Goal: Task Accomplishment & Management: Complete application form

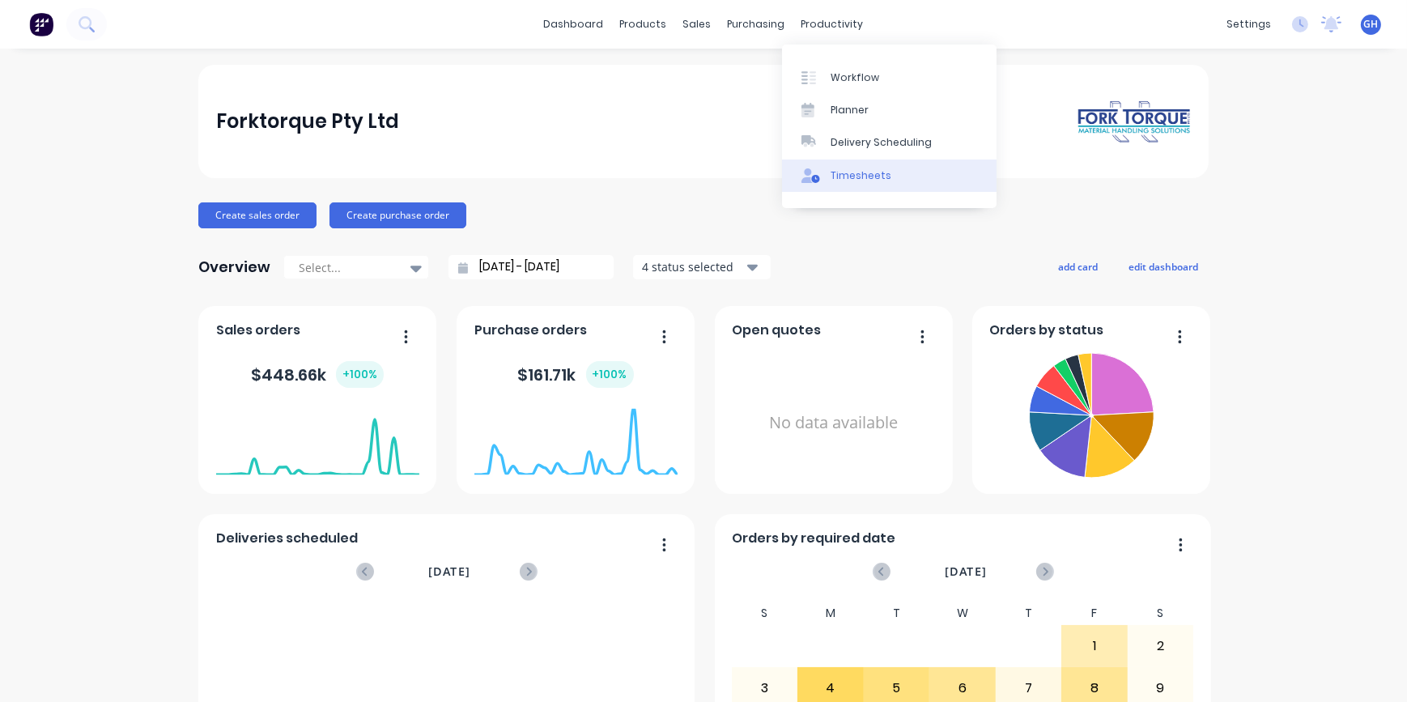
click at [867, 176] on div "Timesheets" at bounding box center [861, 175] width 61 height 15
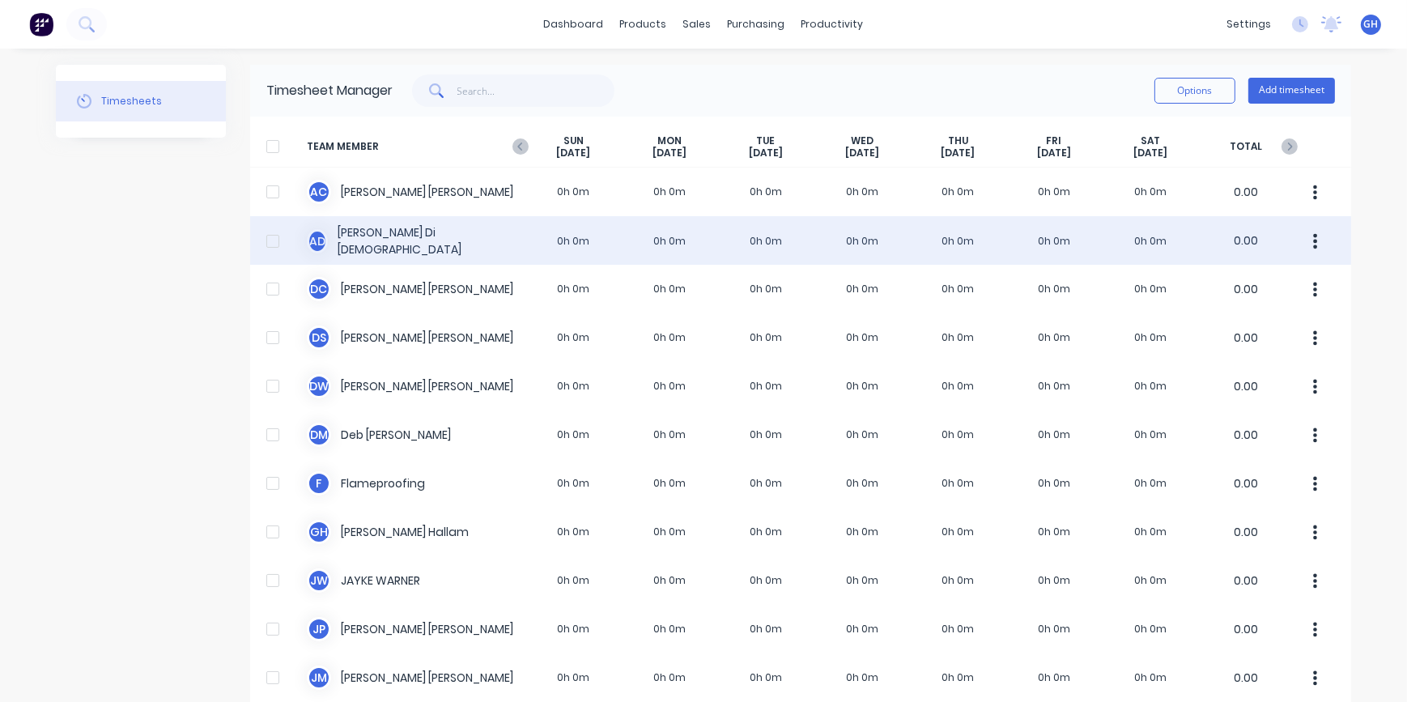
click at [577, 243] on div "A D [PERSON_NAME] Dio 0h 0m 0h 0m 0h 0m 0h 0m 0h 0m 0h 0m 0h 0m 0.00" at bounding box center [800, 240] width 1101 height 49
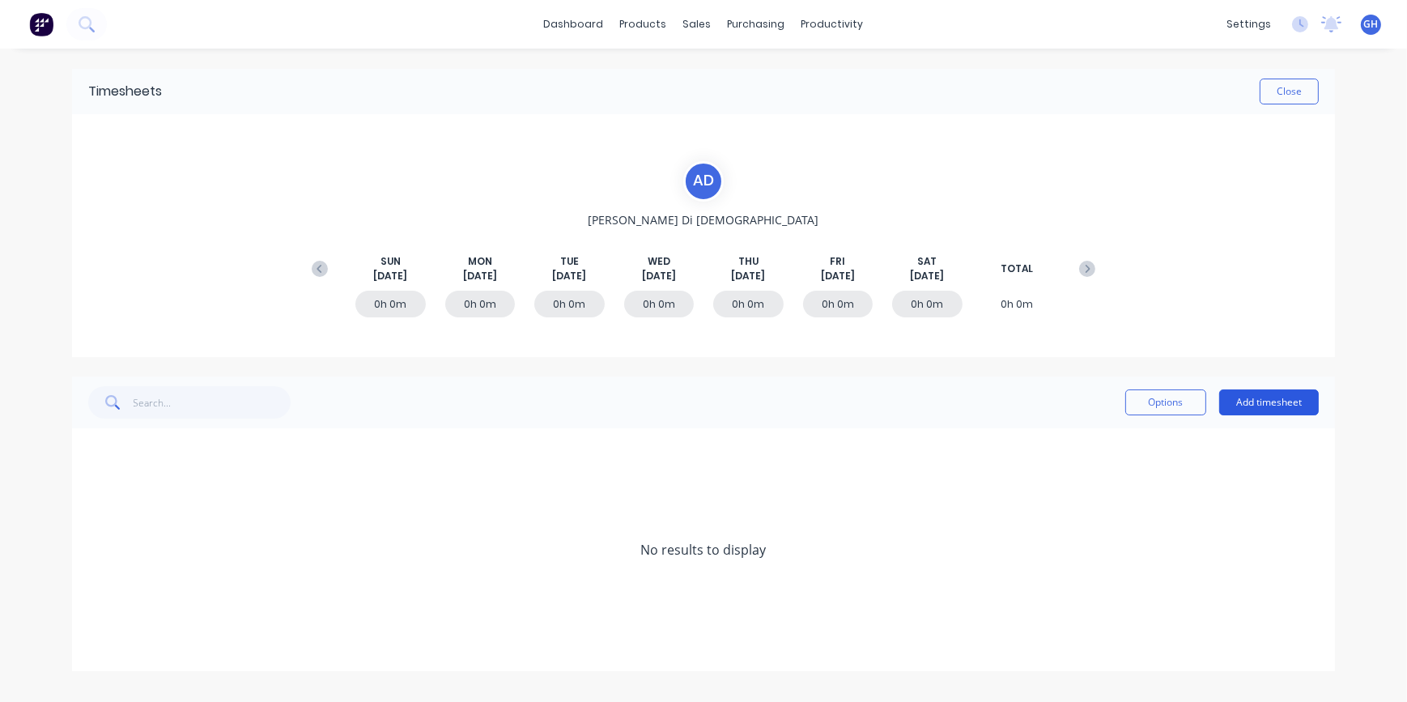
click at [1268, 402] on button "Add timesheet" at bounding box center [1270, 403] width 100 height 26
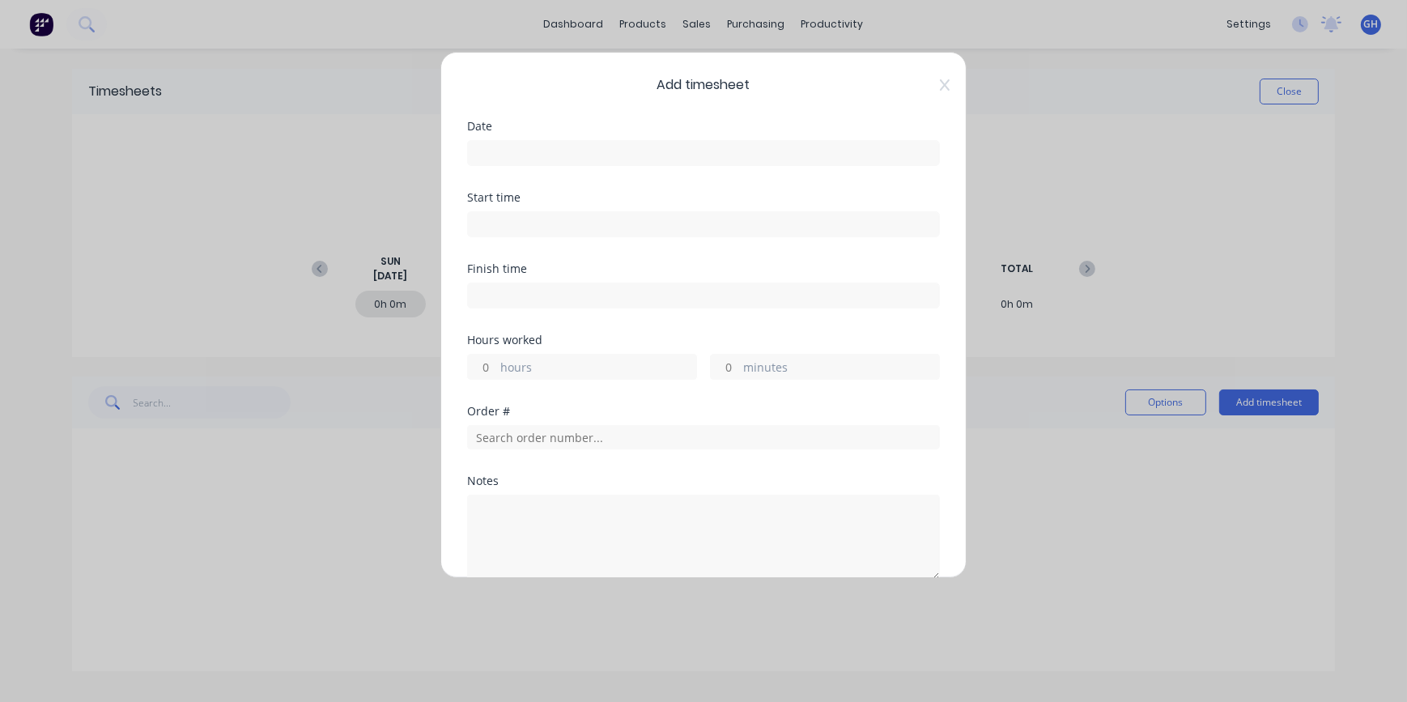
click at [509, 160] on input at bounding box center [703, 153] width 471 height 24
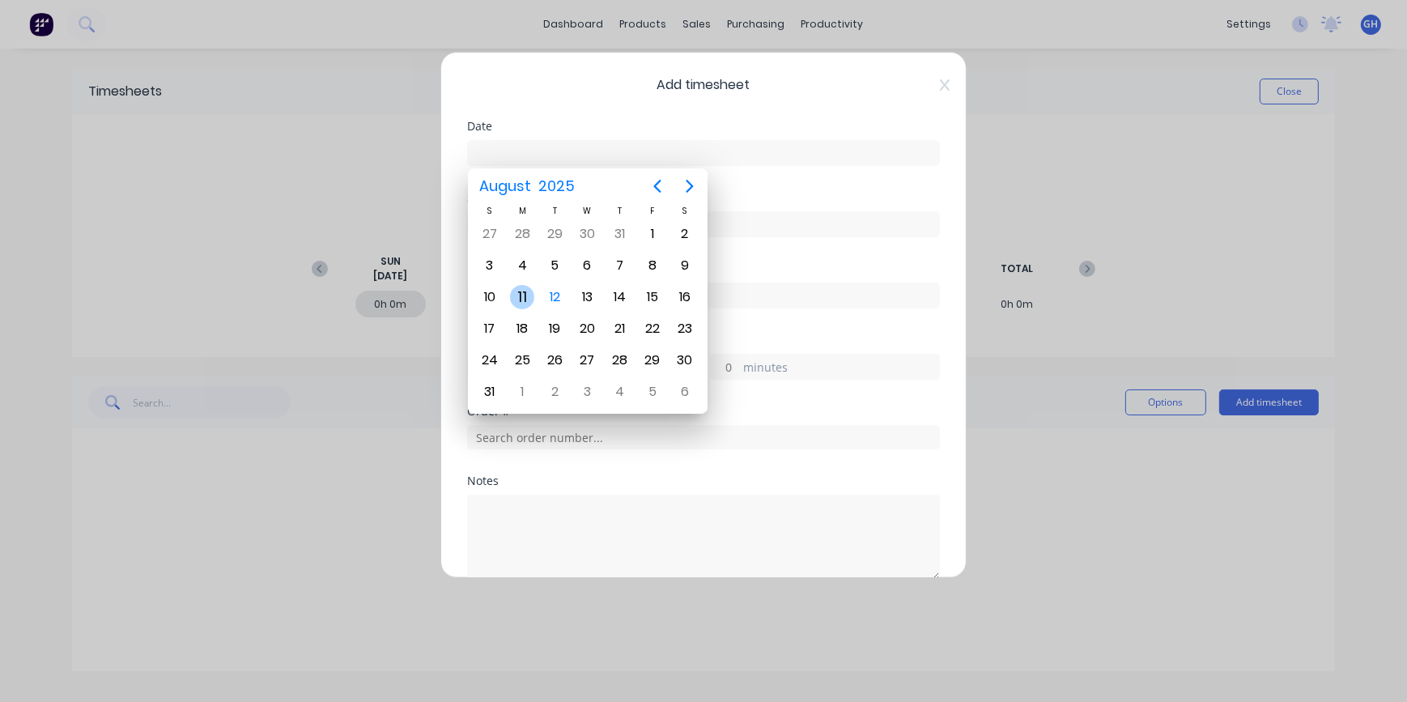
click at [525, 306] on div "11" at bounding box center [522, 297] width 24 height 24
type input "[DATE]"
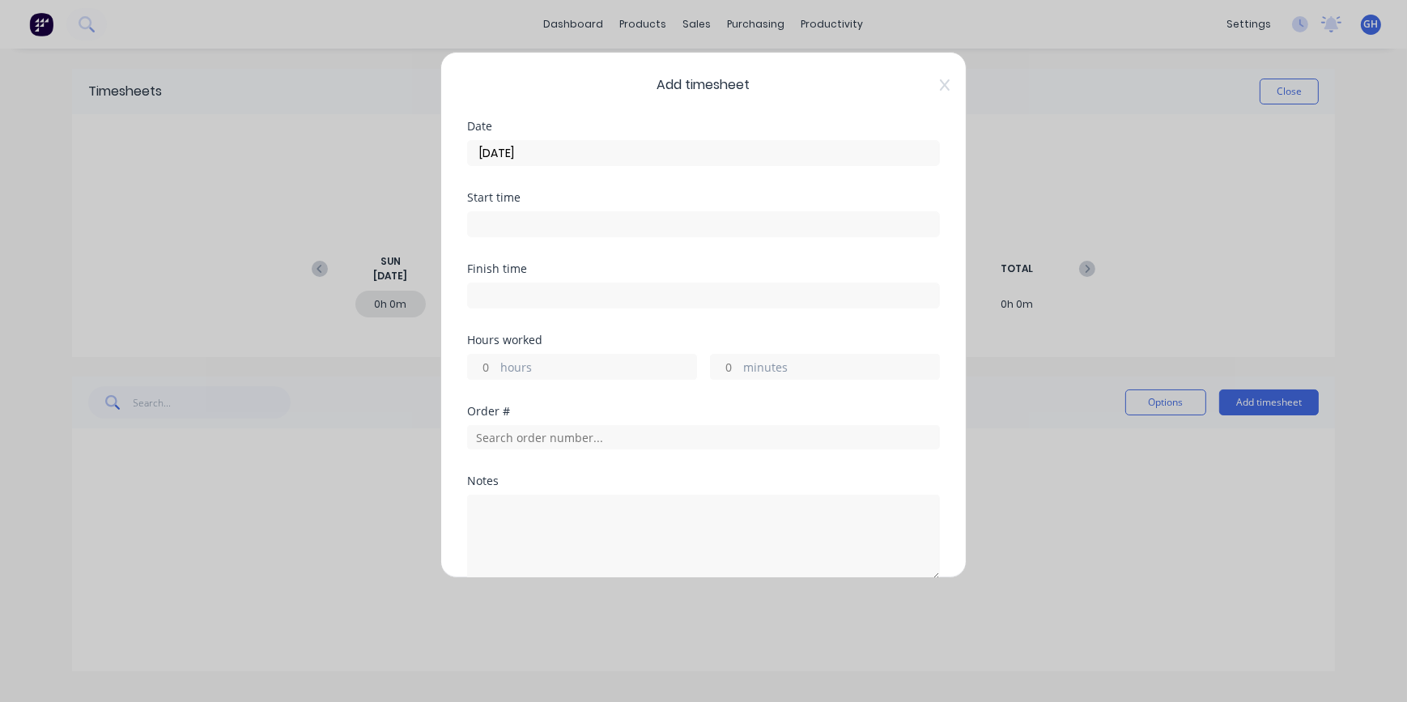
click at [488, 364] on input "hours" at bounding box center [482, 367] width 28 height 24
type input "9"
click at [724, 368] on input "minutes" at bounding box center [725, 367] width 28 height 24
type input "30"
click at [501, 441] on input "text" at bounding box center [703, 437] width 473 height 24
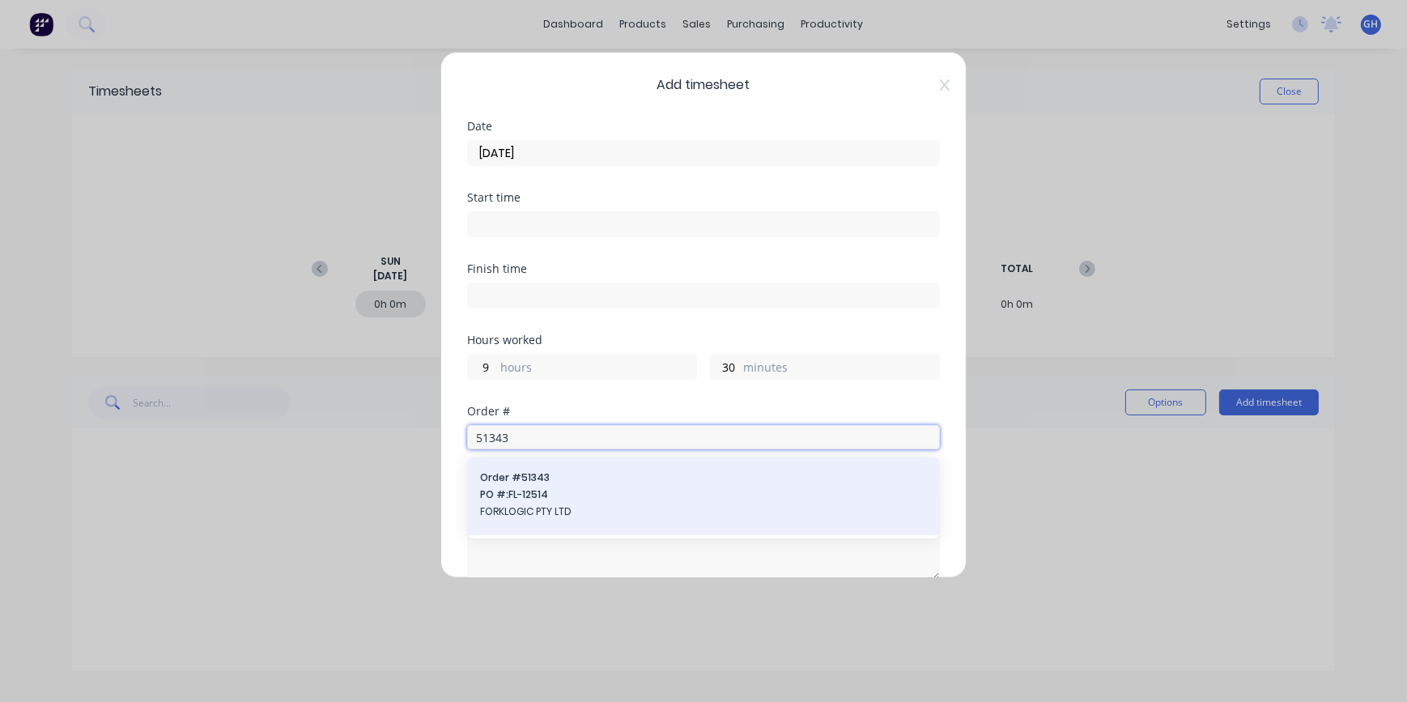
type input "51343"
click at [518, 517] on span "FORKLOGIC PTY LTD" at bounding box center [703, 512] width 447 height 15
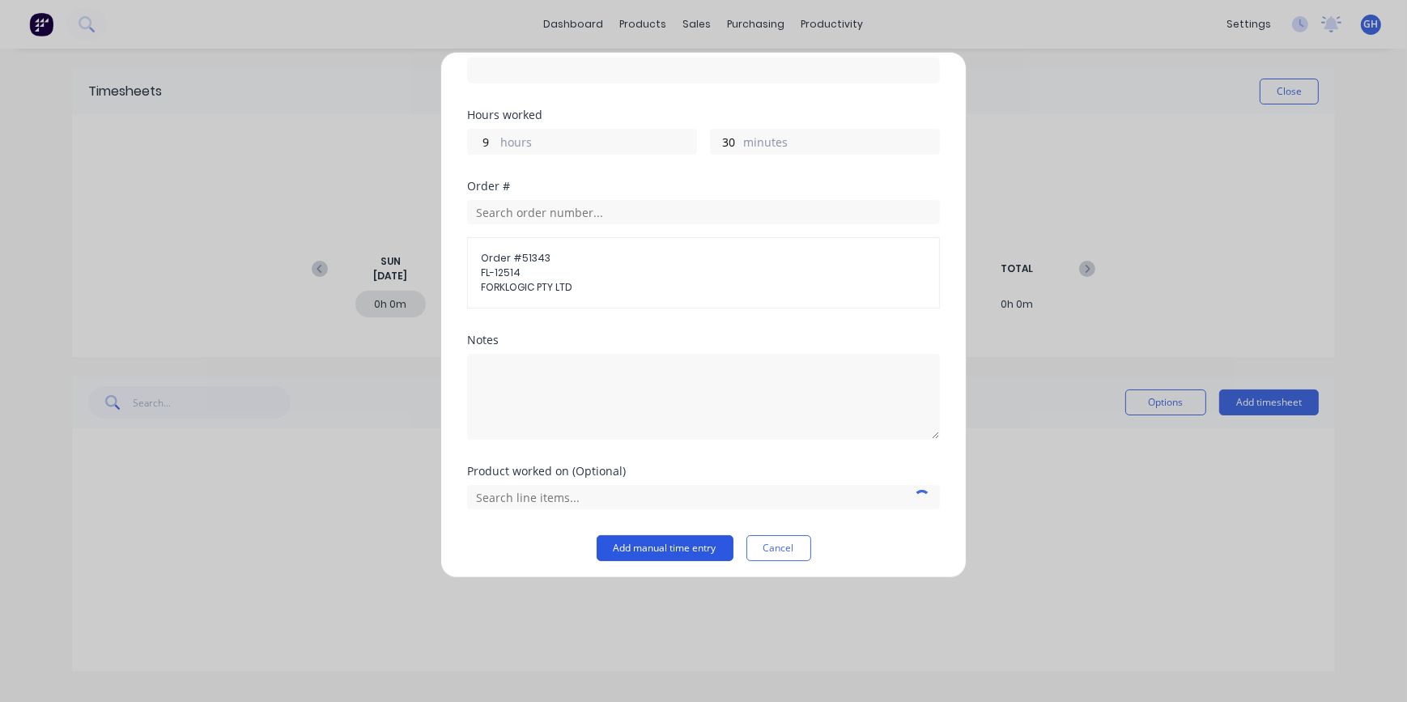
scroll to position [229, 0]
drag, startPoint x: 650, startPoint y: 550, endPoint x: 641, endPoint y: 551, distance: 9.1
click at [651, 550] on button "Add manual time entry" at bounding box center [665, 544] width 137 height 26
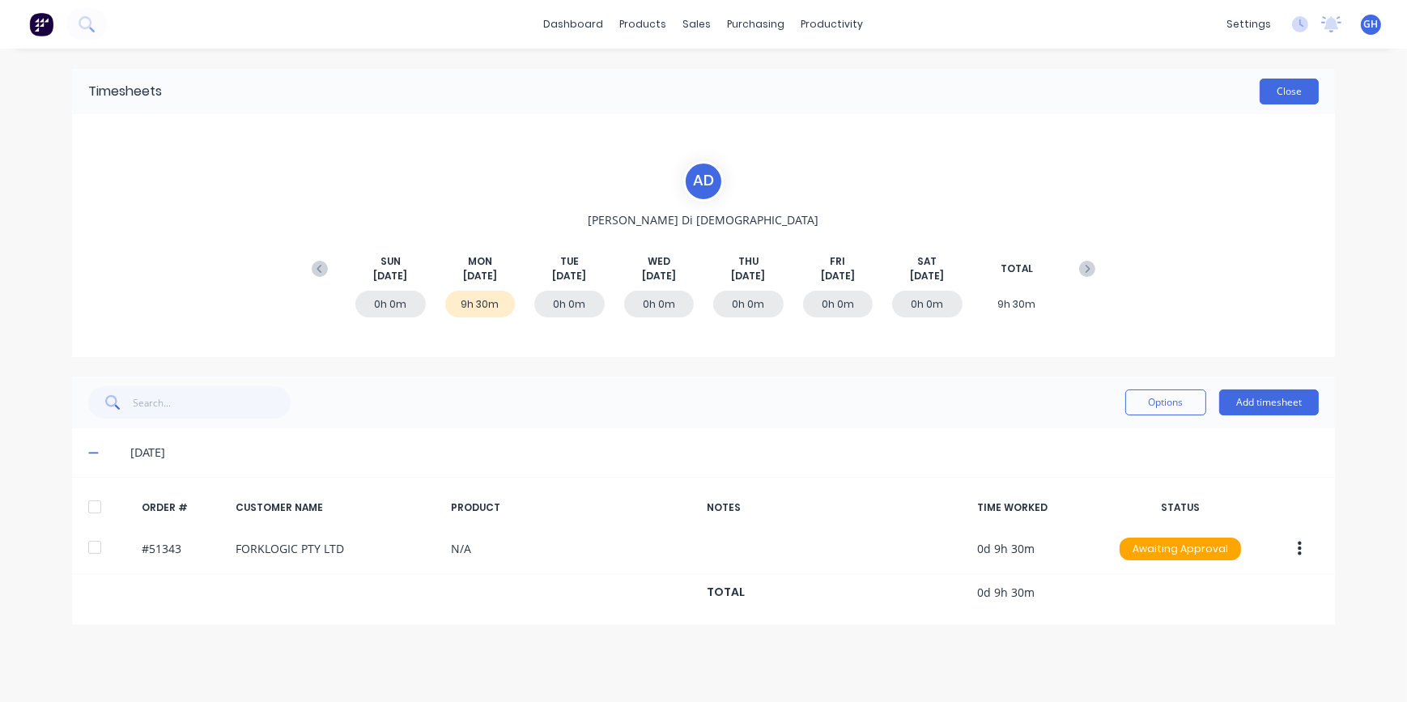
click at [1295, 101] on button "Close" at bounding box center [1289, 92] width 59 height 26
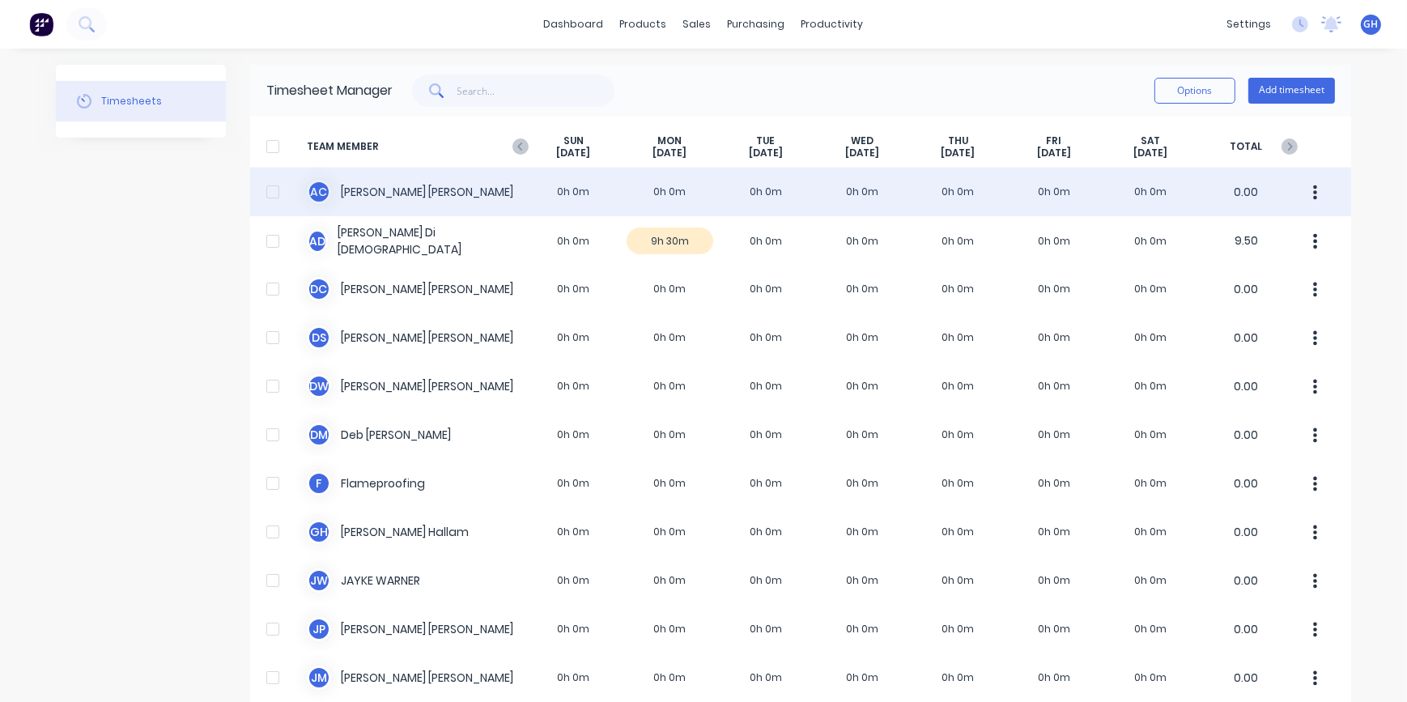
click at [664, 195] on div "A C [PERSON_NAME] 0h 0m 0h 0m 0h 0m 0h 0m 0h 0m 0h 0m 0h 0m 0.00" at bounding box center [800, 192] width 1101 height 49
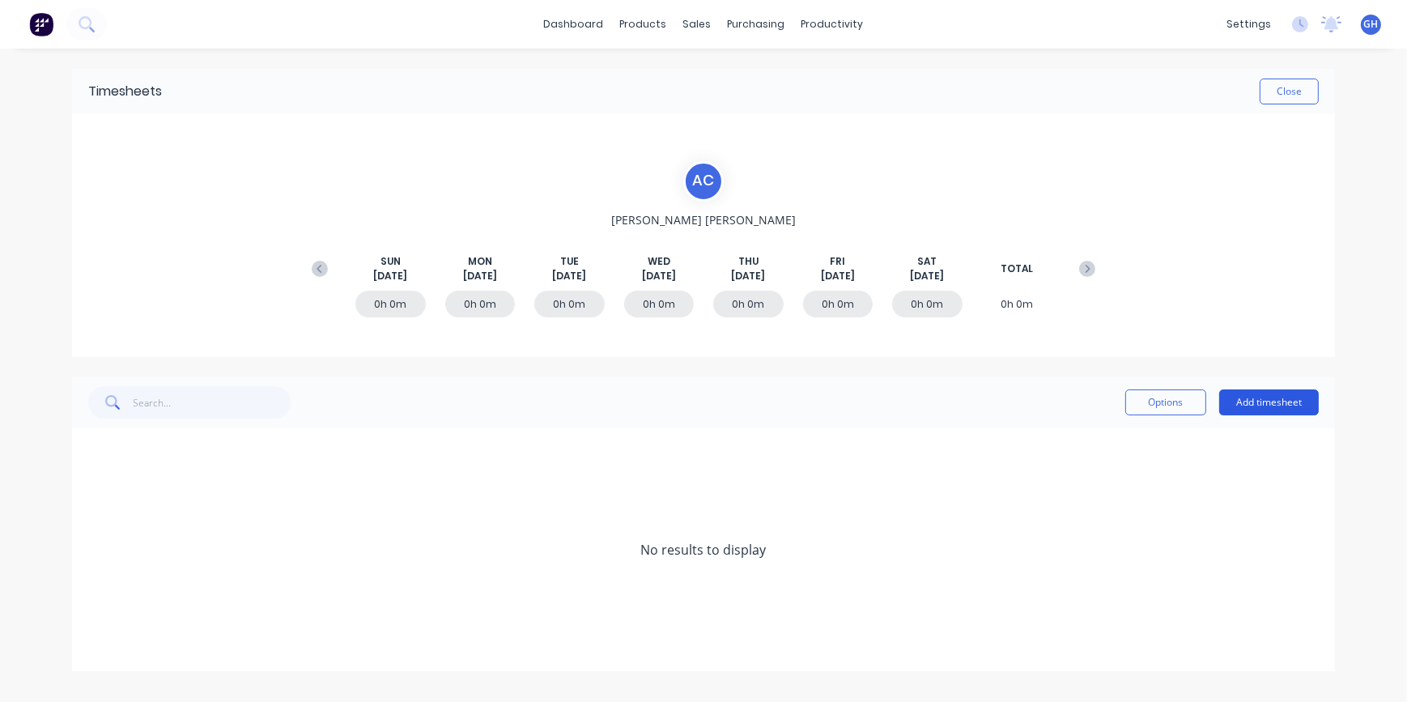
click at [1263, 411] on button "Add timesheet" at bounding box center [1270, 403] width 100 height 26
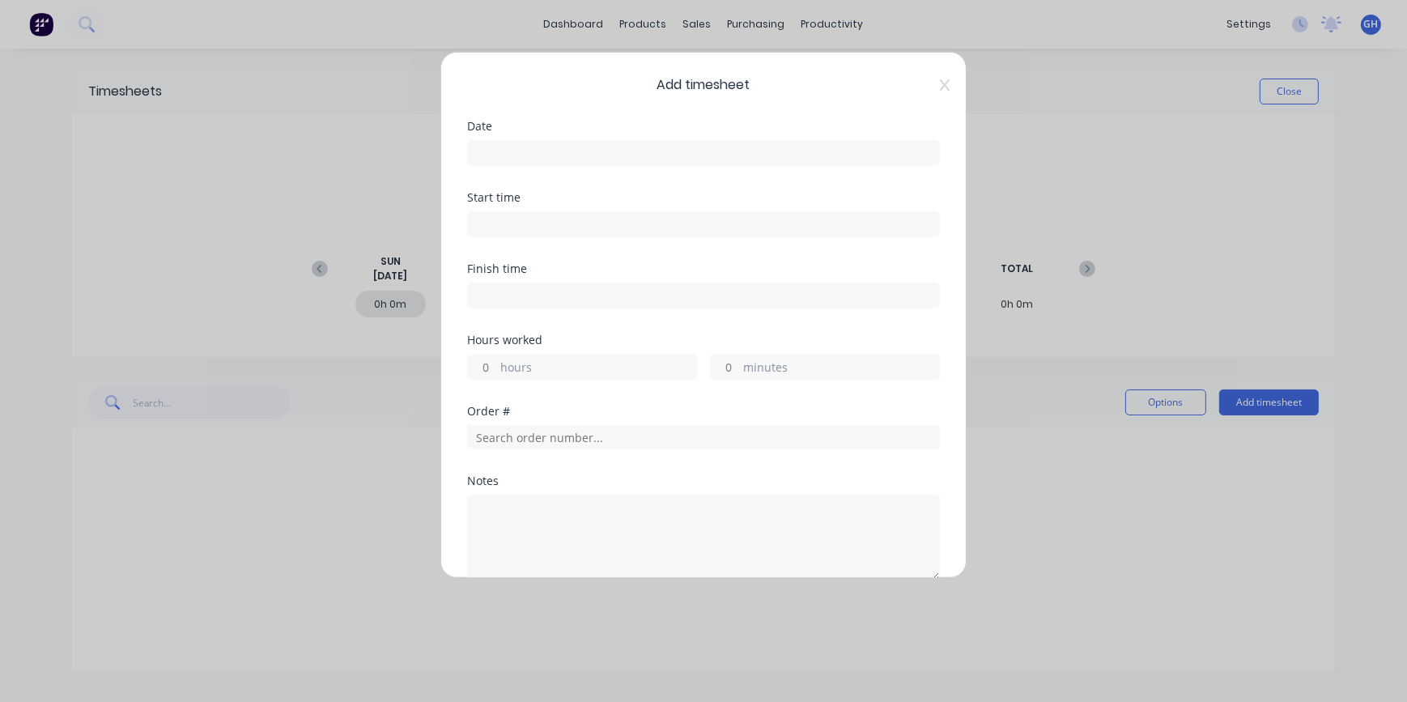
click at [503, 146] on input at bounding box center [703, 153] width 471 height 24
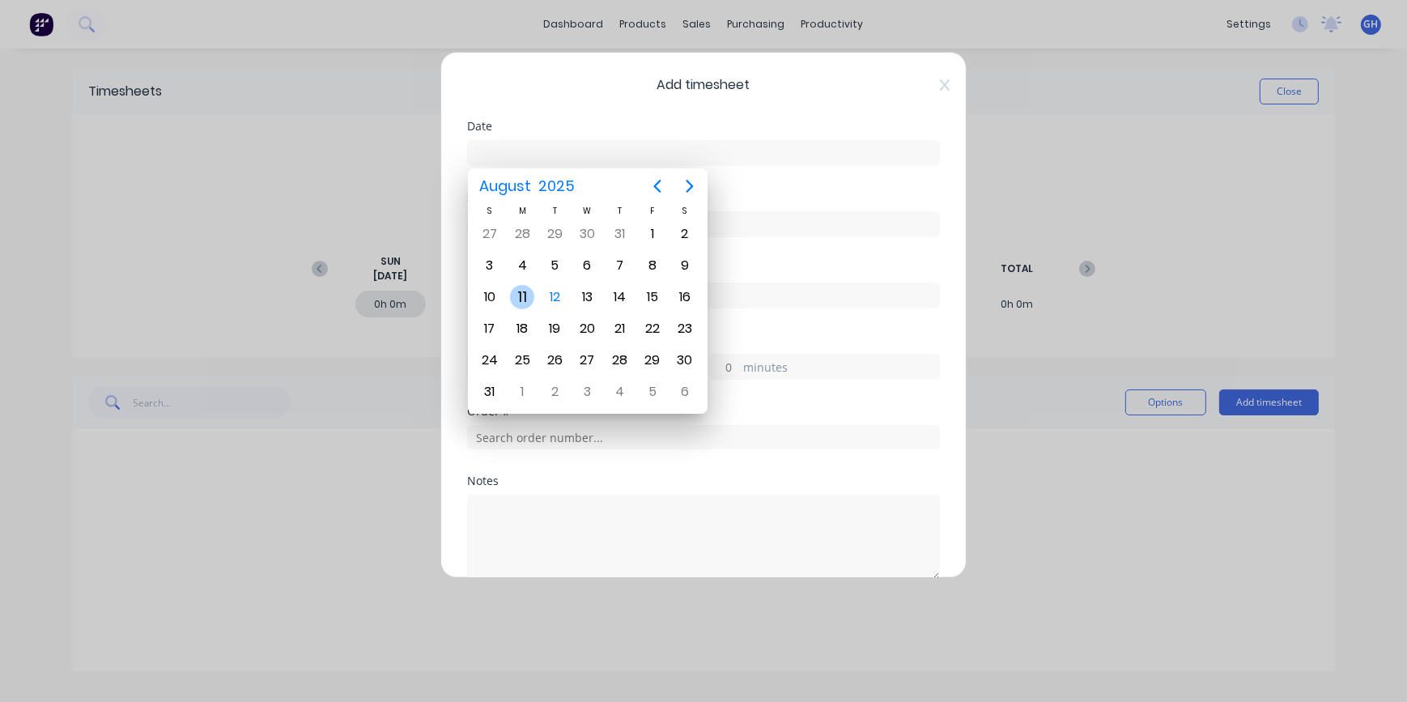
click at [528, 294] on div "11" at bounding box center [522, 297] width 24 height 24
type input "[DATE]"
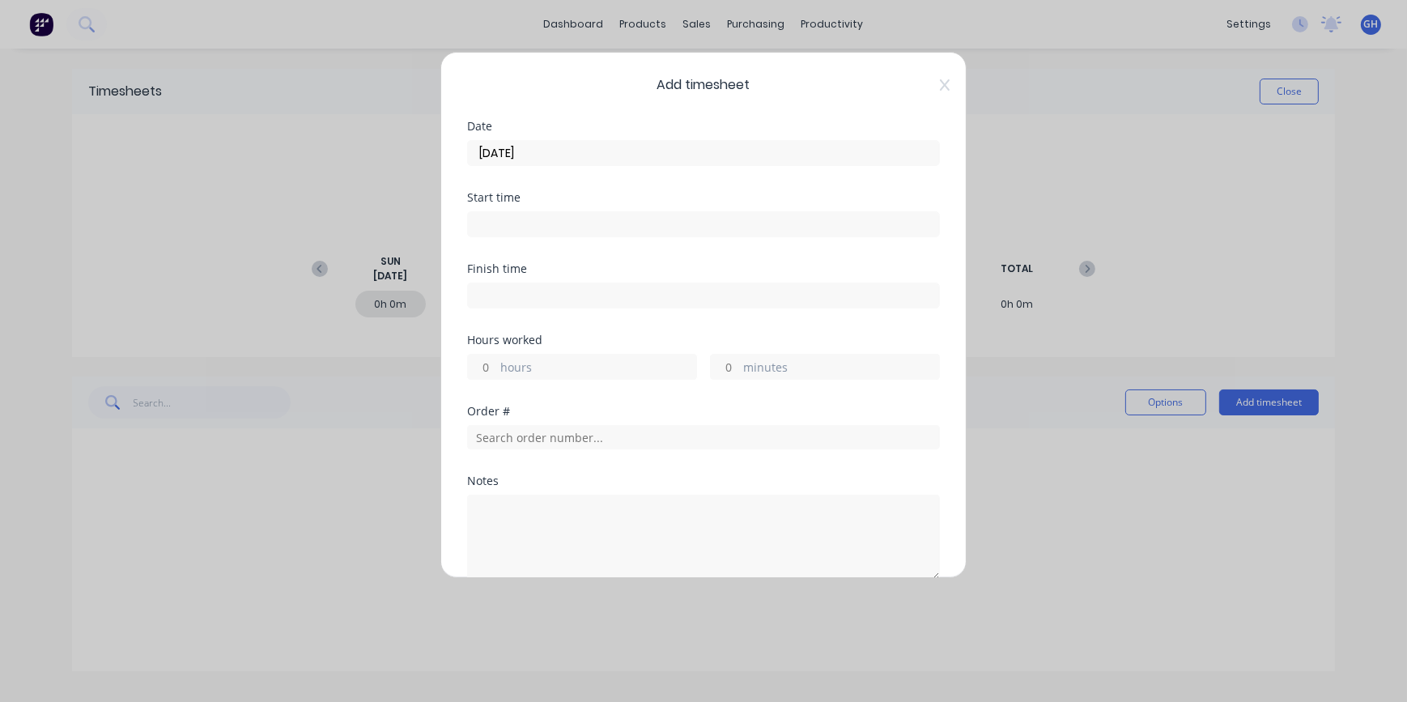
click at [729, 360] on input "minutes" at bounding box center [725, 367] width 28 height 24
type input "55"
click at [487, 442] on input "text" at bounding box center [703, 437] width 473 height 24
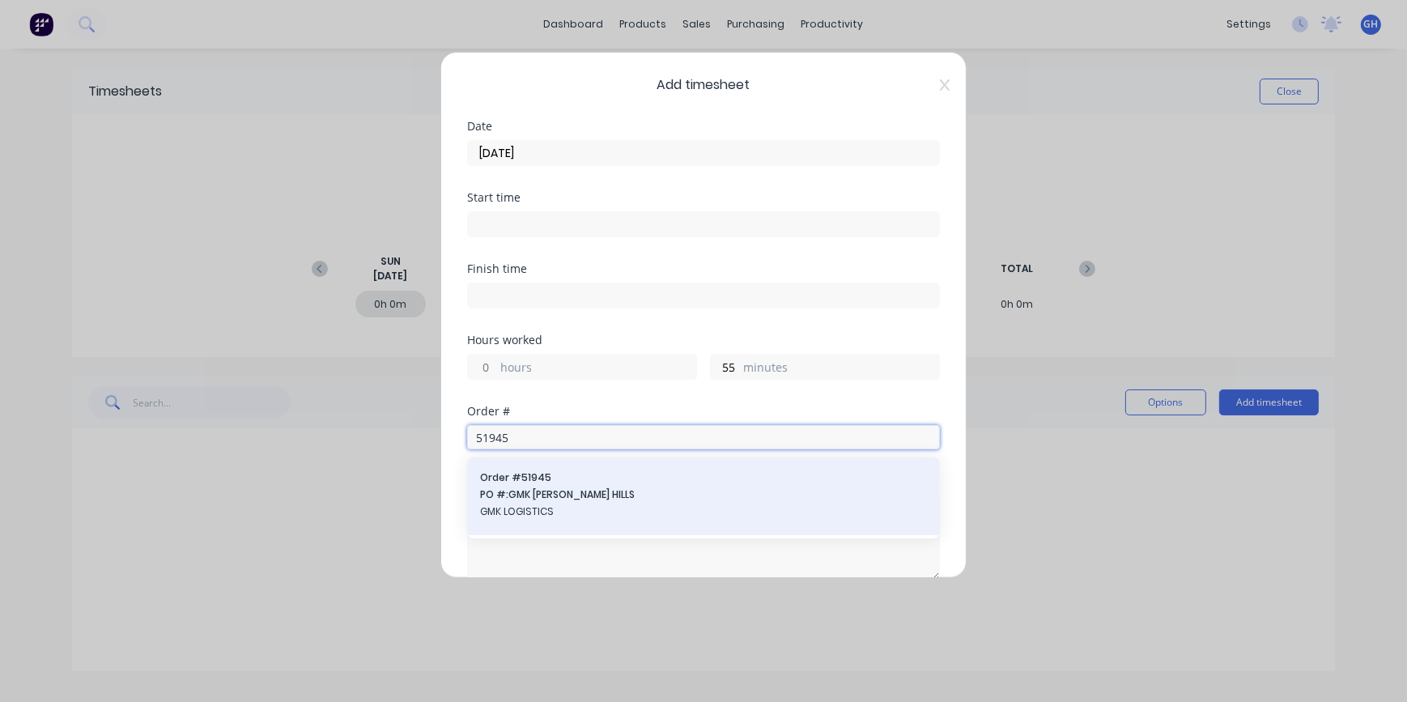
type input "51945"
click at [526, 509] on span "GMK LOGISTICS" at bounding box center [703, 512] width 447 height 15
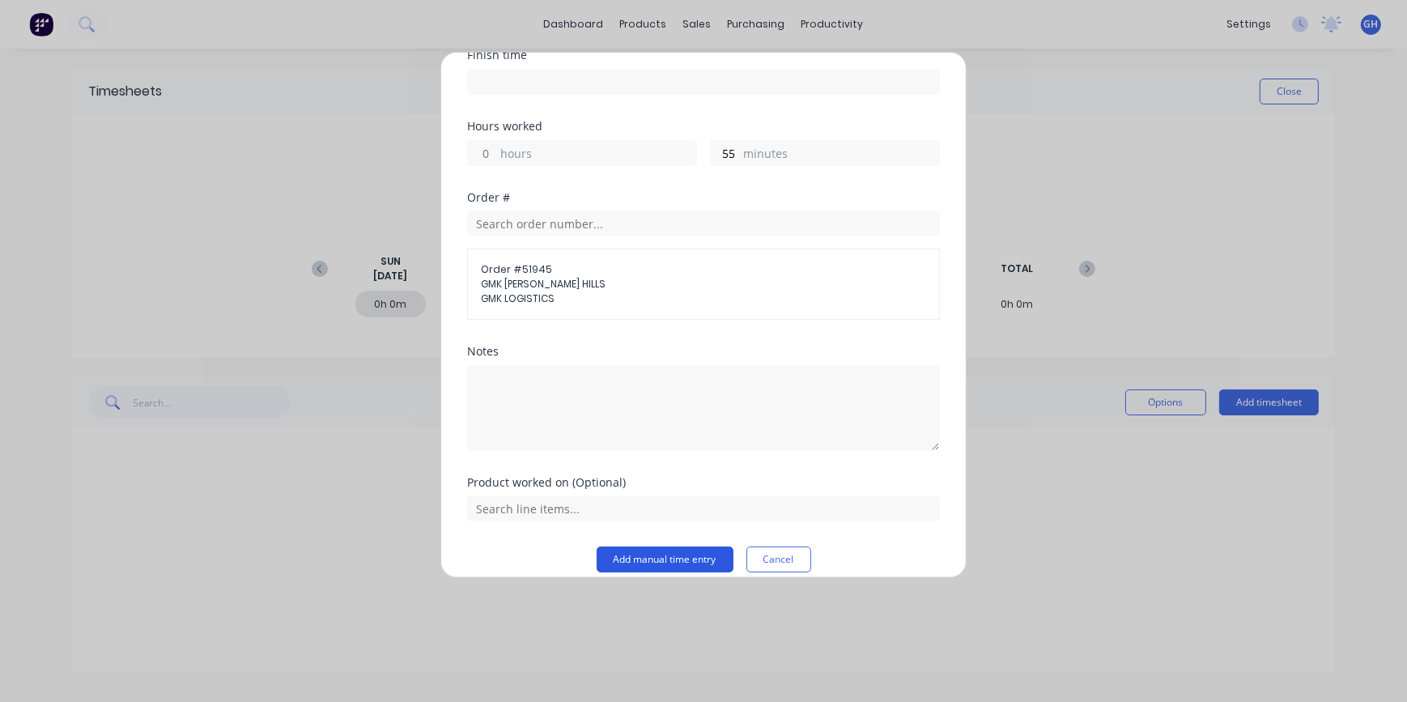
scroll to position [220, 0]
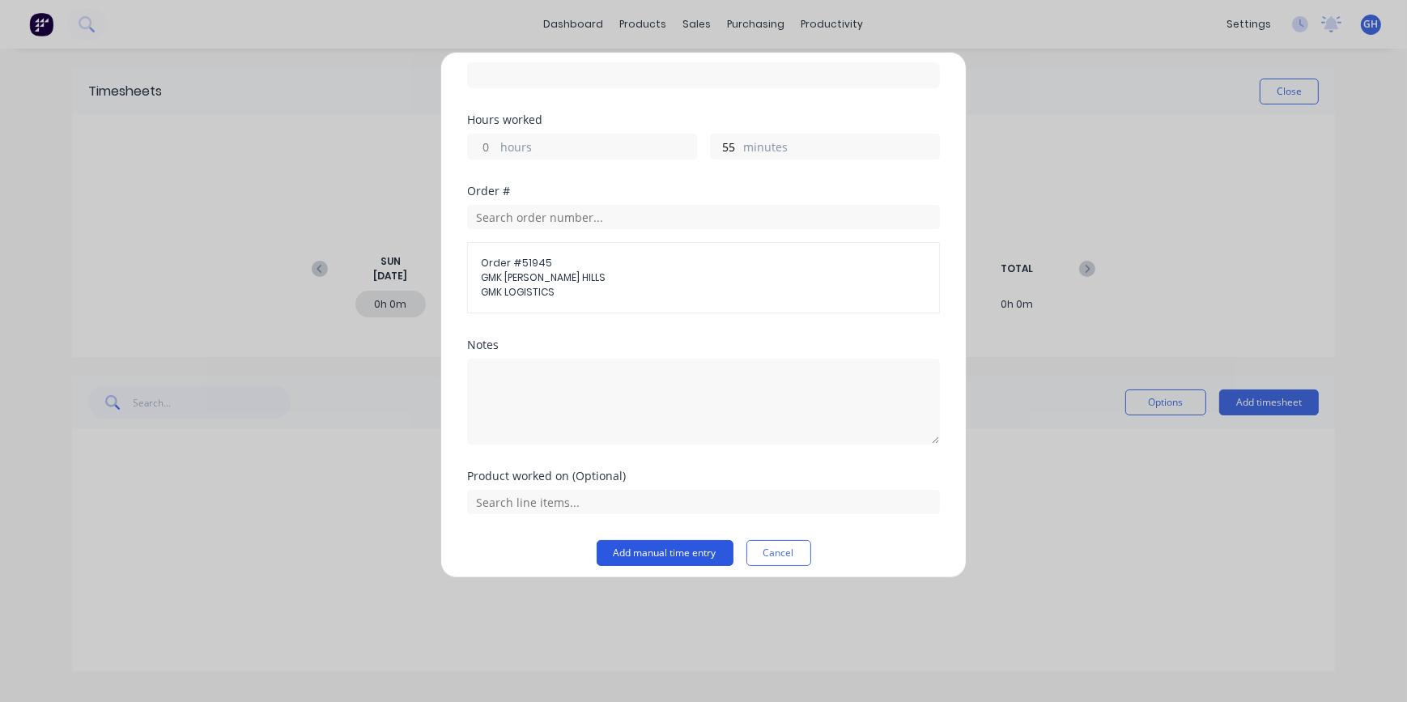
click at [649, 559] on button "Add manual time entry" at bounding box center [665, 553] width 137 height 26
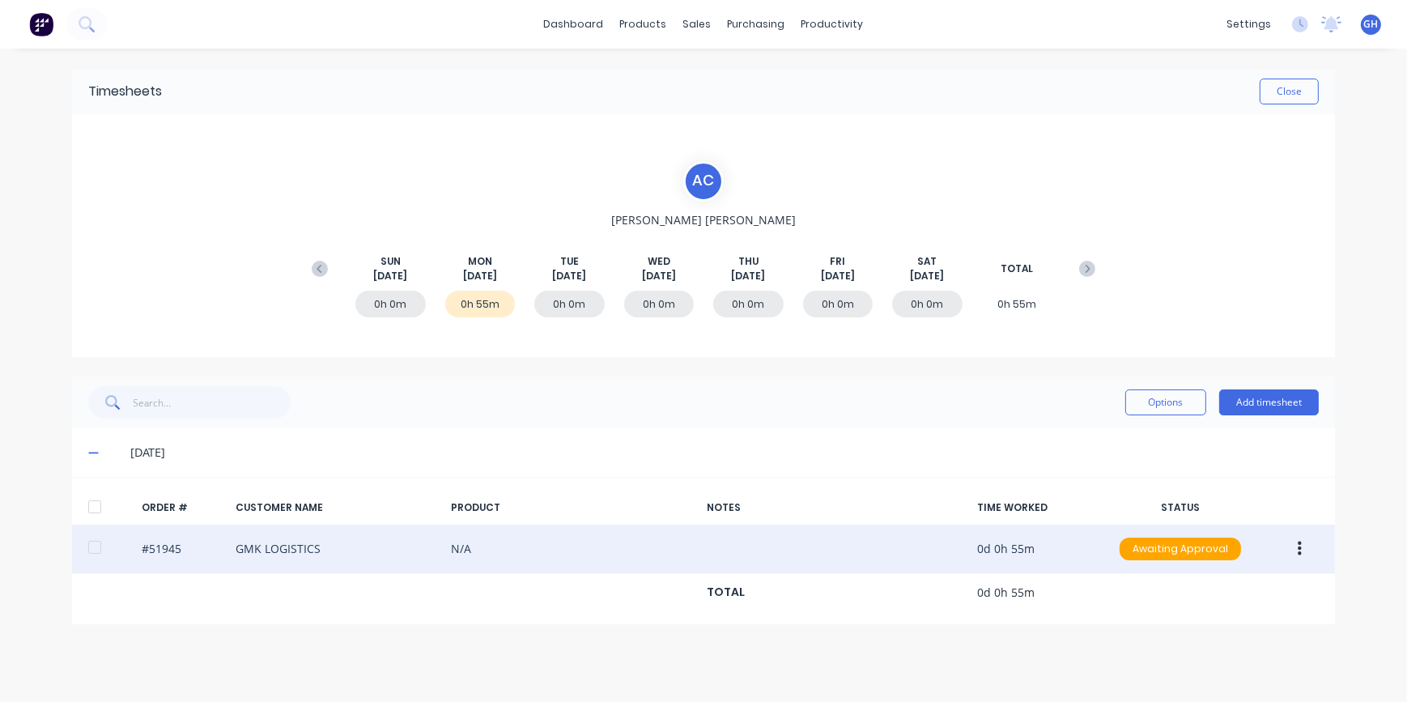
click at [1299, 554] on icon "button" at bounding box center [1300, 549] width 4 height 15
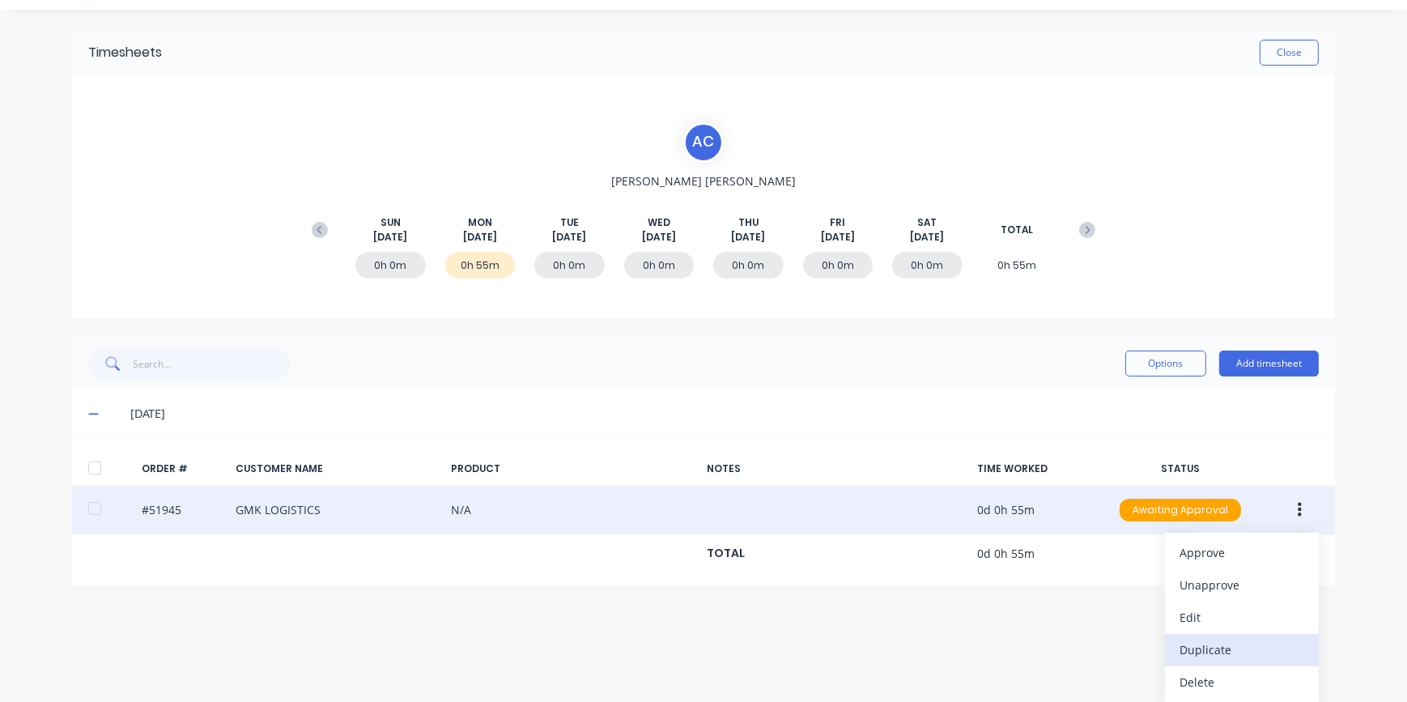
click at [1207, 655] on div "Duplicate" at bounding box center [1242, 649] width 125 height 23
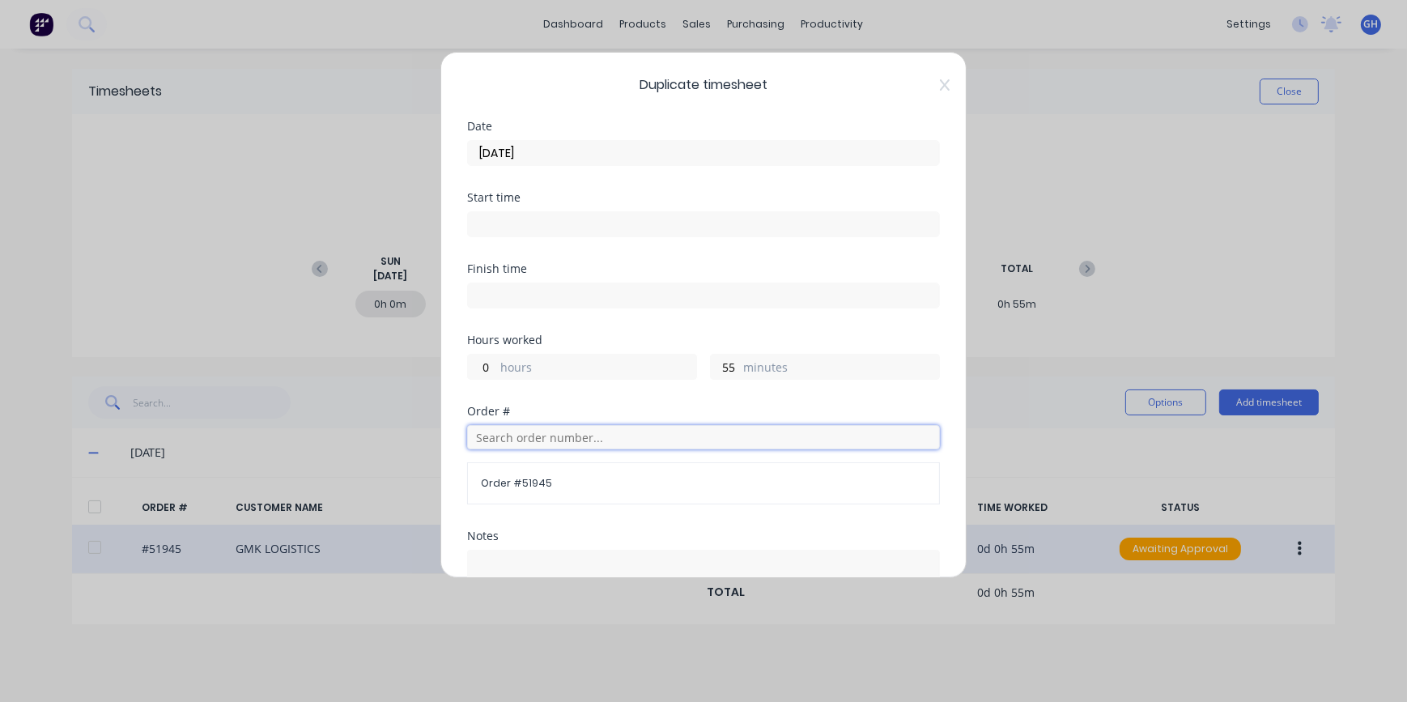
click at [505, 432] on input "text" at bounding box center [703, 437] width 473 height 24
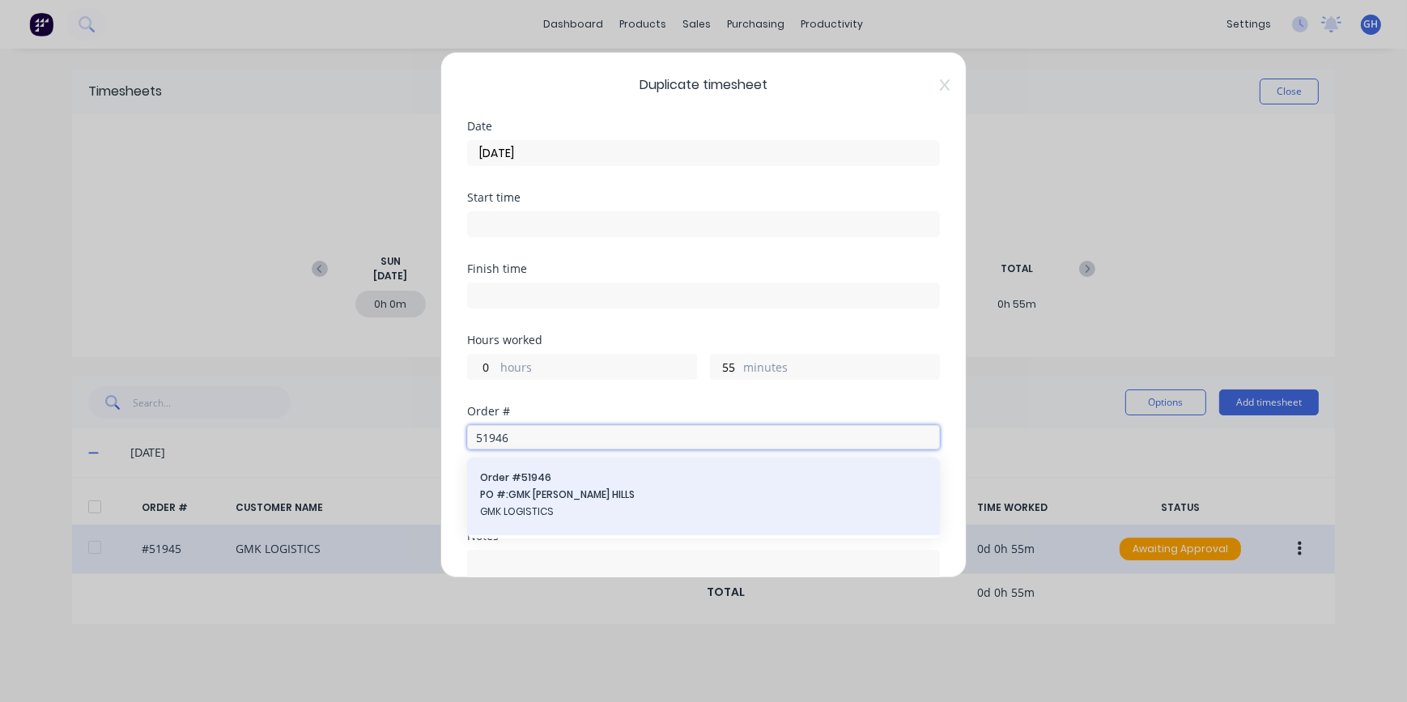
type input "51946"
click at [525, 512] on span "GMK LOGISTICS" at bounding box center [703, 512] width 447 height 15
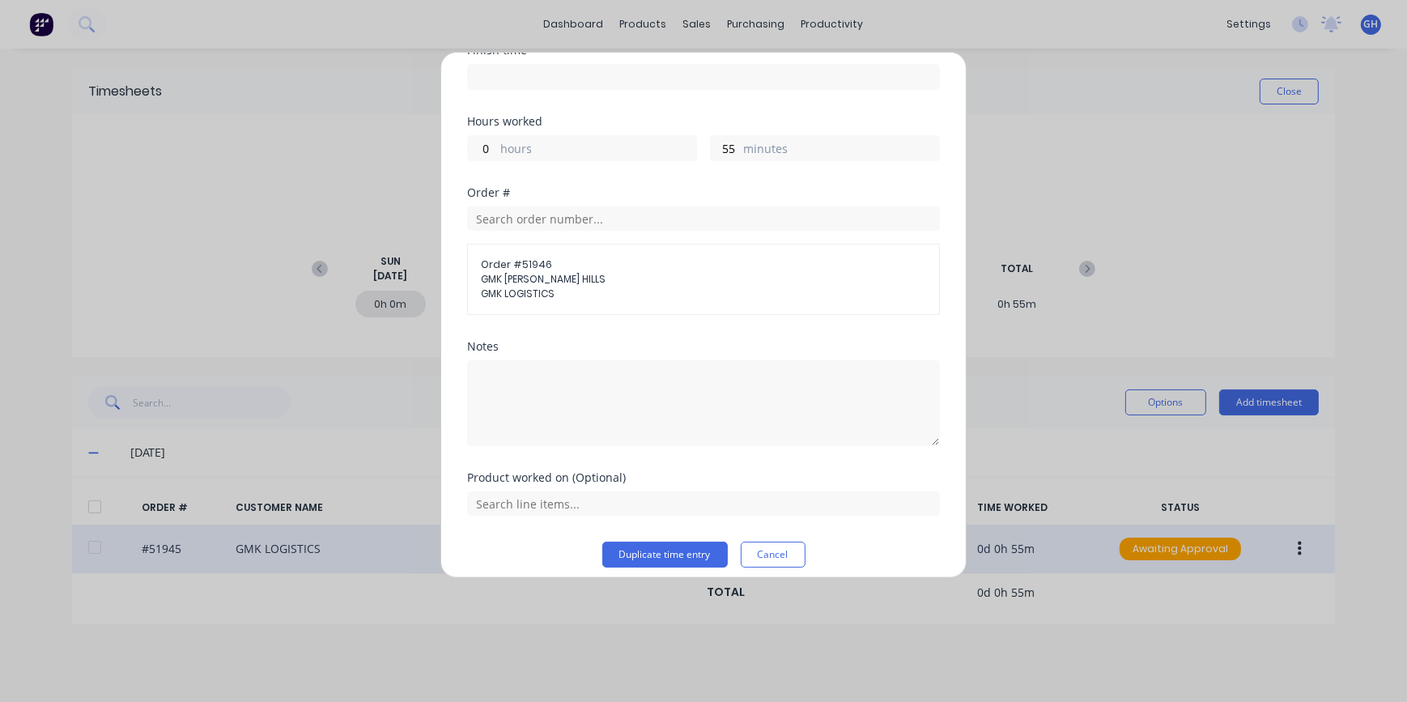
scroll to position [229, 0]
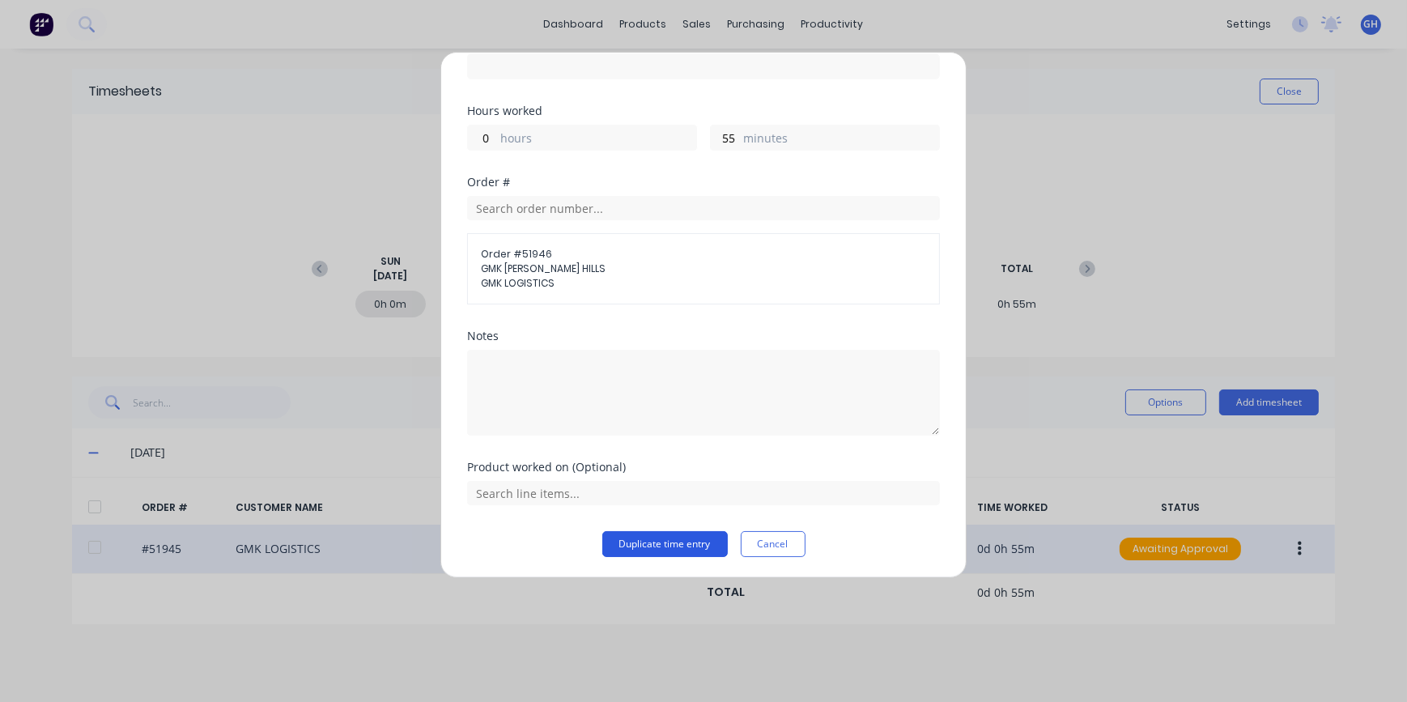
click at [627, 540] on button "Duplicate time entry" at bounding box center [666, 544] width 126 height 26
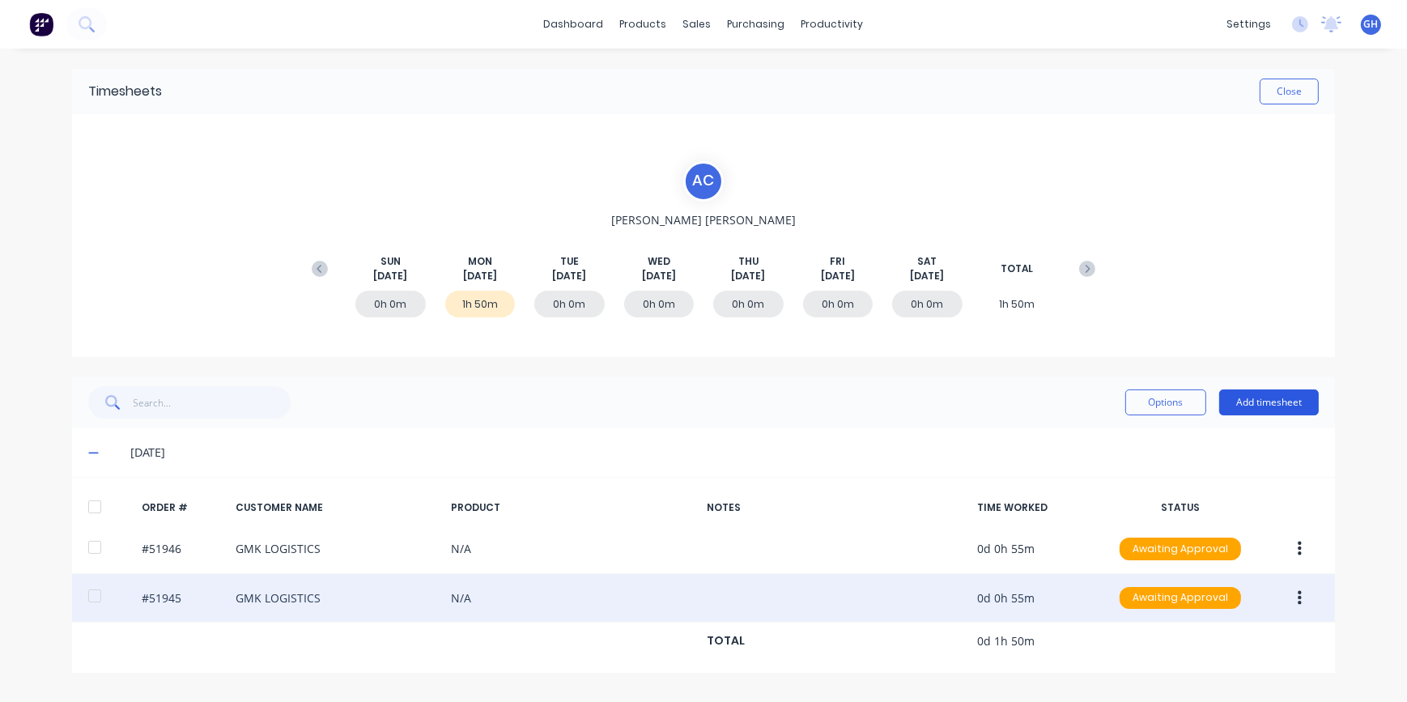
click at [1264, 407] on button "Add timesheet" at bounding box center [1270, 403] width 100 height 26
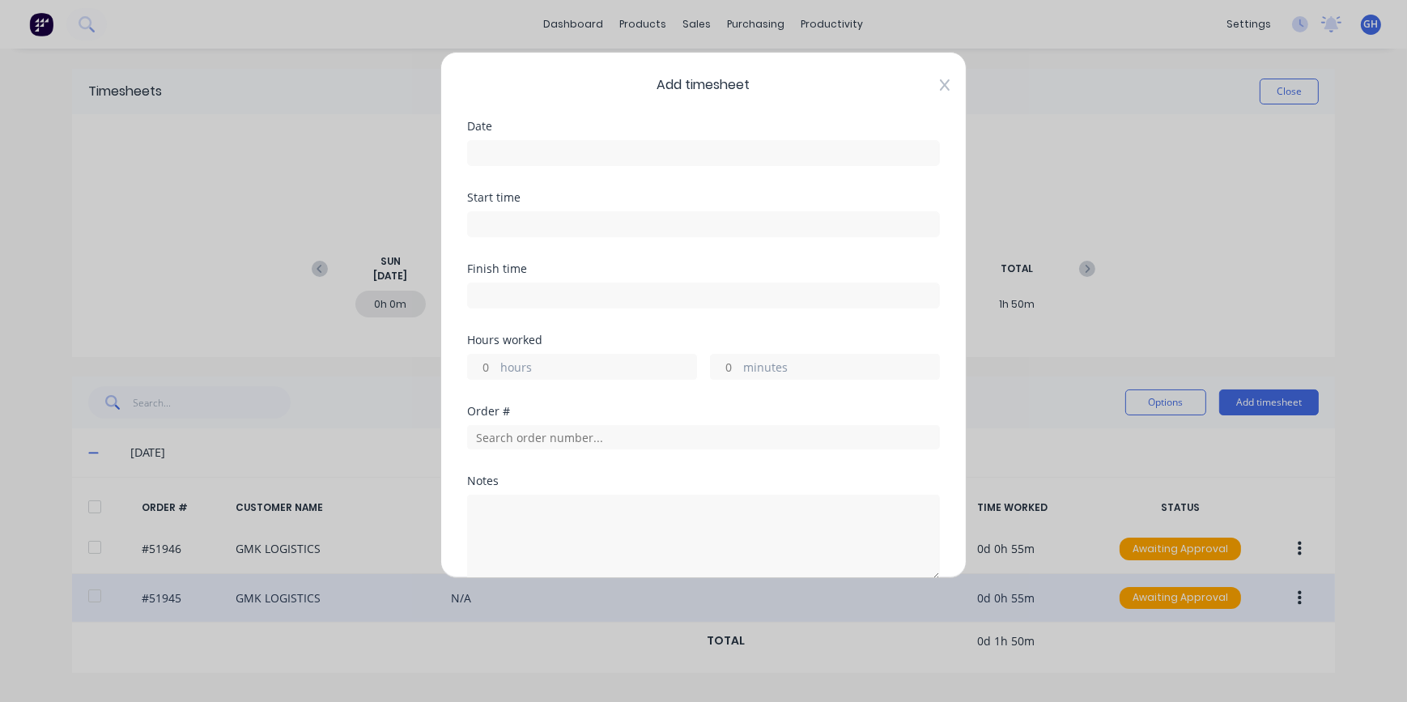
click at [940, 80] on icon at bounding box center [945, 85] width 10 height 13
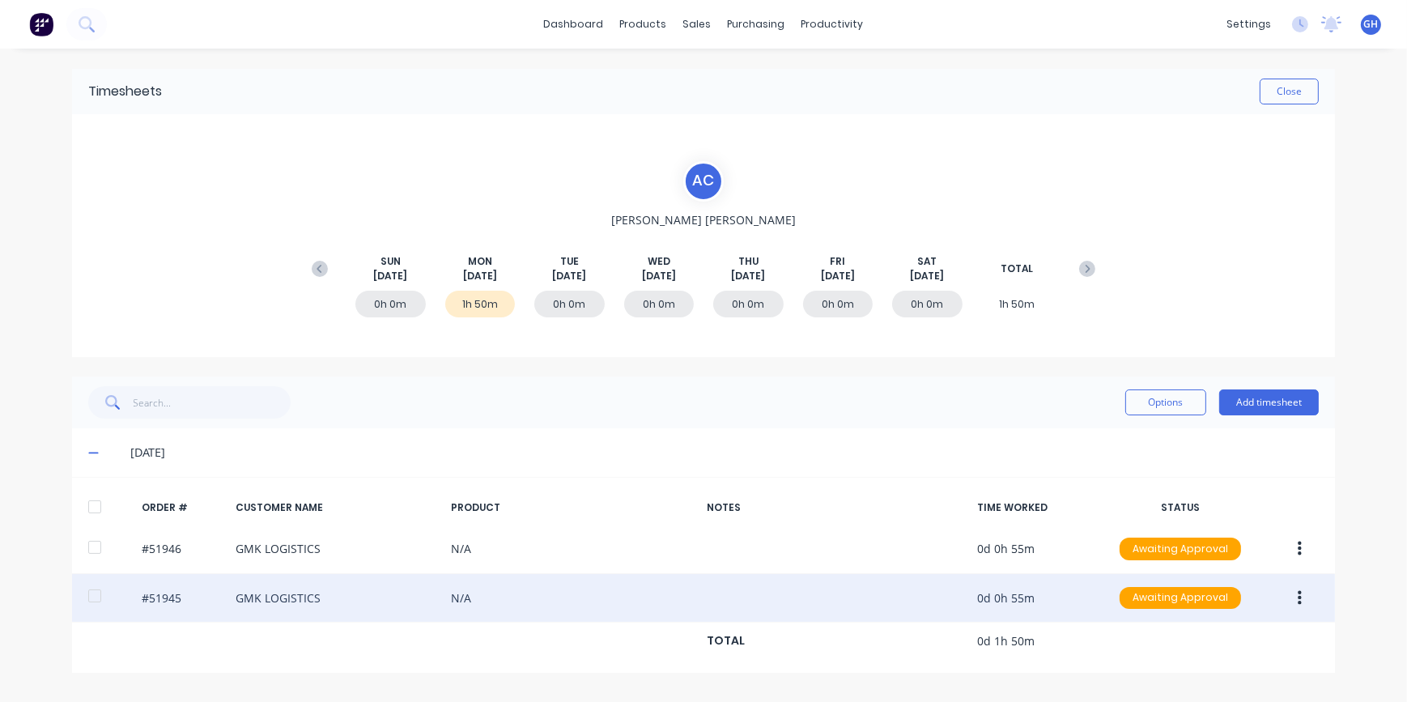
click at [1301, 598] on icon "button" at bounding box center [1300, 597] width 4 height 15
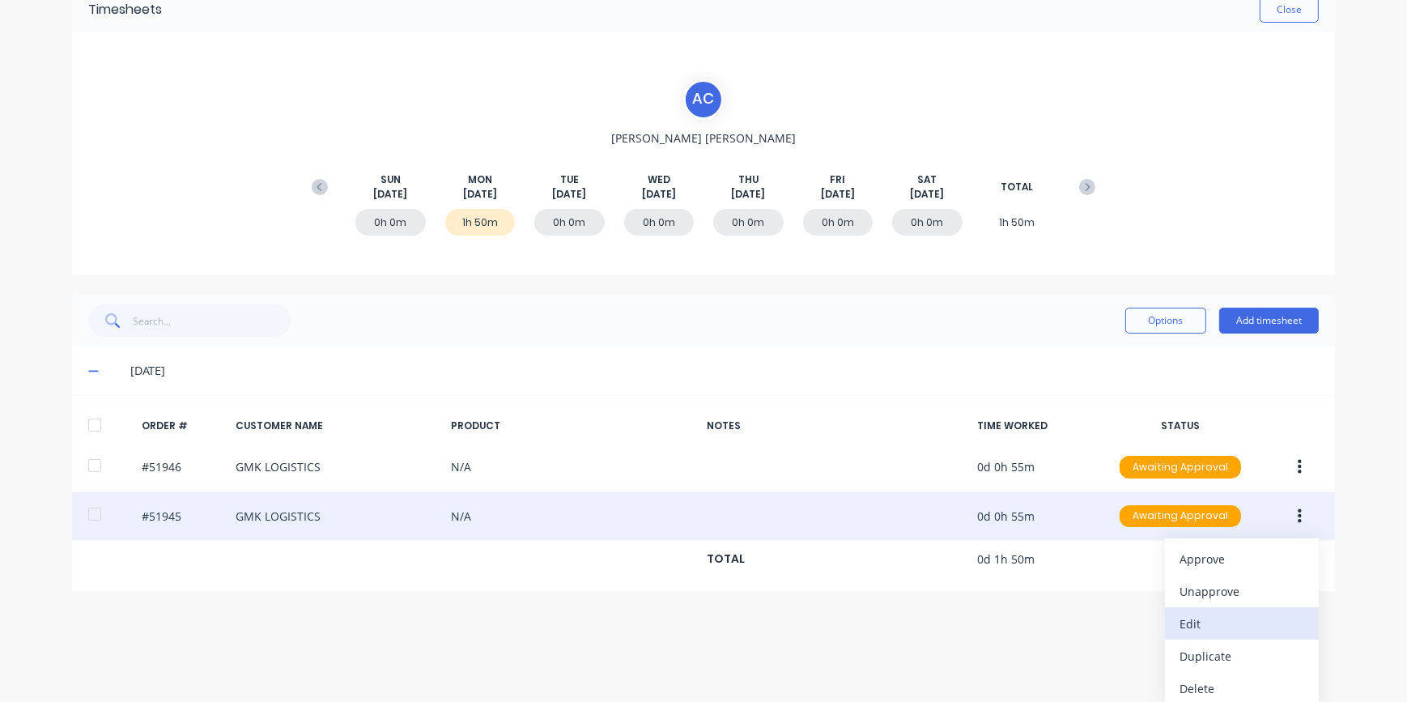
scroll to position [87, 0]
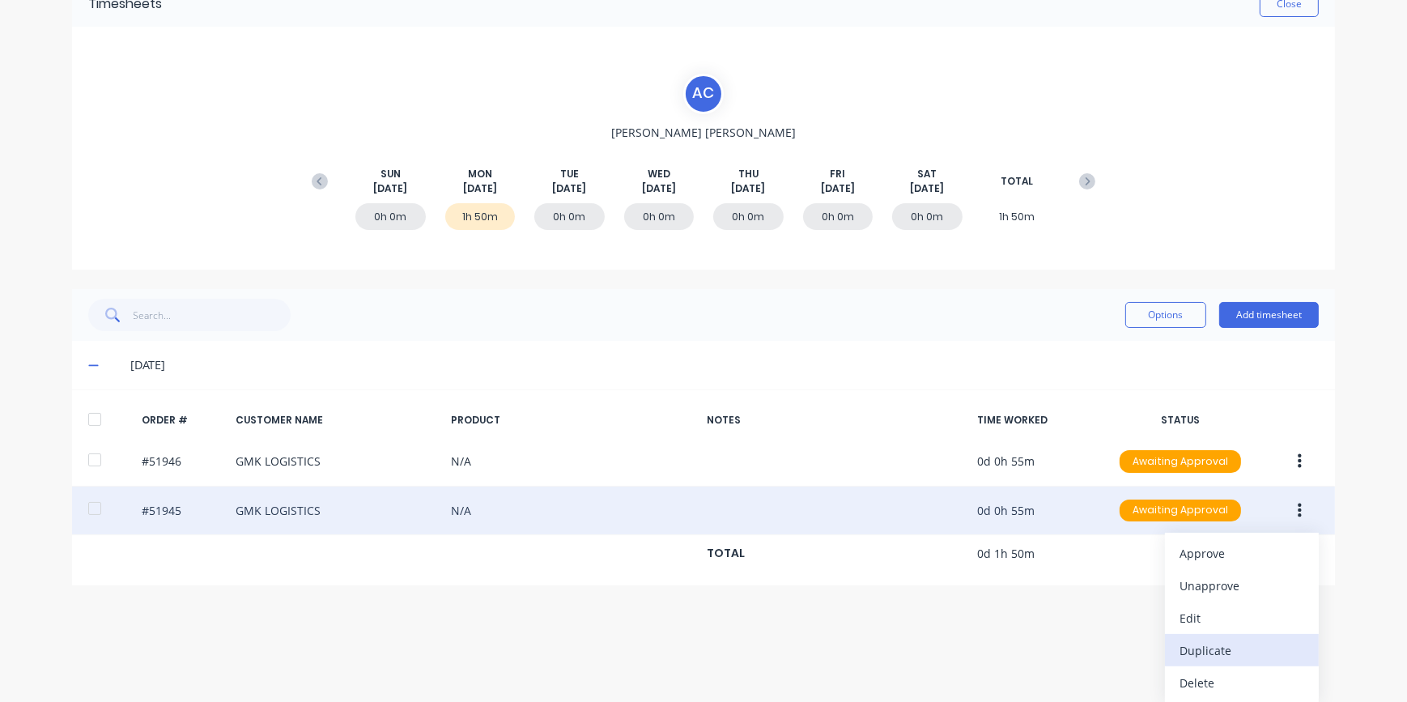
click at [1224, 654] on div "Duplicate" at bounding box center [1242, 650] width 125 height 23
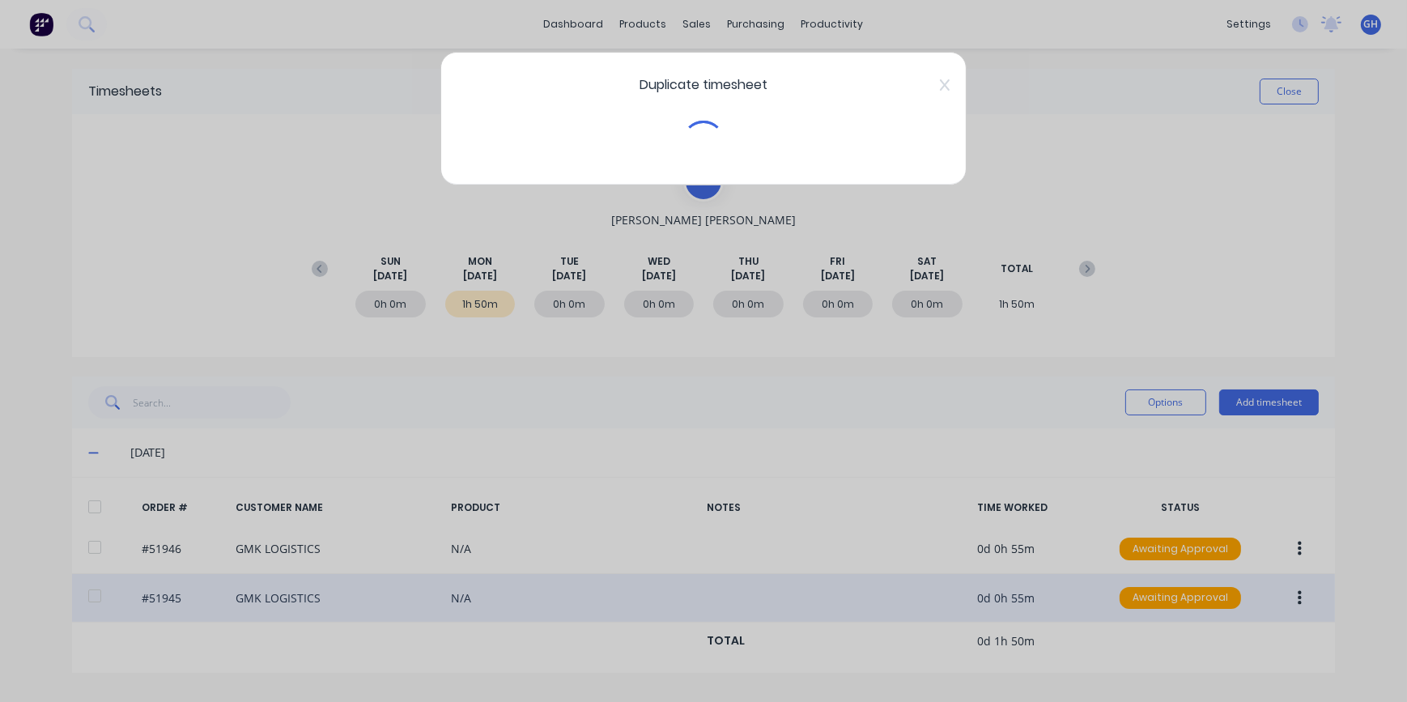
scroll to position [0, 0]
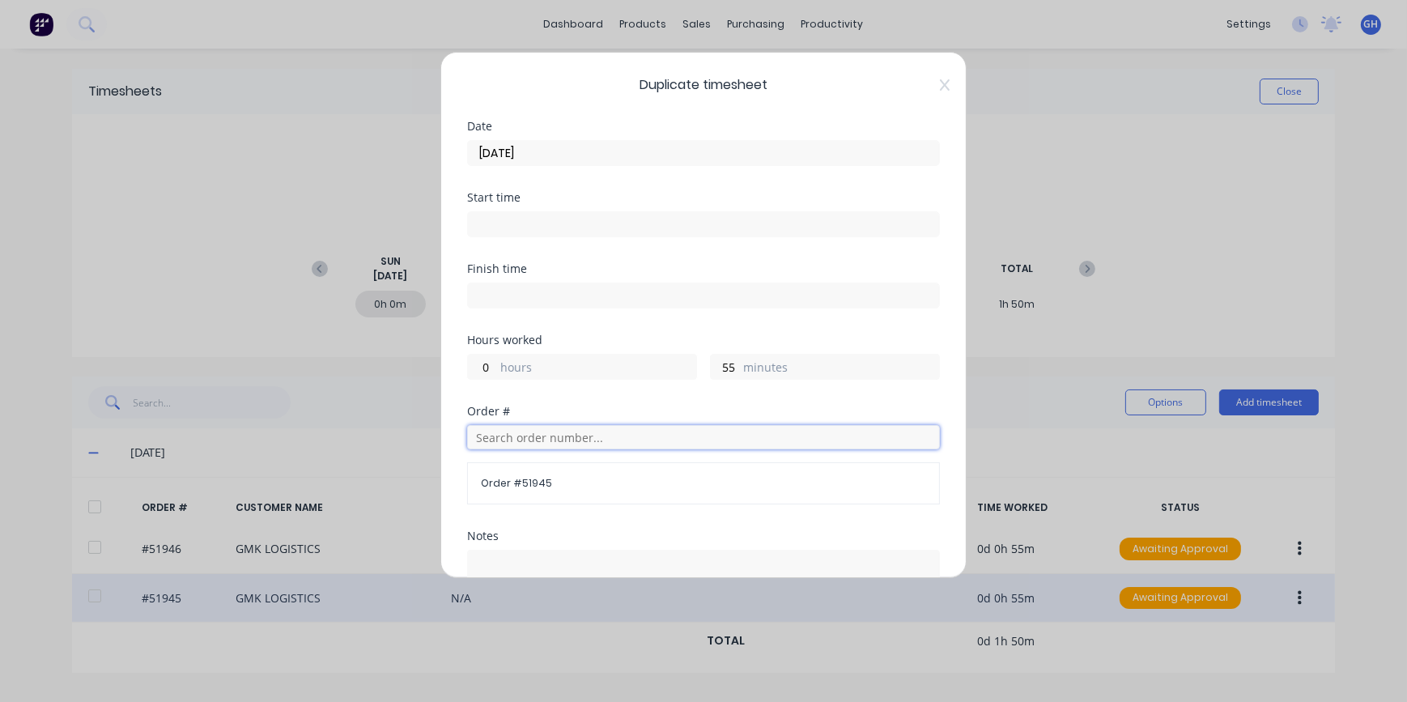
click at [485, 436] on input "text" at bounding box center [703, 437] width 473 height 24
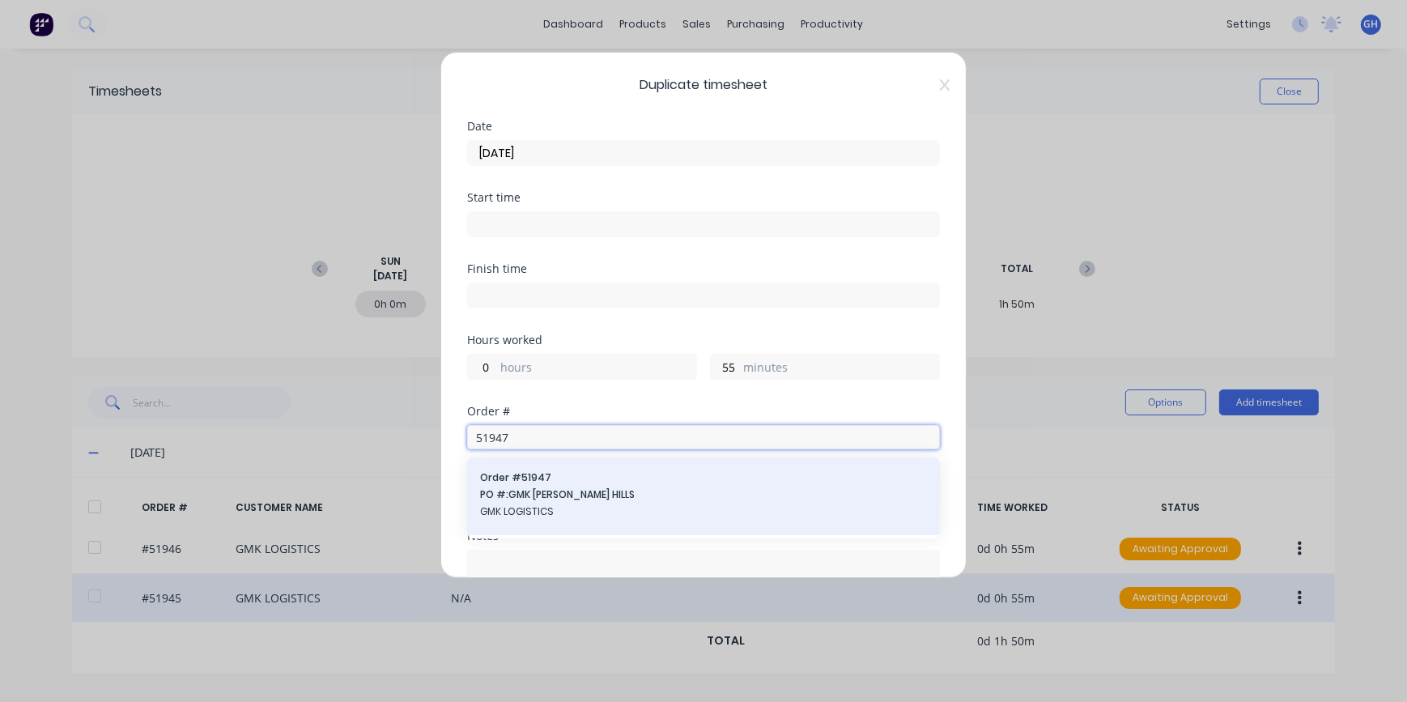
type input "51947"
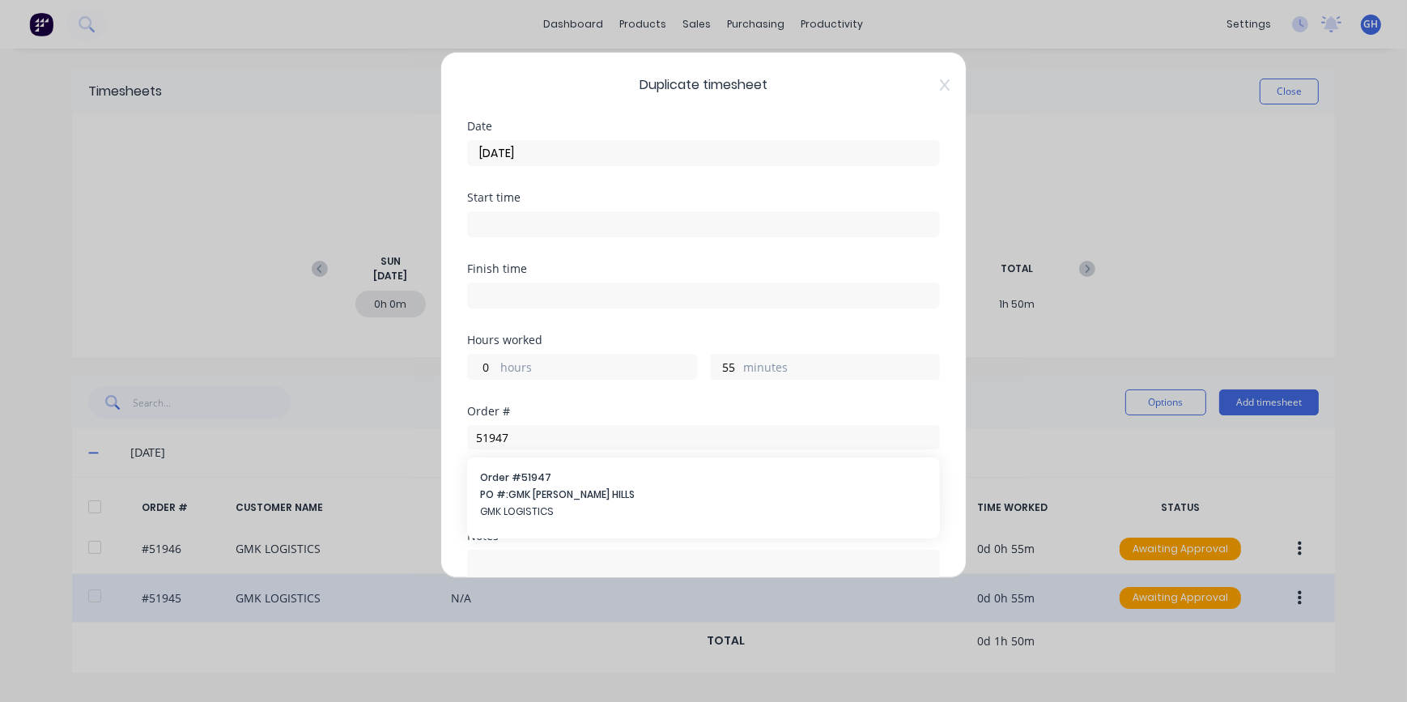
click at [534, 515] on span "GMK LOGISTICS" at bounding box center [703, 512] width 447 height 15
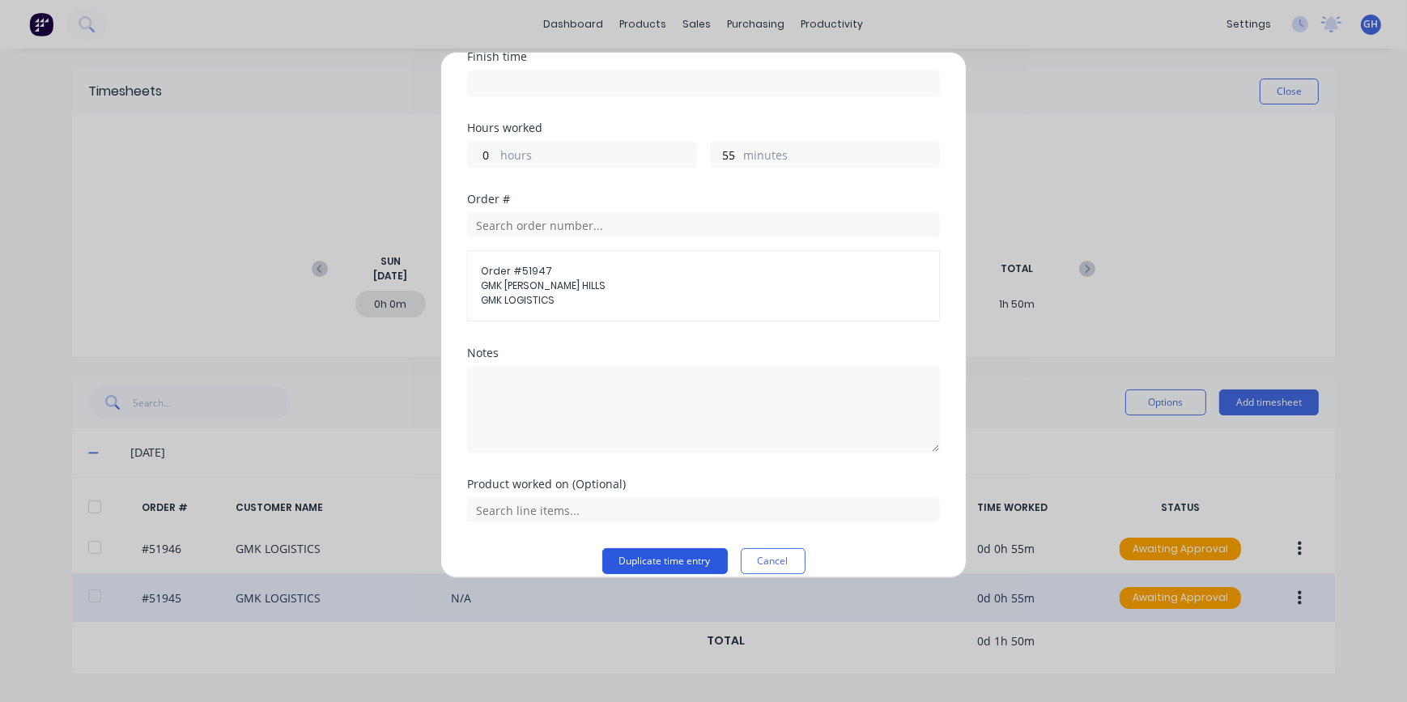
scroll to position [229, 0]
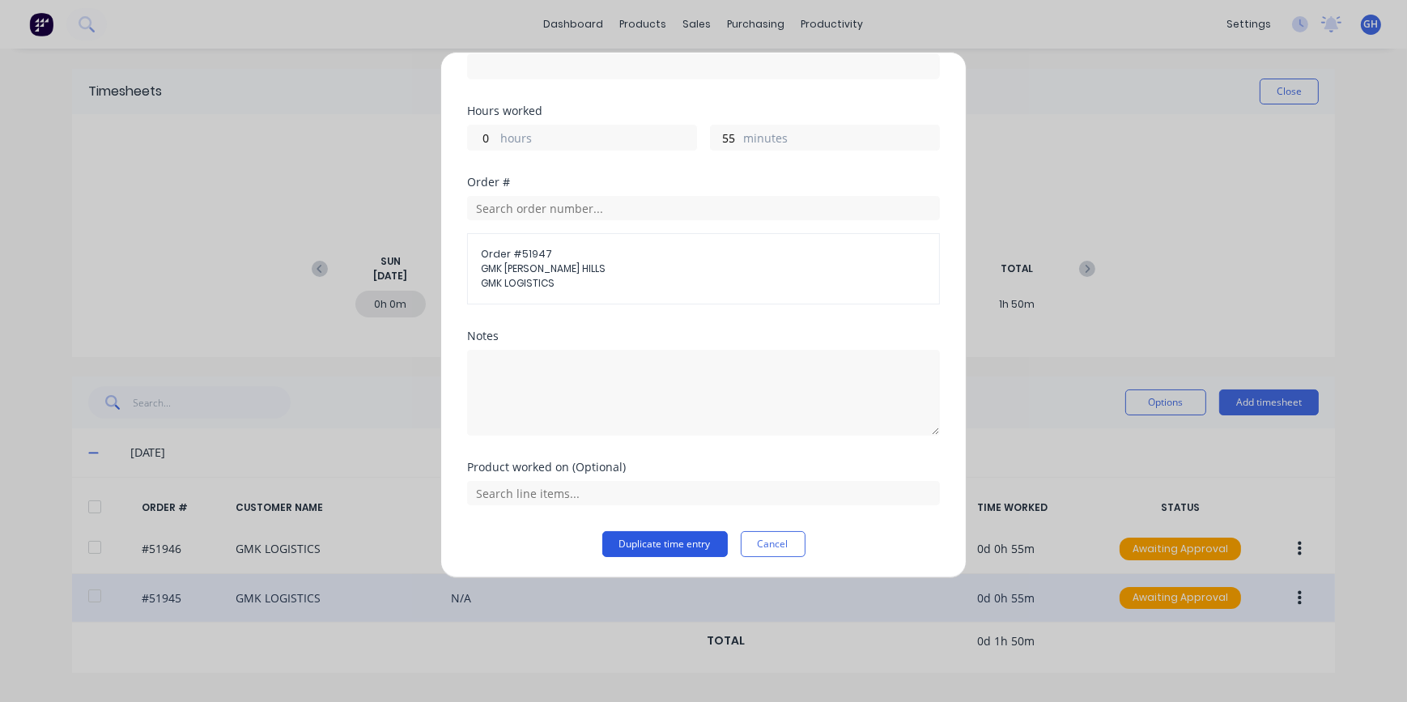
click at [612, 542] on button "Duplicate time entry" at bounding box center [666, 544] width 126 height 26
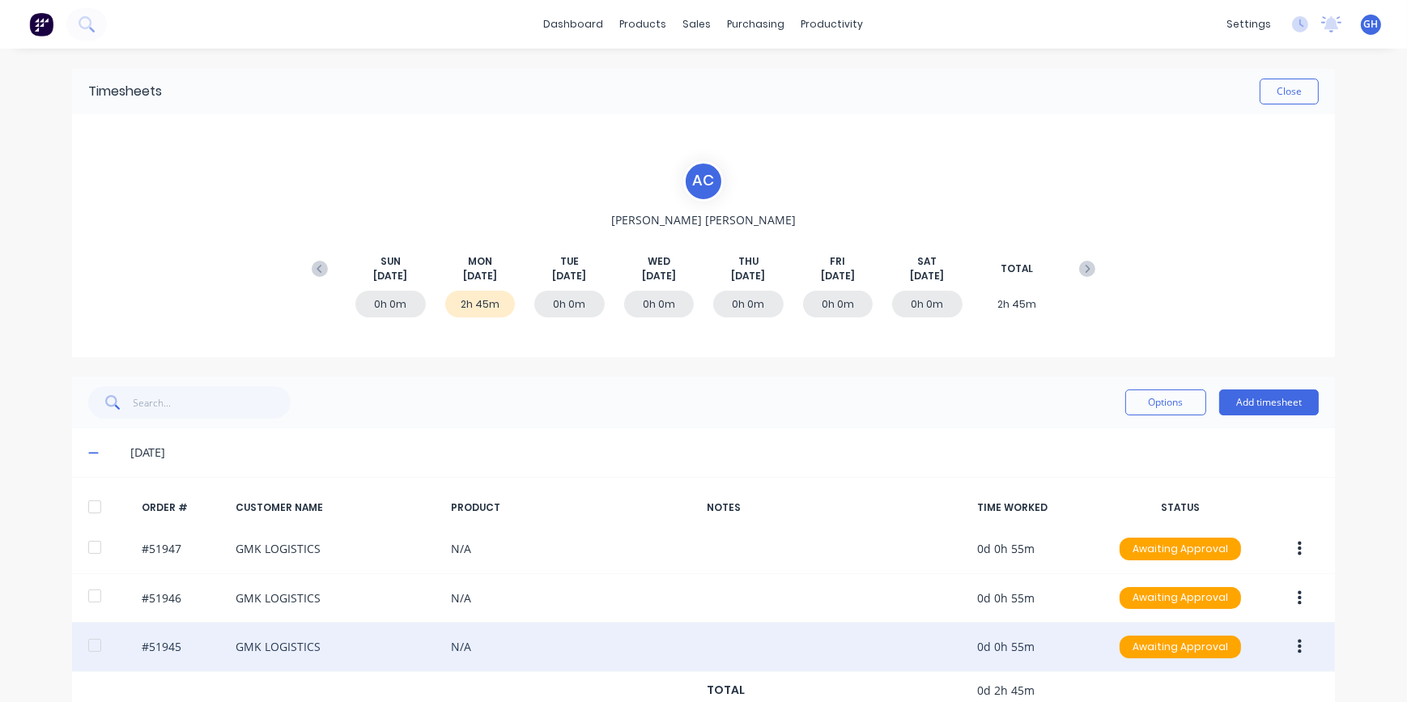
click at [1300, 649] on button "button" at bounding box center [1300, 646] width 38 height 29
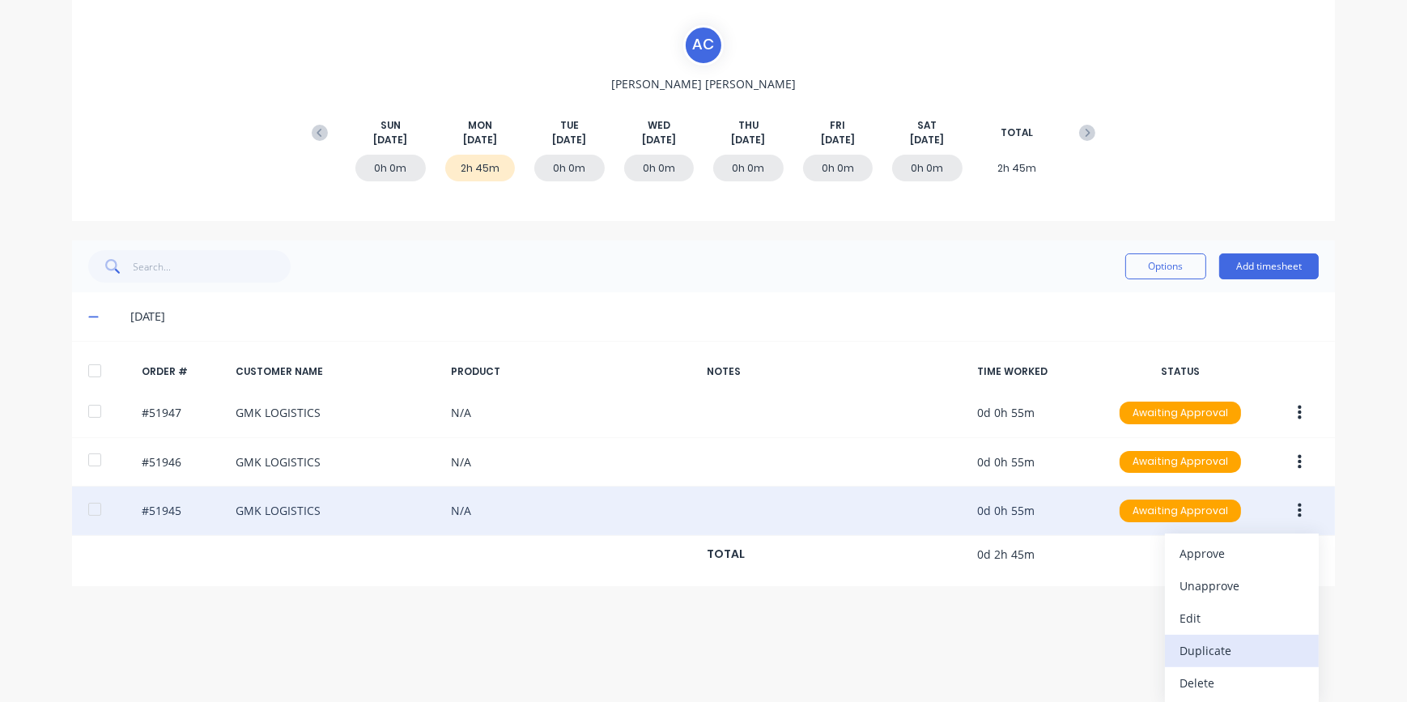
click at [1226, 657] on div "Duplicate" at bounding box center [1242, 650] width 125 height 23
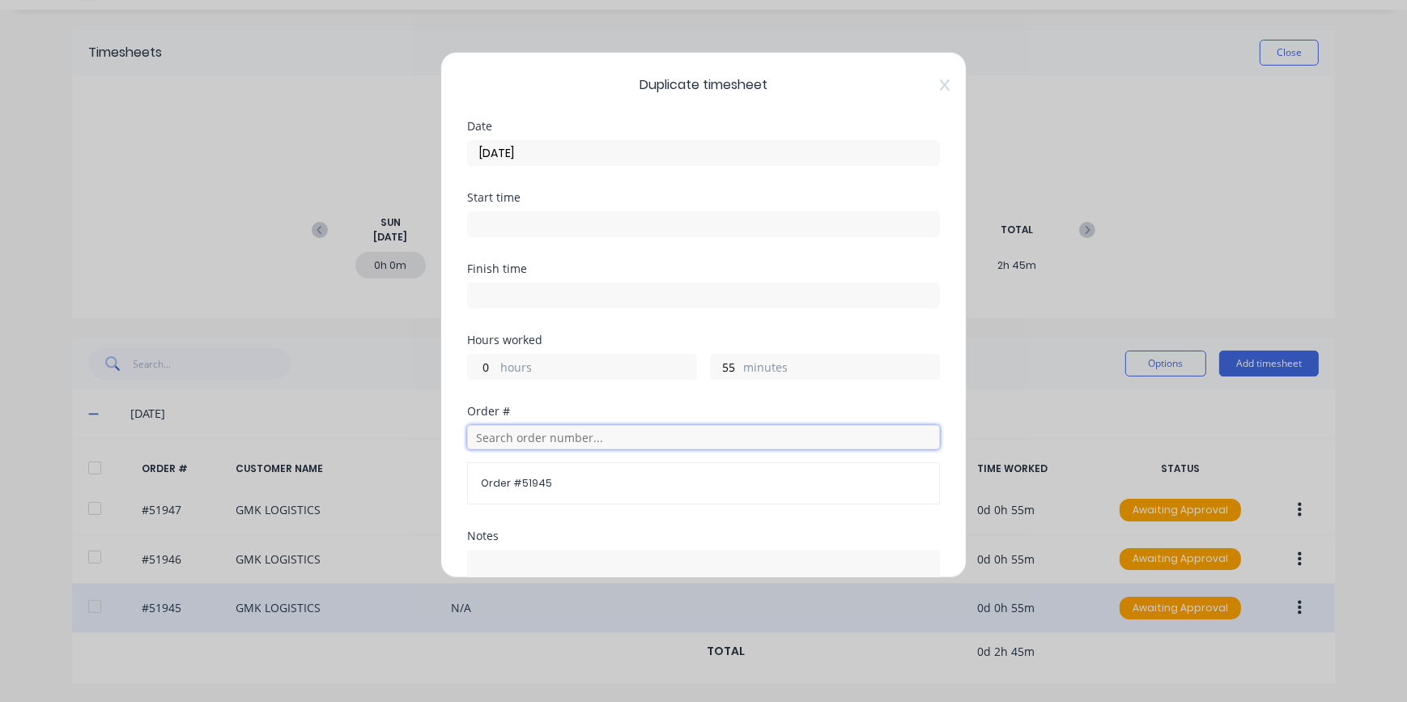
click at [502, 442] on input "text" at bounding box center [703, 437] width 473 height 24
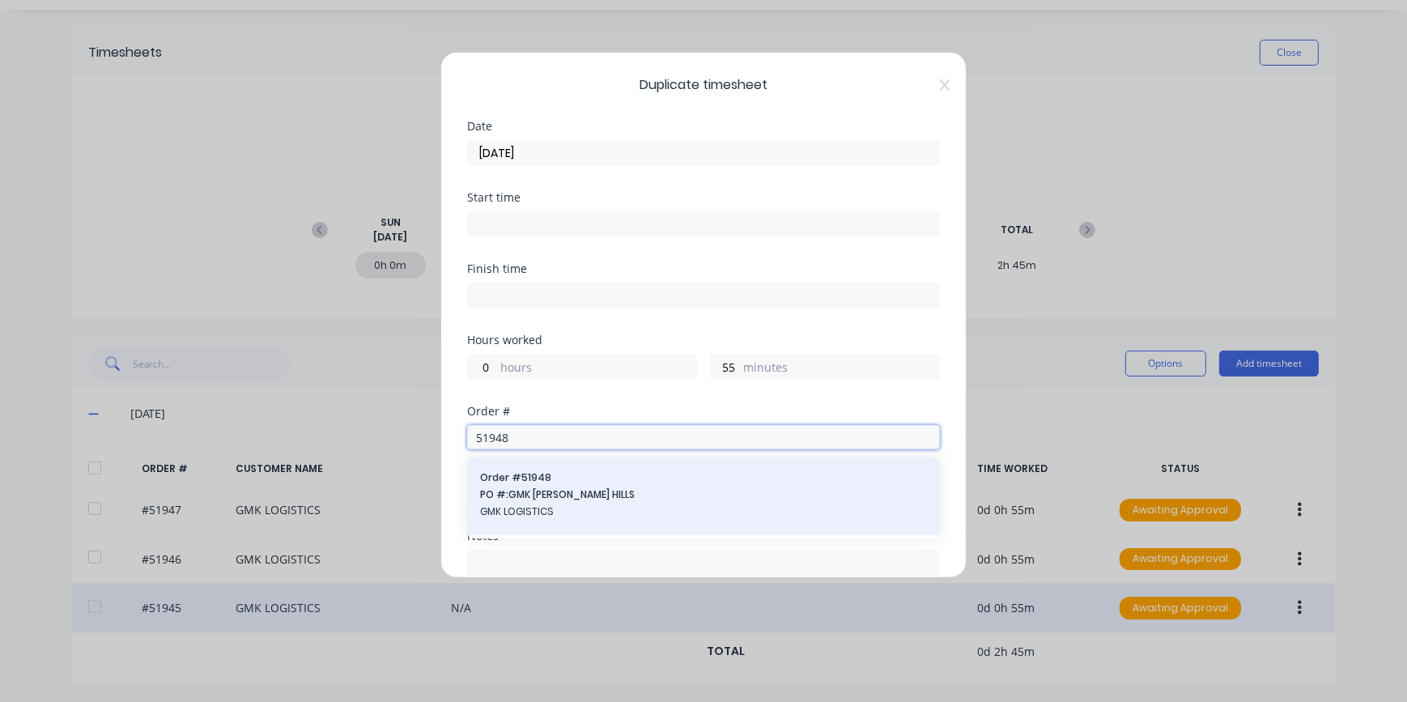
type input "51948"
click at [547, 509] on span "GMK LOGISTICS" at bounding box center [703, 512] width 447 height 15
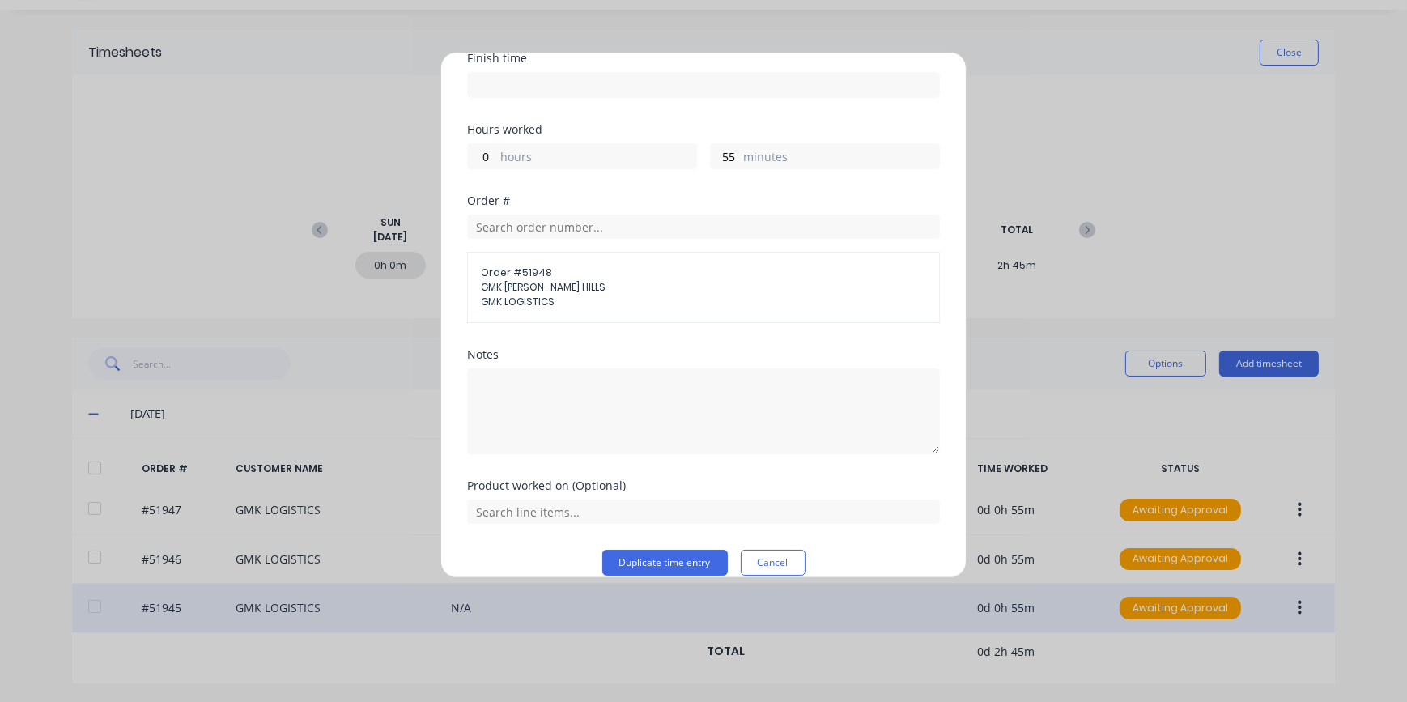
scroll to position [220, 0]
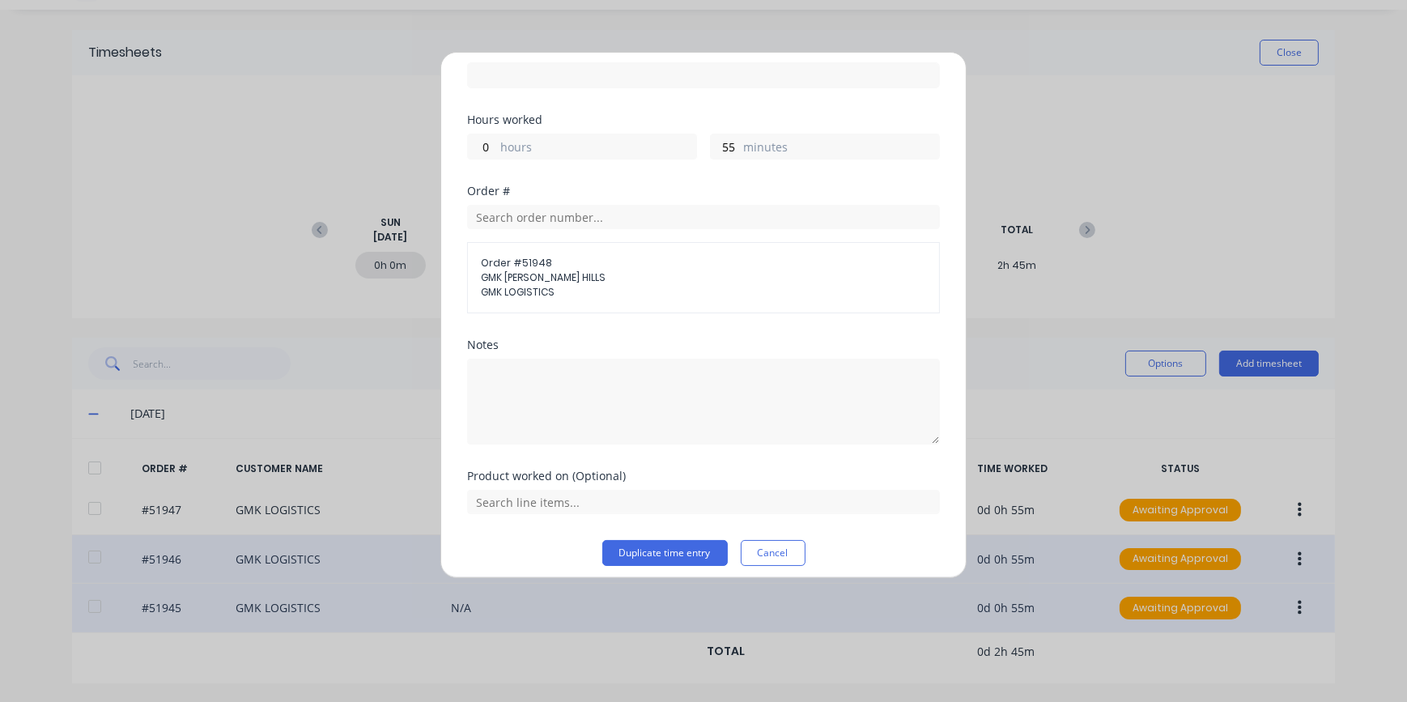
click at [632, 554] on button "Duplicate time entry" at bounding box center [666, 553] width 126 height 26
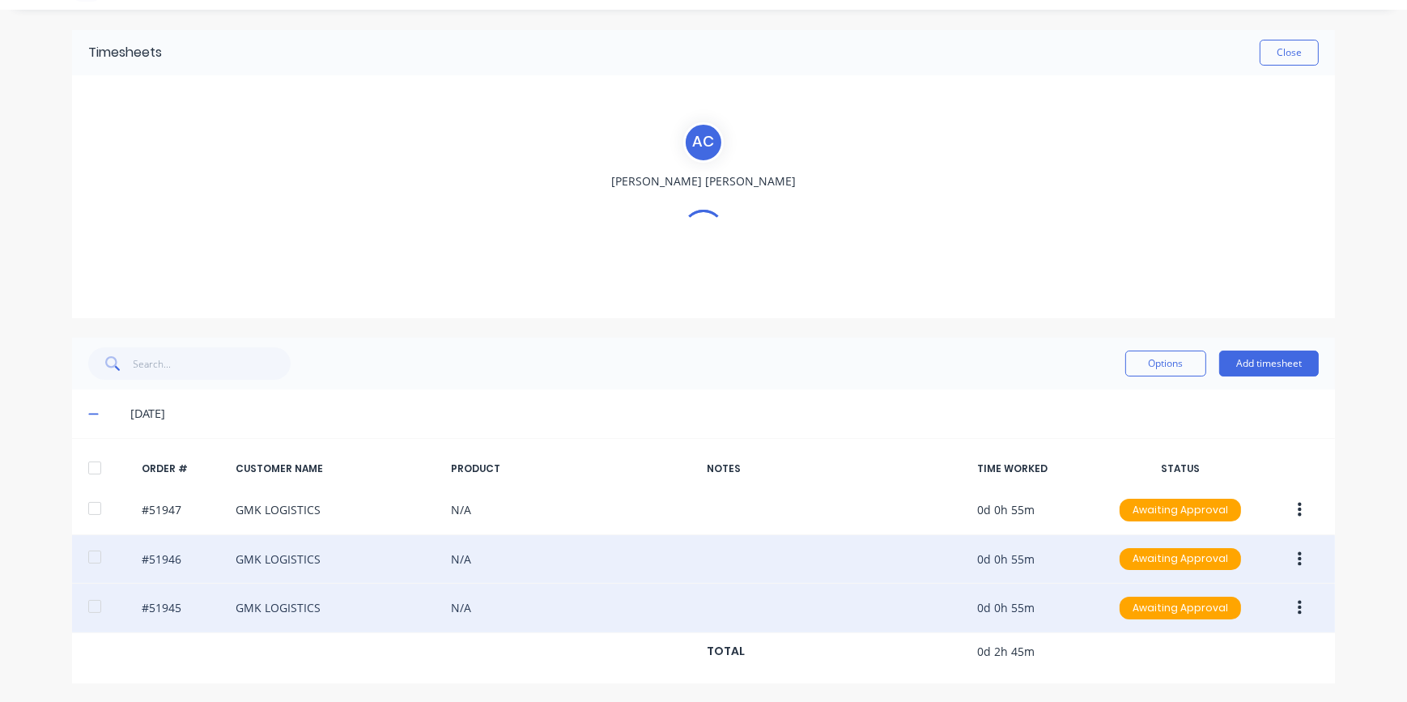
scroll to position [87, 0]
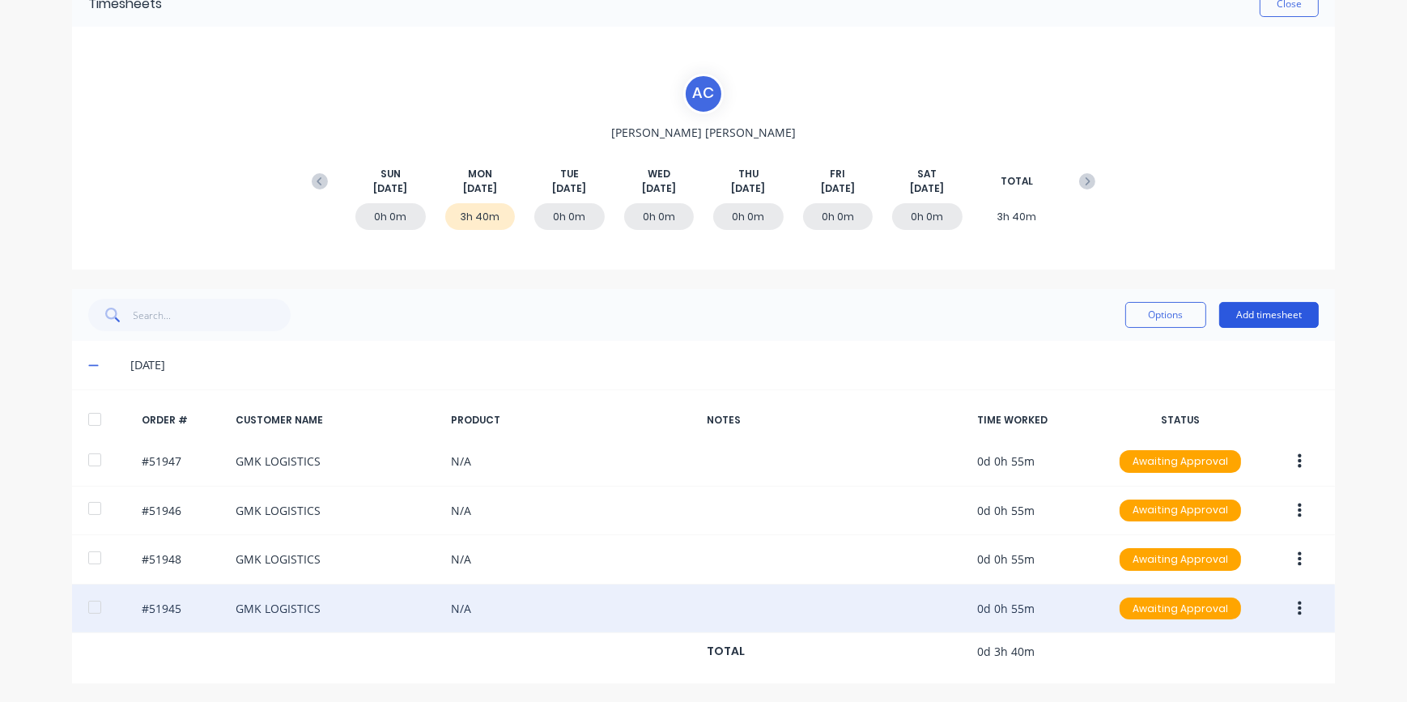
click at [1258, 318] on button "Add timesheet" at bounding box center [1270, 315] width 100 height 26
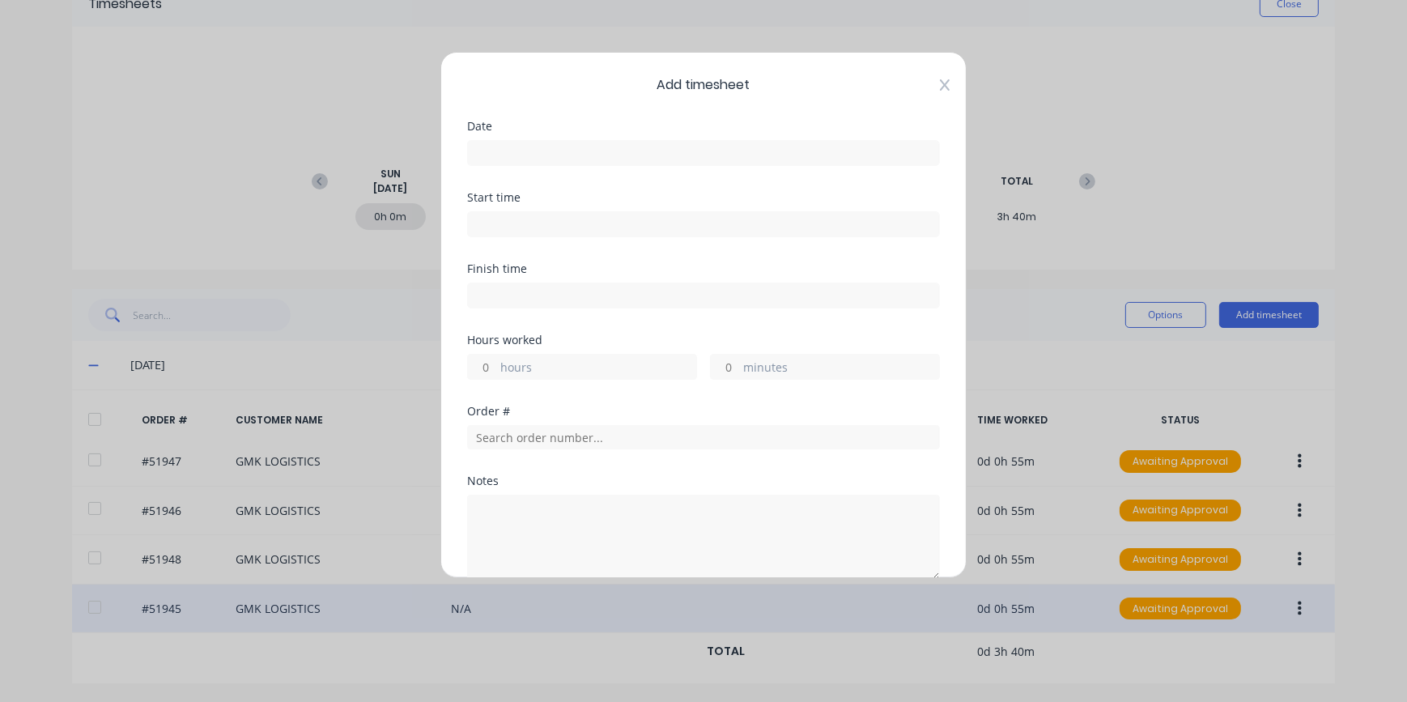
click at [940, 89] on icon at bounding box center [945, 84] width 10 height 11
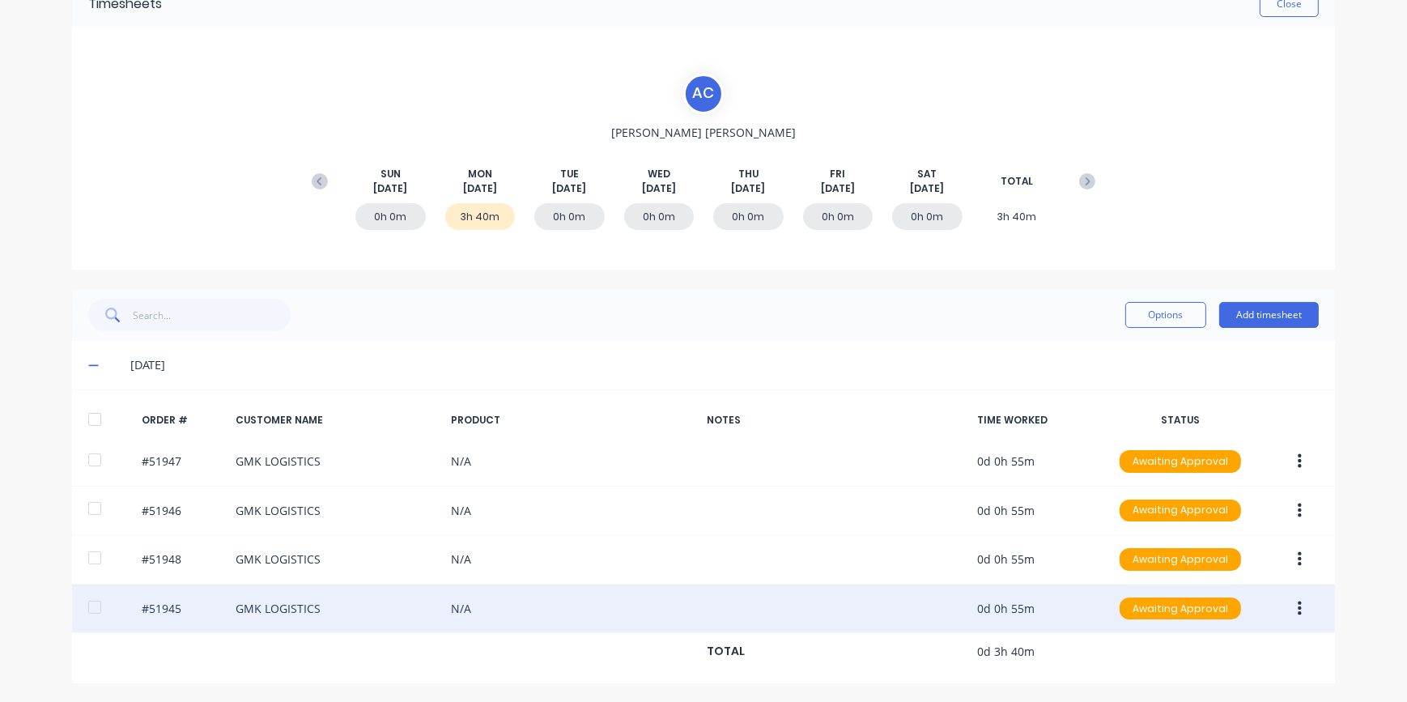
click at [1297, 615] on button "button" at bounding box center [1300, 608] width 38 height 29
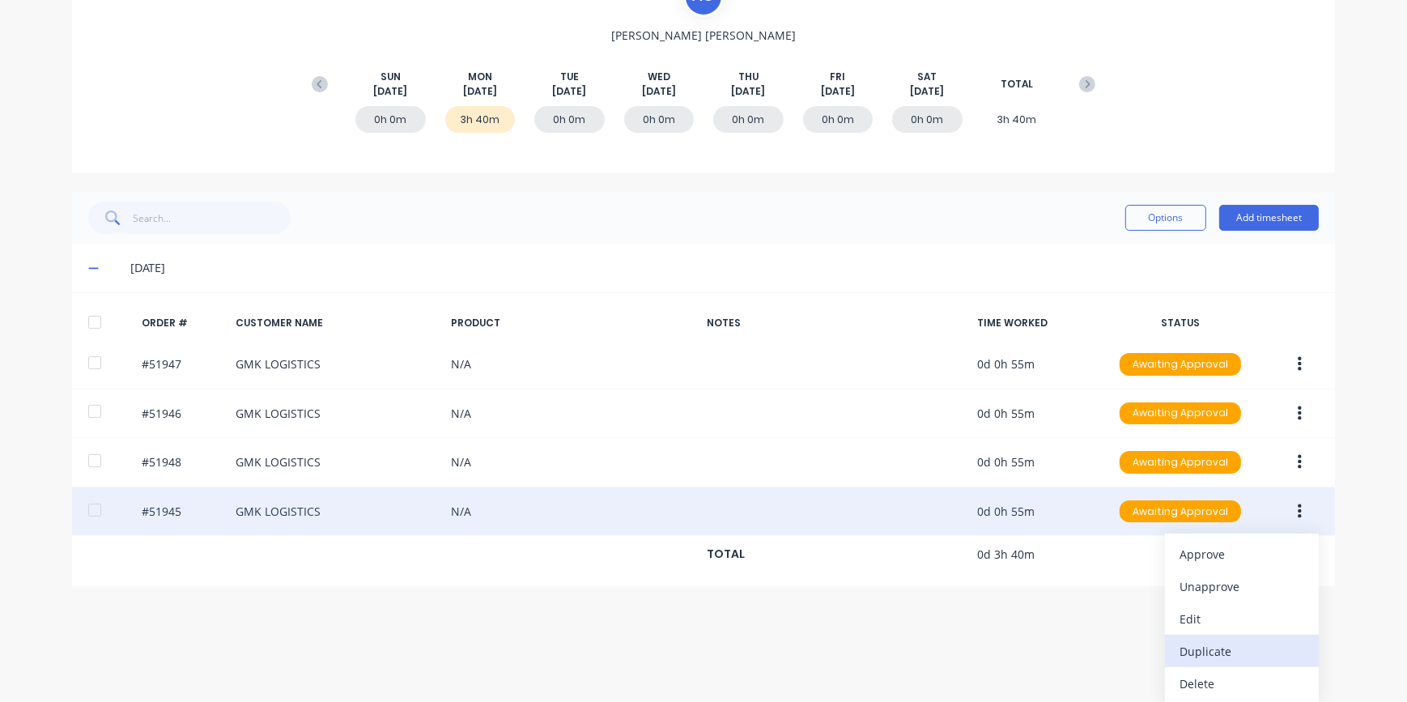
click at [1229, 649] on div "Duplicate" at bounding box center [1242, 651] width 125 height 23
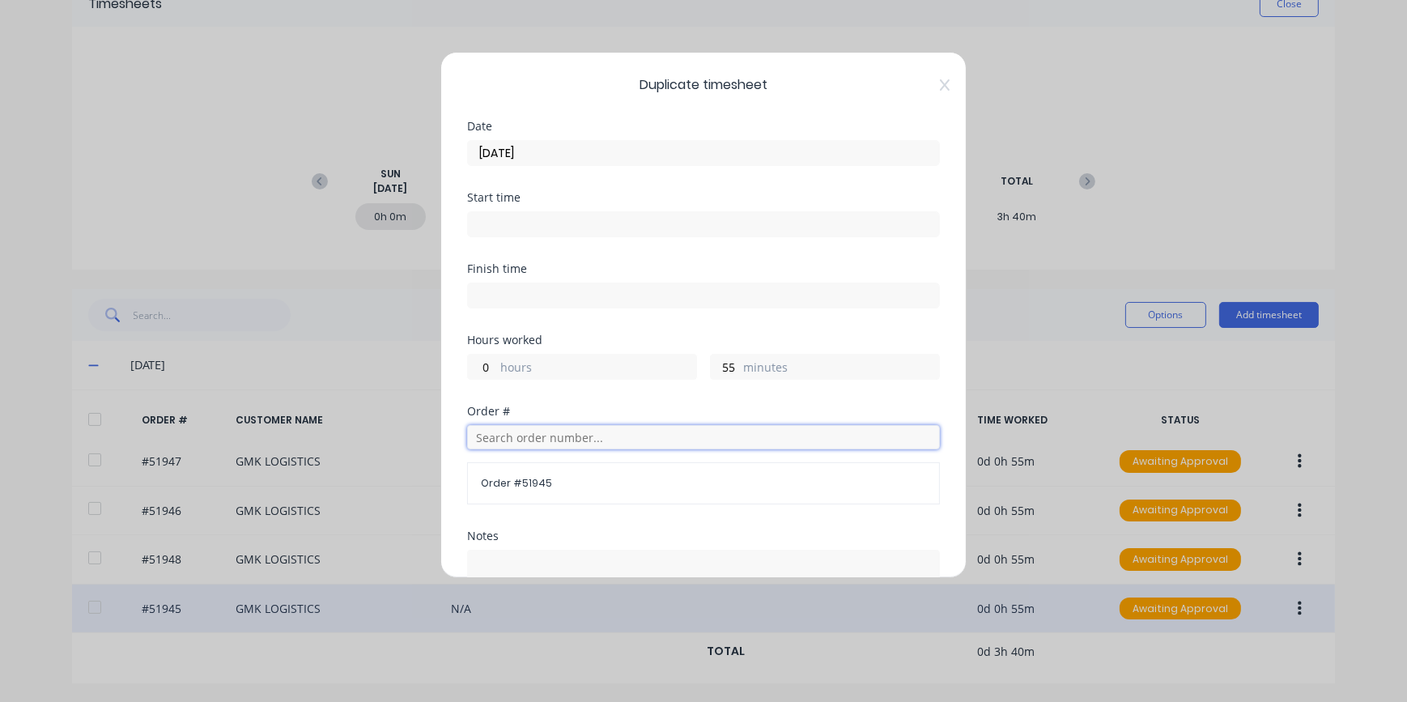
click at [508, 436] on input "text" at bounding box center [703, 437] width 473 height 24
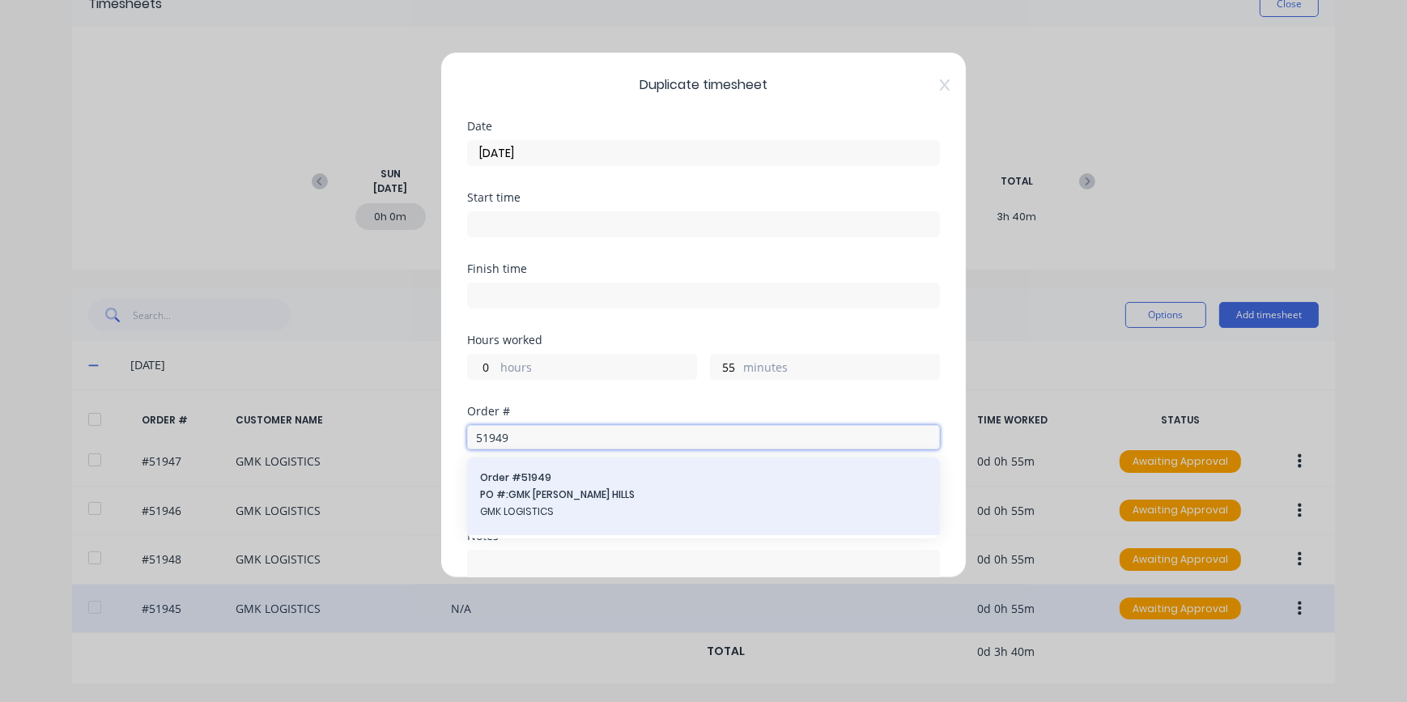
type input "51949"
click at [524, 505] on span "GMK LOGISTICS" at bounding box center [703, 512] width 447 height 15
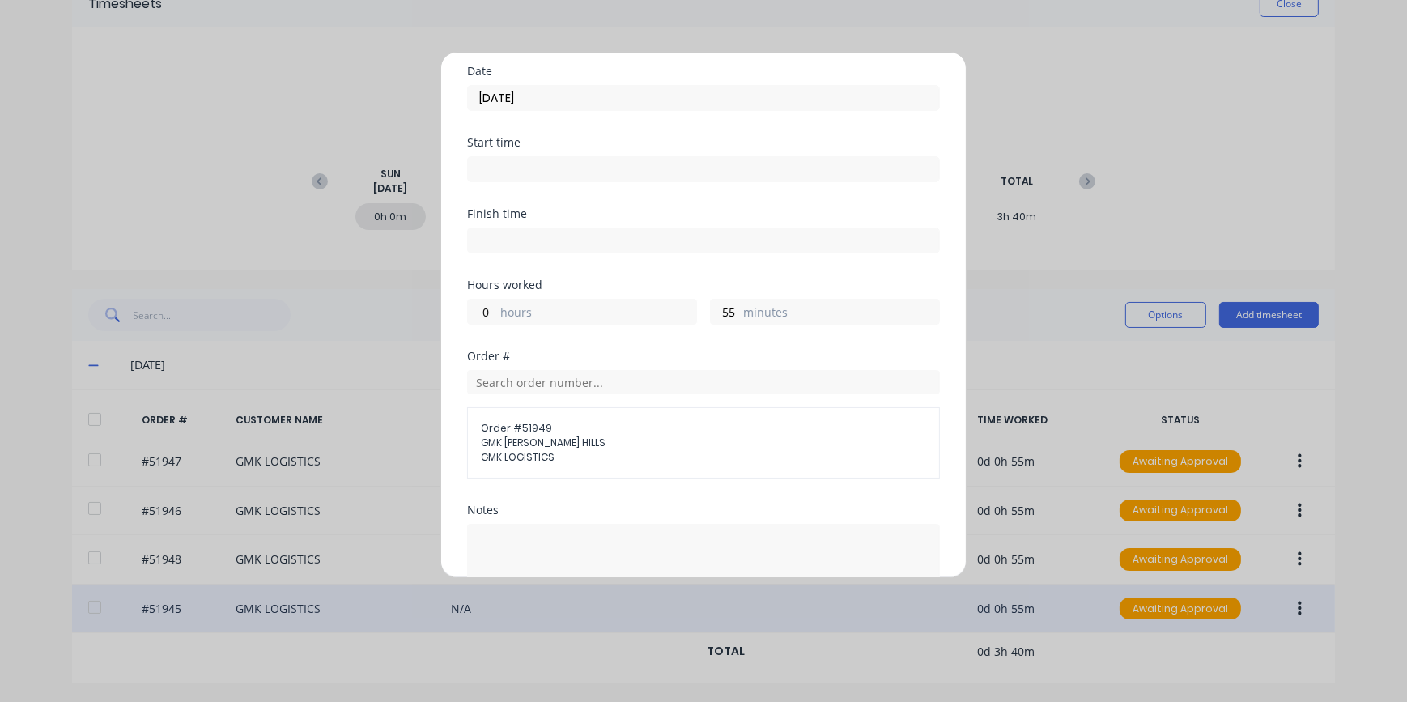
scroll to position [220, 0]
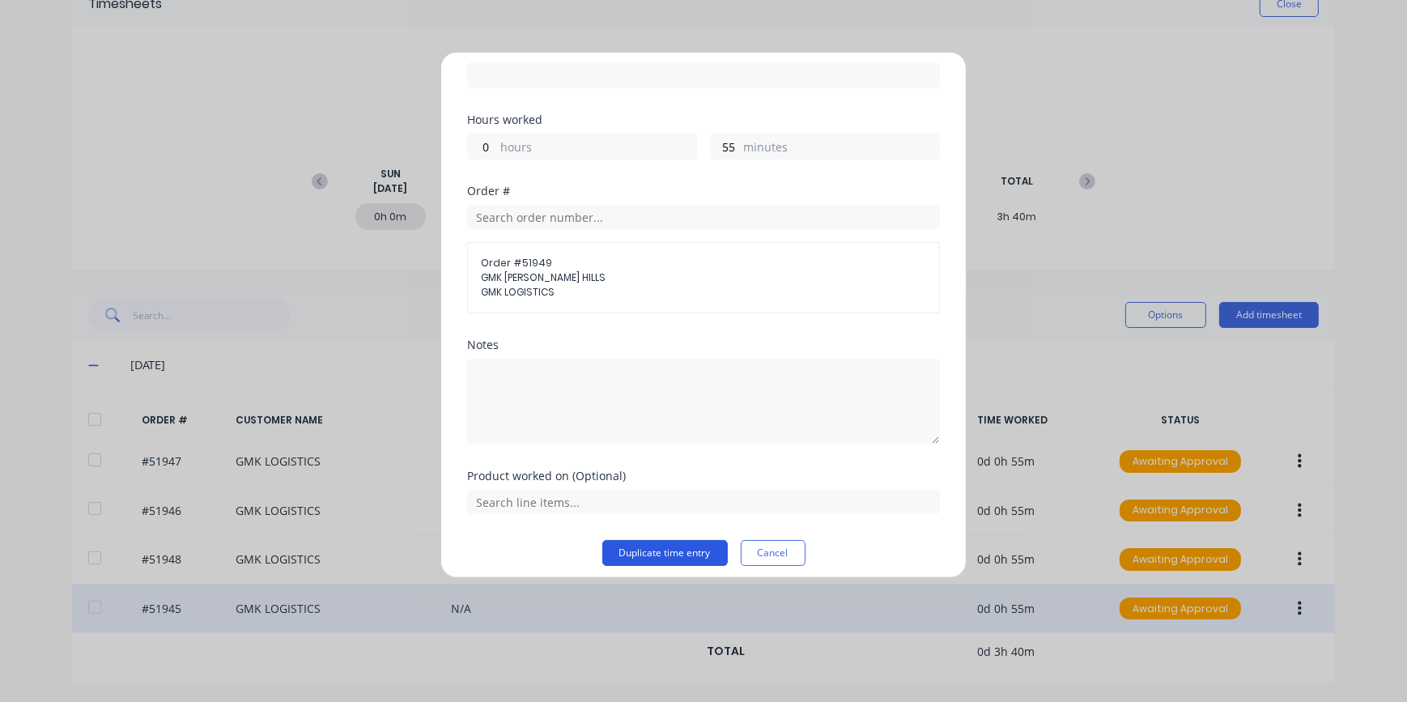
click at [616, 547] on button "Duplicate time entry" at bounding box center [666, 553] width 126 height 26
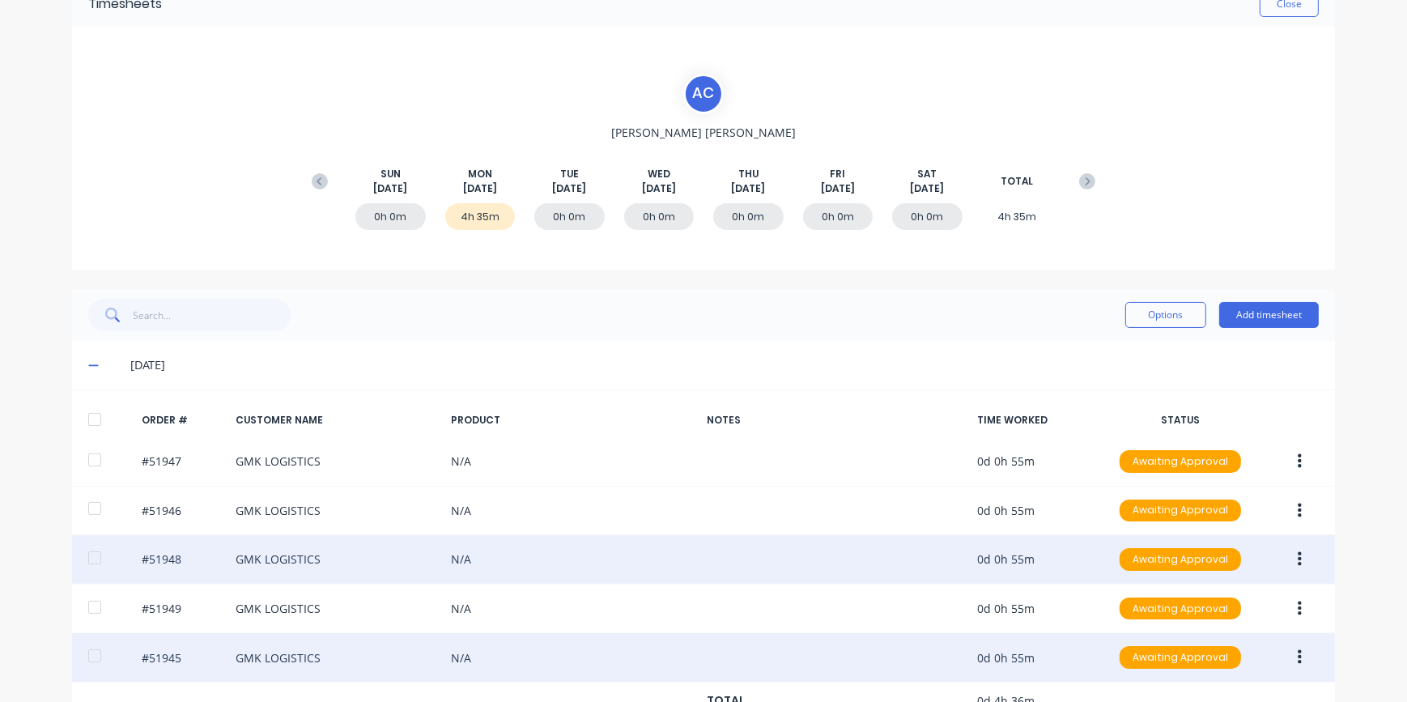
scroll to position [137, 0]
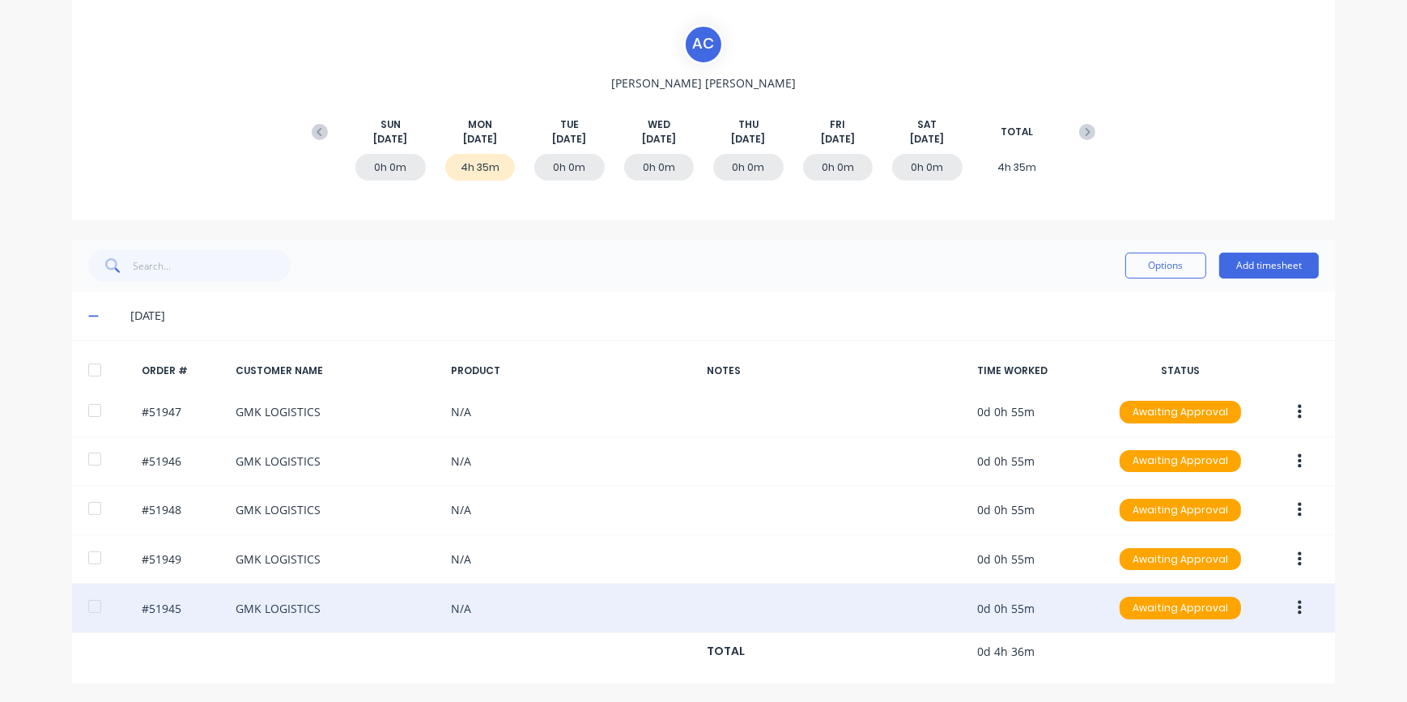
click at [1297, 604] on button "button" at bounding box center [1300, 608] width 38 height 29
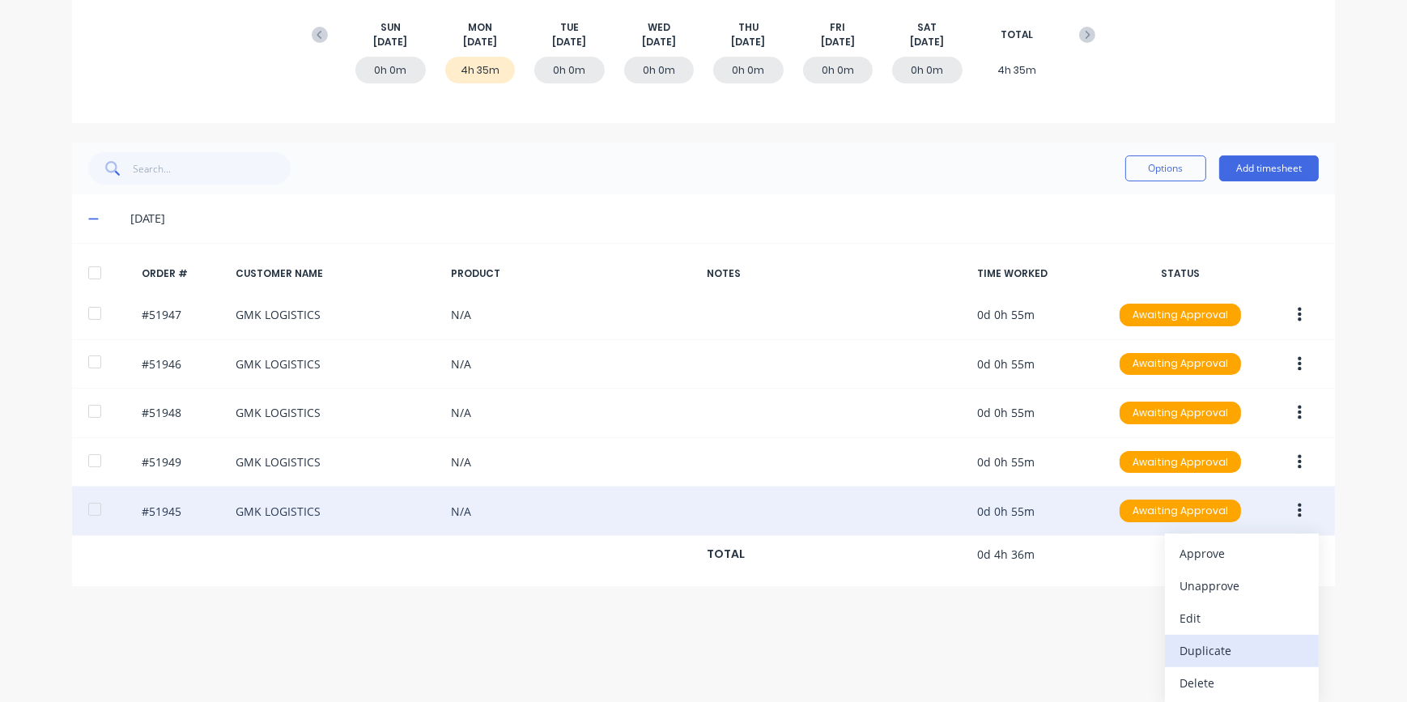
click at [1244, 650] on div "Duplicate" at bounding box center [1242, 650] width 125 height 23
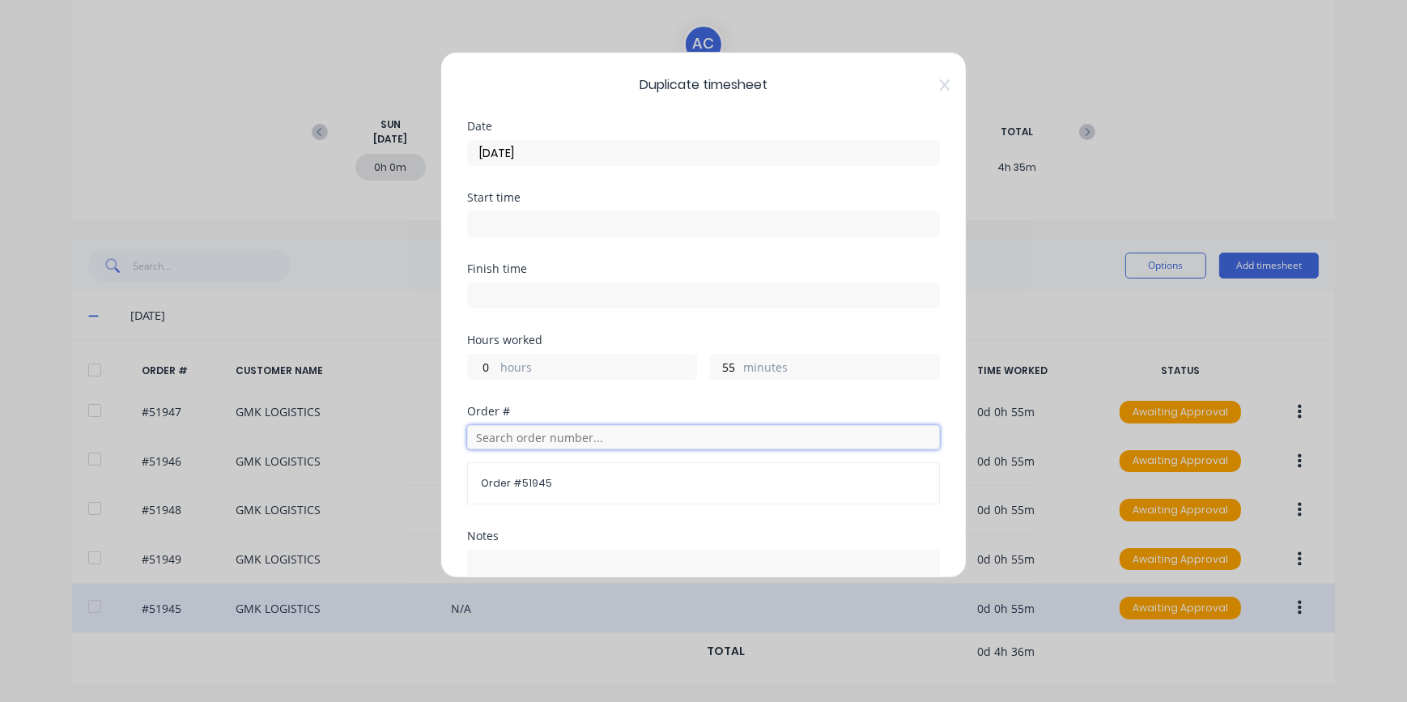
click at [509, 431] on input "text" at bounding box center [703, 437] width 473 height 24
click at [526, 510] on div "Order # 51950 Order # 51945" at bounding box center [703, 468] width 473 height 125
click at [518, 441] on input "51950" at bounding box center [703, 437] width 473 height 24
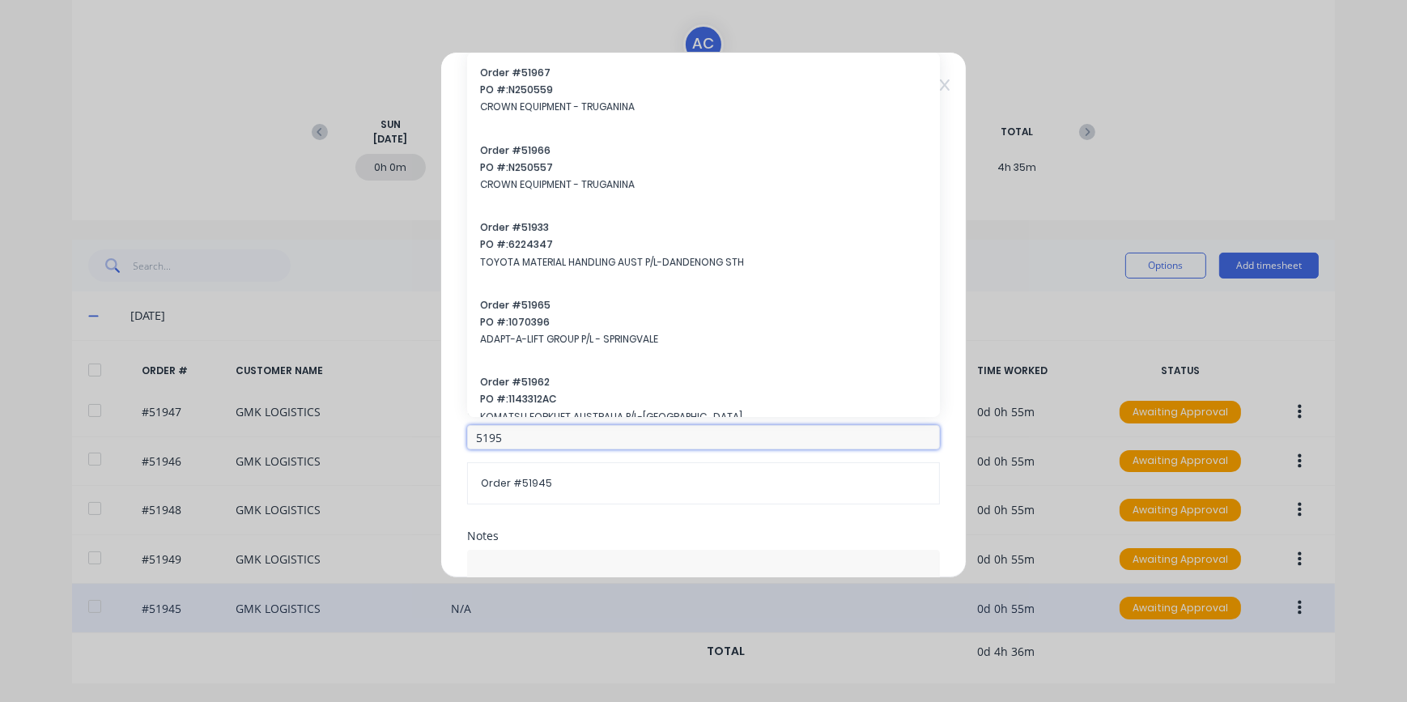
type input "51950"
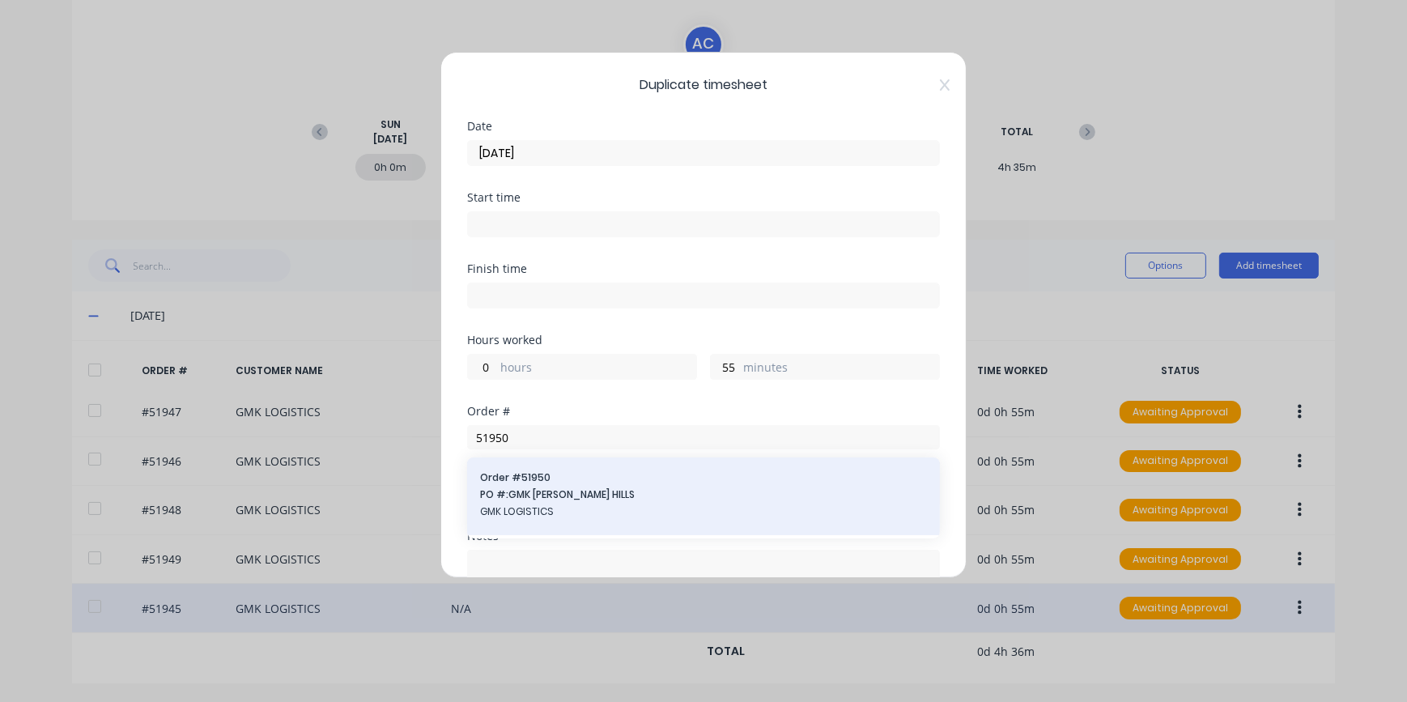
click at [526, 513] on span "GMK LOGISTICS" at bounding box center [703, 512] width 447 height 15
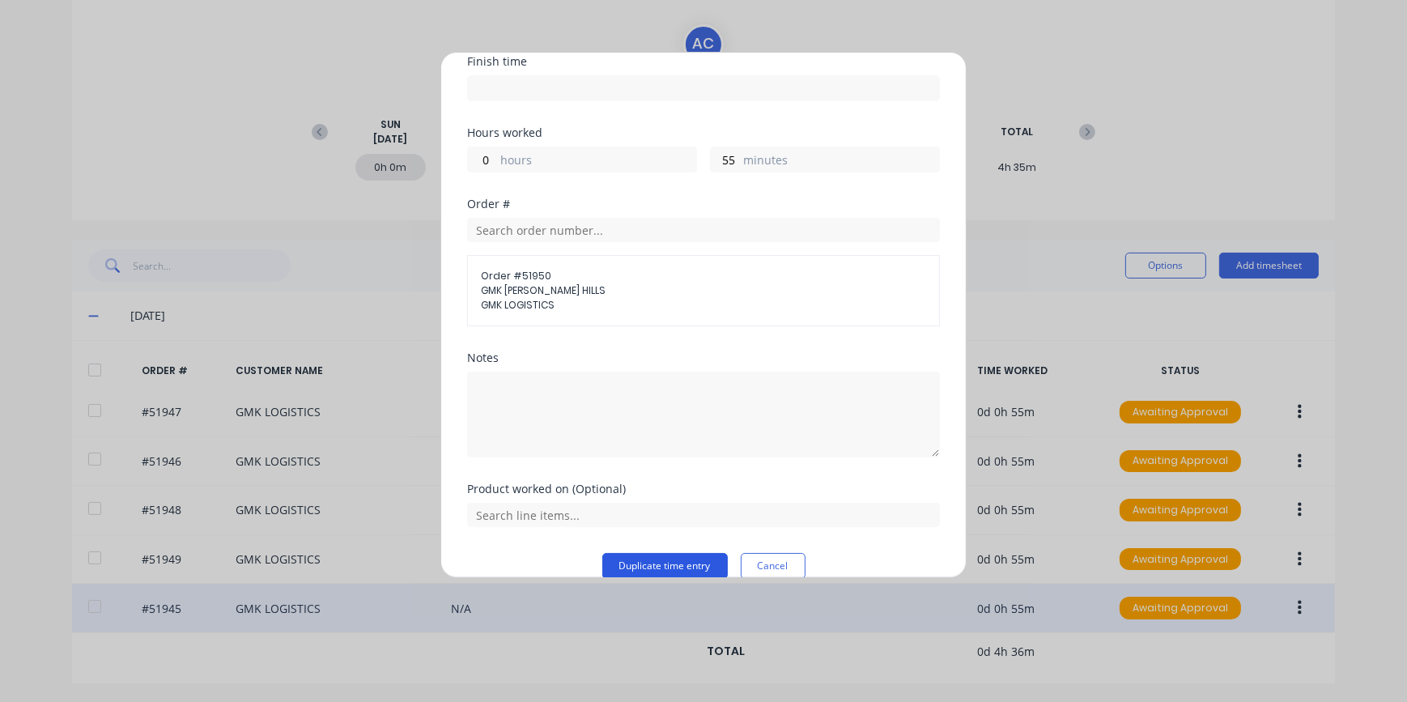
scroll to position [229, 0]
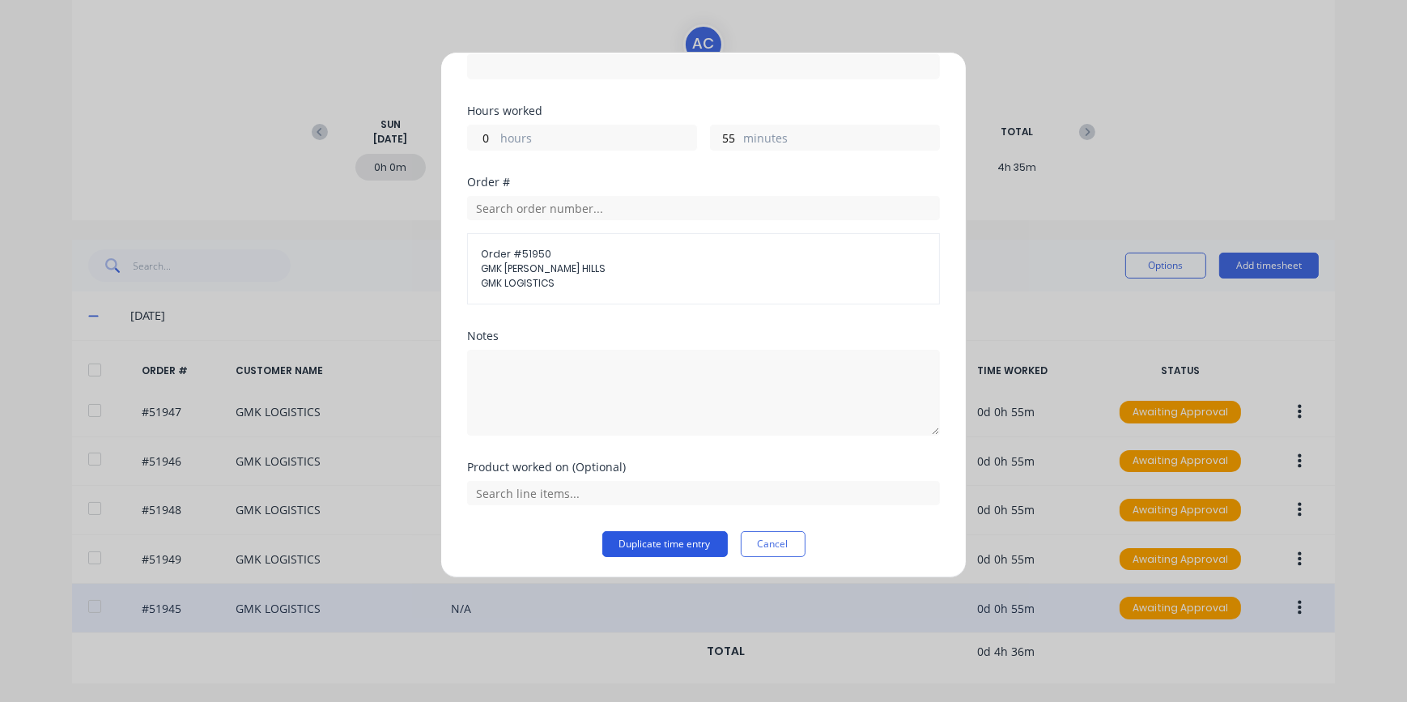
click at [677, 548] on button "Duplicate time entry" at bounding box center [666, 544] width 126 height 26
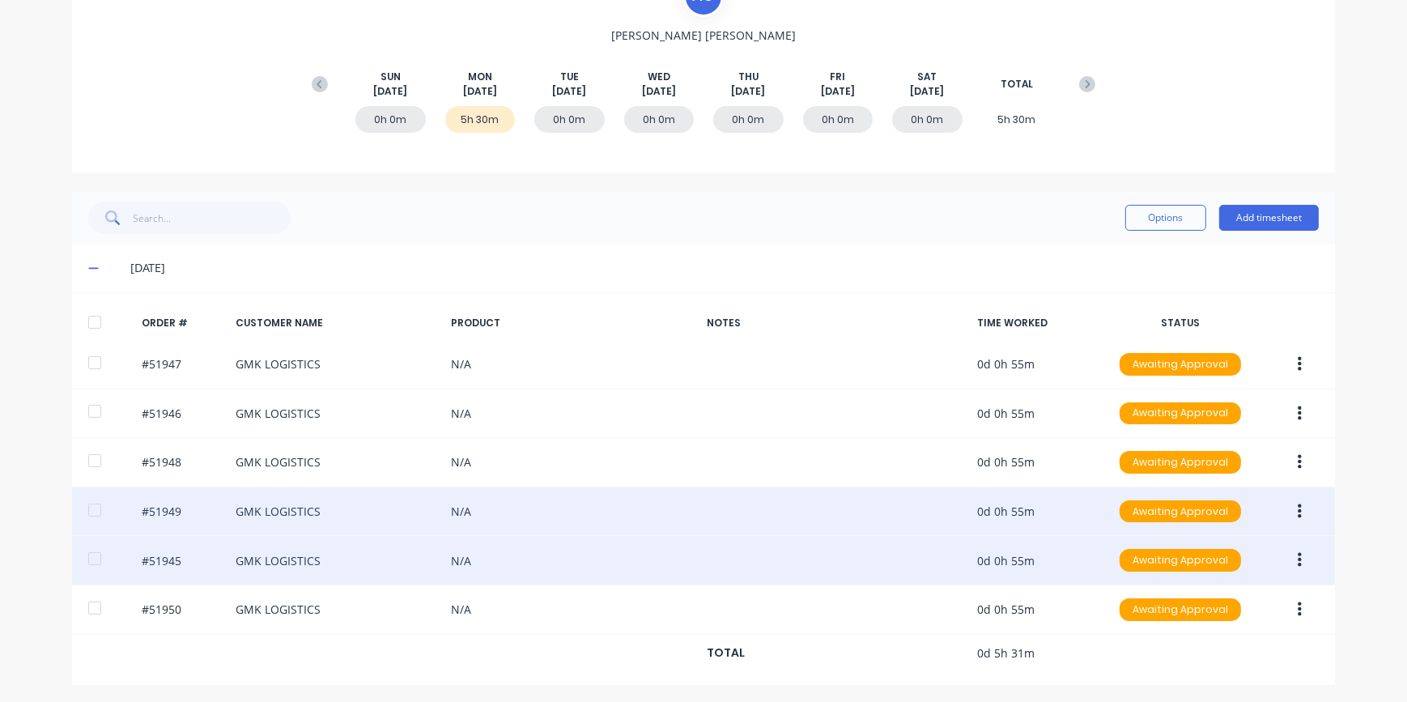
scroll to position [185, 0]
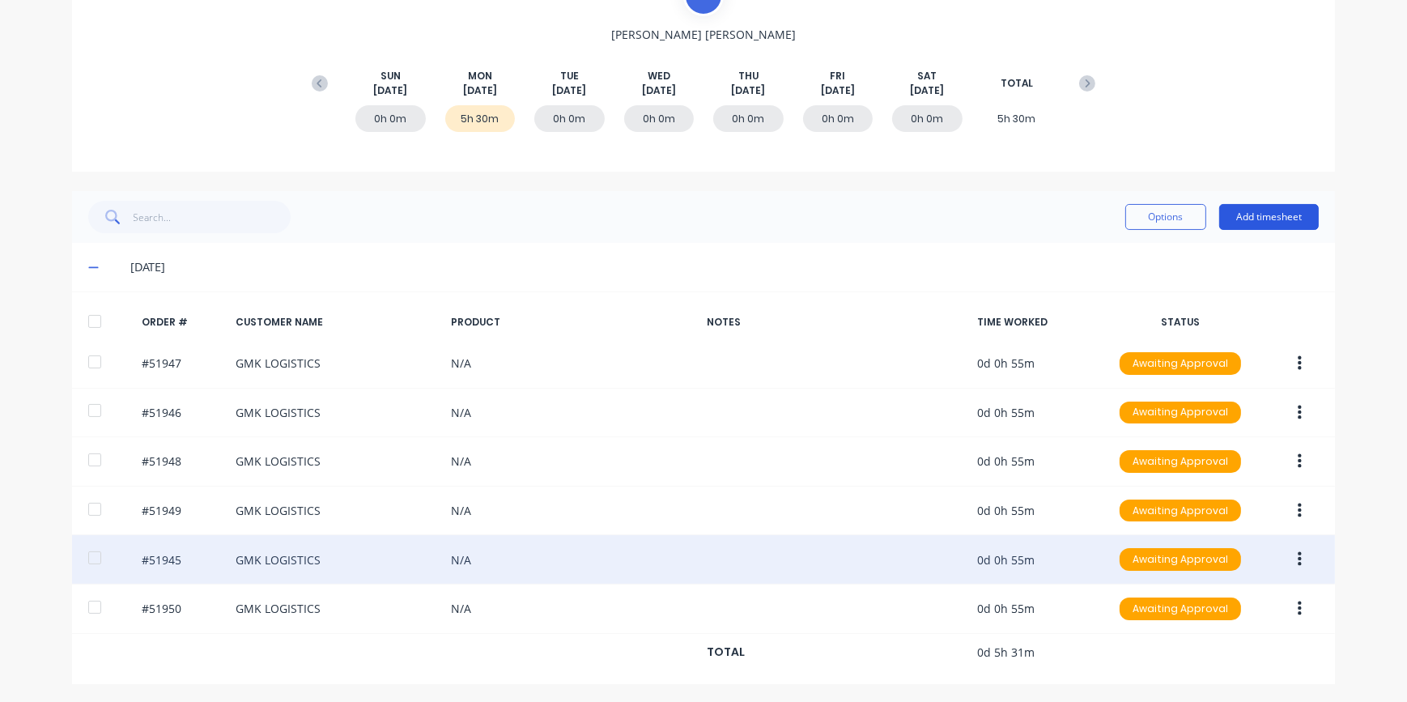
click at [1258, 217] on button "Add timesheet" at bounding box center [1270, 217] width 100 height 26
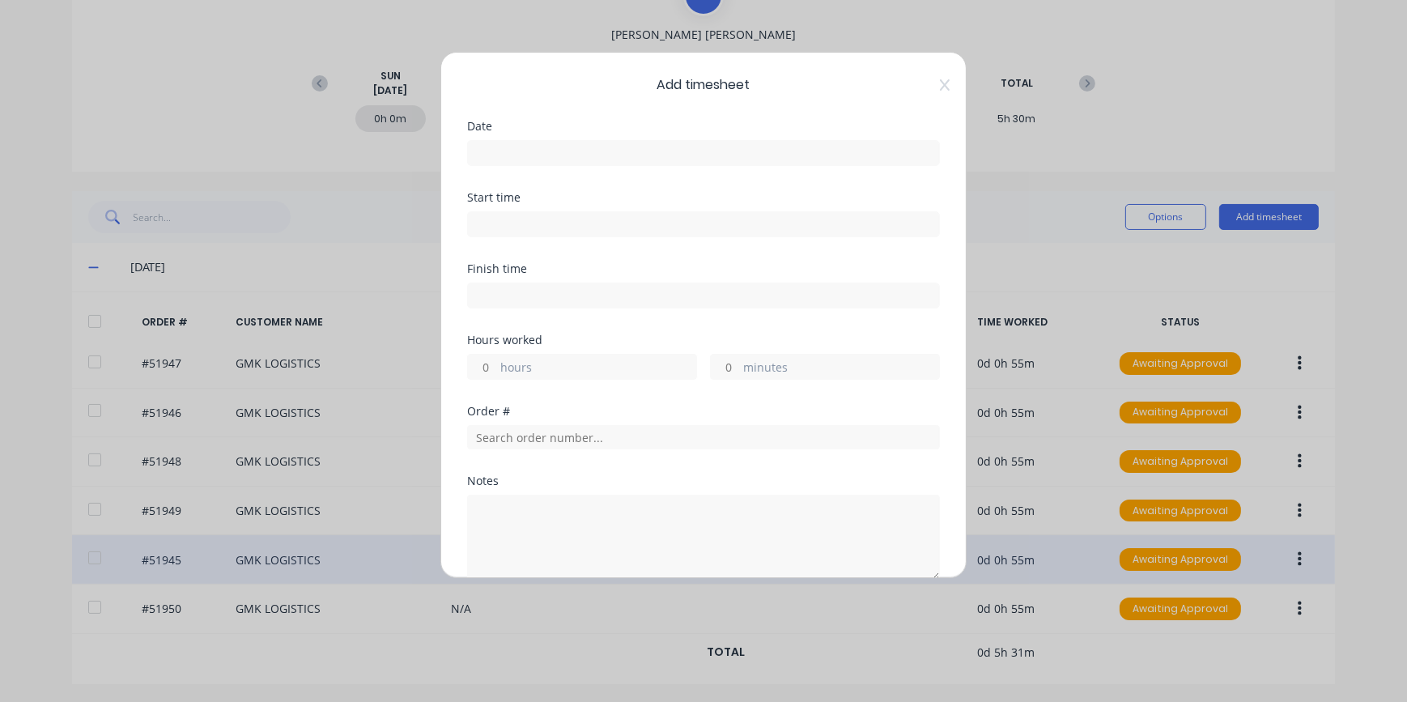
click at [480, 149] on input at bounding box center [703, 153] width 471 height 24
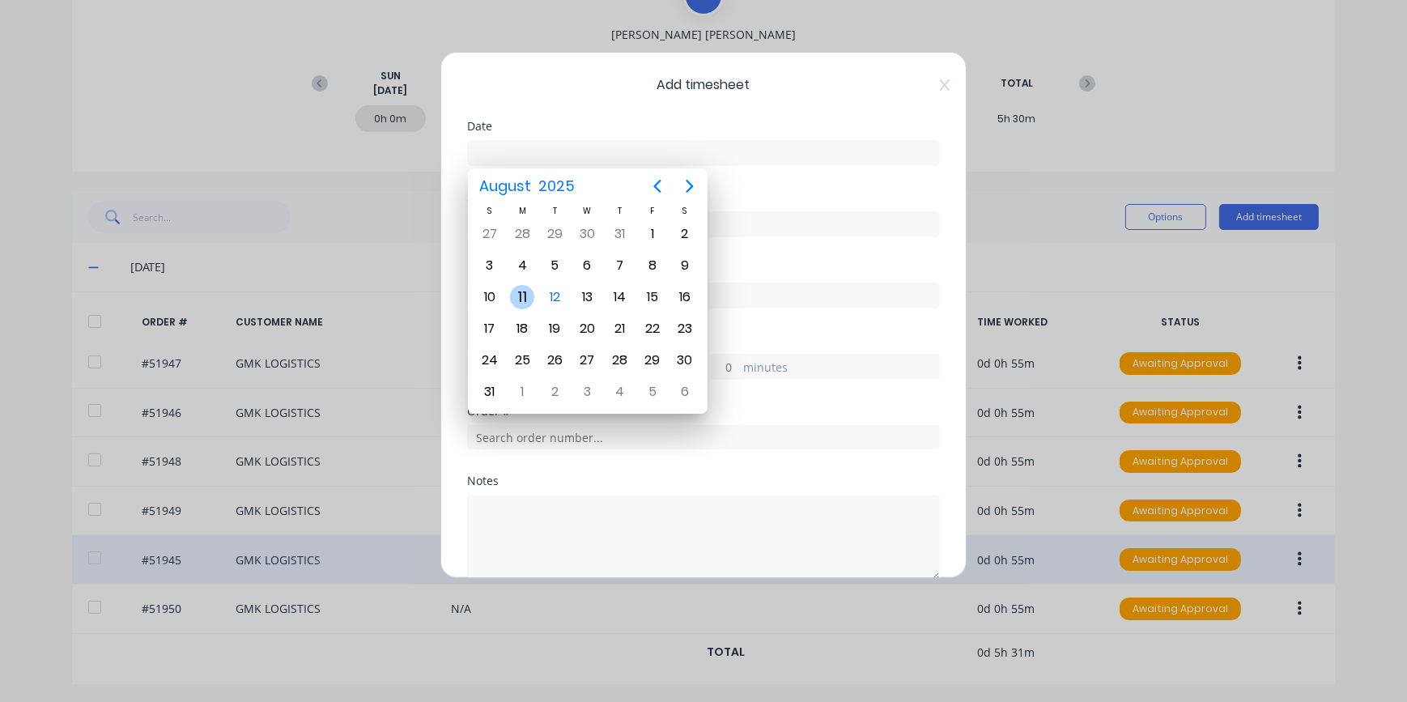
click at [522, 302] on div "11" at bounding box center [522, 297] width 24 height 24
type input "[DATE]"
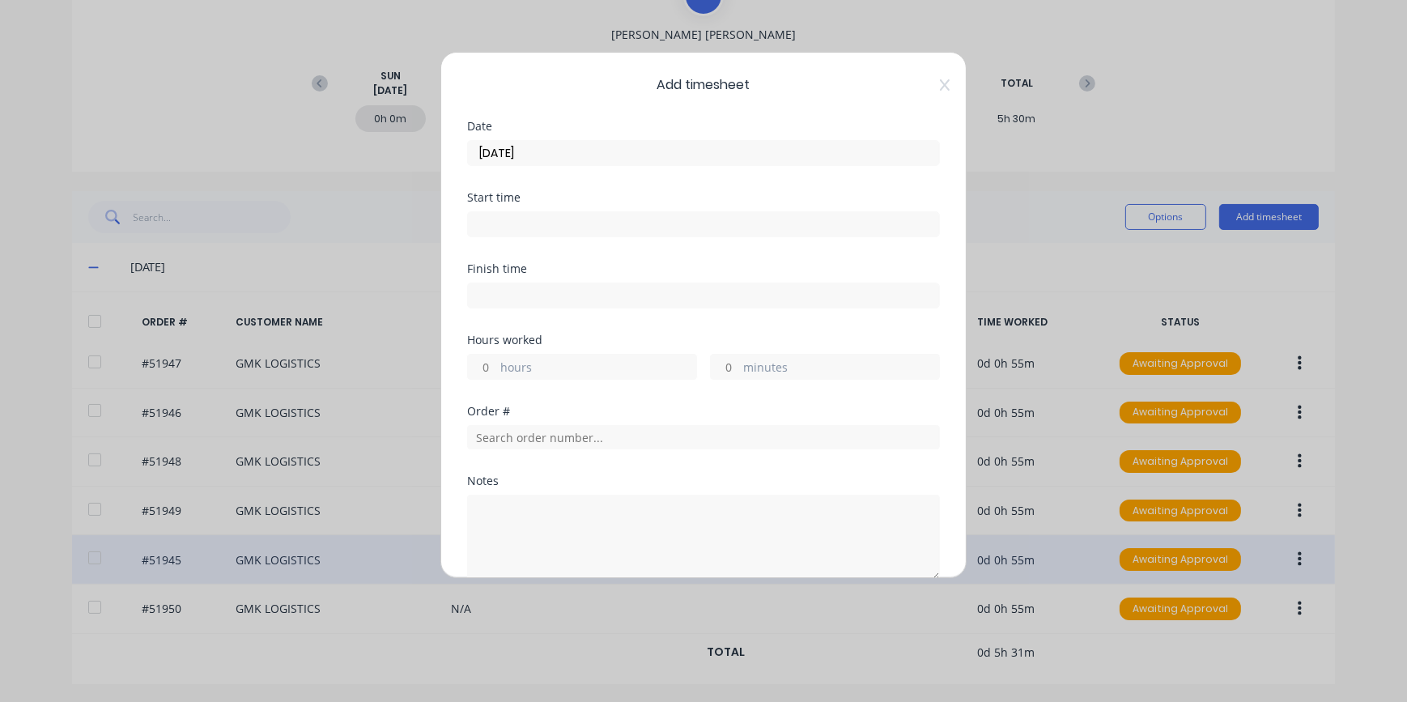
click at [493, 365] on input "hours" at bounding box center [482, 367] width 28 height 24
type input "2"
click at [494, 437] on input "text" at bounding box center [703, 437] width 473 height 24
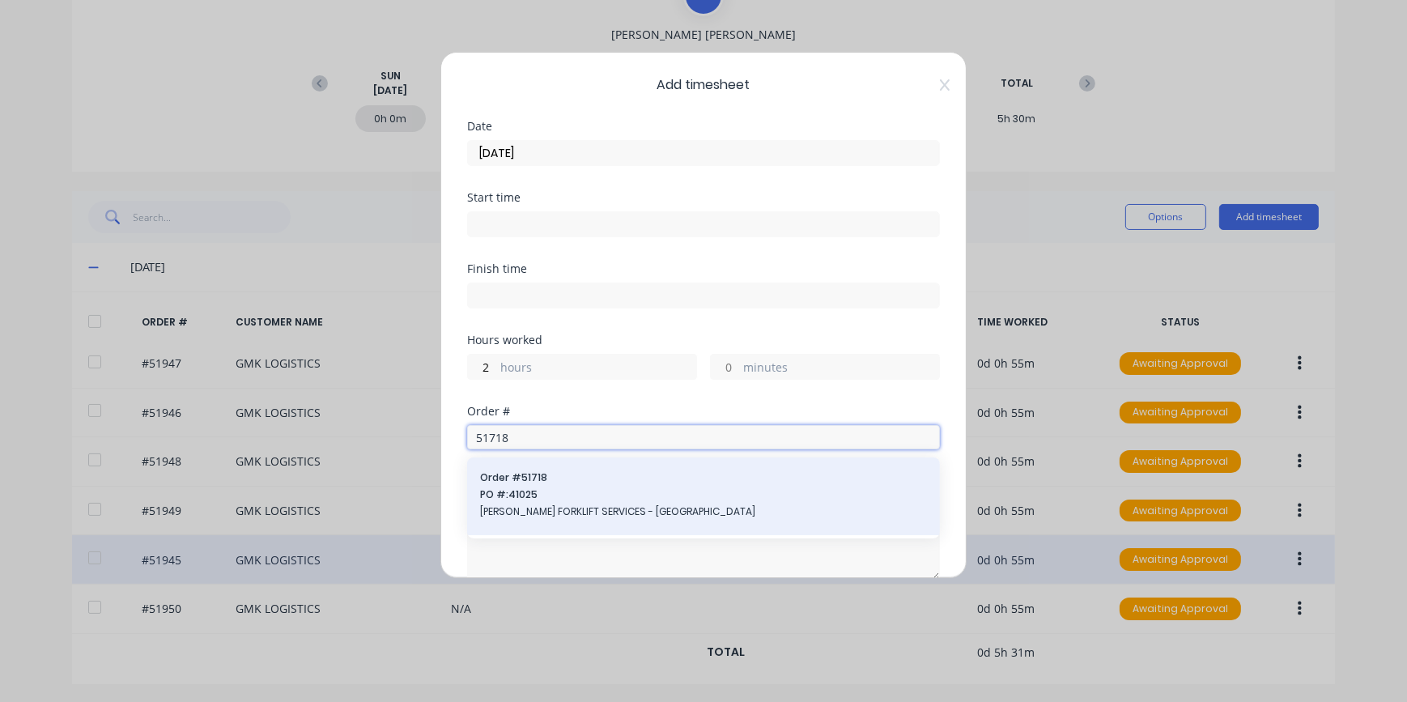
type input "51718"
click at [547, 511] on span "[PERSON_NAME] FORKLIFT SERVICES - [GEOGRAPHIC_DATA]" at bounding box center [703, 512] width 447 height 15
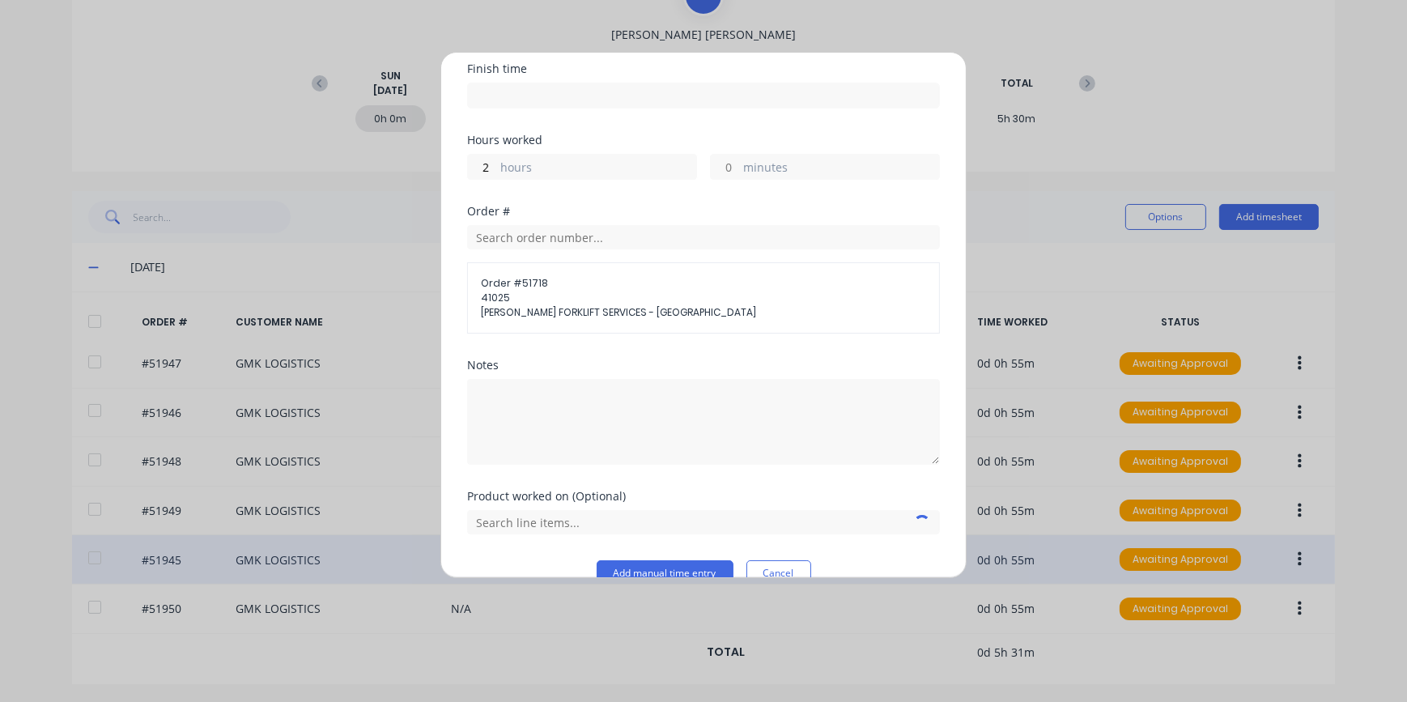
scroll to position [229, 0]
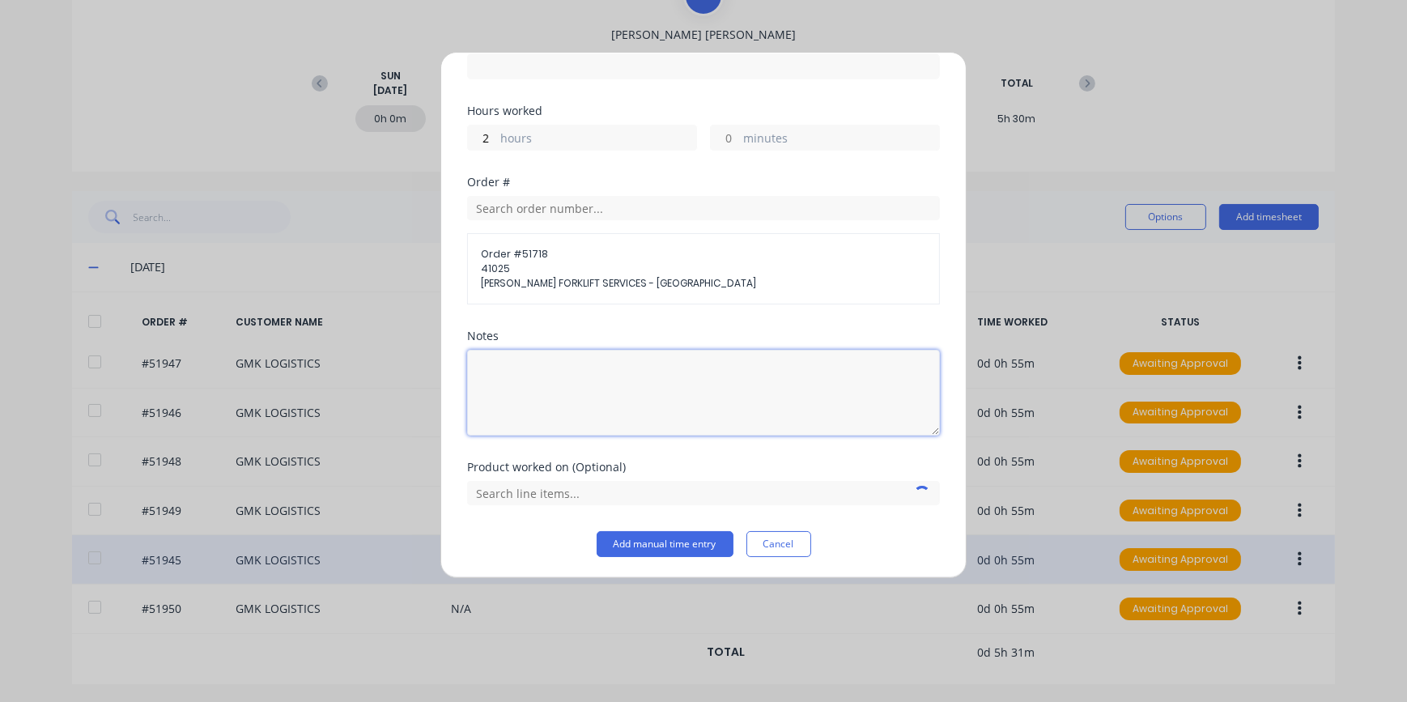
click at [530, 364] on textarea at bounding box center [703, 393] width 473 height 86
type textarea "t"
type textarea "TEMP TESTING"
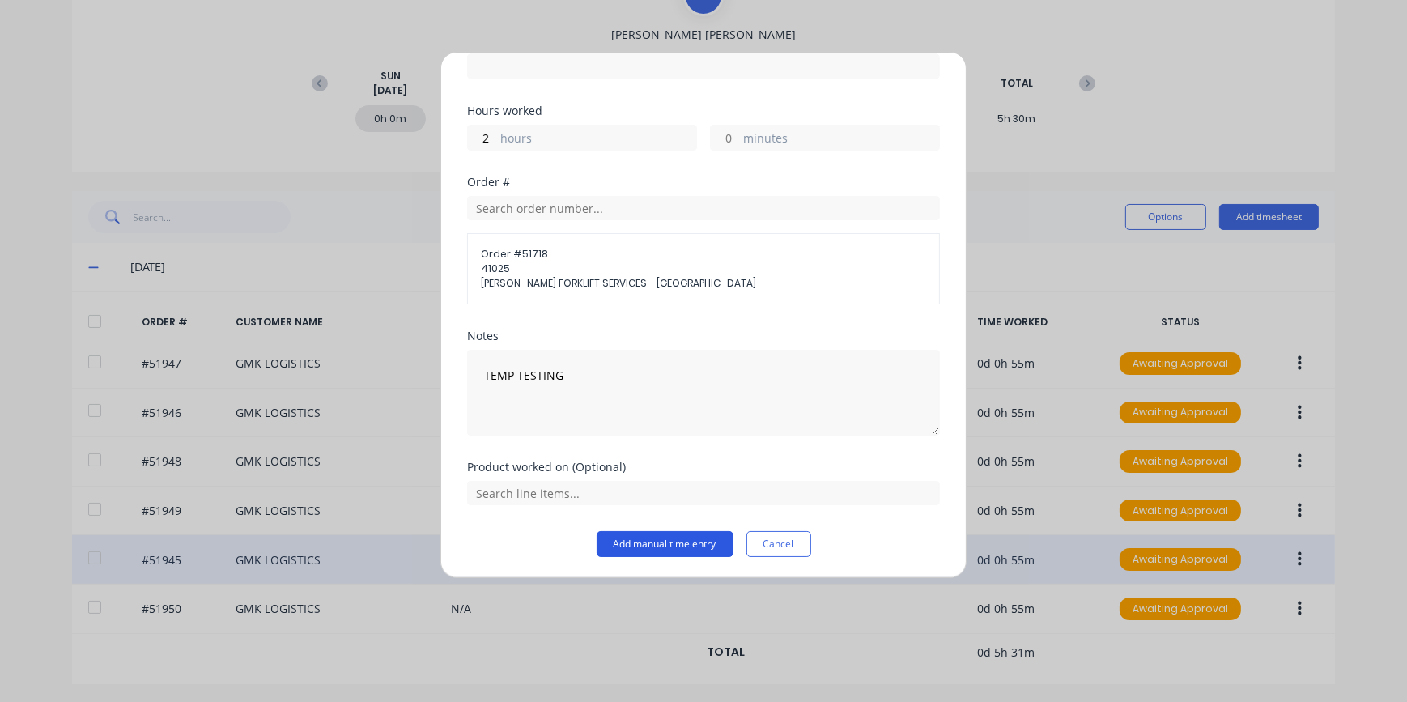
click at [657, 543] on button "Add manual time entry" at bounding box center [665, 544] width 137 height 26
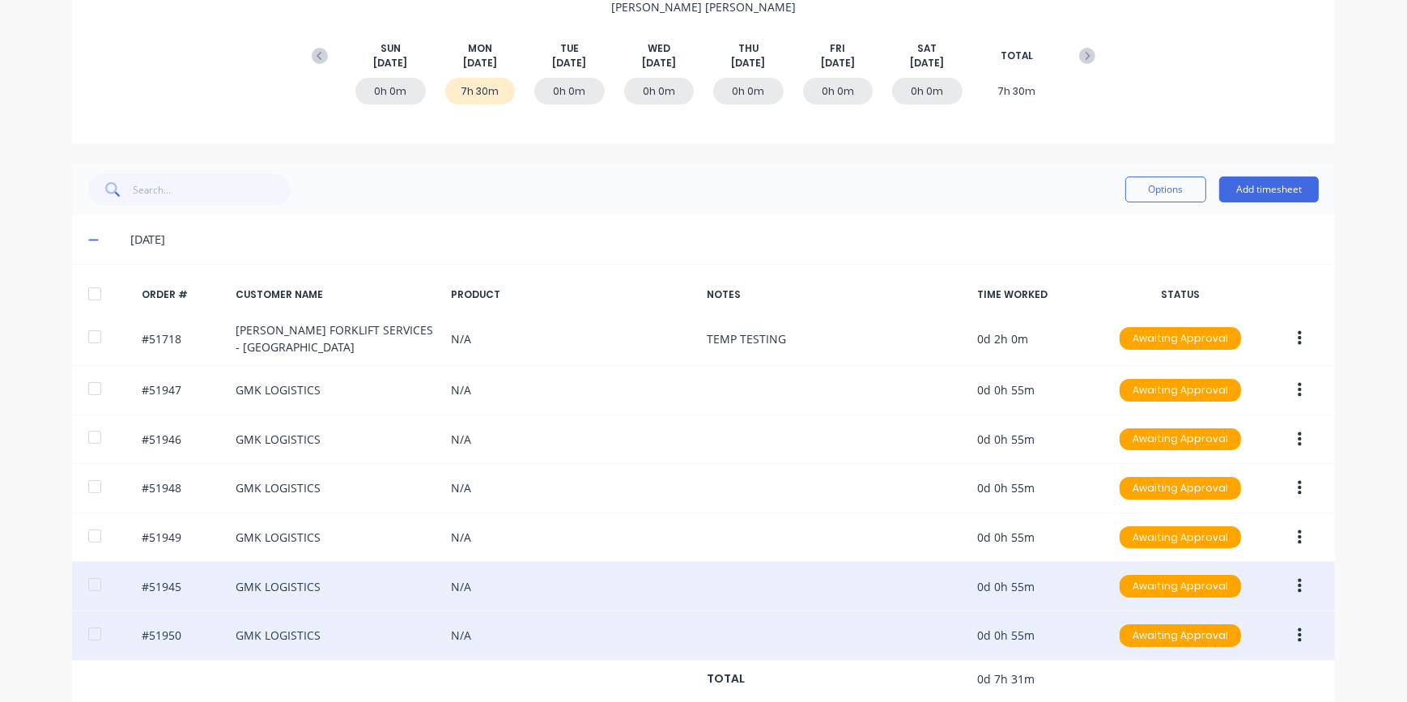
scroll to position [239, 0]
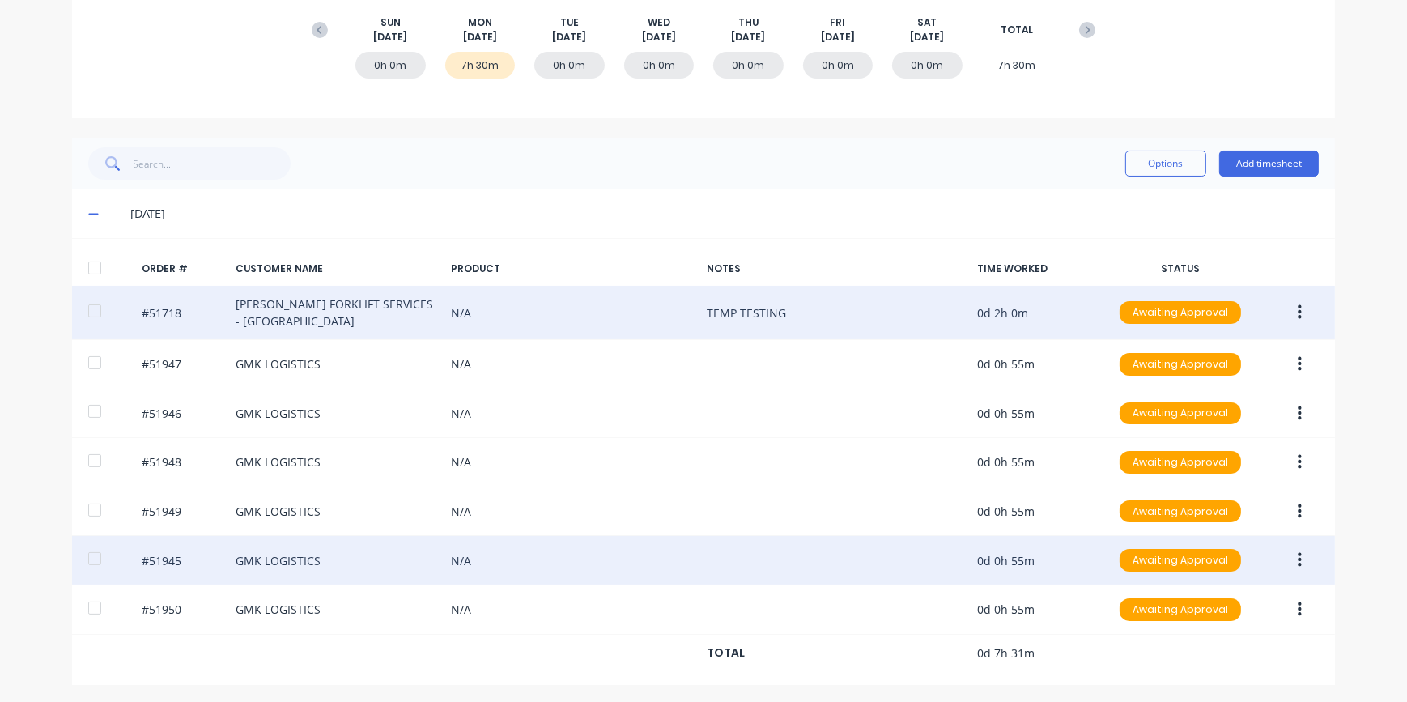
click at [1301, 312] on button "button" at bounding box center [1300, 312] width 38 height 29
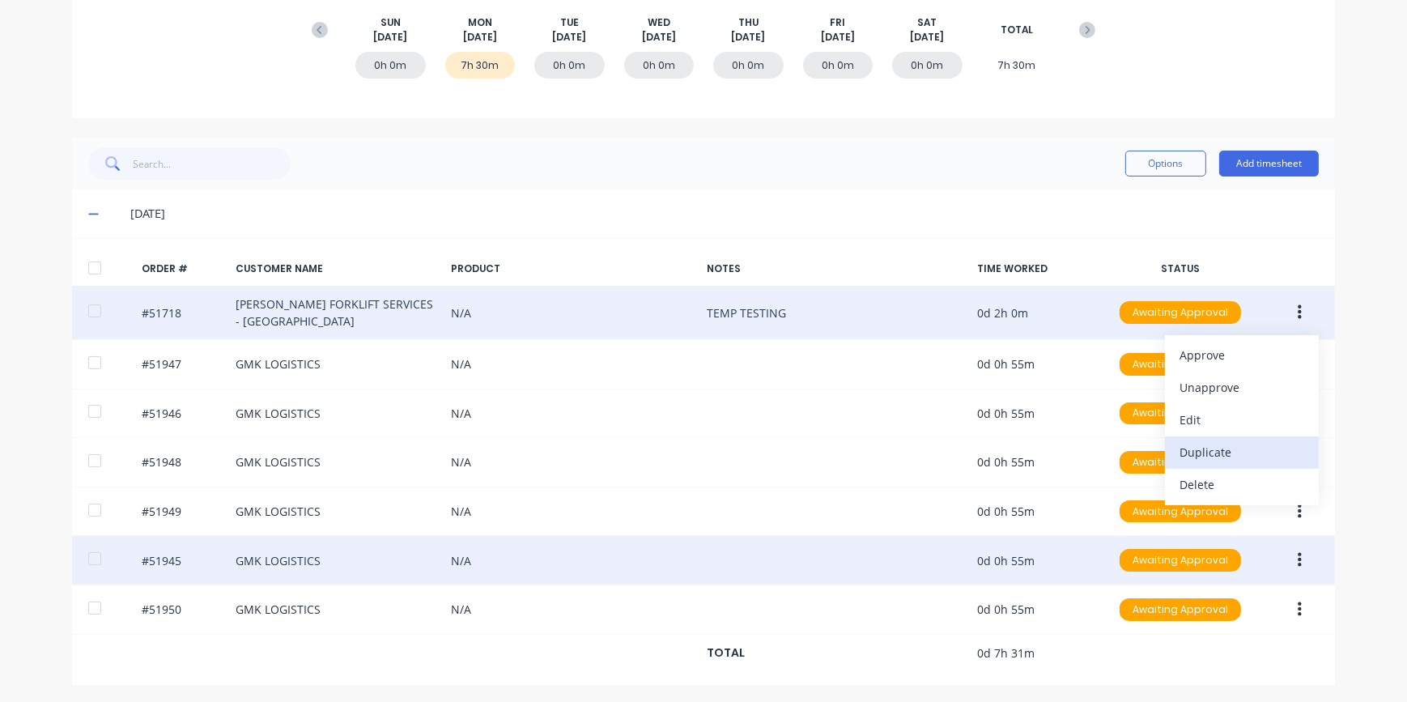
click at [1233, 453] on div "Duplicate" at bounding box center [1242, 452] width 125 height 23
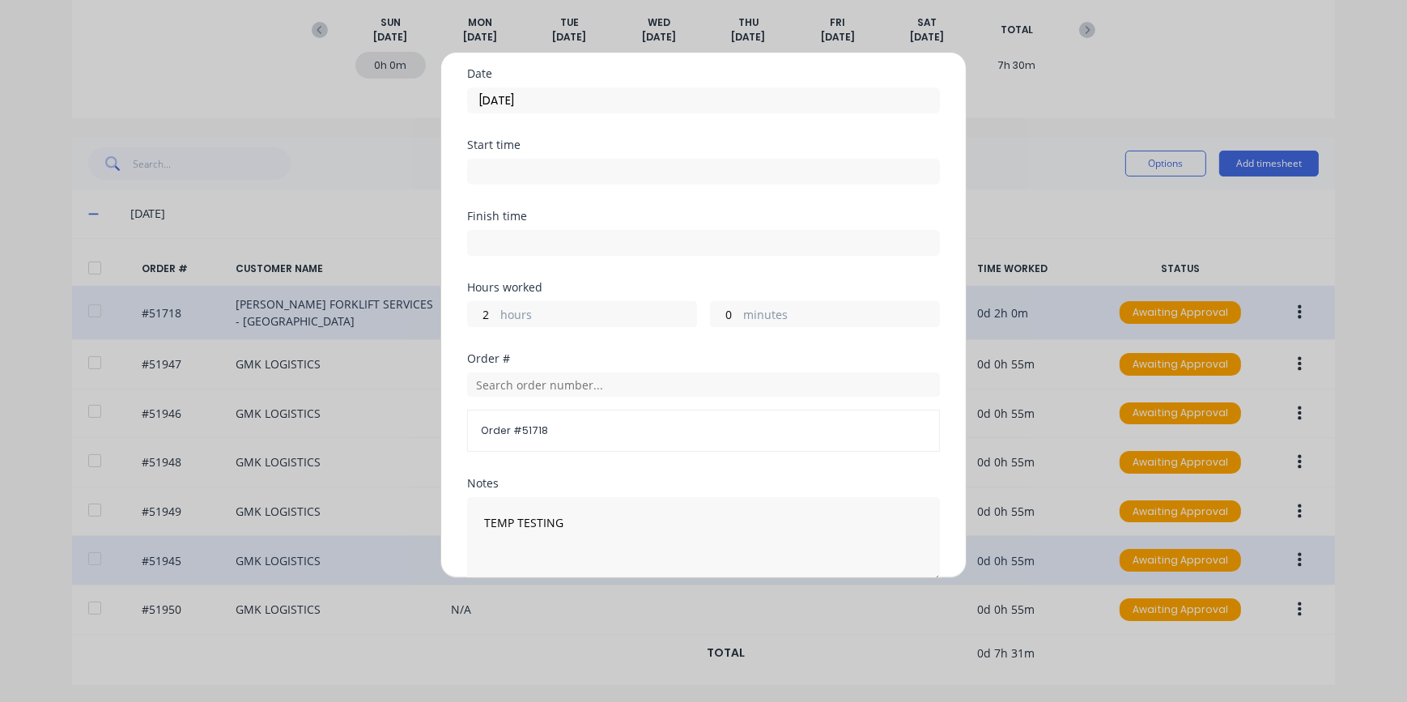
scroll to position [147, 0]
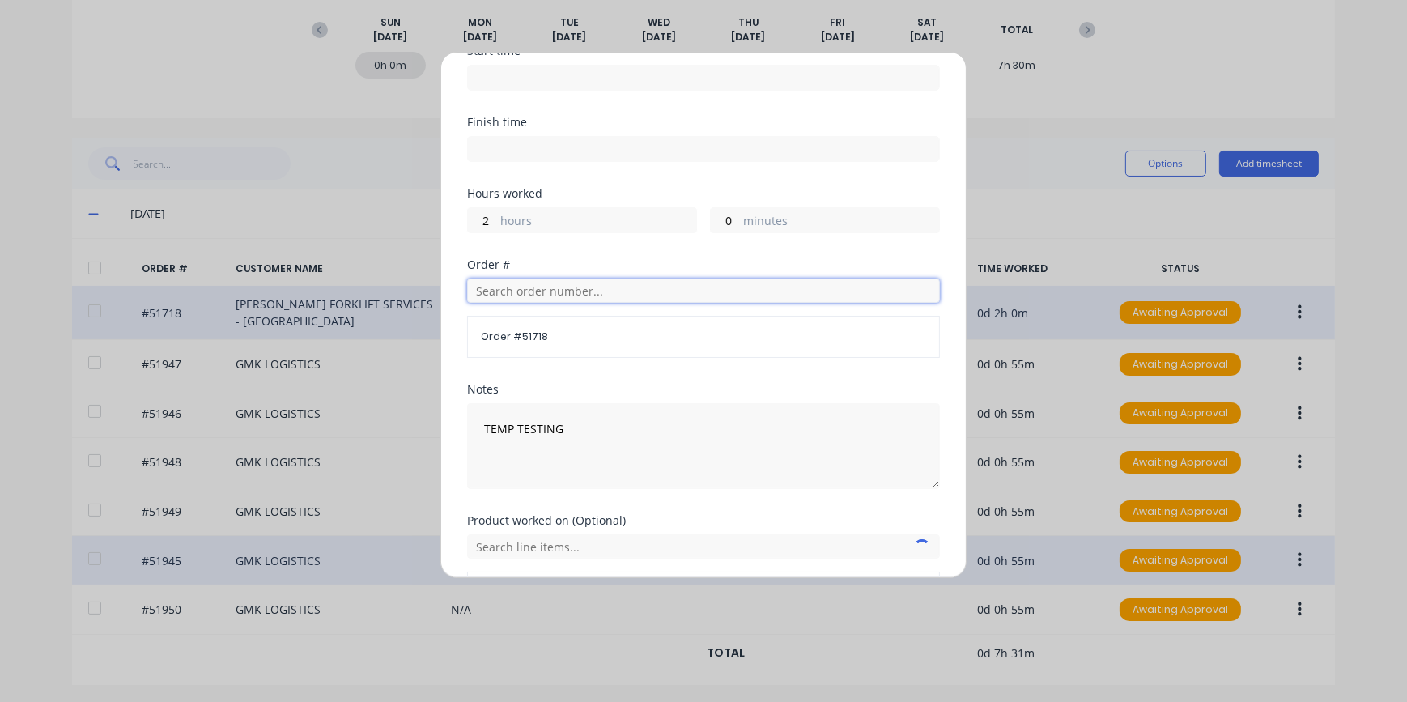
click at [489, 287] on input "text" at bounding box center [703, 291] width 473 height 24
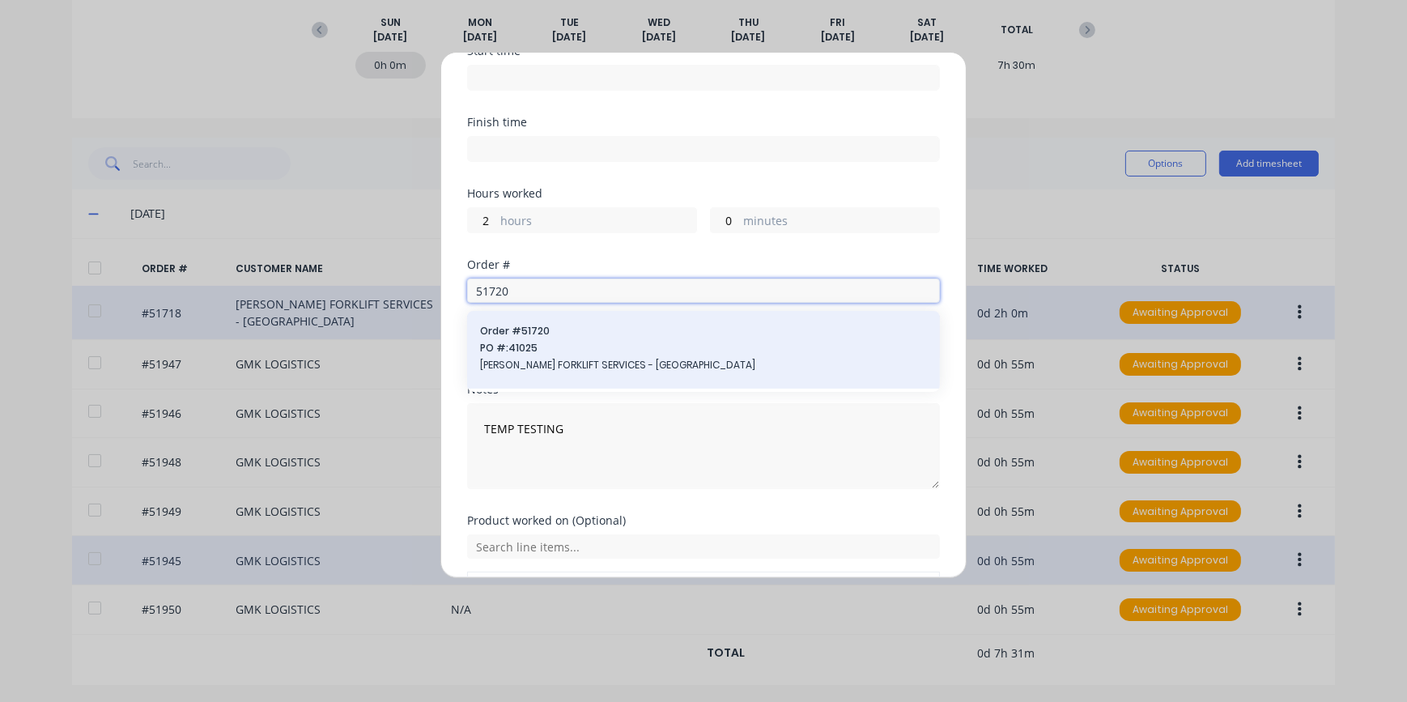
type input "51720"
click at [547, 363] on span "[PERSON_NAME] FORKLIFT SERVICES - [GEOGRAPHIC_DATA]" at bounding box center [703, 365] width 447 height 15
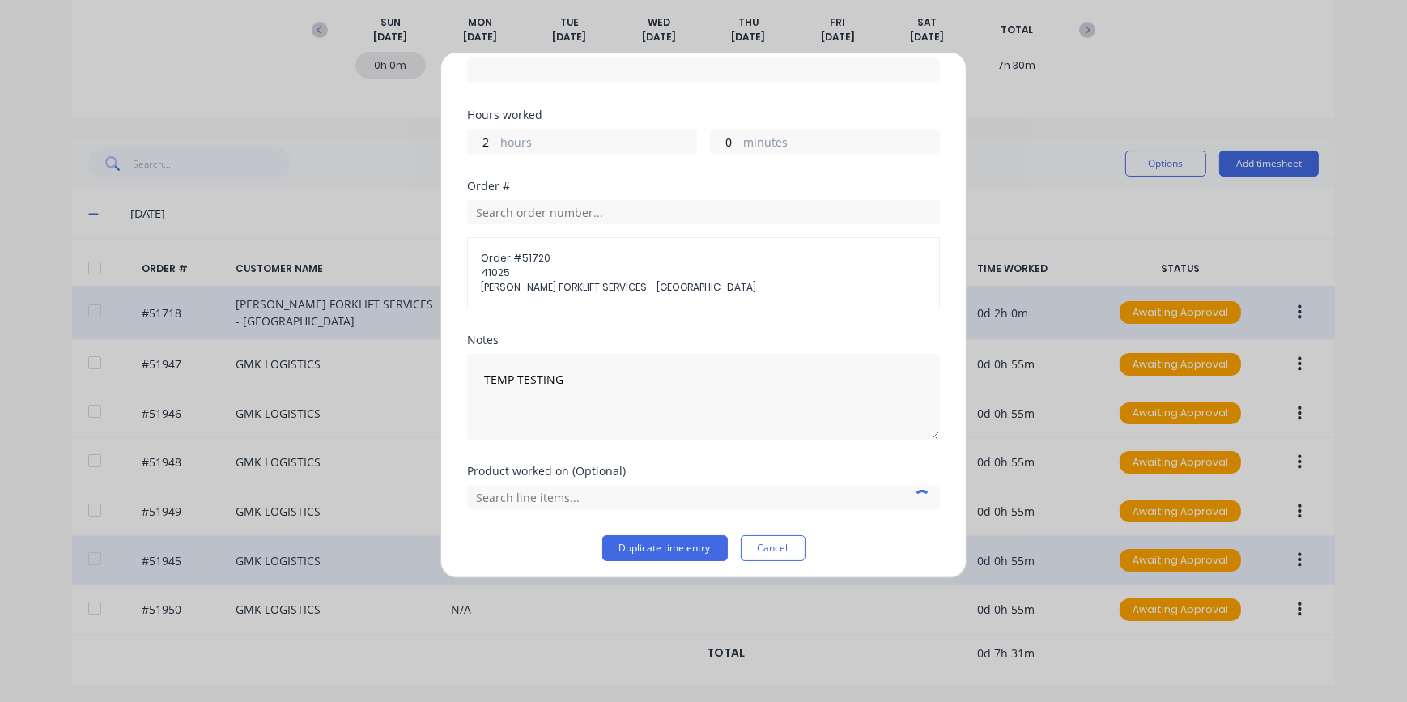
scroll to position [229, 0]
click at [671, 547] on button "Duplicate time entry" at bounding box center [666, 544] width 126 height 26
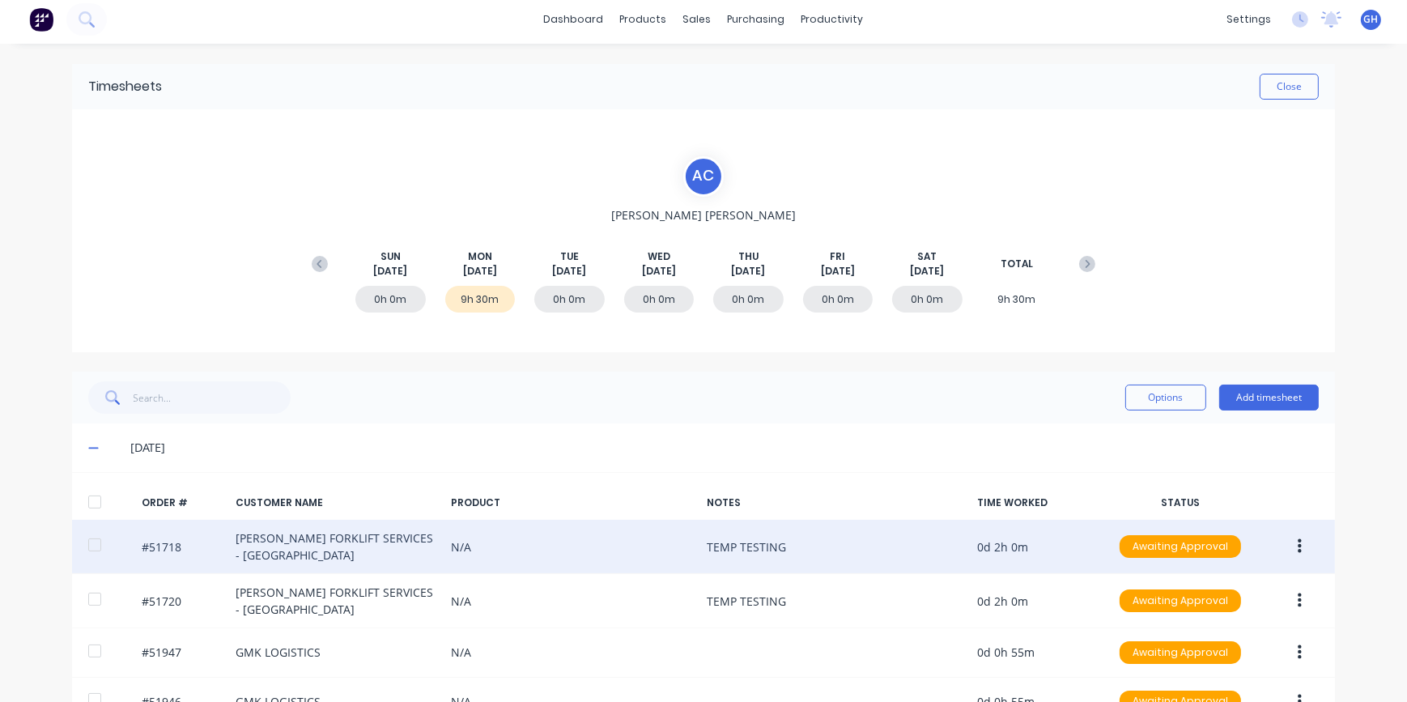
scroll to position [0, 0]
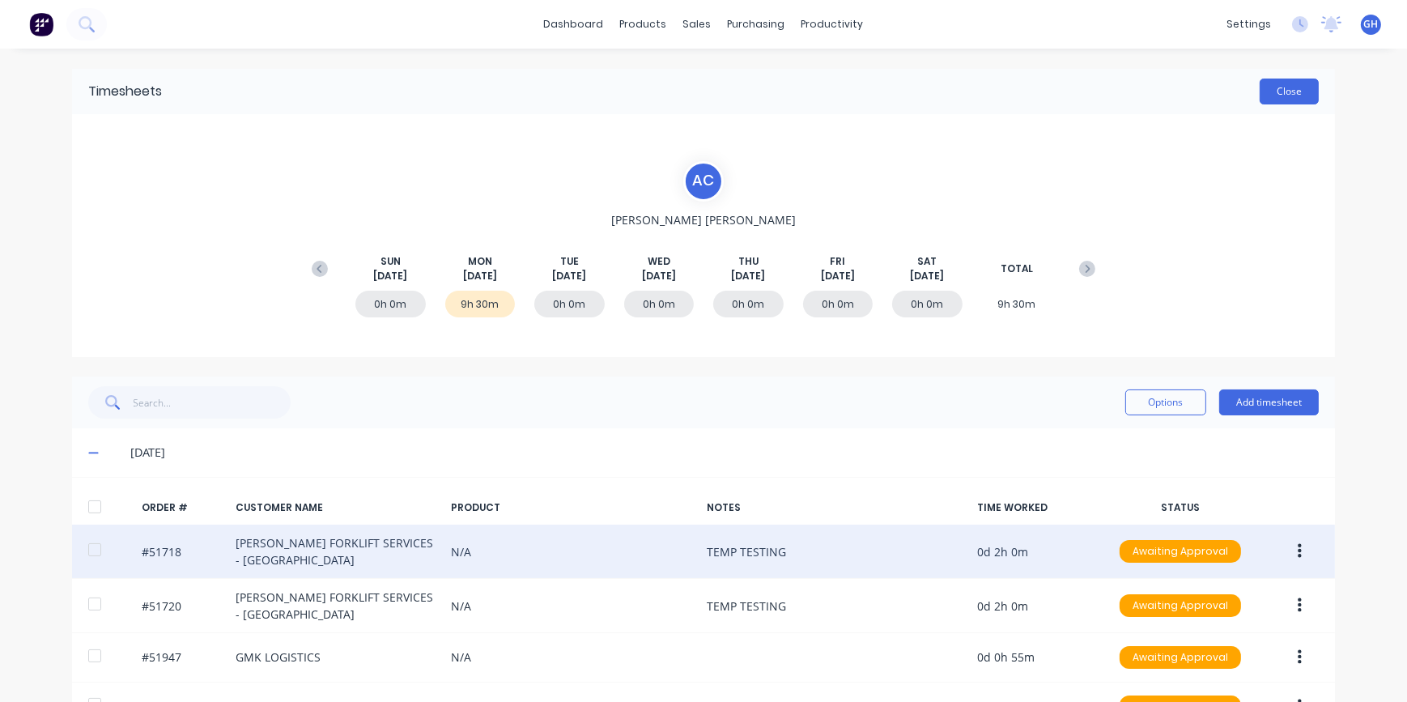
click at [1310, 87] on button "Close" at bounding box center [1289, 92] width 59 height 26
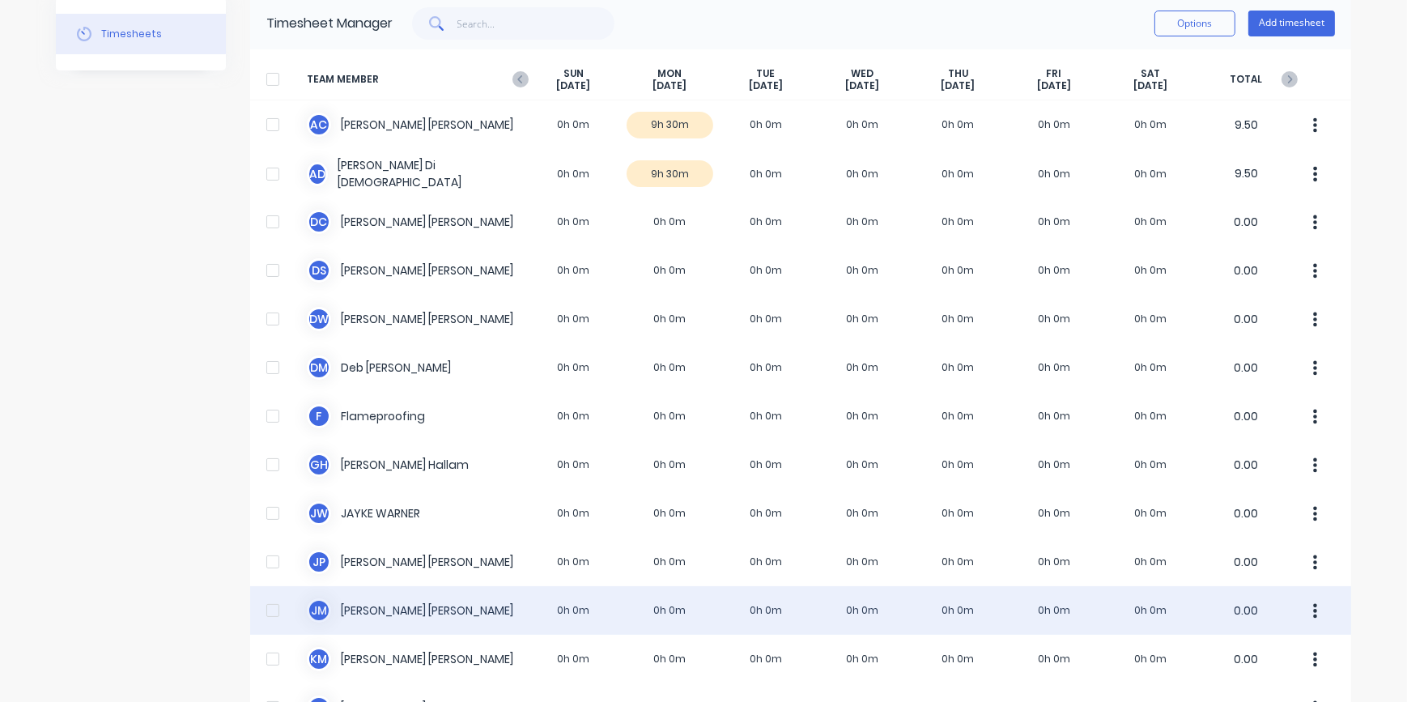
scroll to position [368, 0]
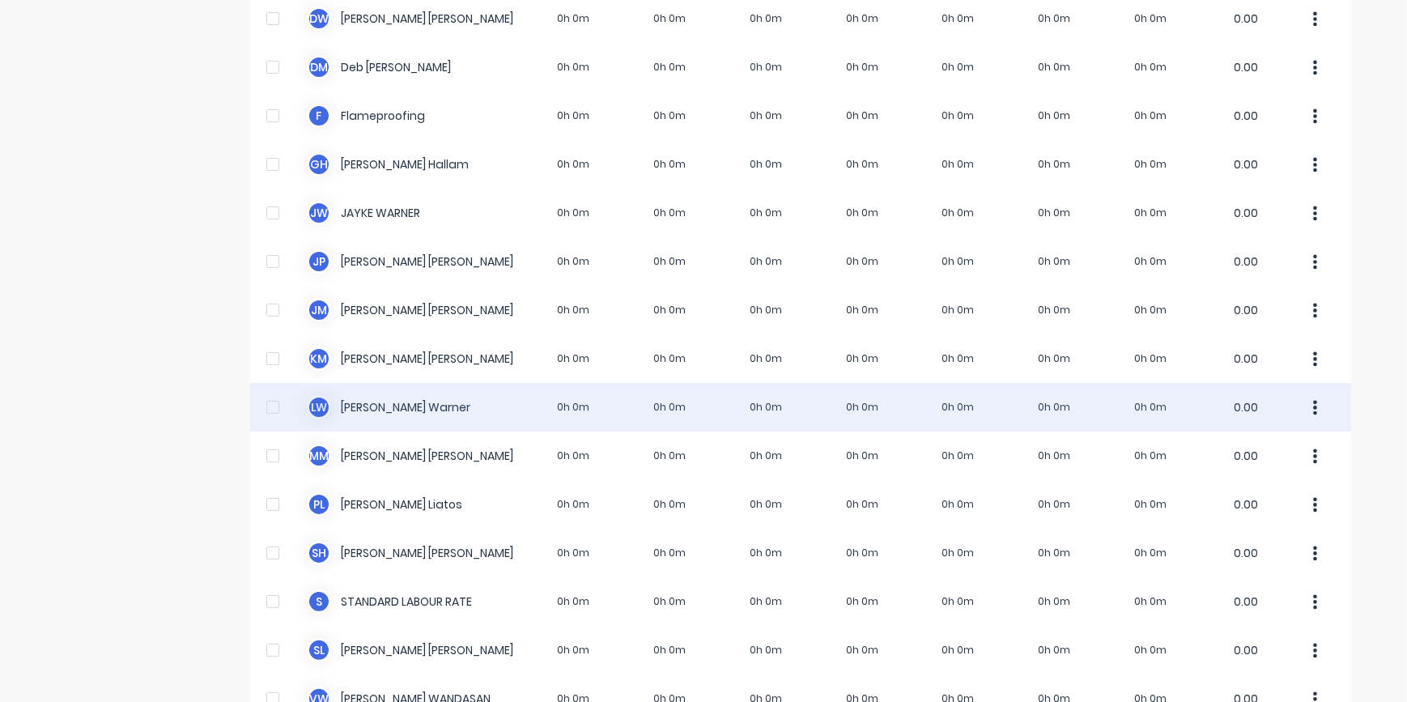
click at [667, 408] on div "[PERSON_NAME] 0h 0m 0h 0m 0h 0m 0h 0m 0h 0m 0h 0m 0h 0m 0.00" at bounding box center [800, 407] width 1101 height 49
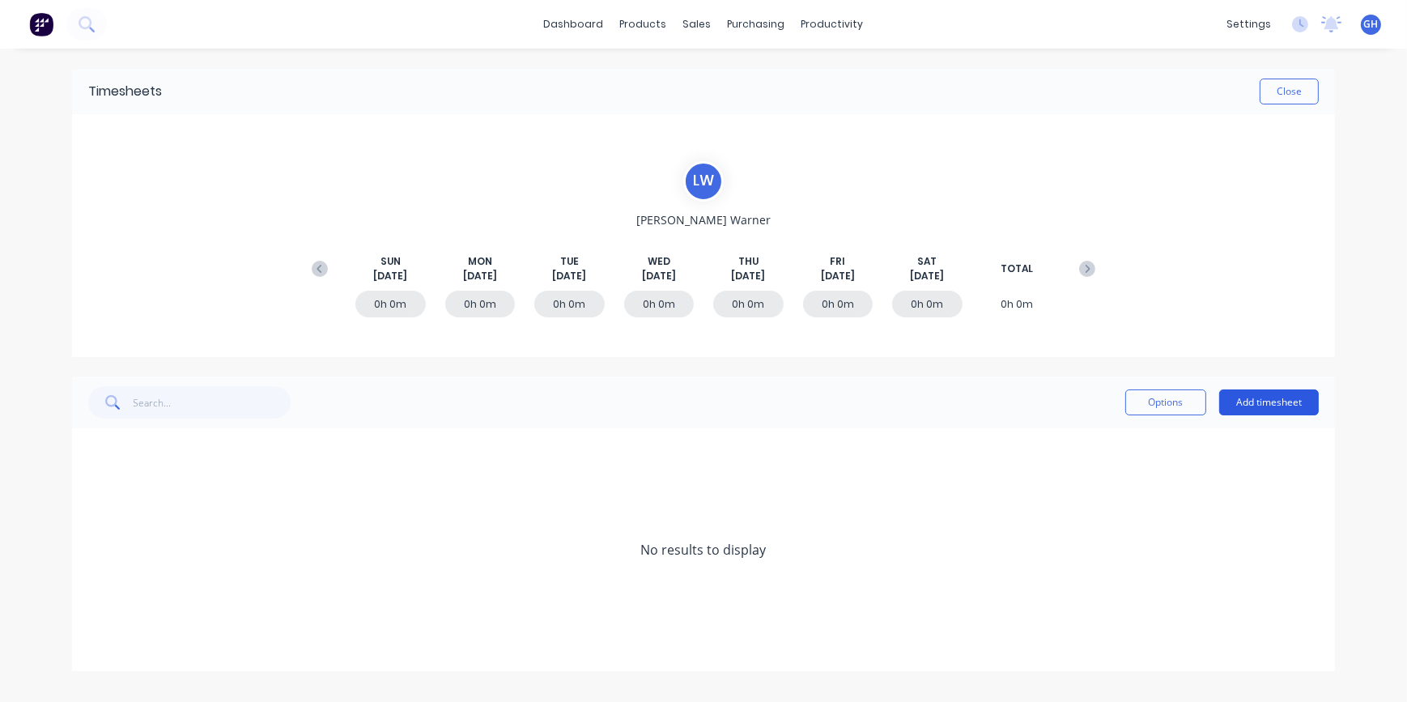
click at [1241, 402] on button "Add timesheet" at bounding box center [1270, 403] width 100 height 26
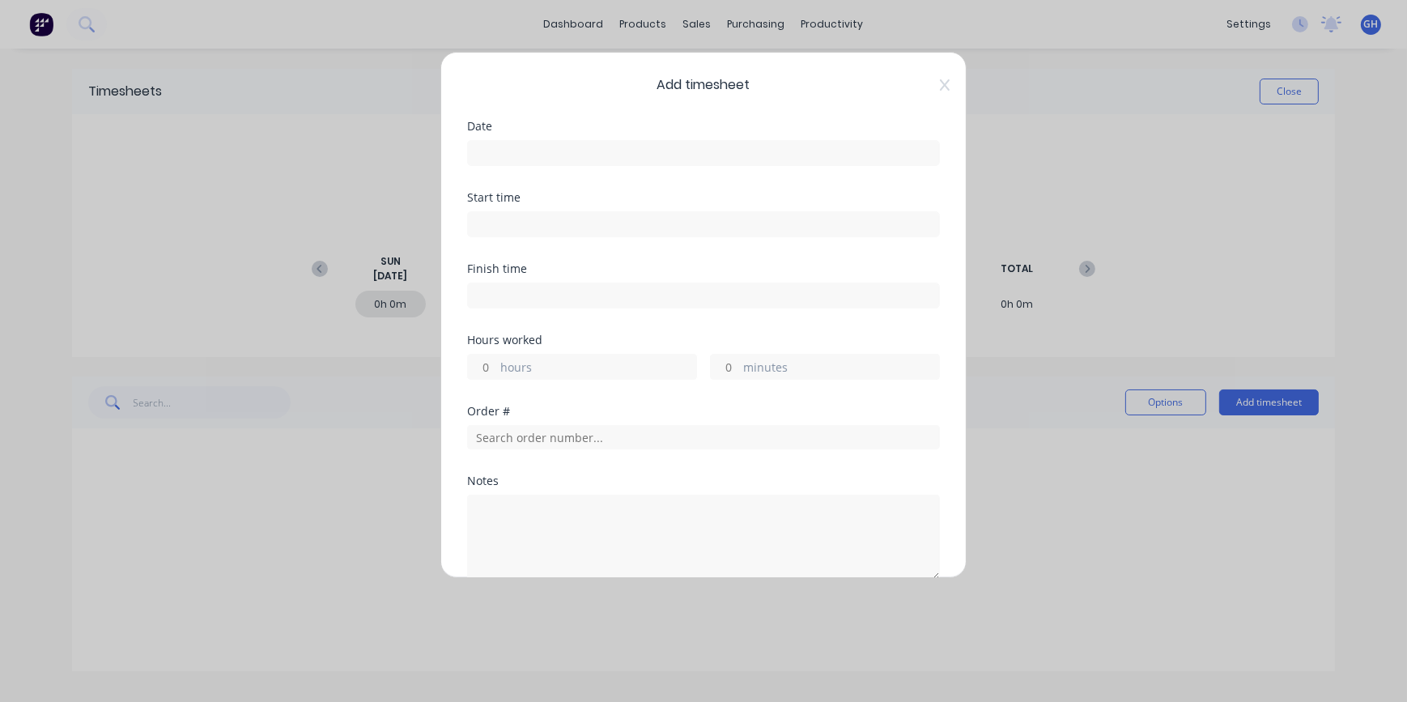
click at [491, 154] on input at bounding box center [703, 153] width 471 height 24
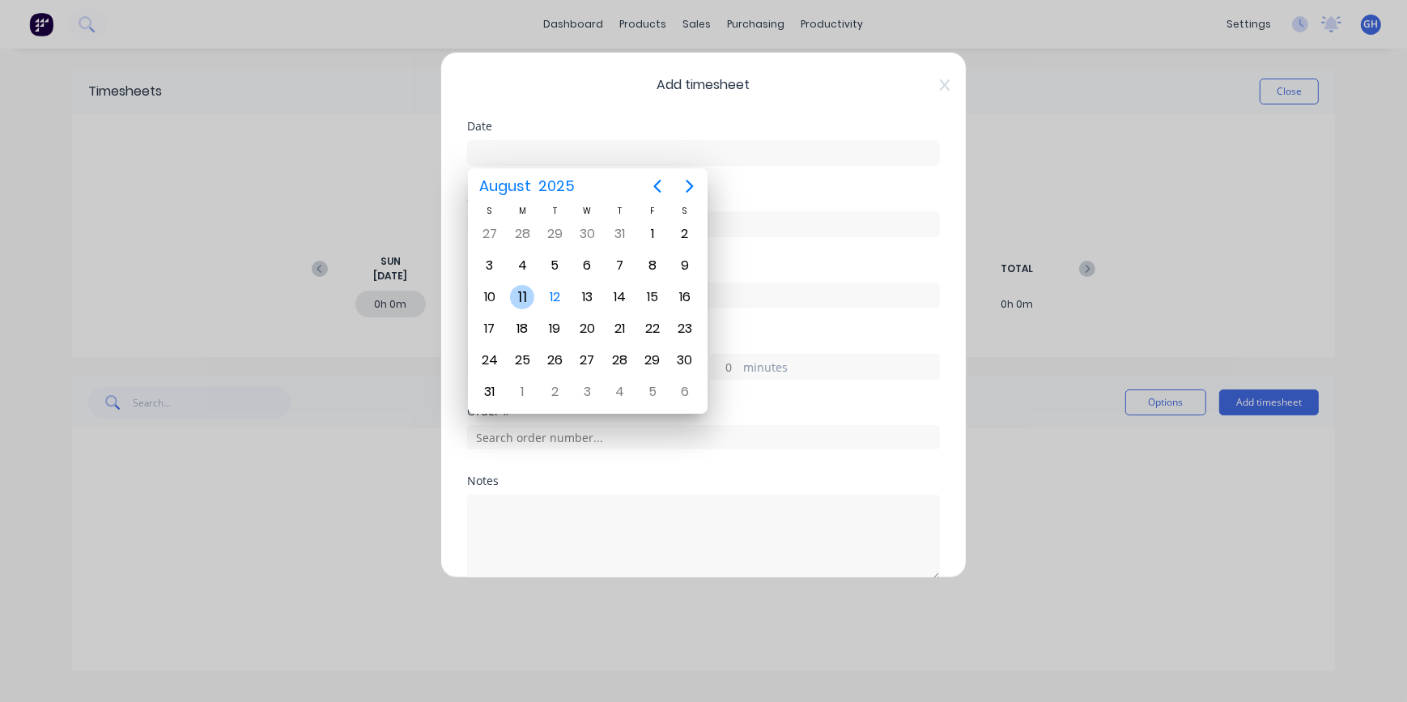
click at [518, 300] on div "11" at bounding box center [522, 297] width 24 height 24
type input "[DATE]"
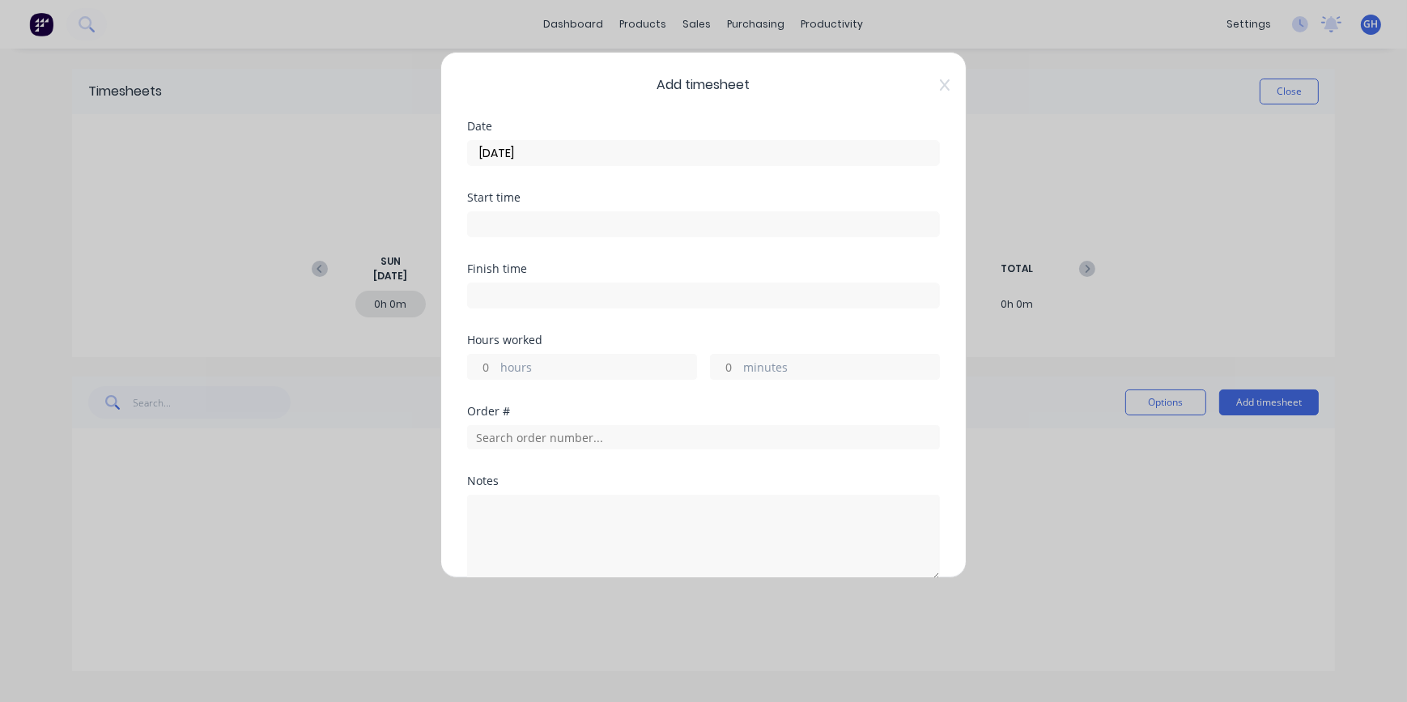
click at [486, 364] on input "hours" at bounding box center [482, 367] width 28 height 24
type input "8"
click at [493, 445] on input "text" at bounding box center [703, 437] width 473 height 24
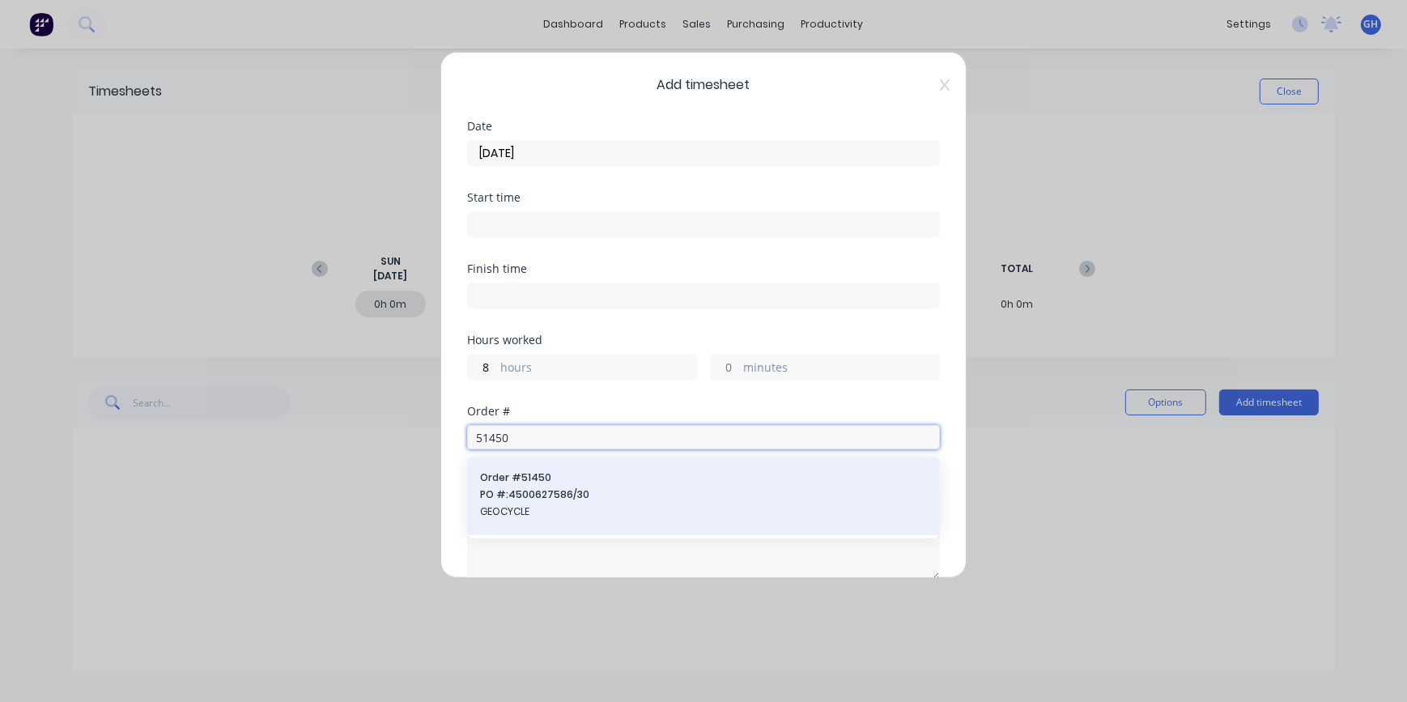
type input "51450"
click at [517, 513] on span "GEOCYCLE" at bounding box center [703, 512] width 447 height 15
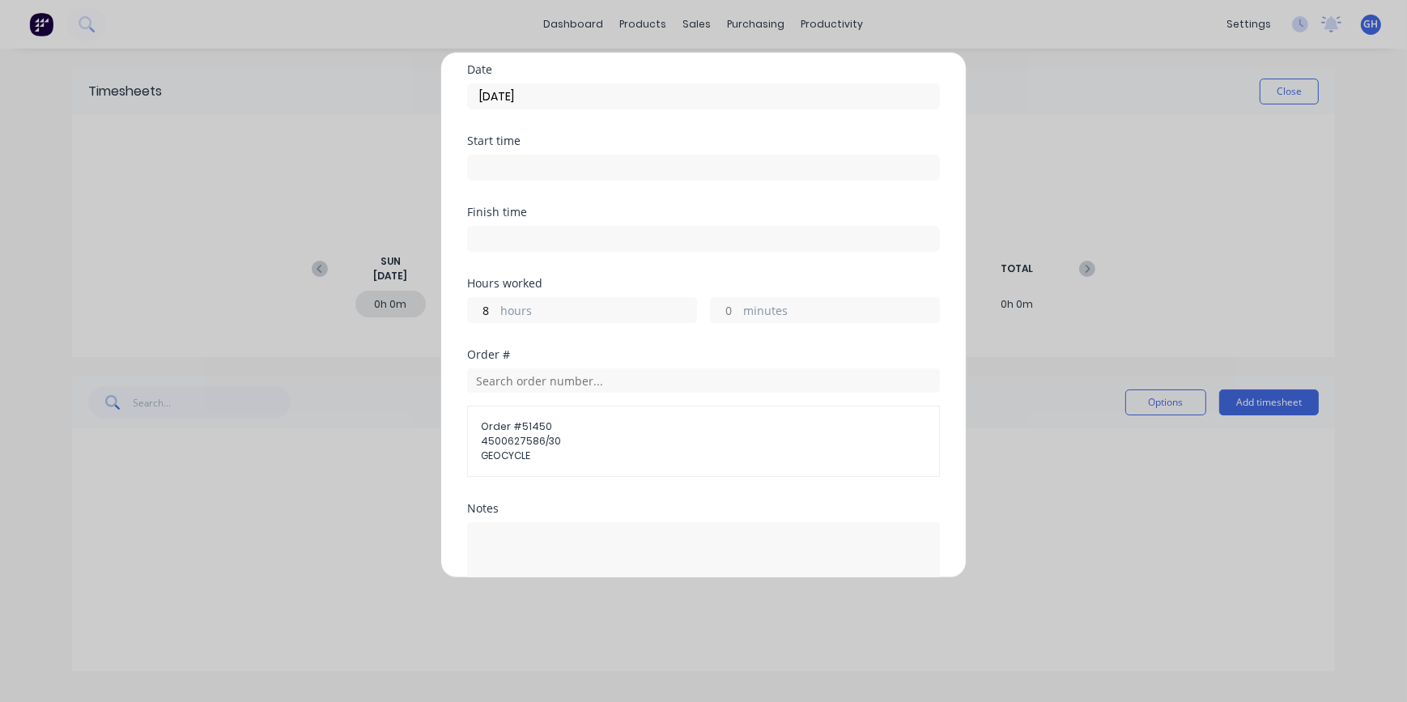
scroll to position [220, 0]
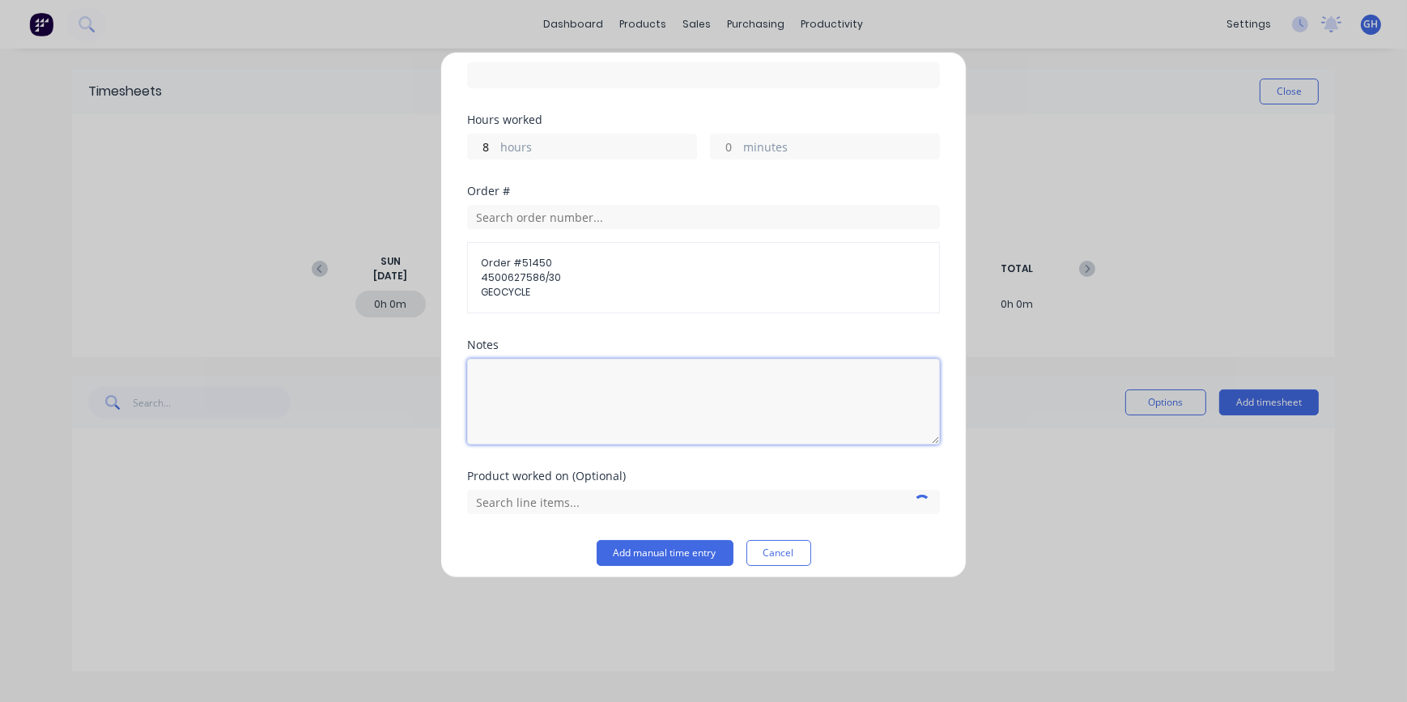
click at [522, 374] on textarea at bounding box center [703, 402] width 473 height 86
type textarea "WIRING"
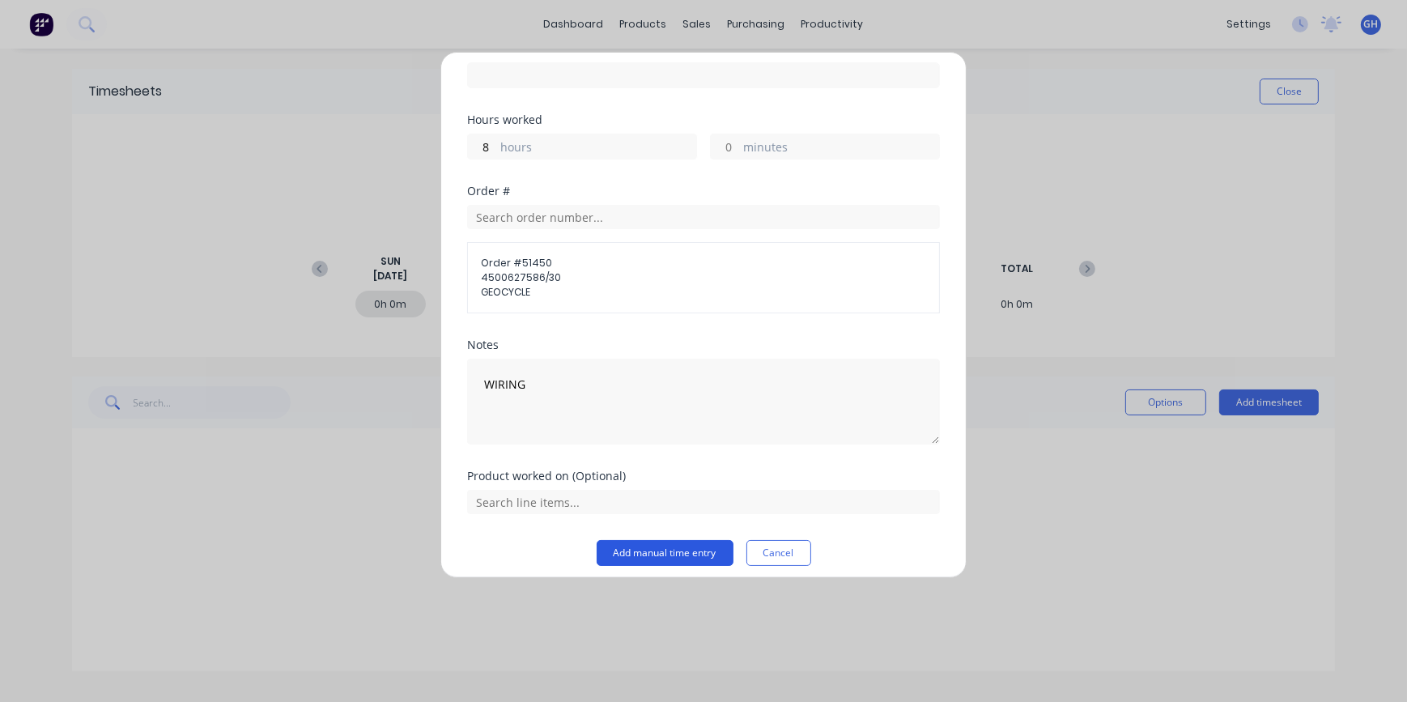
click at [664, 553] on button "Add manual time entry" at bounding box center [665, 553] width 137 height 26
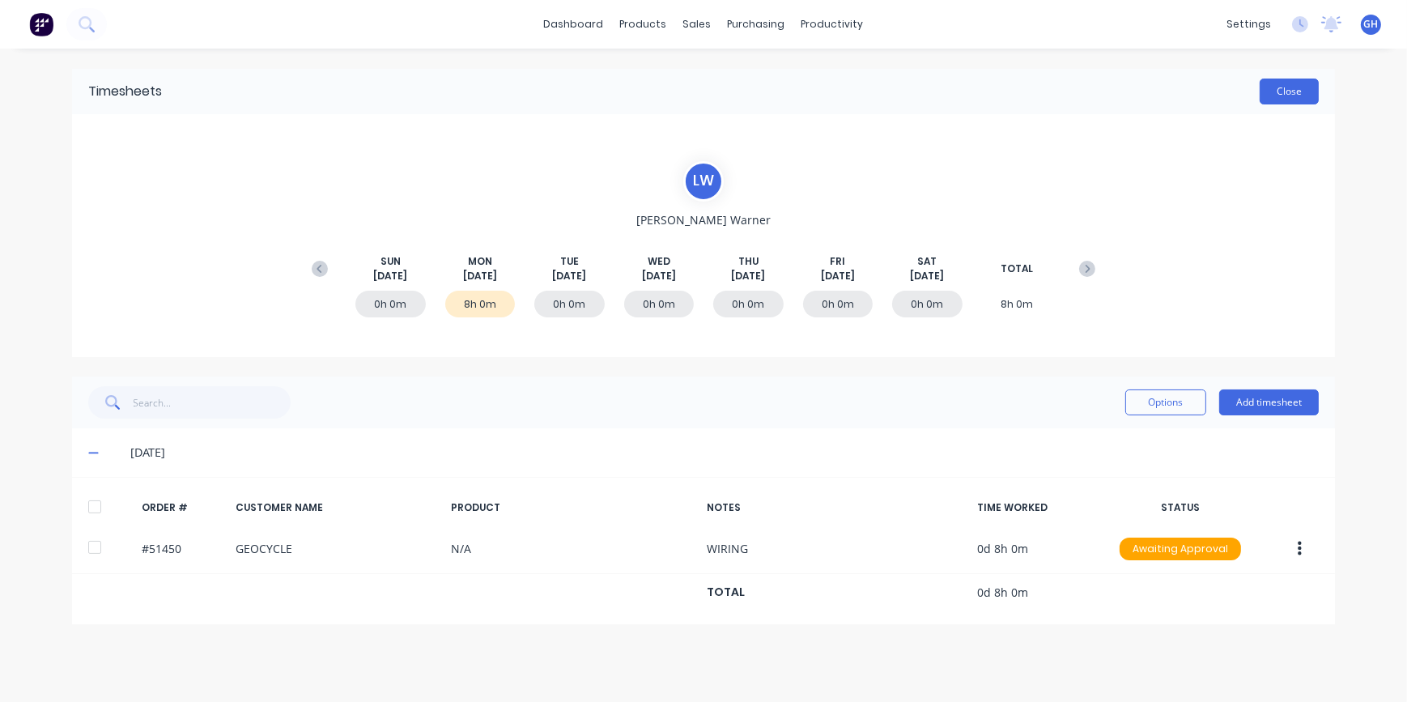
click at [1302, 96] on button "Close" at bounding box center [1289, 92] width 59 height 26
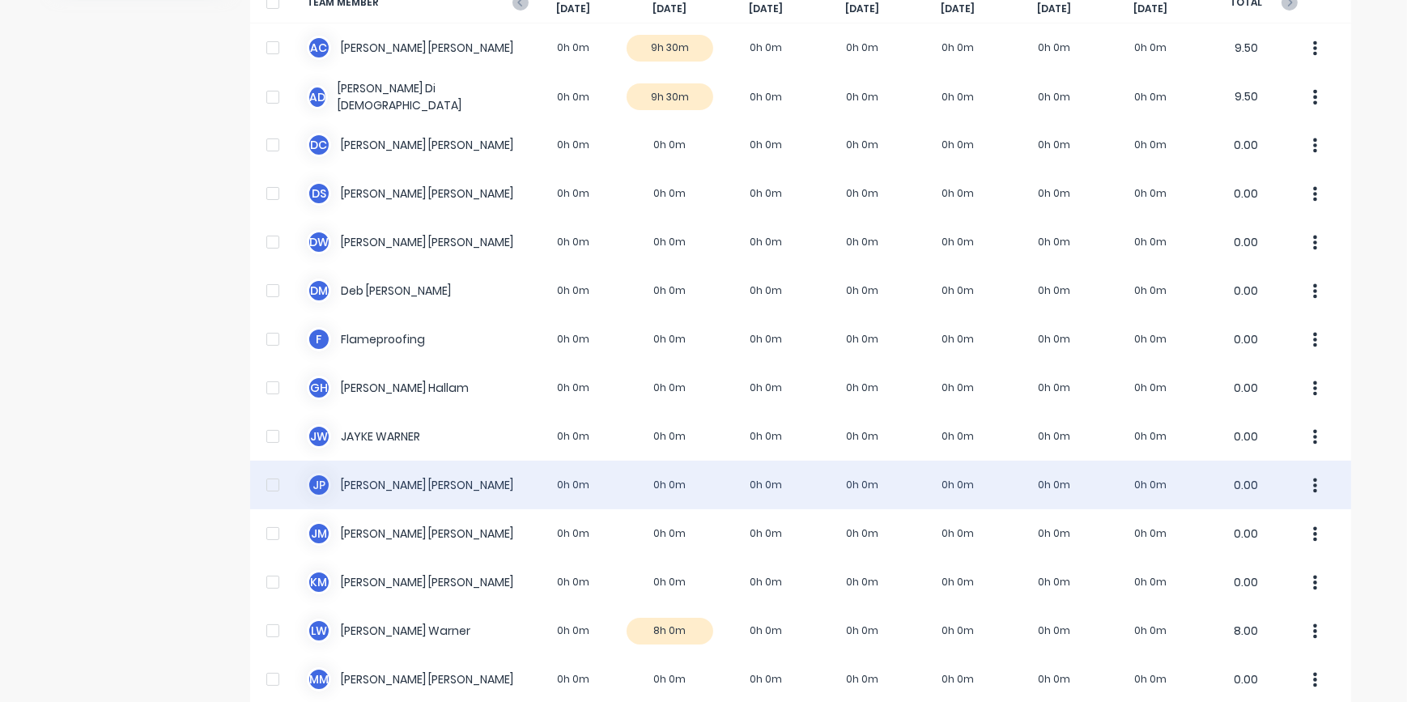
scroll to position [147, 0]
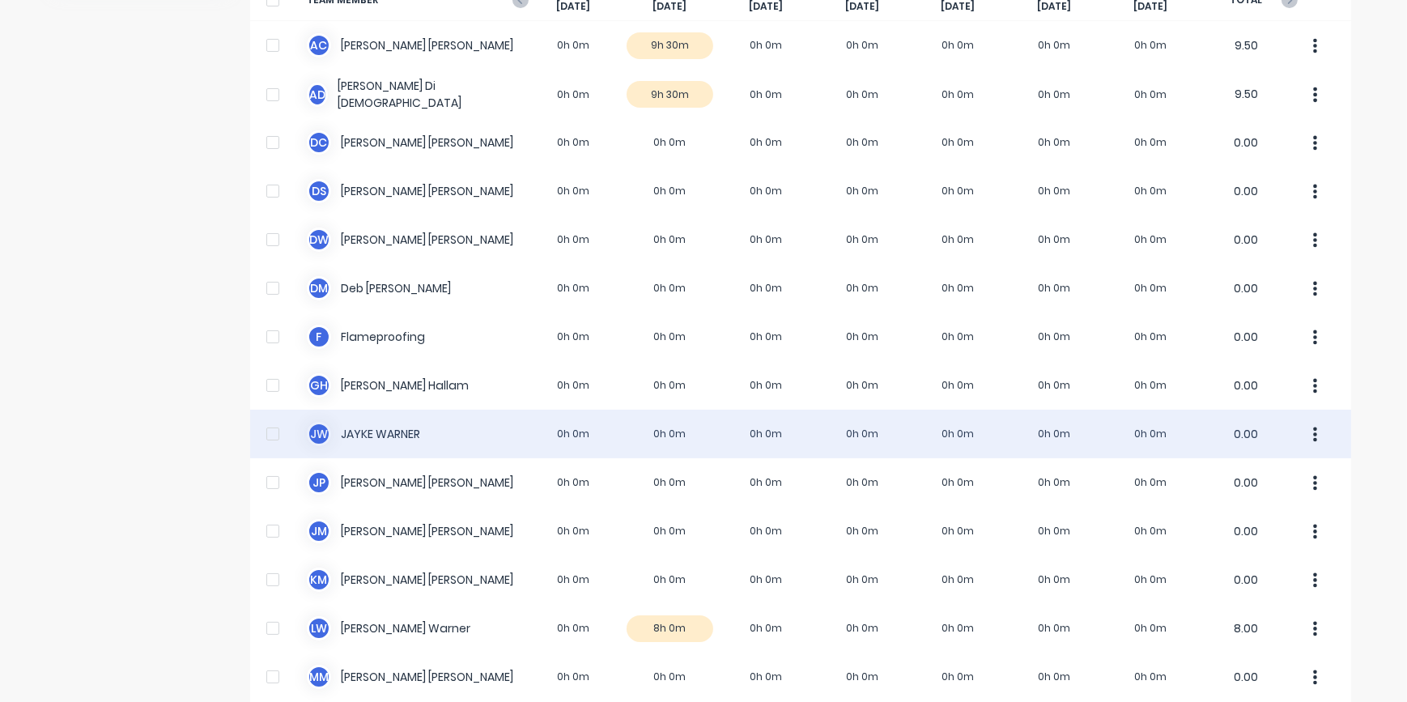
click at [368, 430] on div "[PERSON_NAME] [PERSON_NAME] 0h 0m 0h 0m 0h 0m 0h 0m 0h 0m 0h 0m 0h 0m 0.00" at bounding box center [800, 434] width 1101 height 49
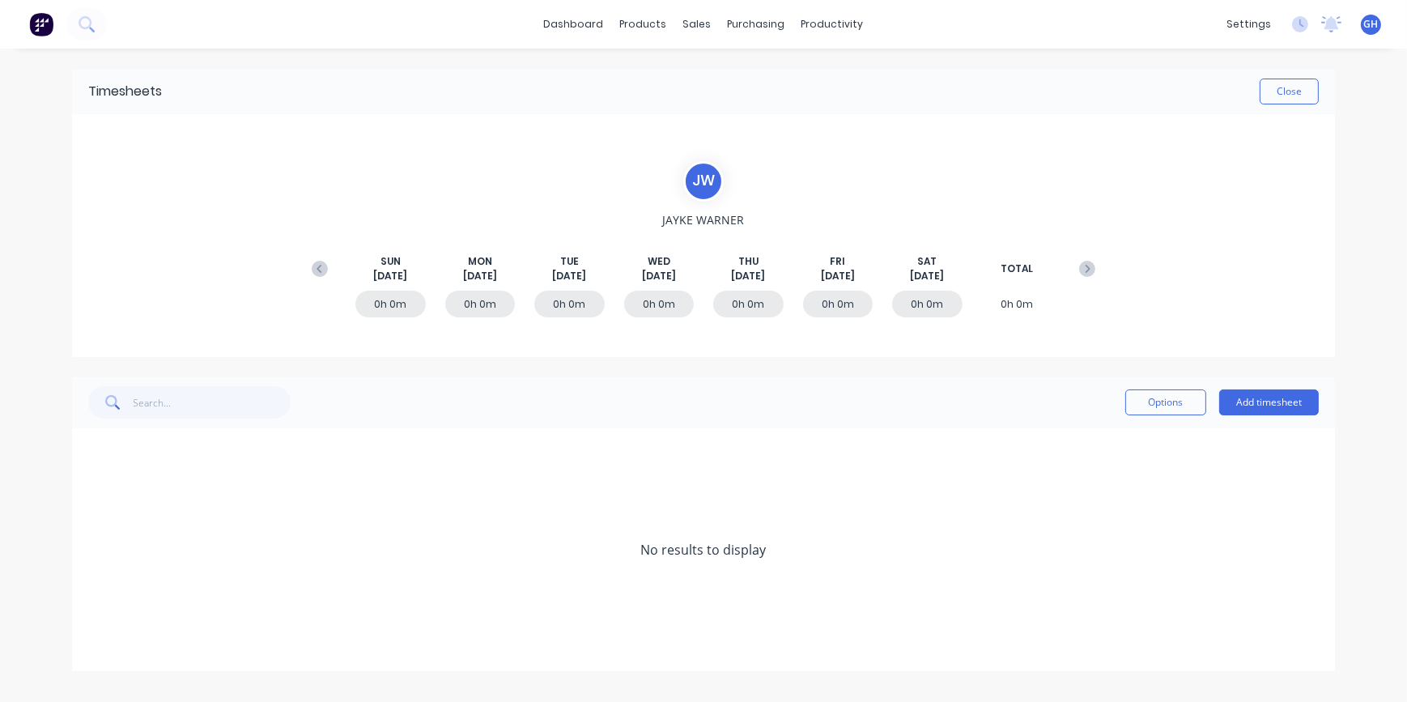
click at [331, 272] on button at bounding box center [320, 268] width 32 height 29
click at [841, 313] on div "8h 0m" at bounding box center [838, 304] width 70 height 27
click at [98, 594] on span at bounding box center [96, 598] width 16 height 16
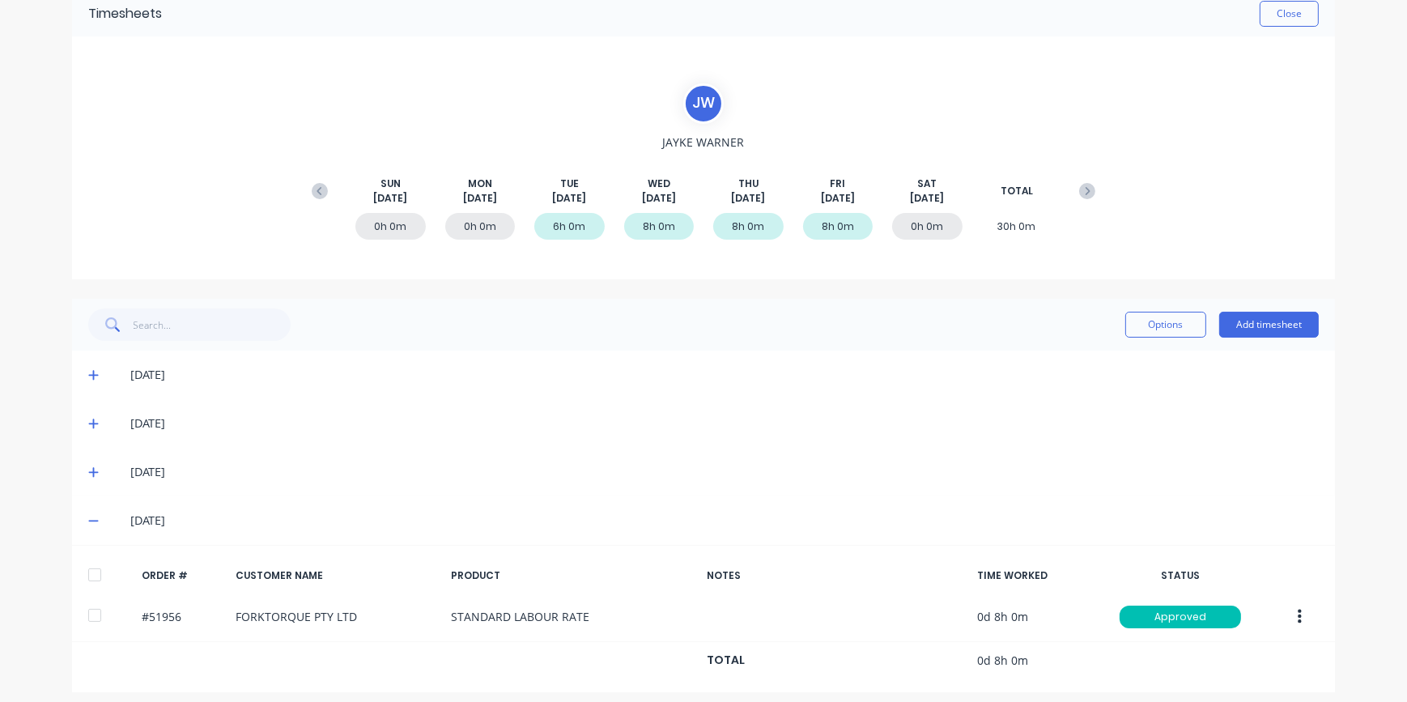
scroll to position [87, 0]
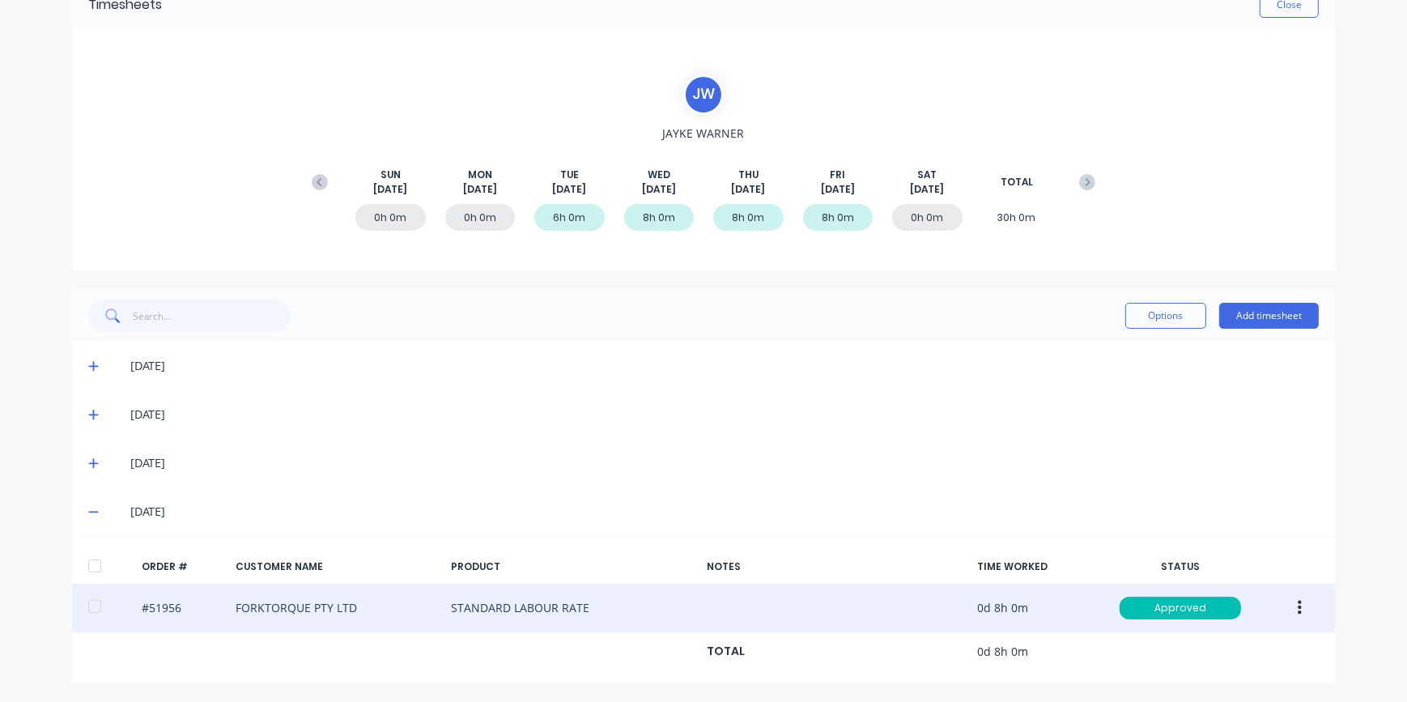
click at [1298, 609] on icon "button" at bounding box center [1300, 608] width 4 height 18
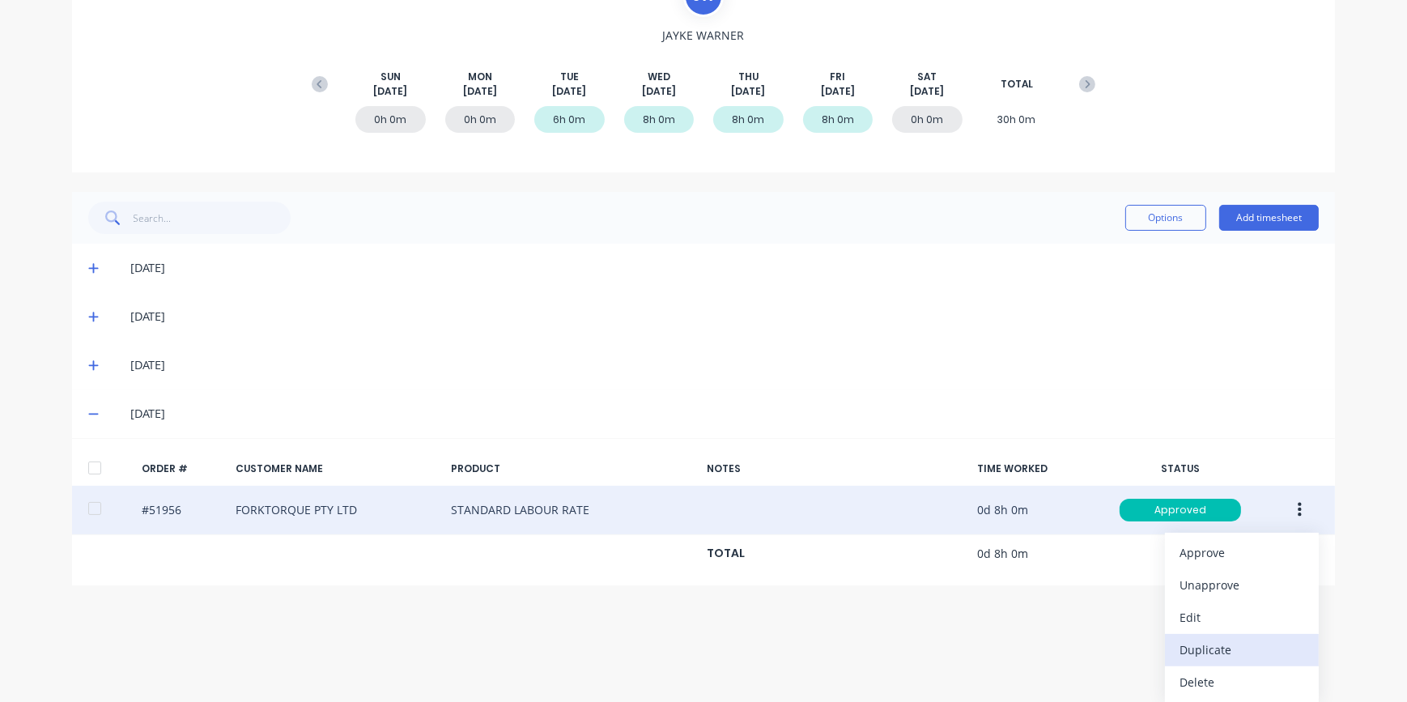
click at [1212, 654] on div "Duplicate" at bounding box center [1242, 649] width 125 height 23
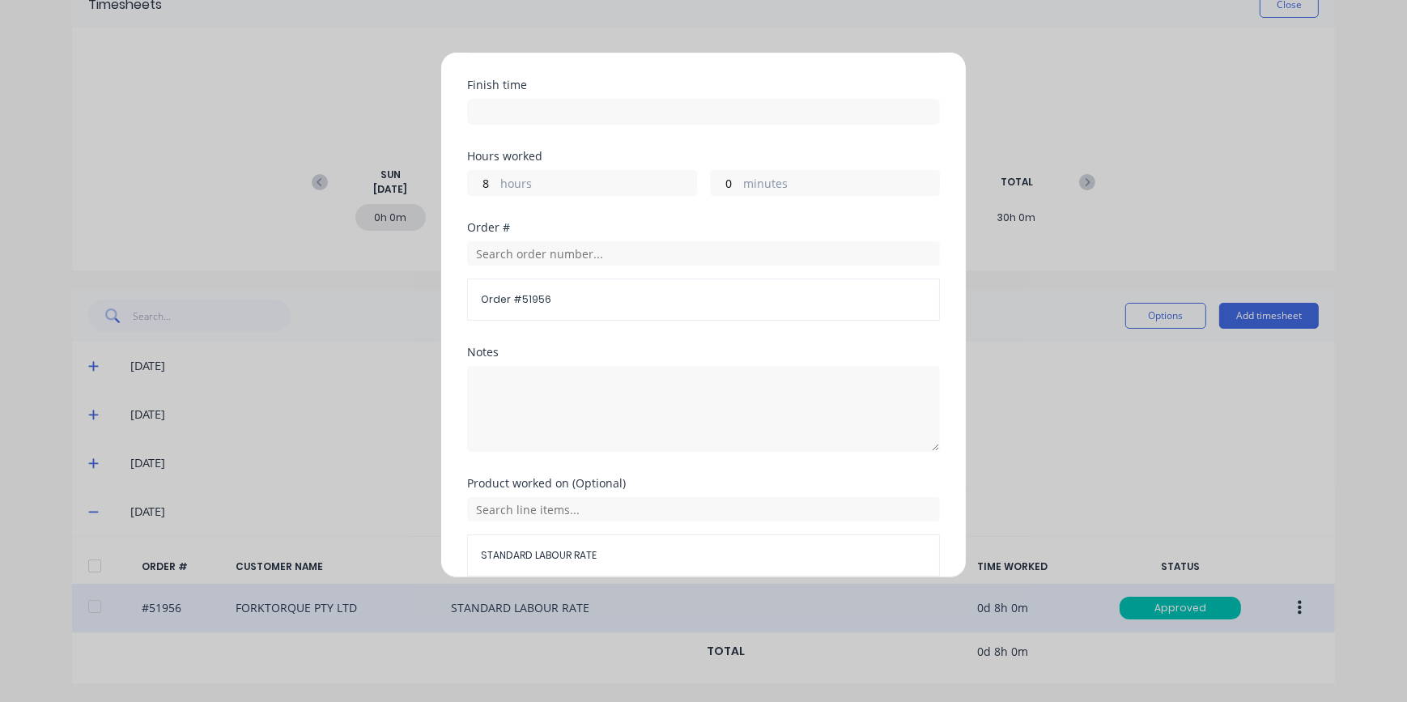
scroll to position [0, 0]
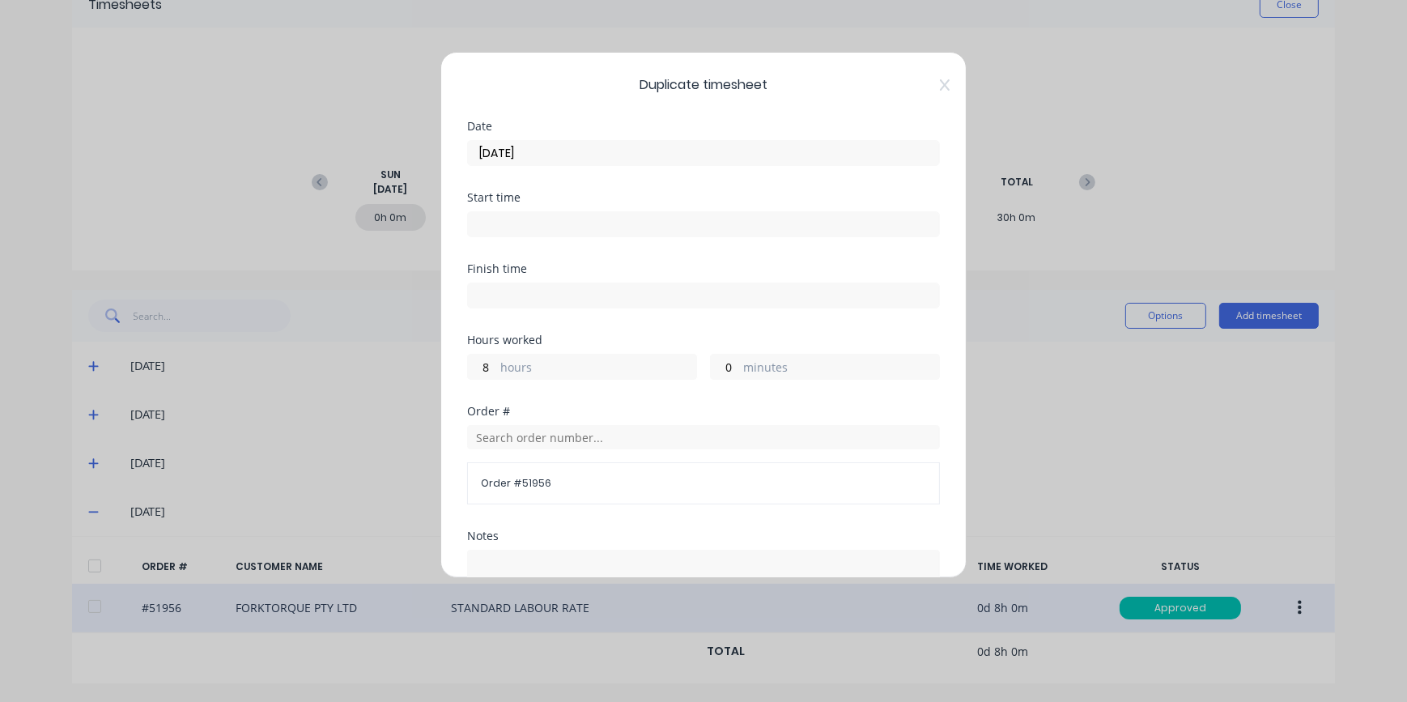
click at [501, 149] on input "[DATE]" at bounding box center [703, 153] width 471 height 24
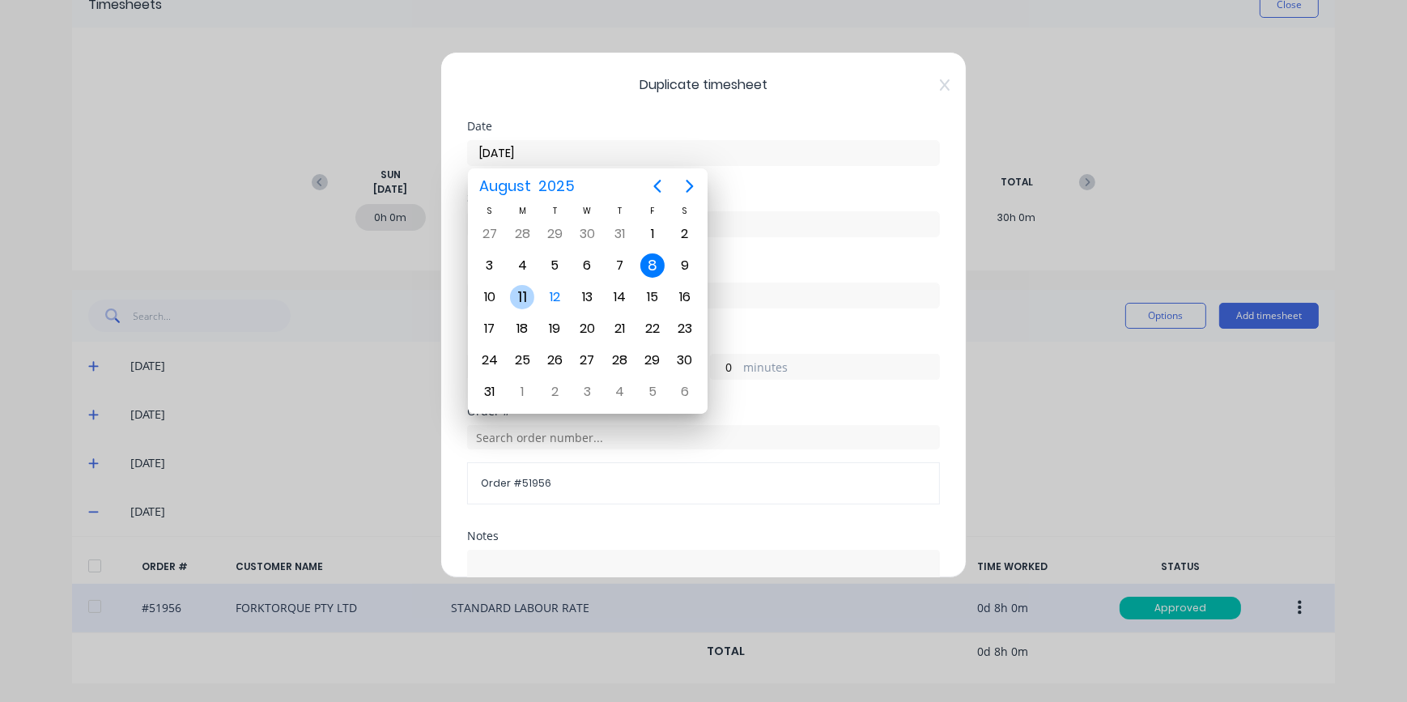
click at [532, 301] on div "11" at bounding box center [522, 297] width 24 height 24
type input "[DATE]"
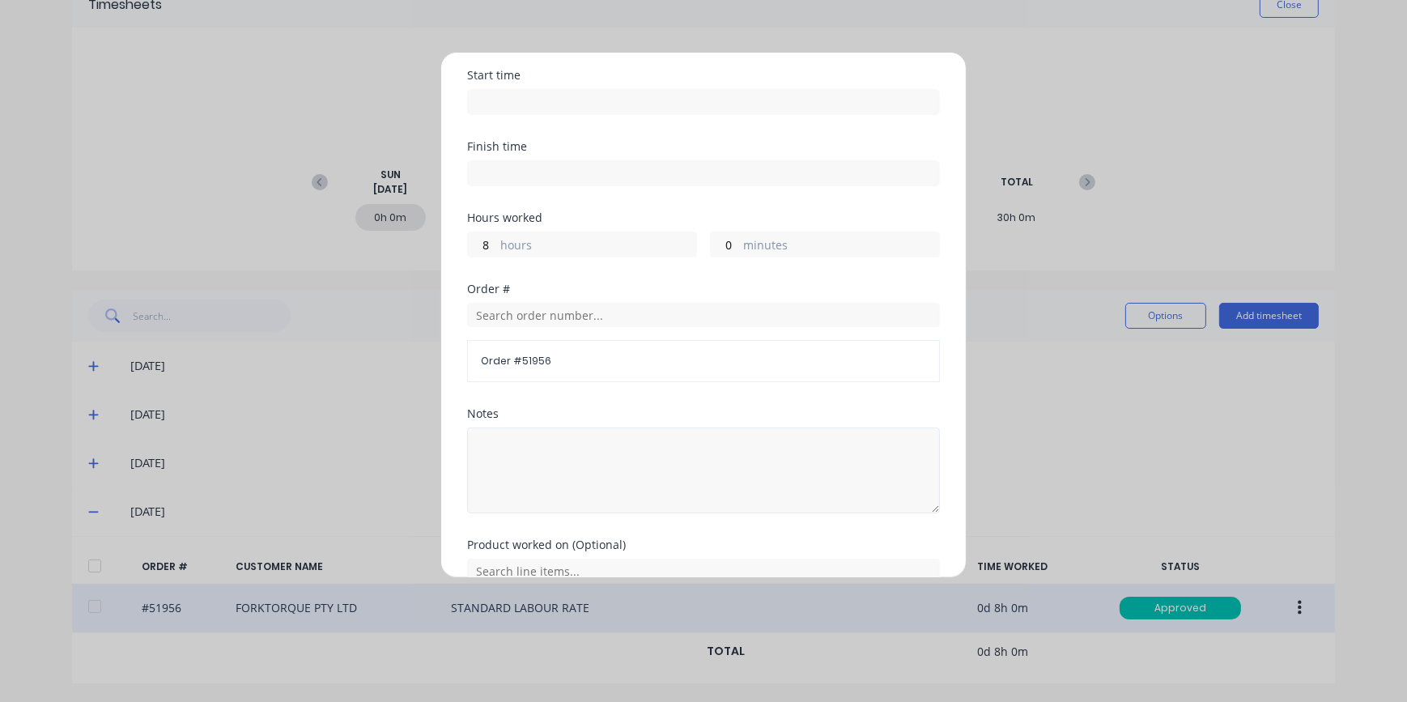
scroll to position [255, 0]
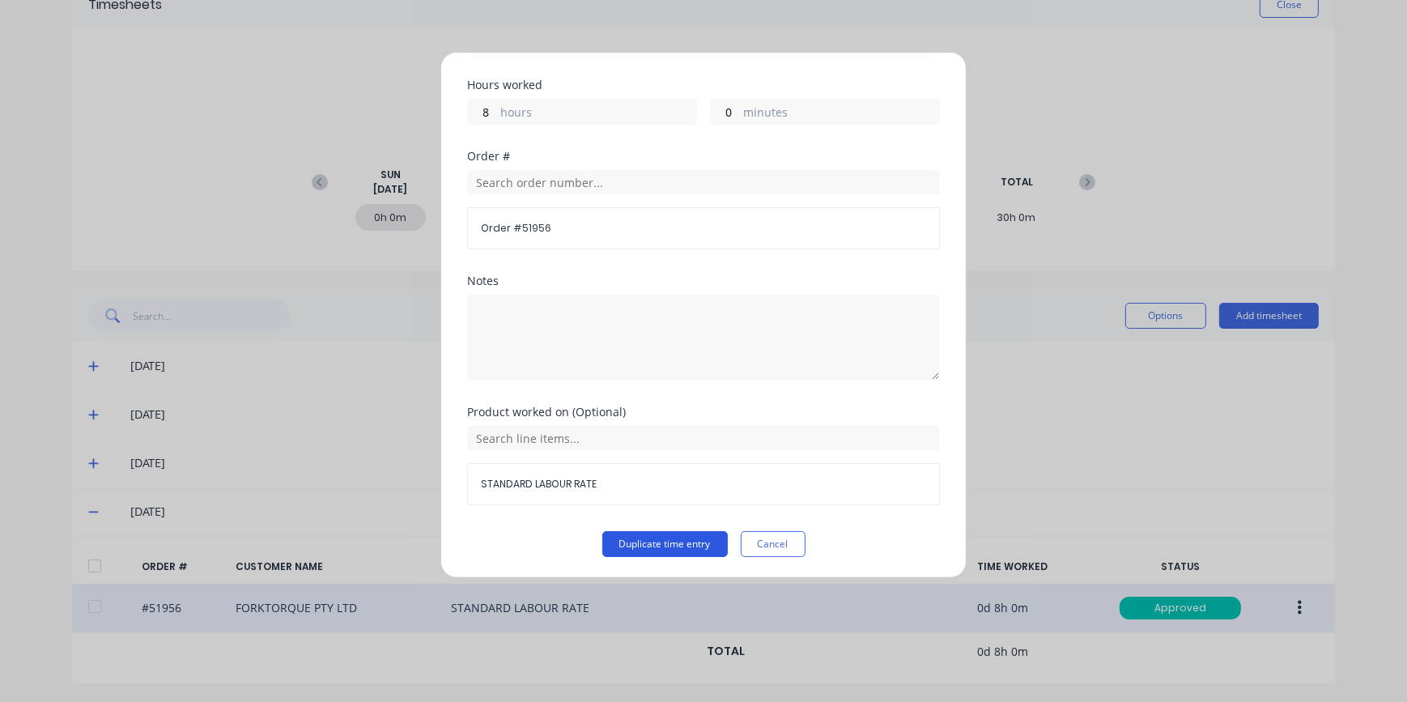
click at [648, 547] on button "Duplicate time entry" at bounding box center [666, 544] width 126 height 26
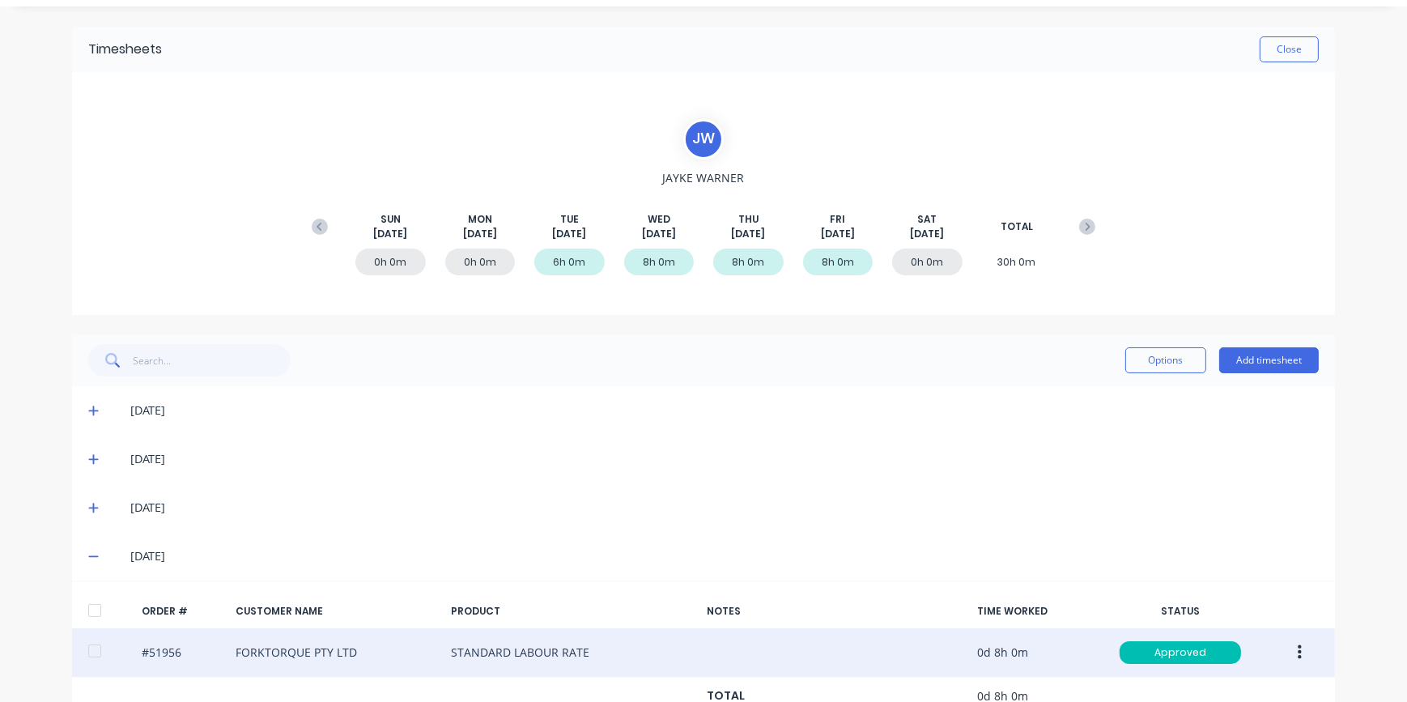
scroll to position [0, 0]
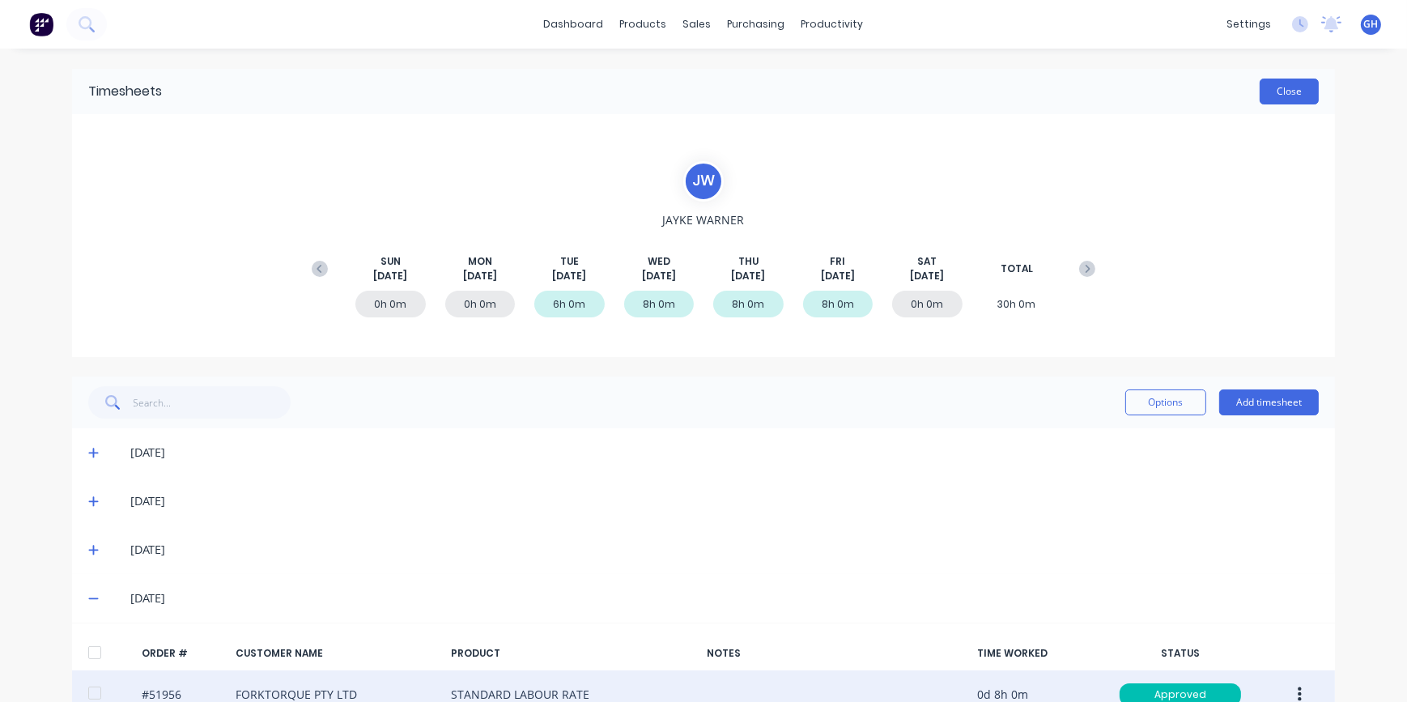
click at [1281, 93] on button "Close" at bounding box center [1289, 92] width 59 height 26
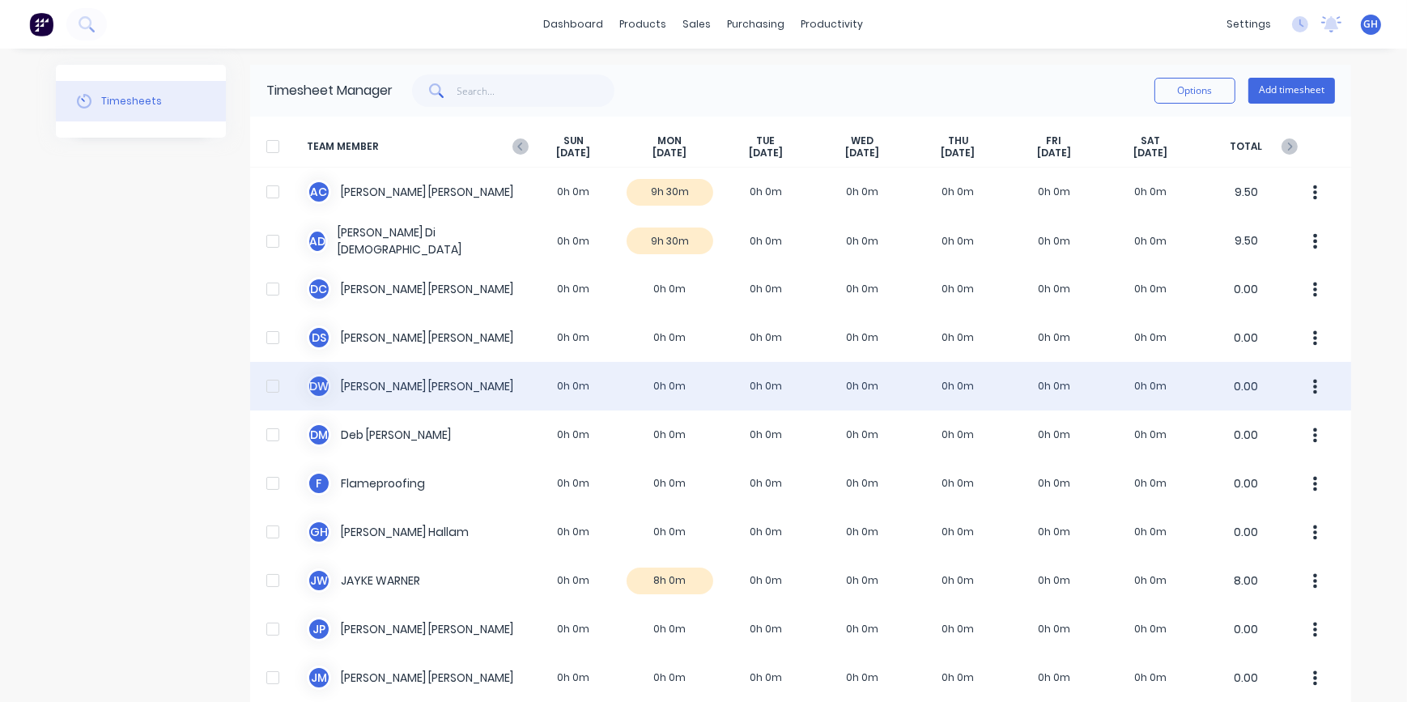
click at [664, 392] on div "D W [PERSON_NAME] 0h 0m 0h 0m 0h 0m 0h 0m 0h 0m 0h 0m 0h 0m 0.00" at bounding box center [800, 386] width 1101 height 49
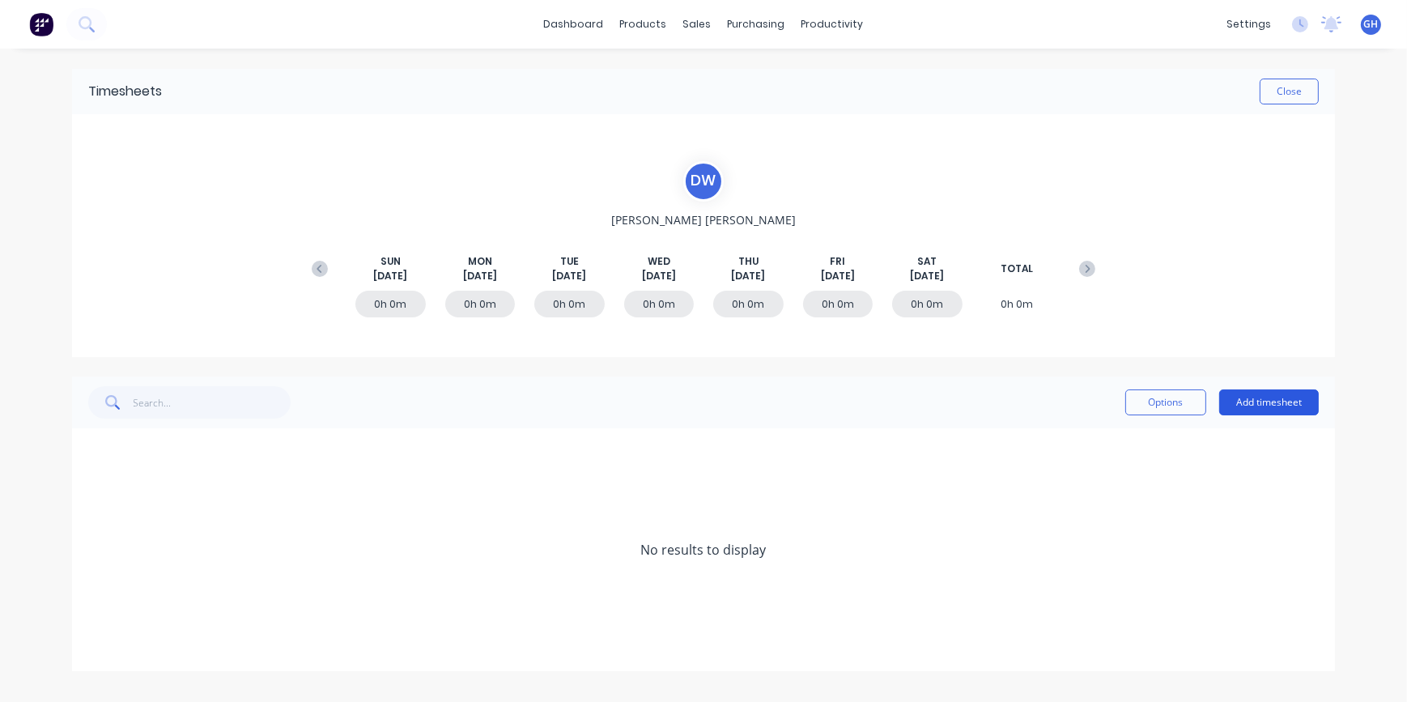
click at [1242, 402] on button "Add timesheet" at bounding box center [1270, 403] width 100 height 26
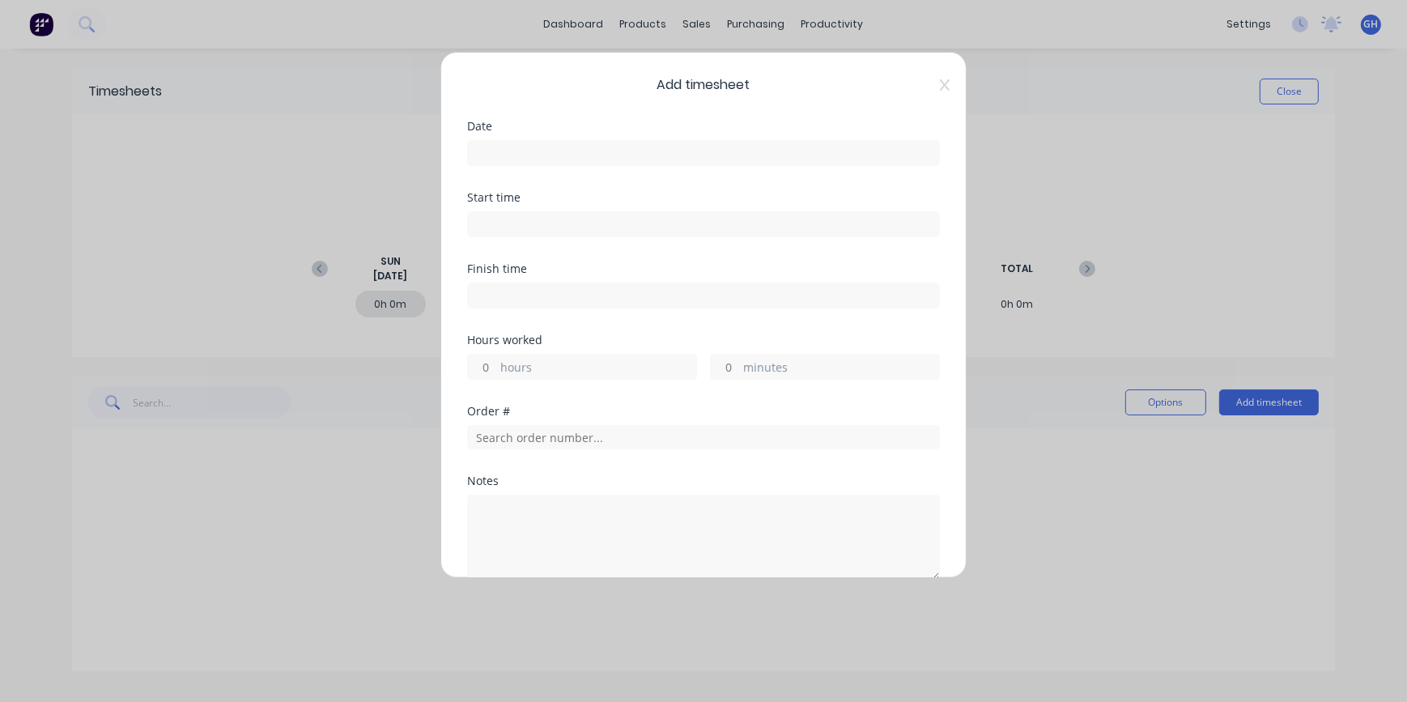
click at [507, 148] on input at bounding box center [703, 153] width 471 height 24
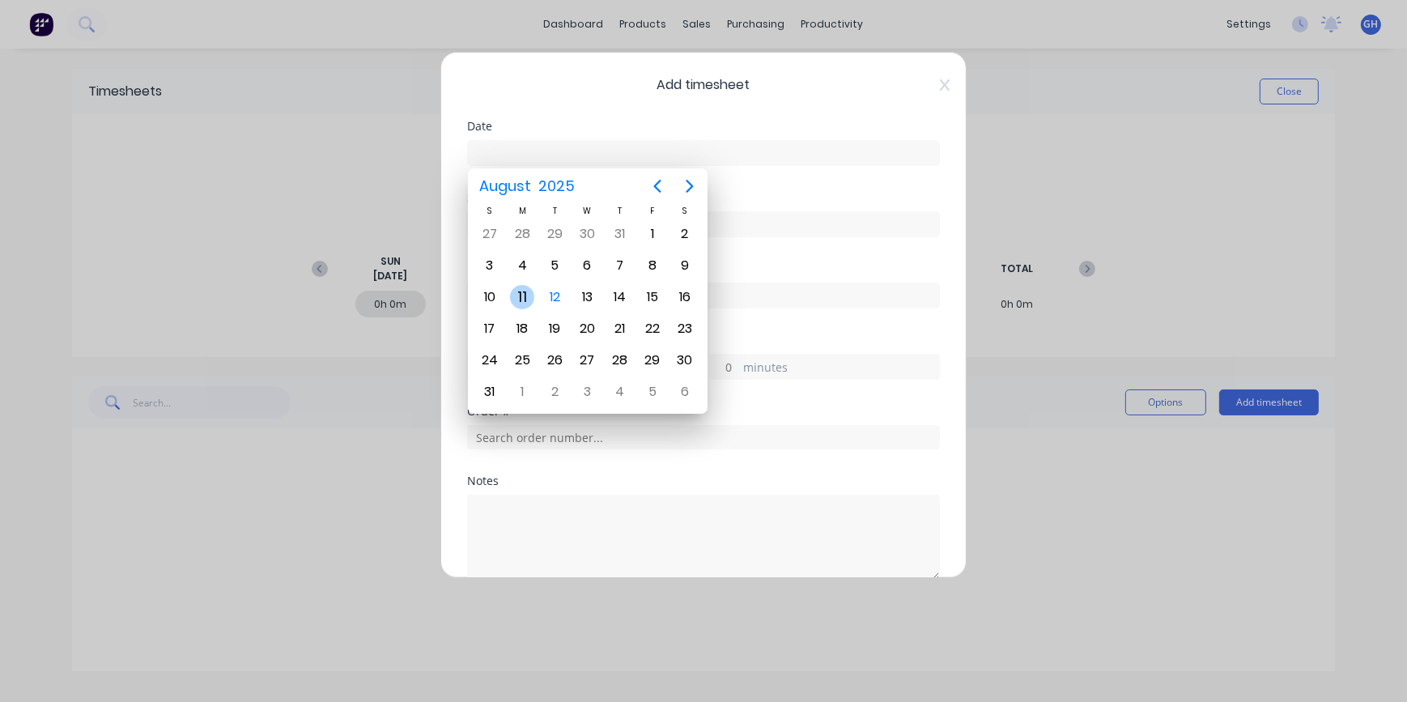
click at [519, 294] on div "11" at bounding box center [522, 297] width 24 height 24
type input "[DATE]"
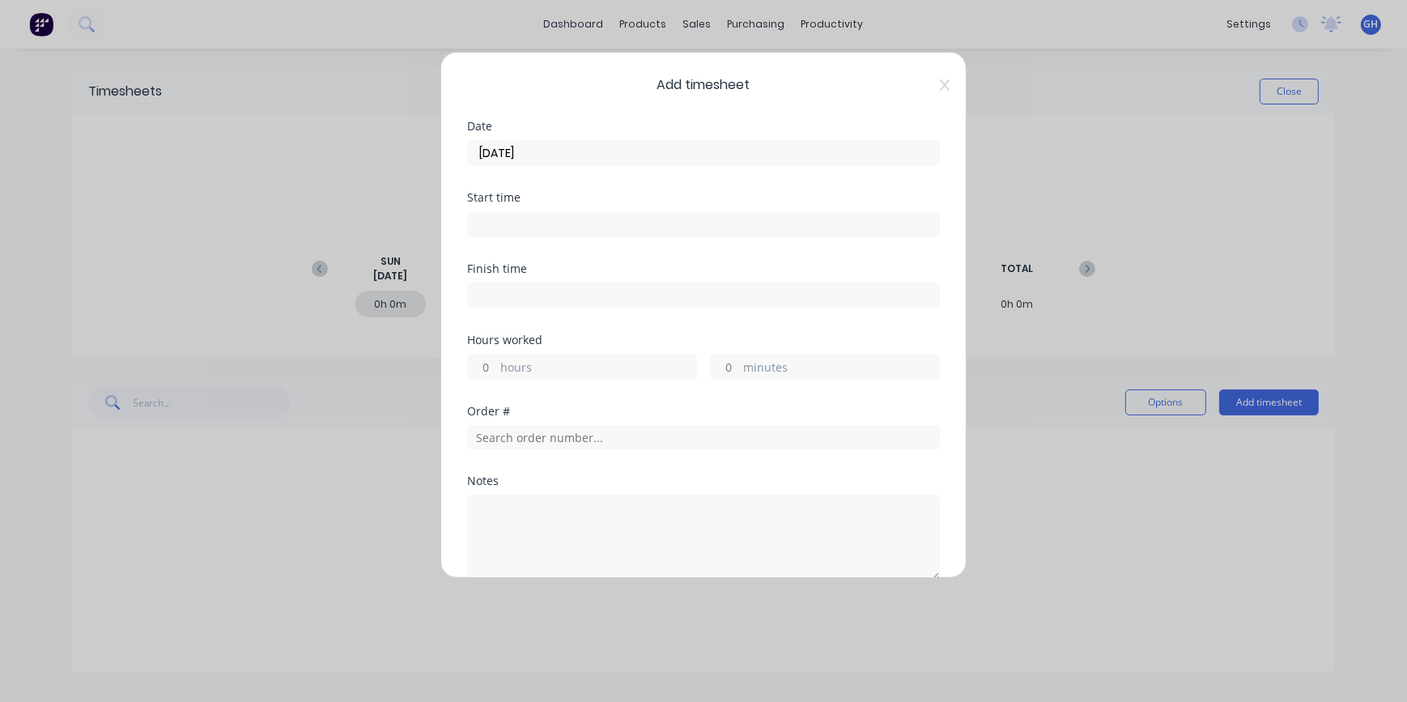
click at [490, 361] on input "hours" at bounding box center [482, 367] width 28 height 24
type input "9"
click at [713, 364] on input "minutes" at bounding box center [725, 367] width 28 height 24
type input "30"
click at [533, 435] on input "text" at bounding box center [703, 437] width 473 height 24
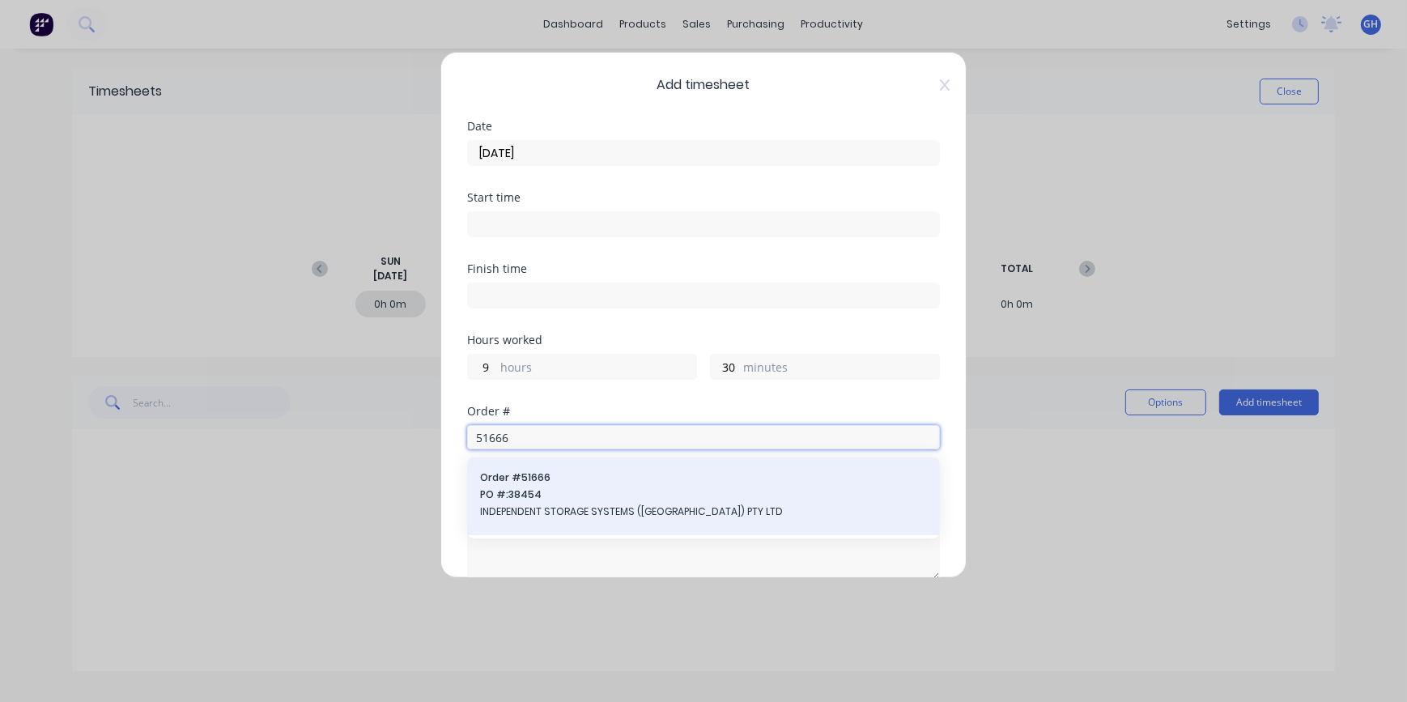
type input "51666"
click at [563, 509] on span "INDEPENDENT STORAGE SYSTEMS ([GEOGRAPHIC_DATA]) PTY LTD" at bounding box center [703, 512] width 447 height 15
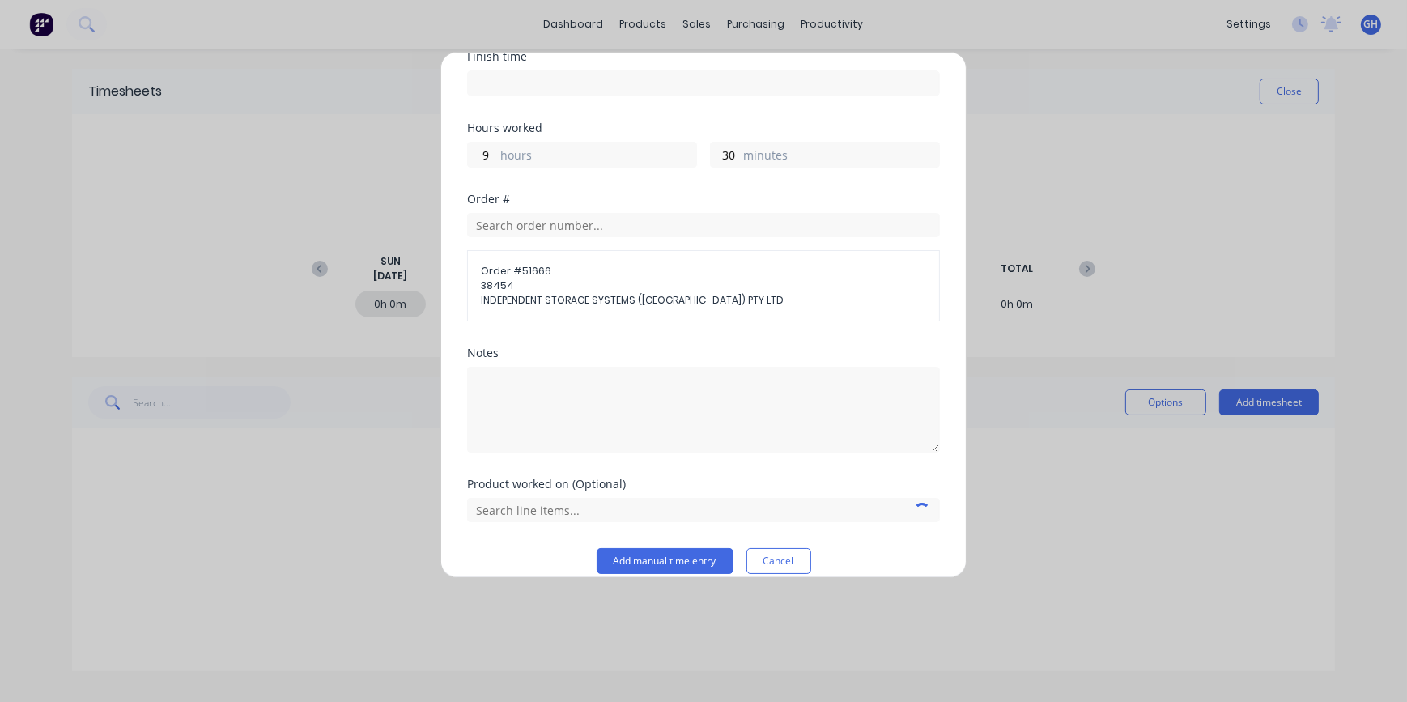
scroll to position [220, 0]
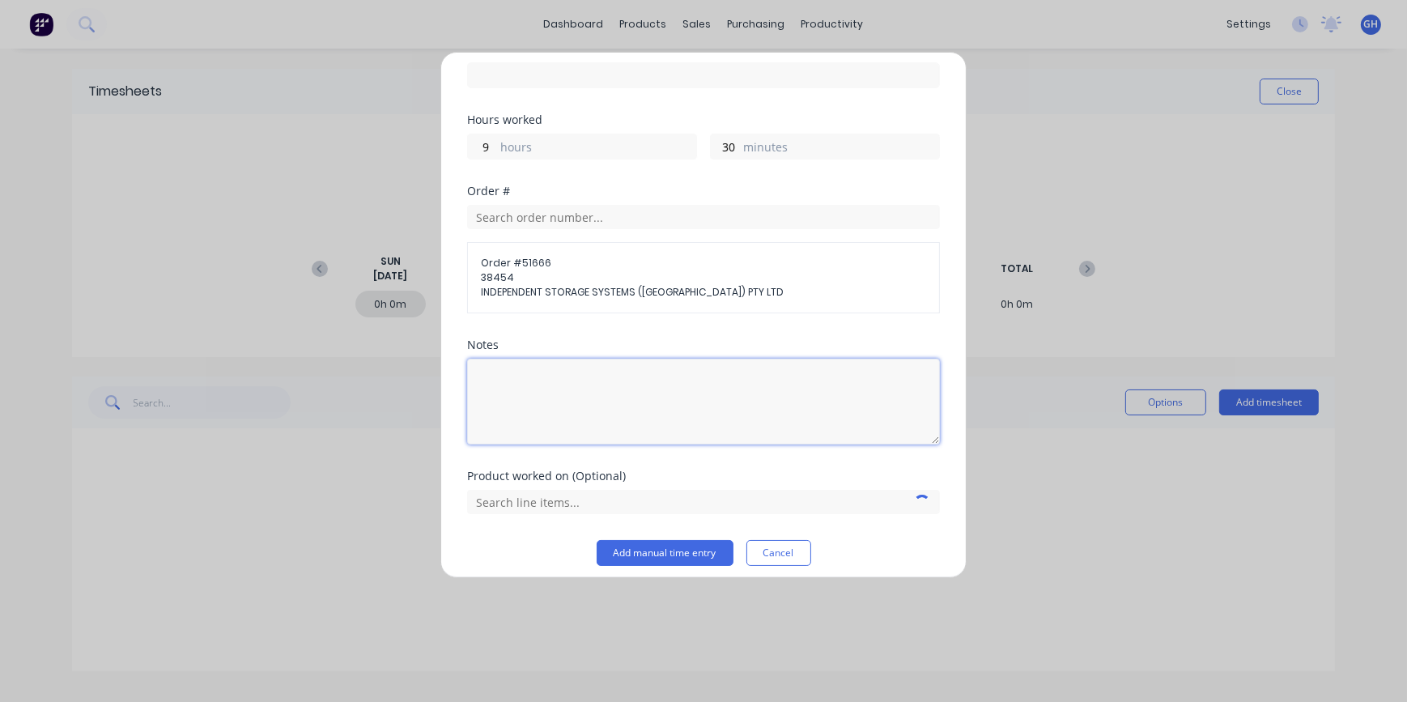
click at [560, 383] on textarea at bounding box center [703, 402] width 473 height 86
type textarea "WIRING"
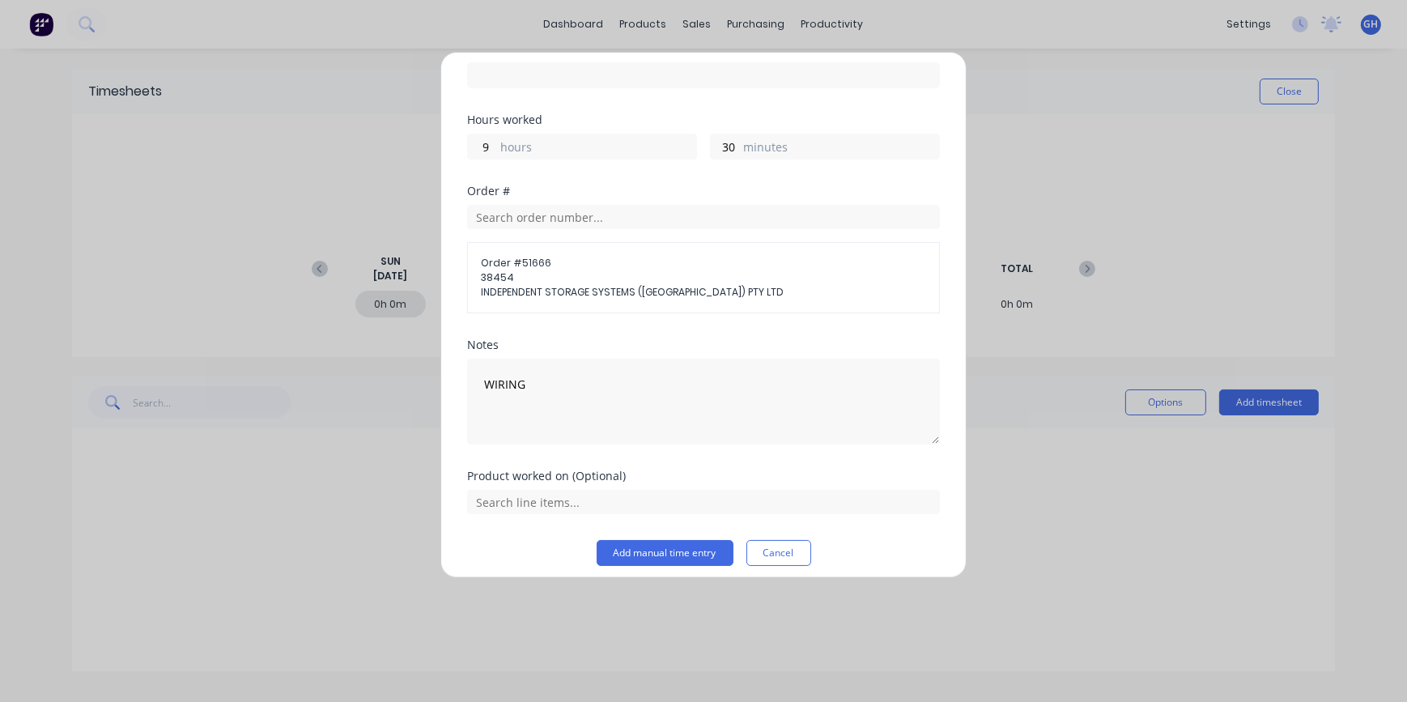
click at [687, 565] on div "Add timesheet Date [DATE] Start time Finish time Hours worked 9 hours 30 minute…" at bounding box center [704, 315] width 526 height 526
click at [688, 563] on button "Add manual time entry" at bounding box center [665, 553] width 137 height 26
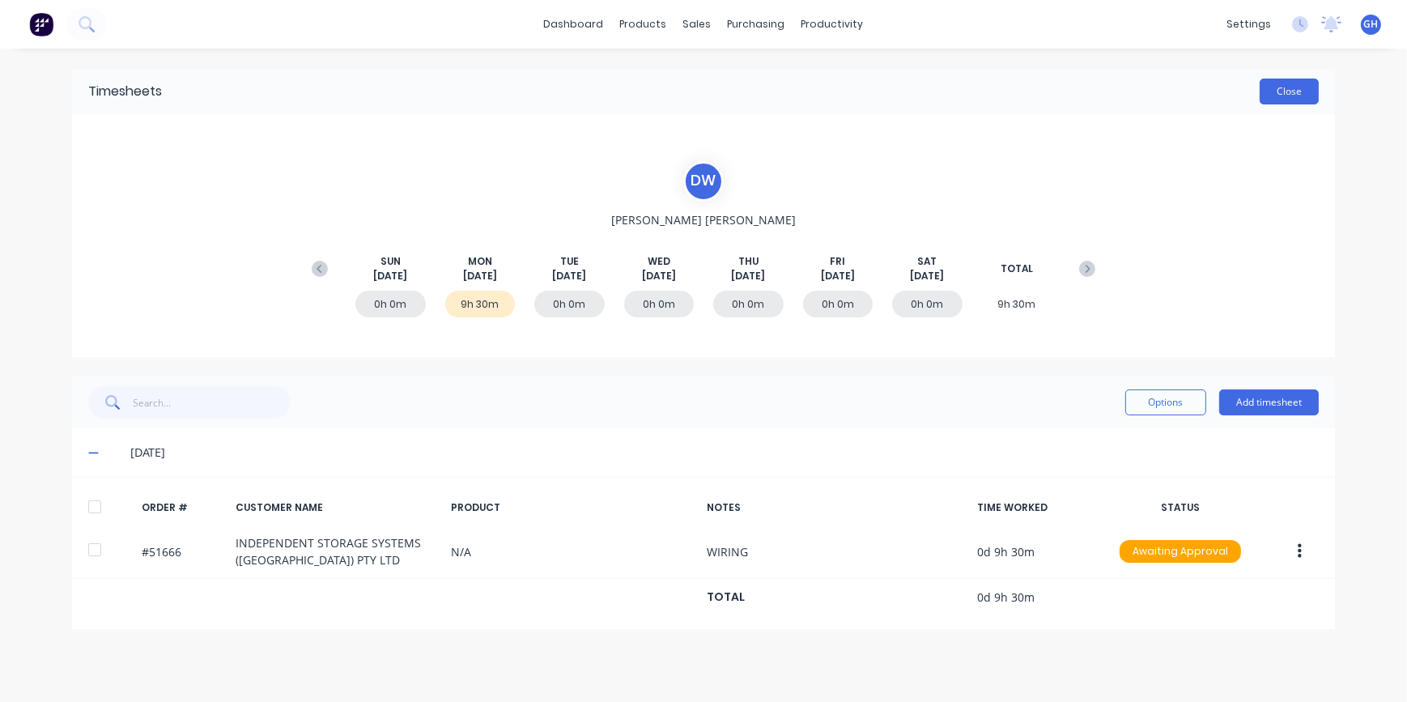
click at [1294, 95] on button "Close" at bounding box center [1289, 92] width 59 height 26
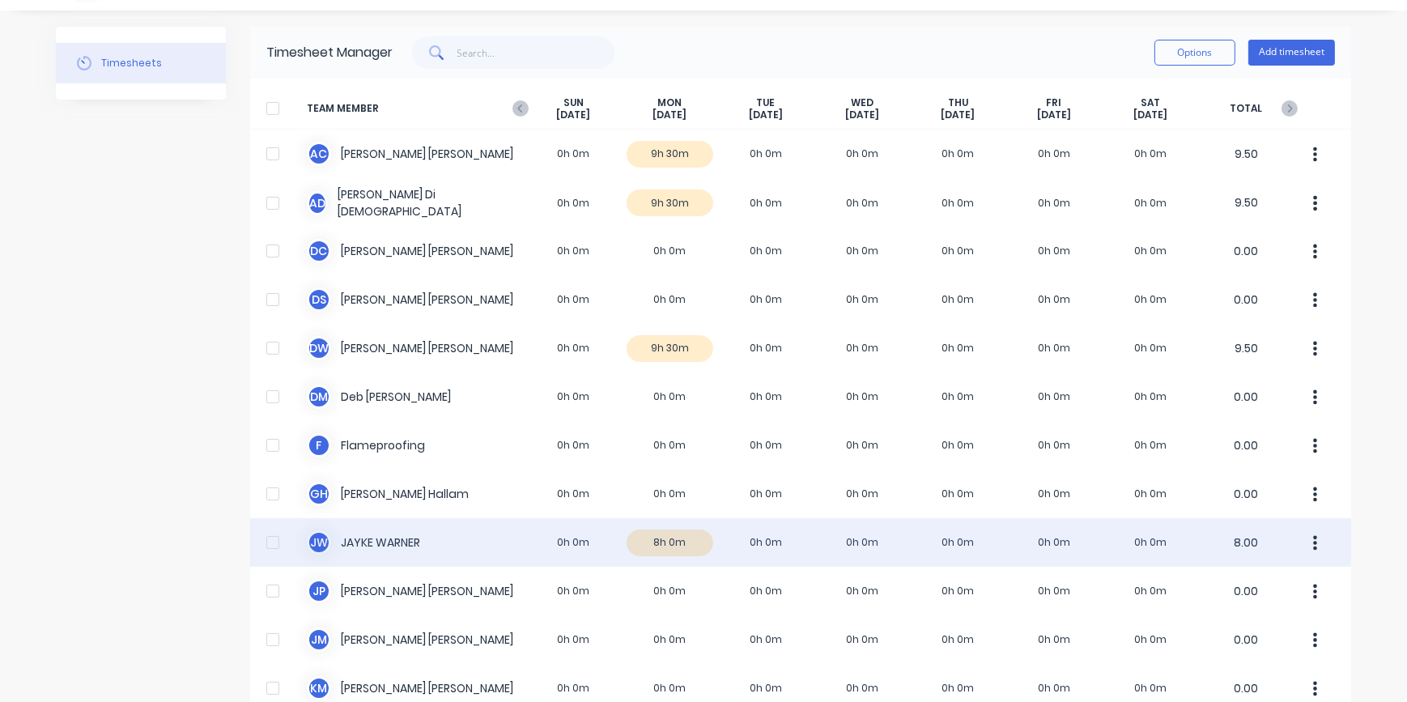
scroll to position [147, 0]
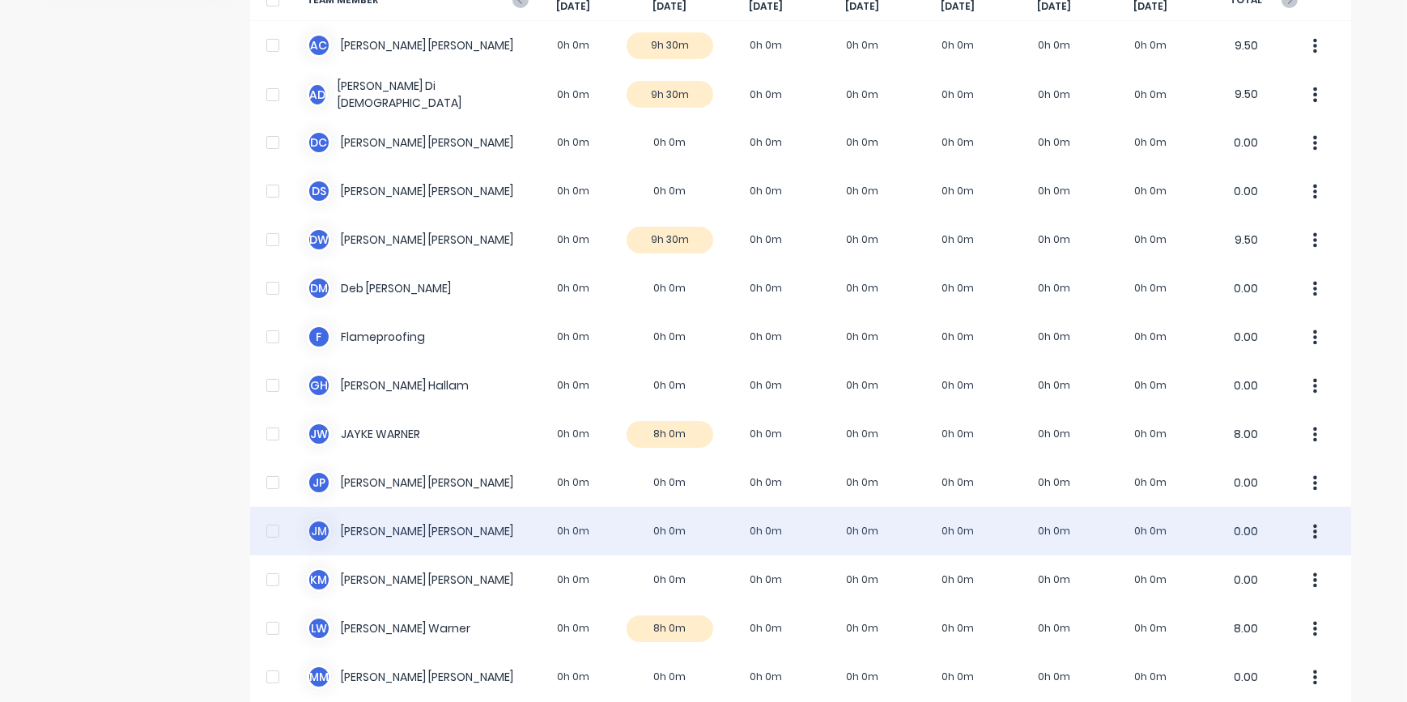
click at [654, 534] on div "[PERSON_NAME] [PERSON_NAME] 0h 0m 0h 0m 0h 0m 0h 0m 0h 0m 0h 0m 0h 0m 0.00" at bounding box center [800, 531] width 1101 height 49
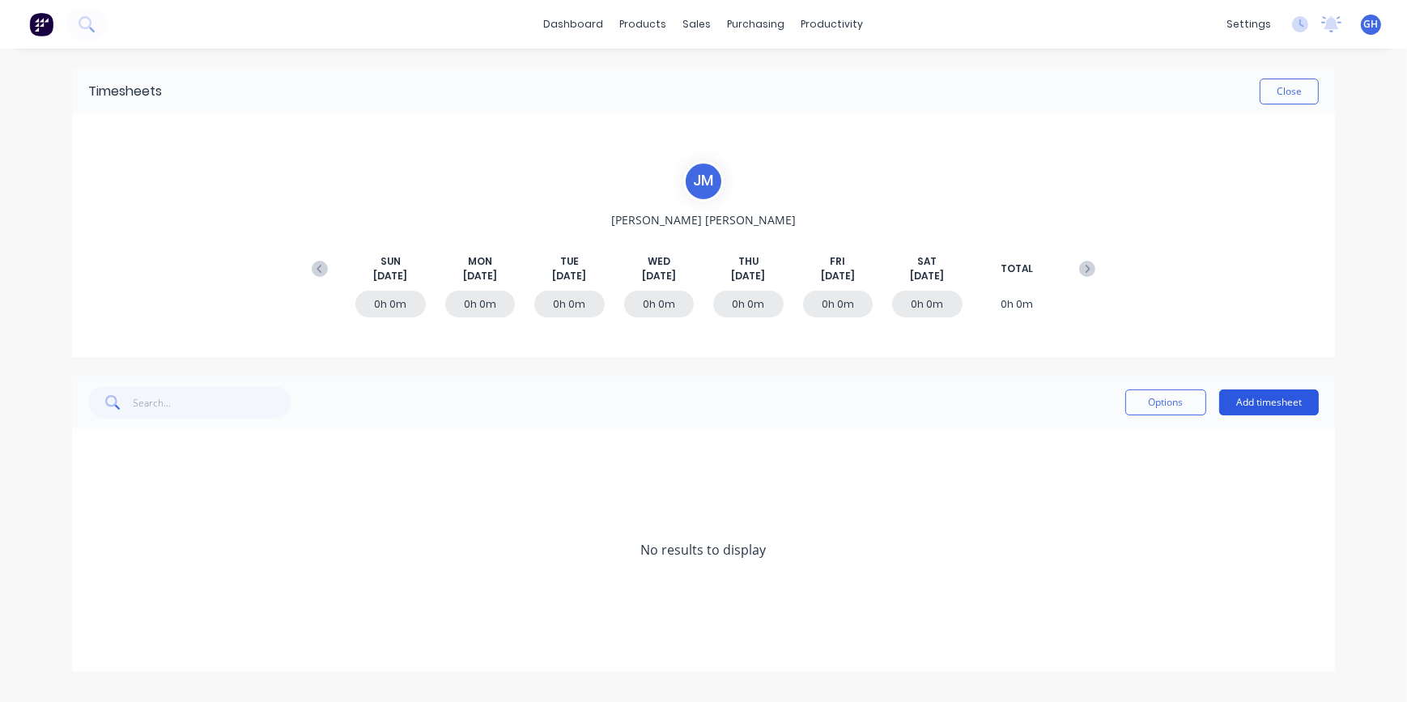
click at [1235, 408] on button "Add timesheet" at bounding box center [1270, 403] width 100 height 26
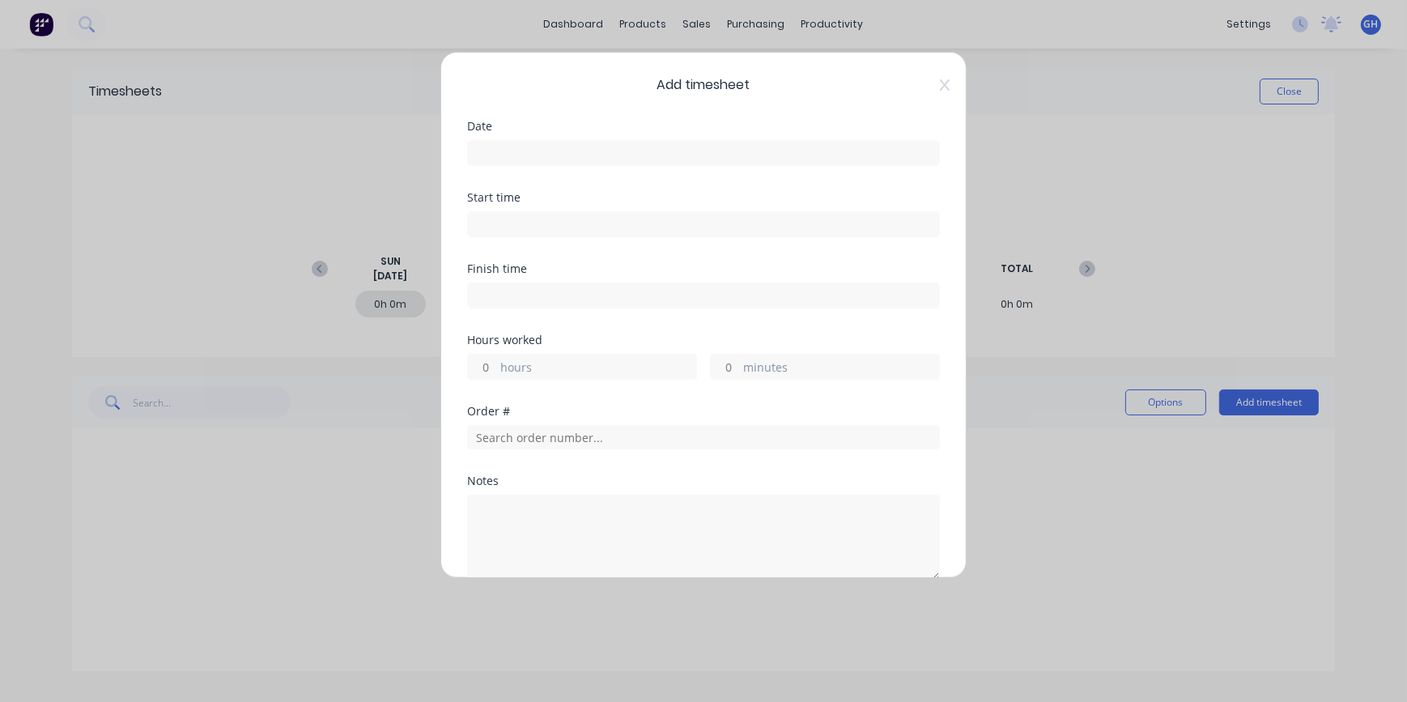
click at [472, 154] on input at bounding box center [703, 153] width 471 height 24
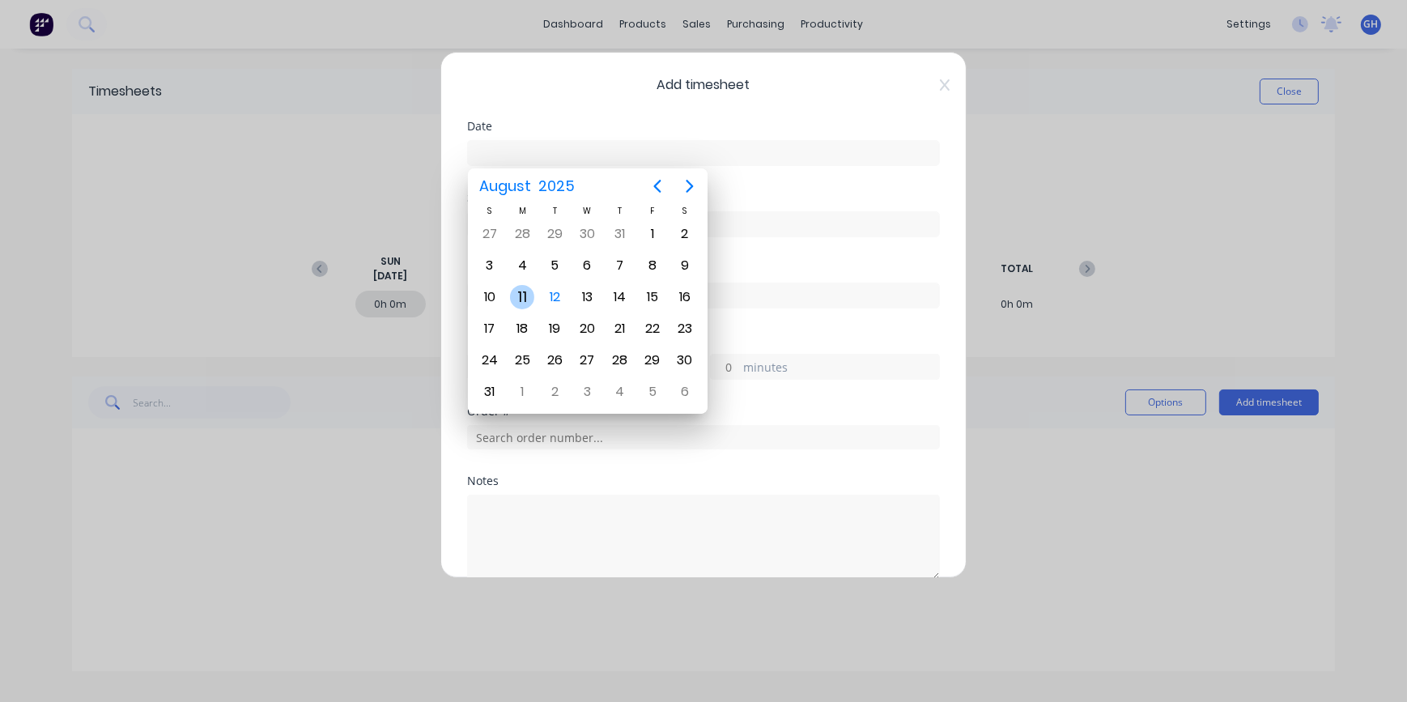
click at [522, 303] on div "11" at bounding box center [522, 297] width 24 height 24
type input "[DATE]"
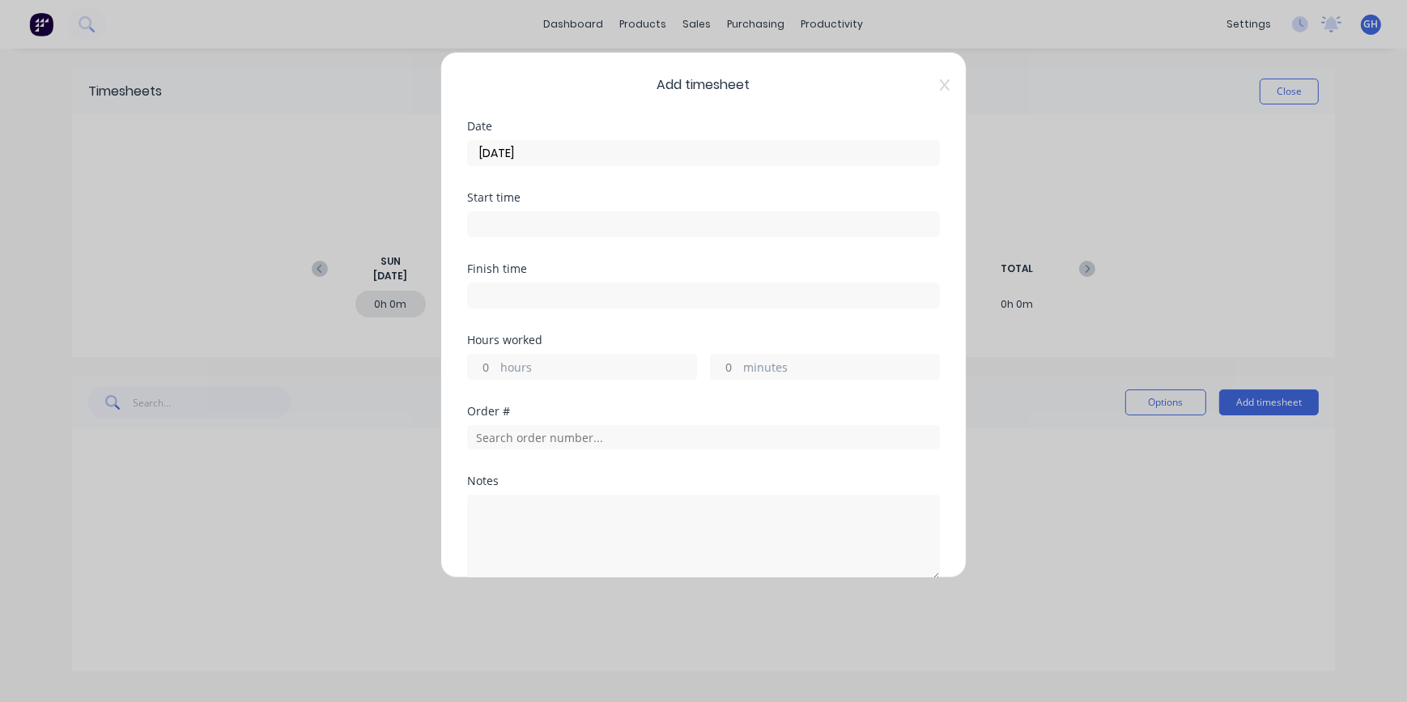
click at [492, 366] on input "hours" at bounding box center [482, 367] width 28 height 24
type input "9"
type input "30"
click at [502, 421] on div at bounding box center [703, 435] width 473 height 28
click at [502, 431] on input "text" at bounding box center [703, 437] width 473 height 24
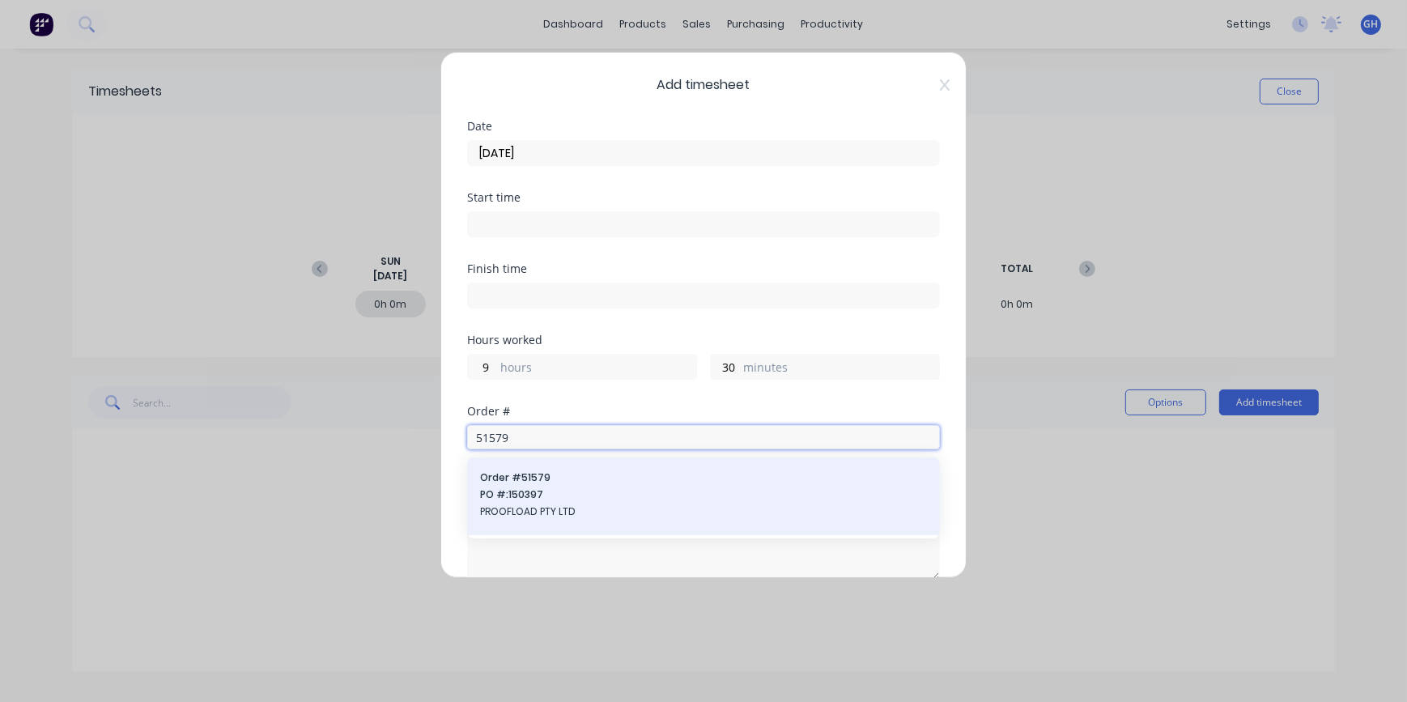
type input "51579"
click at [534, 507] on span "PROOFLOAD PTY LTD" at bounding box center [703, 512] width 447 height 15
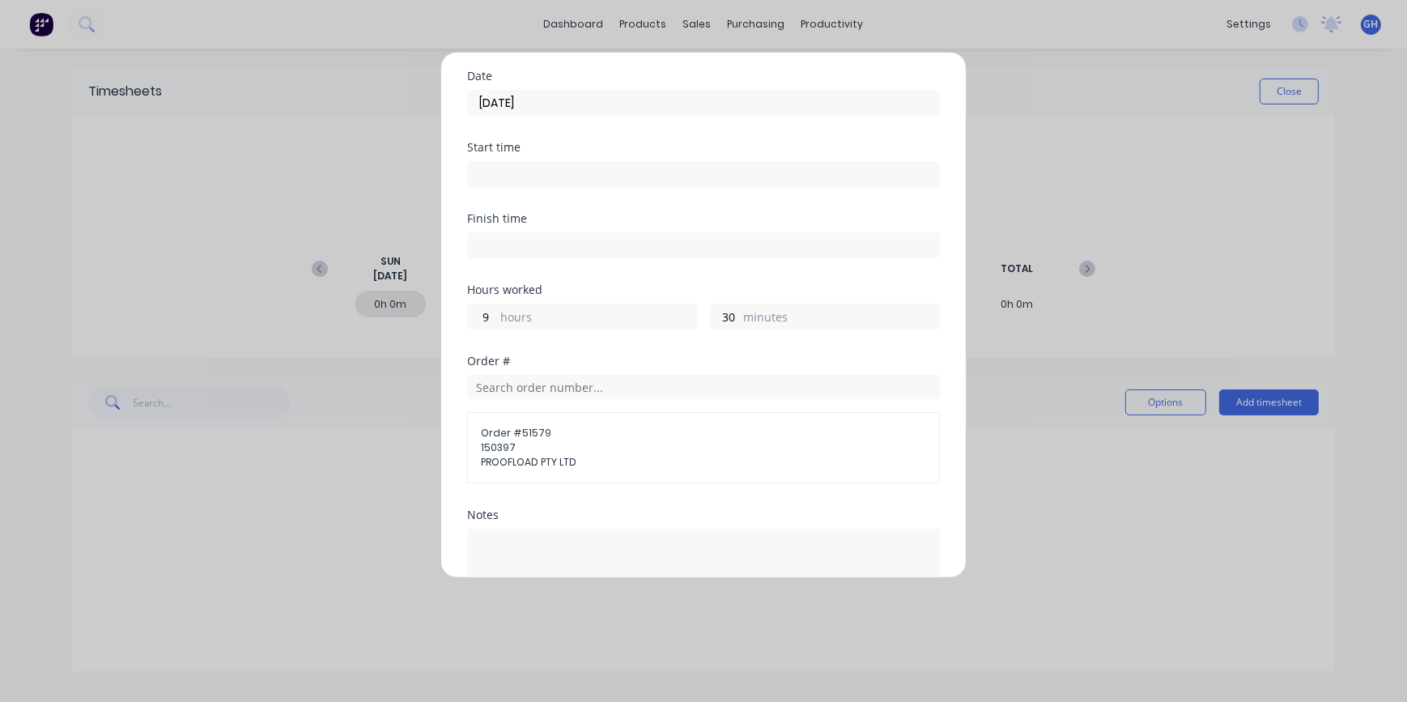
scroll to position [220, 0]
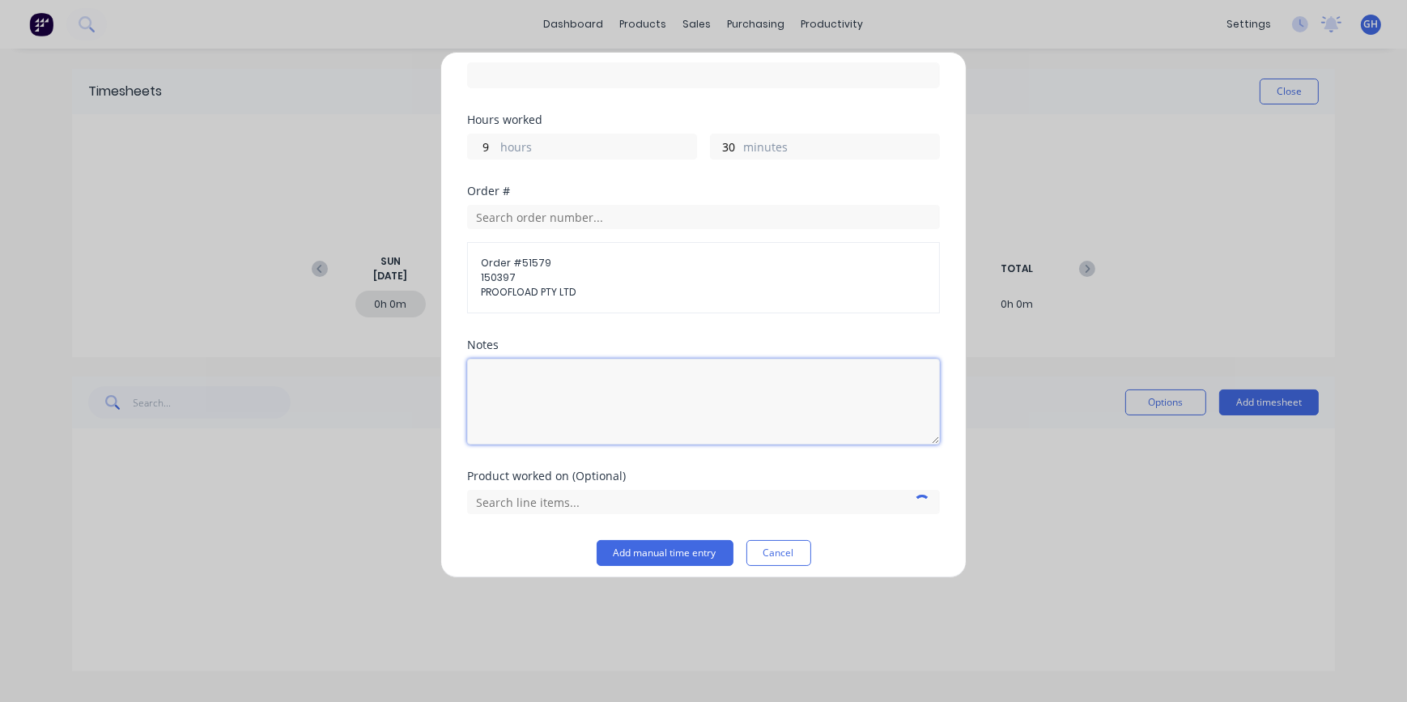
click at [513, 368] on textarea at bounding box center [703, 402] width 473 height 86
type textarea "F"
type textarea "FIX COMPRESSOR AND FINISH OFF TRUCK"
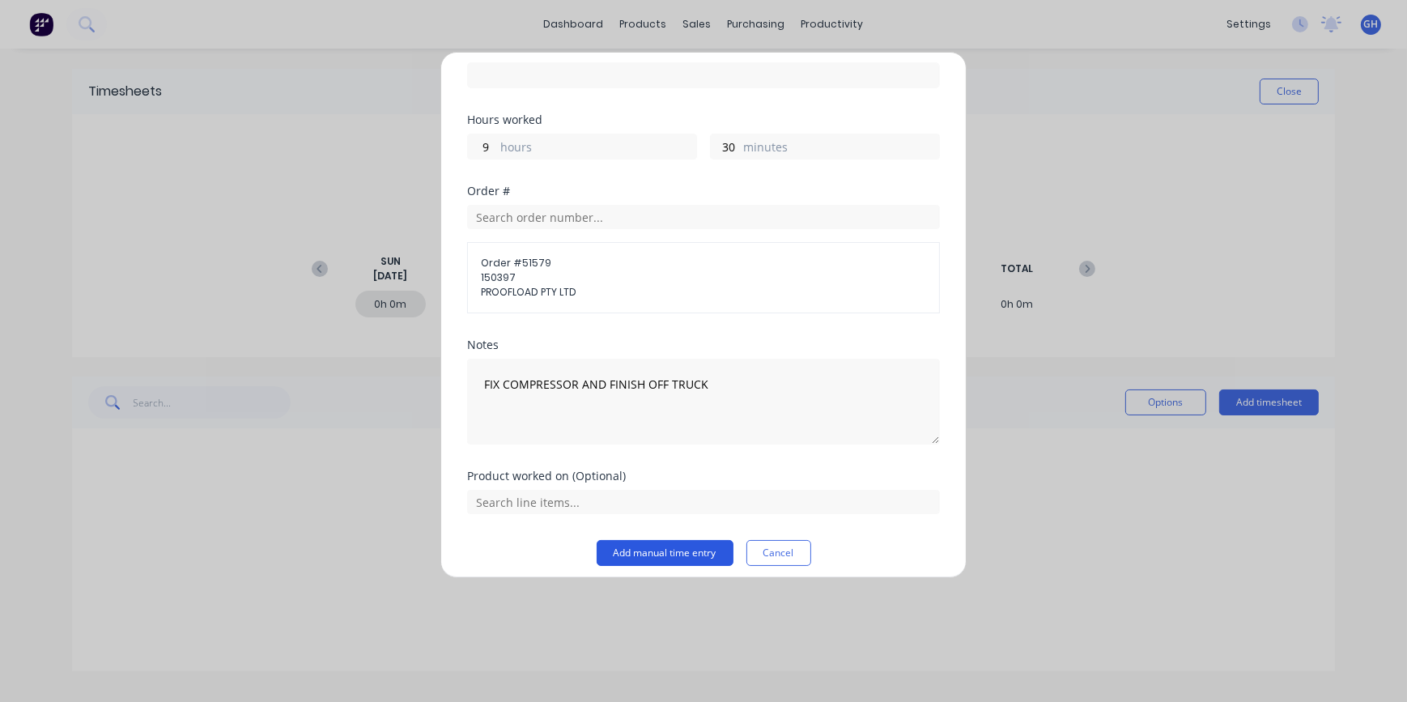
click at [708, 556] on button "Add manual time entry" at bounding box center [665, 553] width 137 height 26
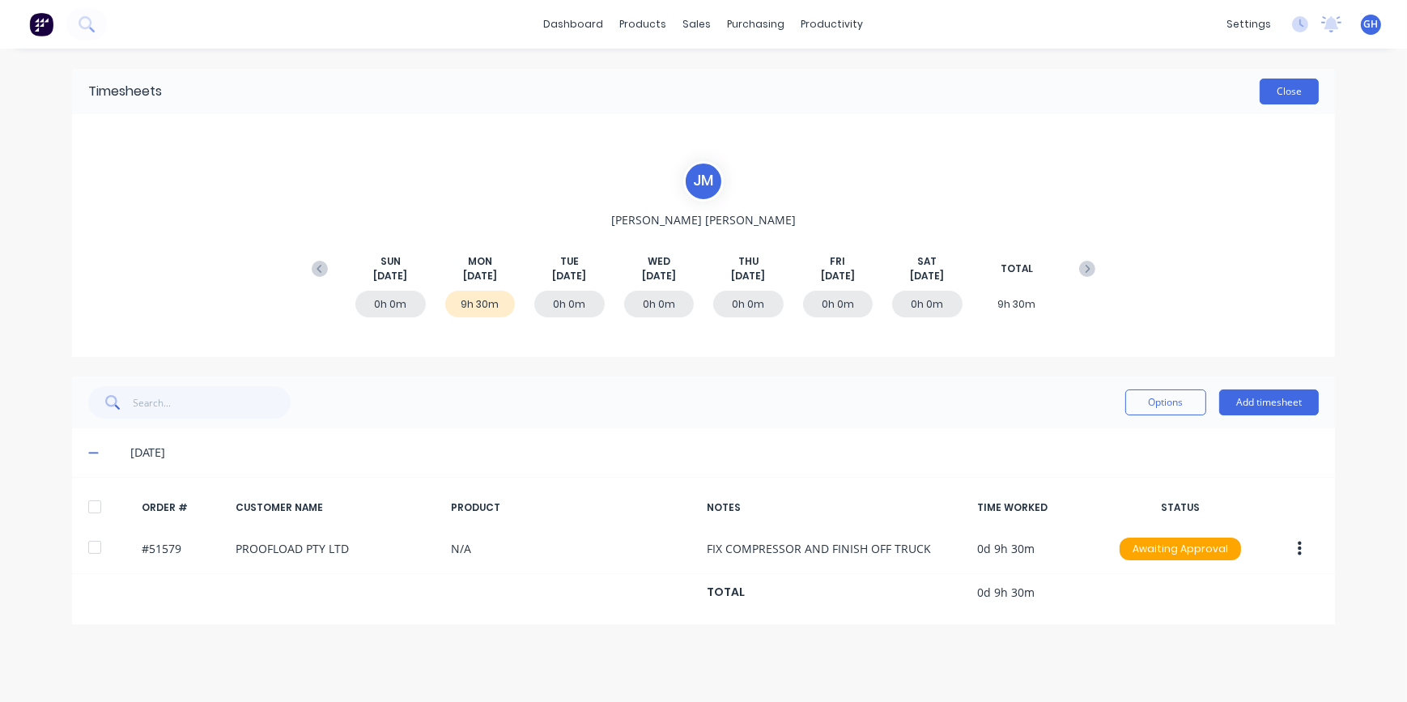
click at [1284, 96] on button "Close" at bounding box center [1289, 92] width 59 height 26
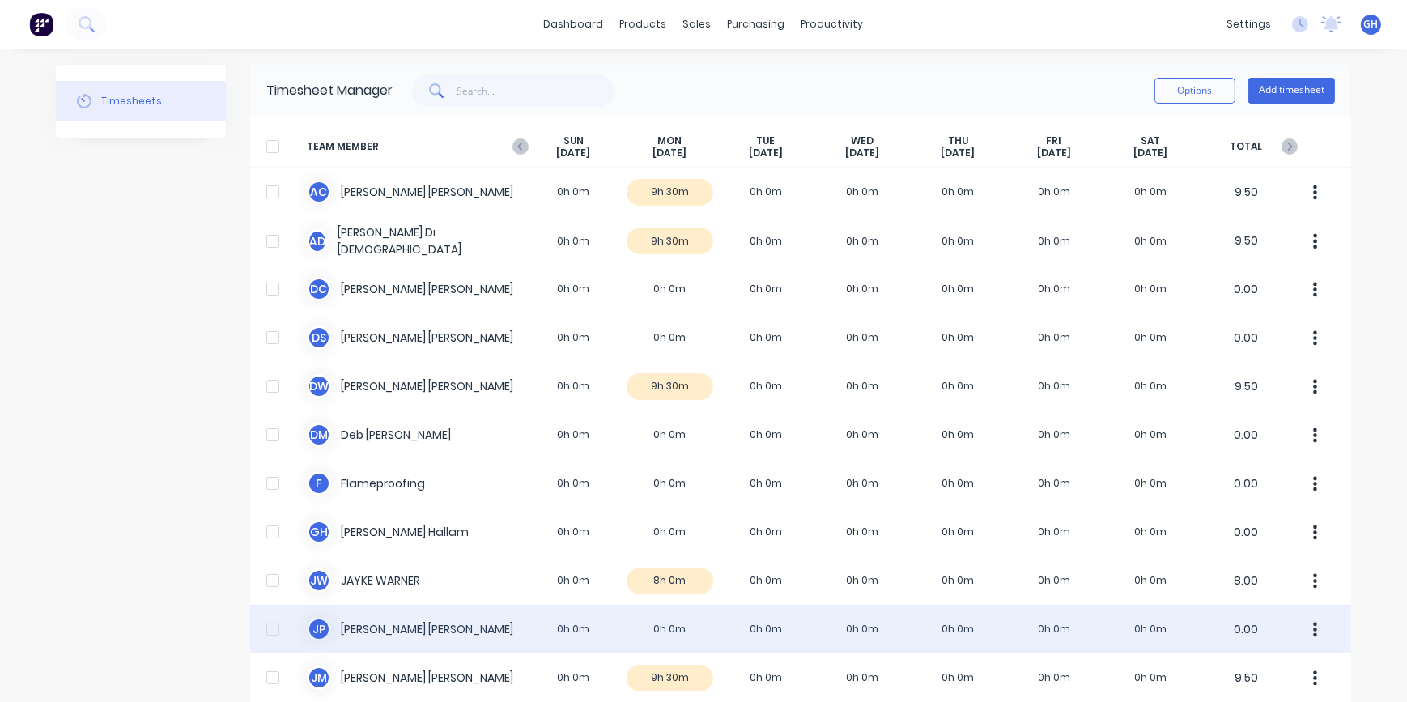
click at [662, 623] on div "J P [PERSON_NAME] 0h 0m 0h 0m 0h 0m 0h 0m 0h 0m 0h 0m 0h 0m 0.00" at bounding box center [800, 629] width 1101 height 49
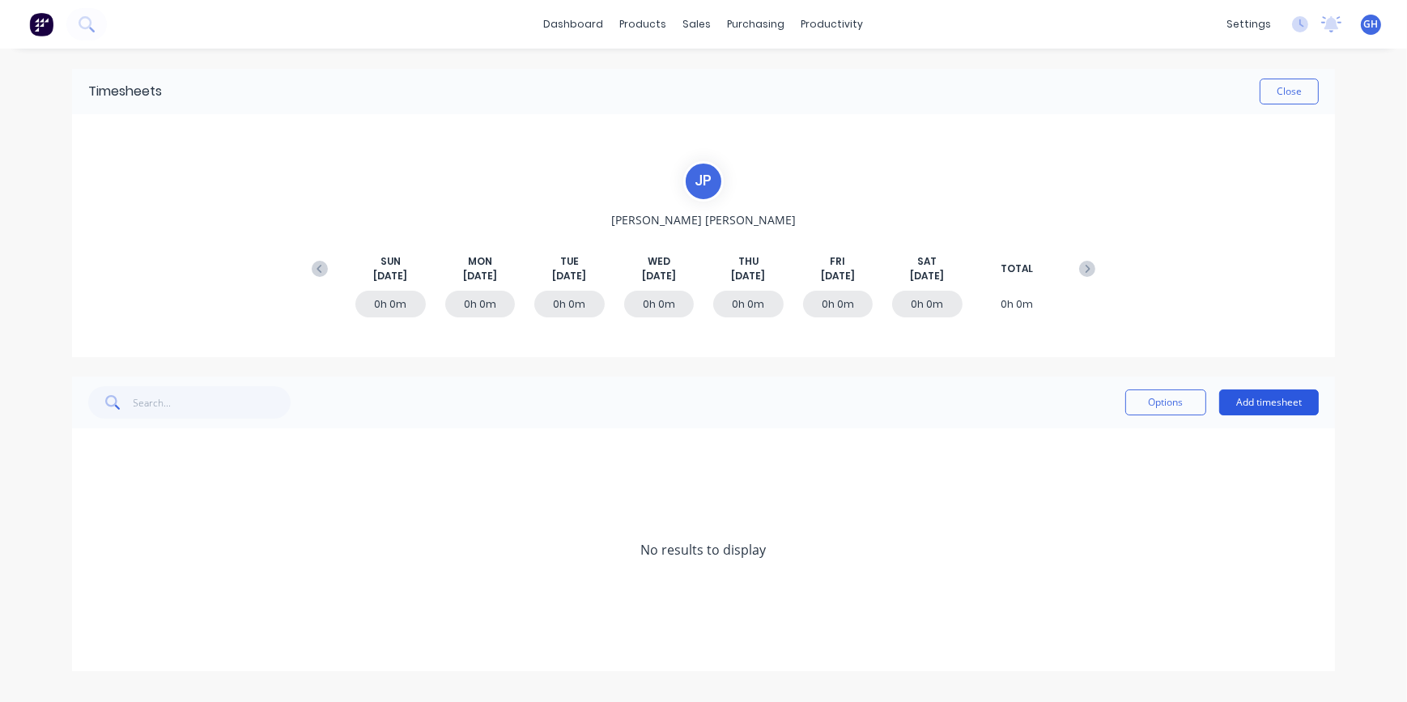
click at [1272, 402] on button "Add timesheet" at bounding box center [1270, 403] width 100 height 26
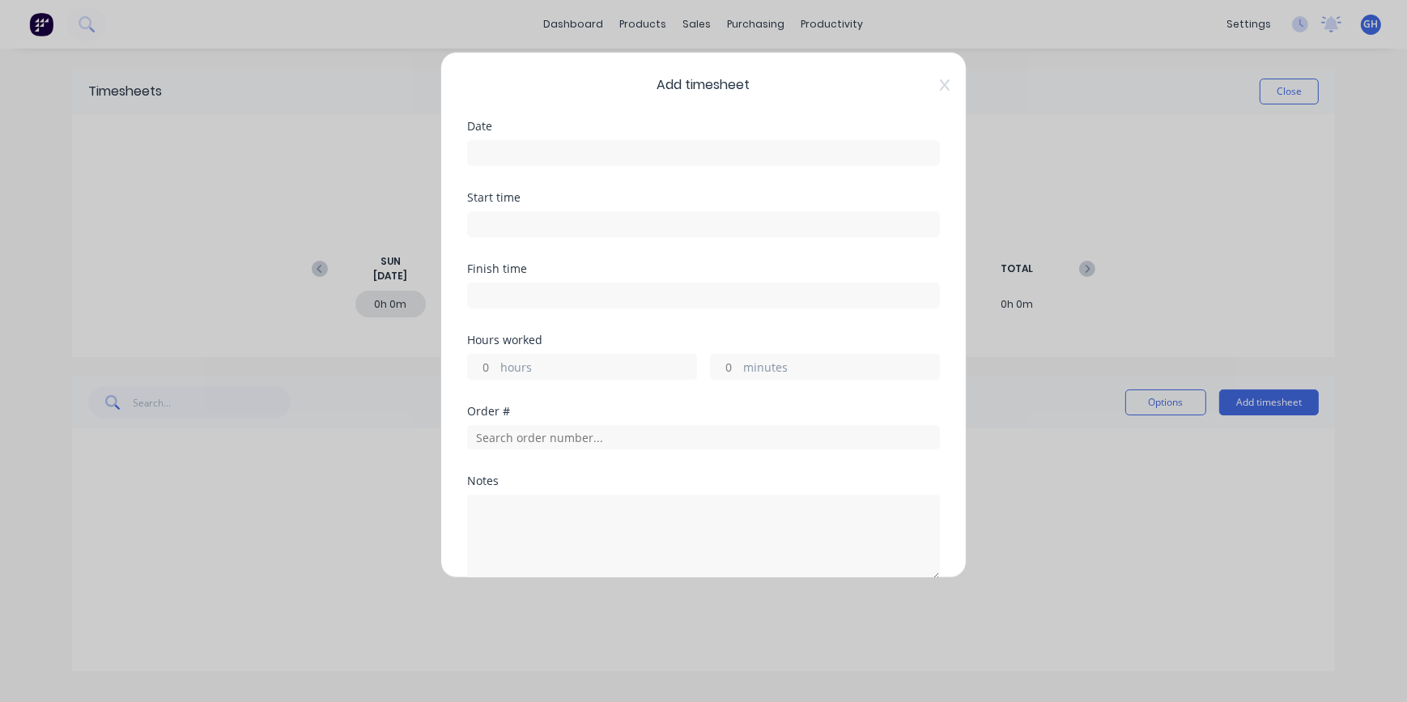
click at [490, 155] on input at bounding box center [703, 153] width 471 height 24
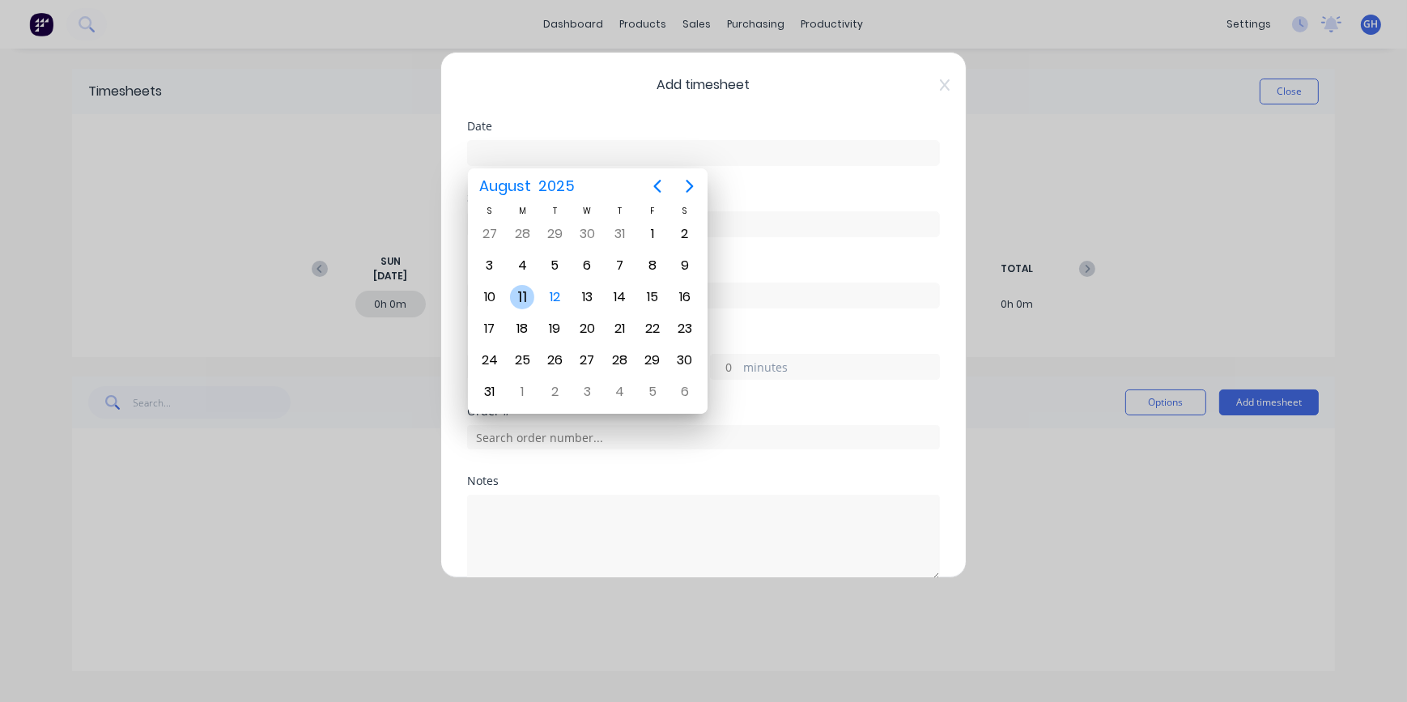
click at [522, 300] on div "11" at bounding box center [522, 297] width 24 height 24
type input "[DATE]"
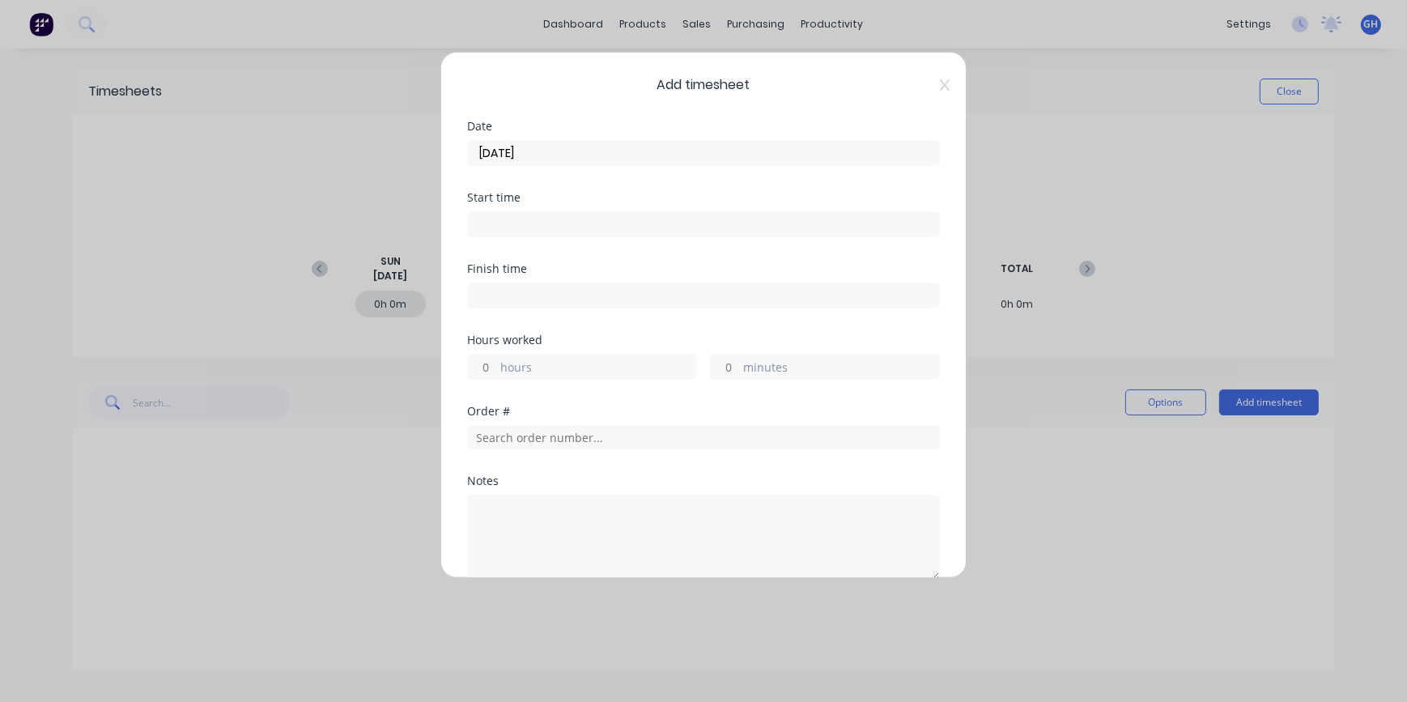
click at [485, 364] on input "hours" at bounding box center [482, 367] width 28 height 24
type input "4"
drag, startPoint x: 718, startPoint y: 360, endPoint x: 721, endPoint y: 372, distance: 11.8
click at [718, 360] on input "minutes" at bounding box center [725, 367] width 28 height 24
type input "15"
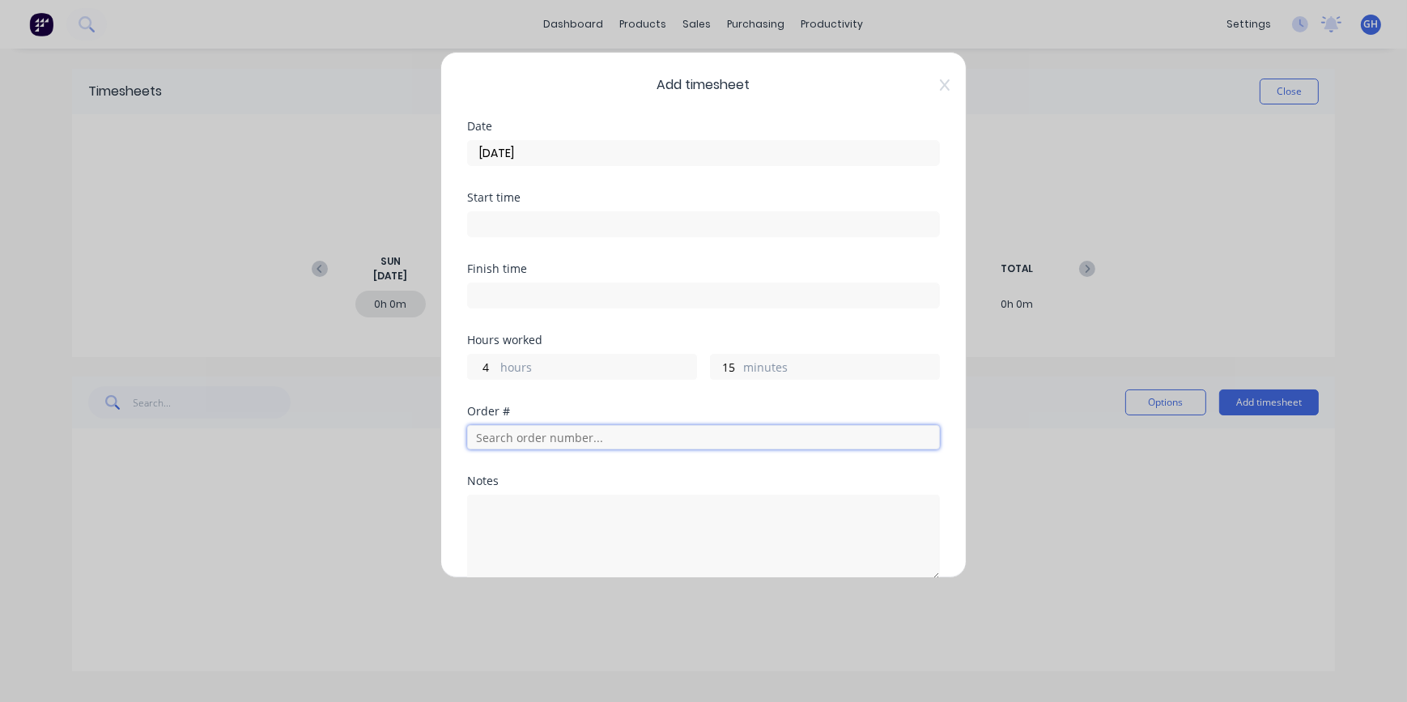
click at [517, 430] on input "text" at bounding box center [703, 437] width 473 height 24
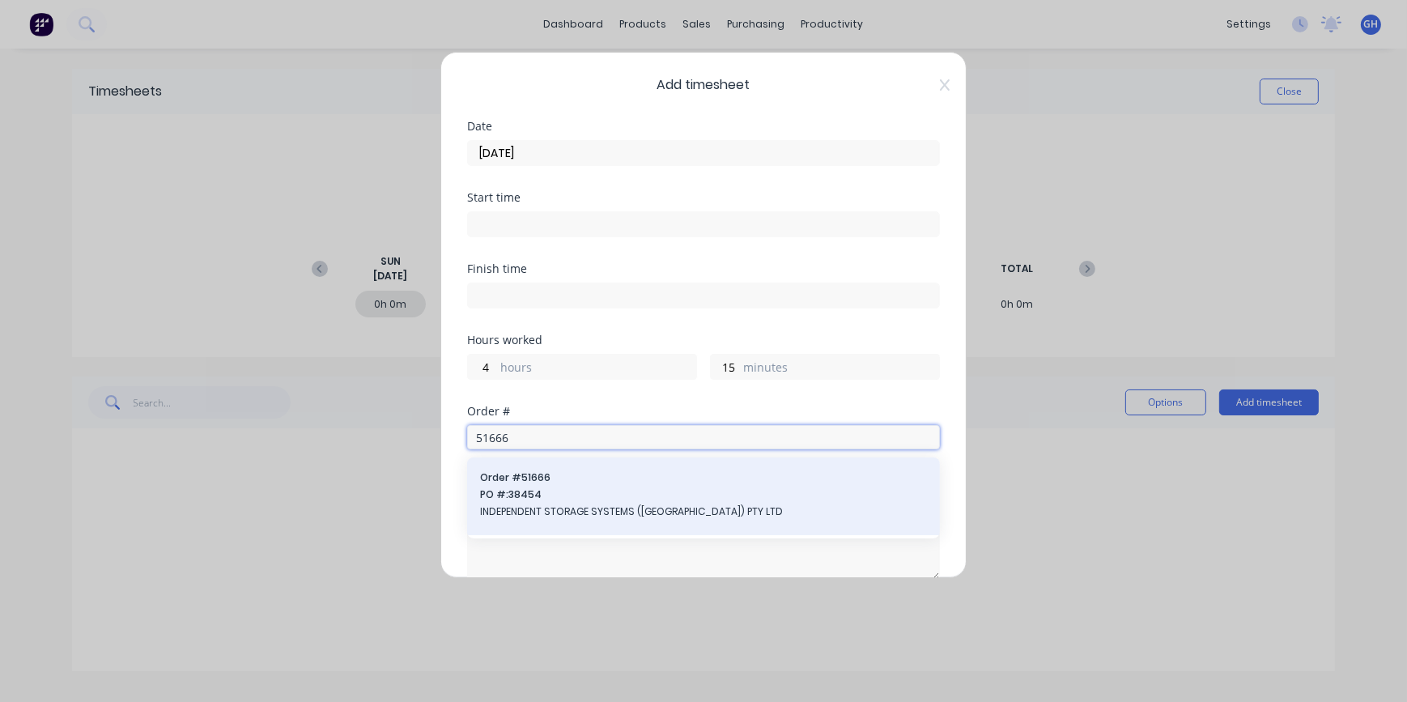
type input "51666"
click at [567, 502] on div "Order # 51666 PO #: 38454 INDEPENDENT STORAGE SYSTEMS (VIC) PTY LTD" at bounding box center [703, 497] width 447 height 52
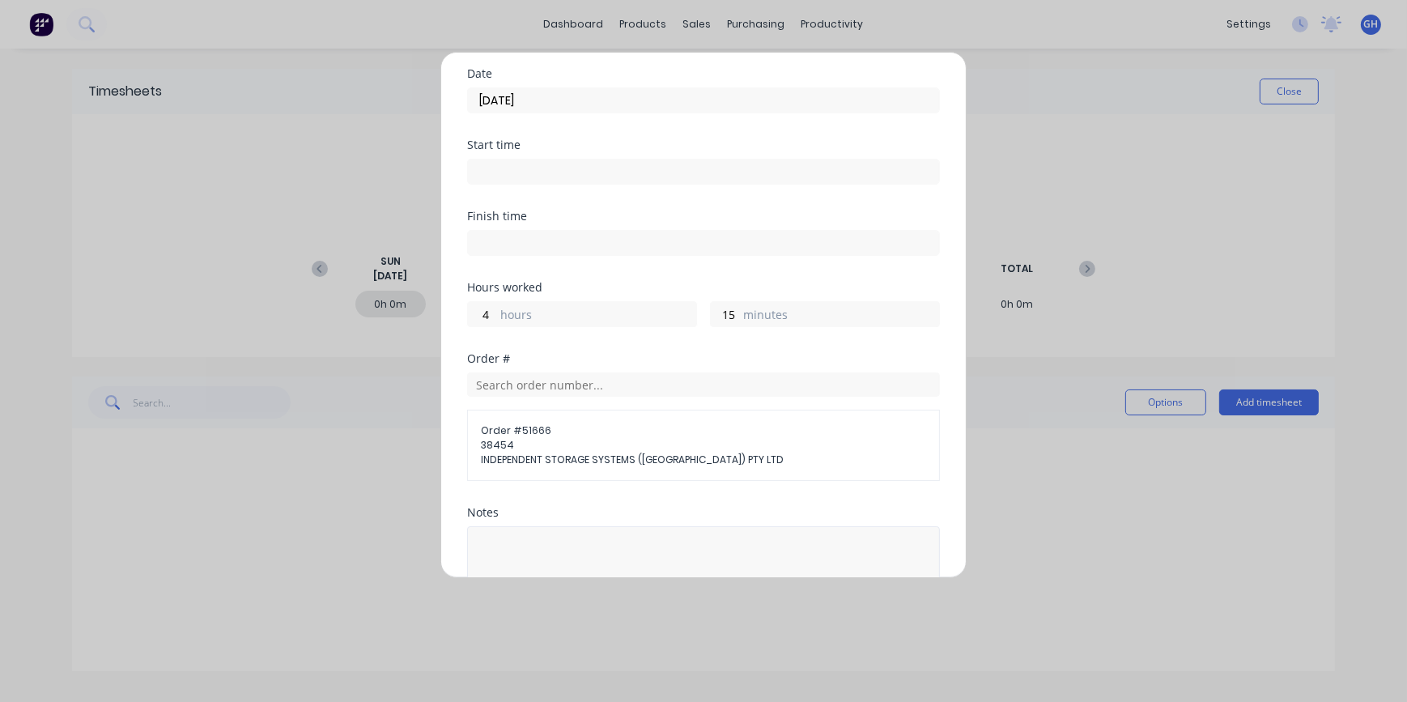
scroll to position [147, 0]
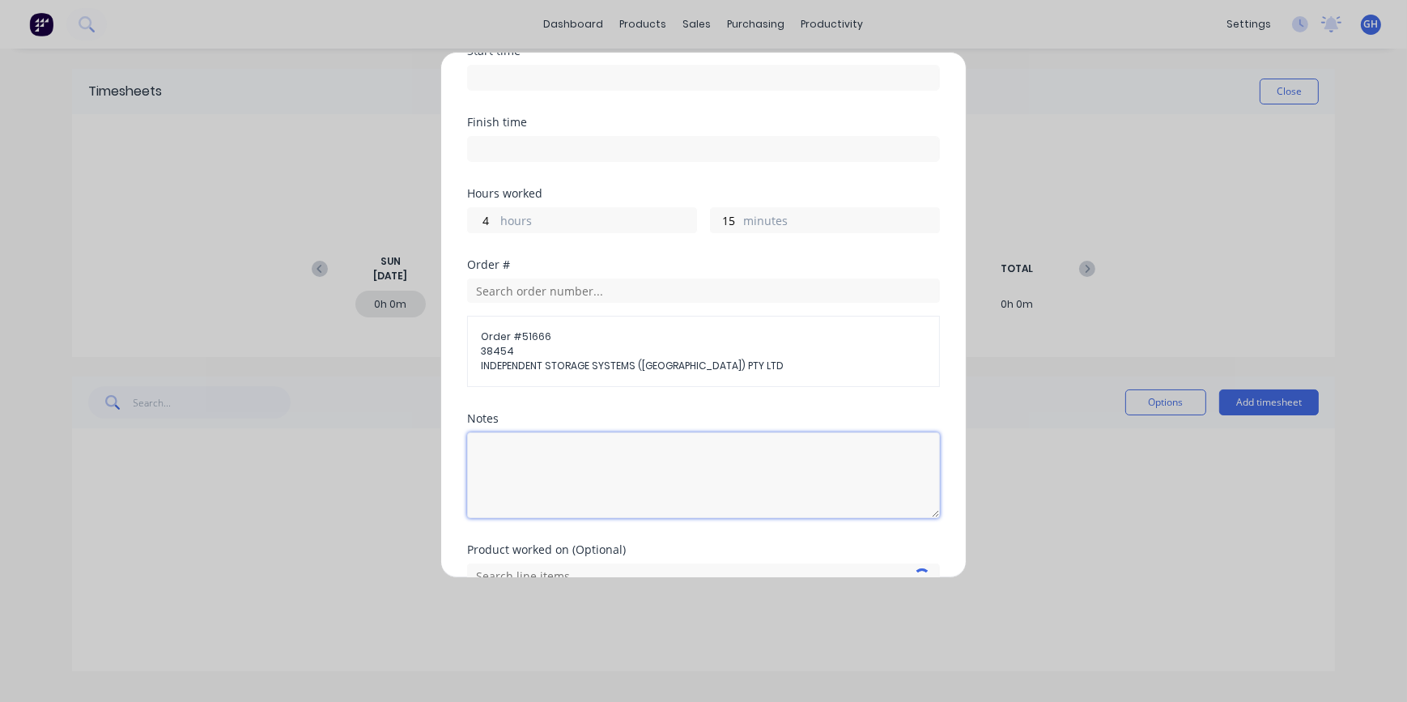
click at [492, 443] on textarea at bounding box center [703, 475] width 473 height 86
type textarea "P"
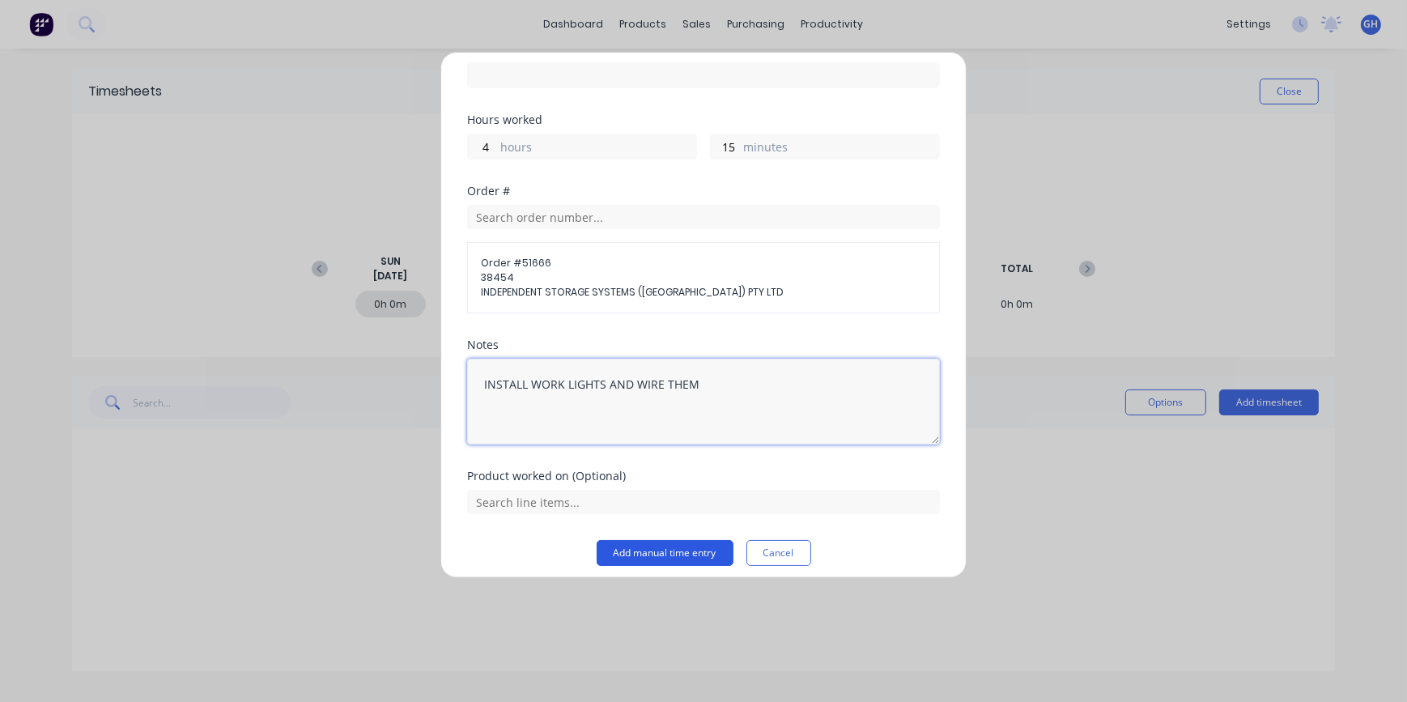
type textarea "INSTALL WORK LIGHTS AND WIRE THEM"
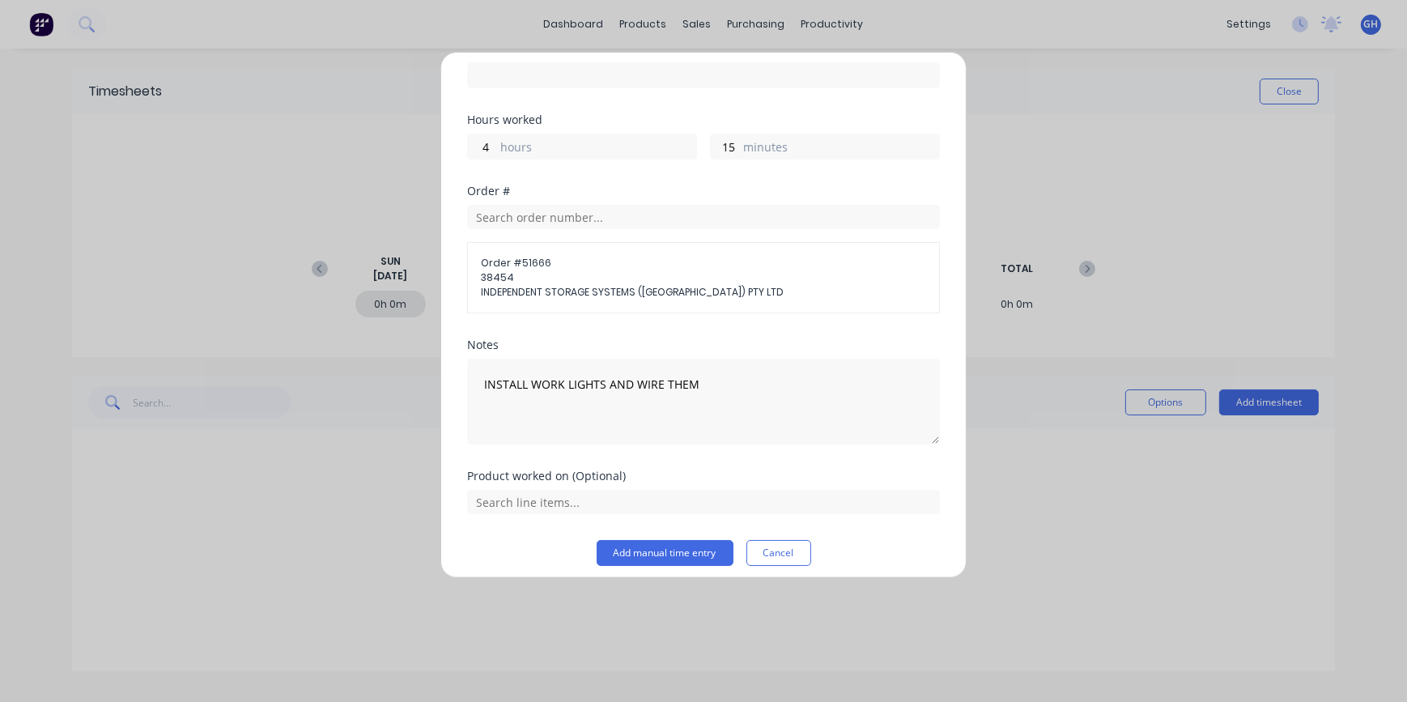
click at [627, 554] on button "Add manual time entry" at bounding box center [665, 553] width 137 height 26
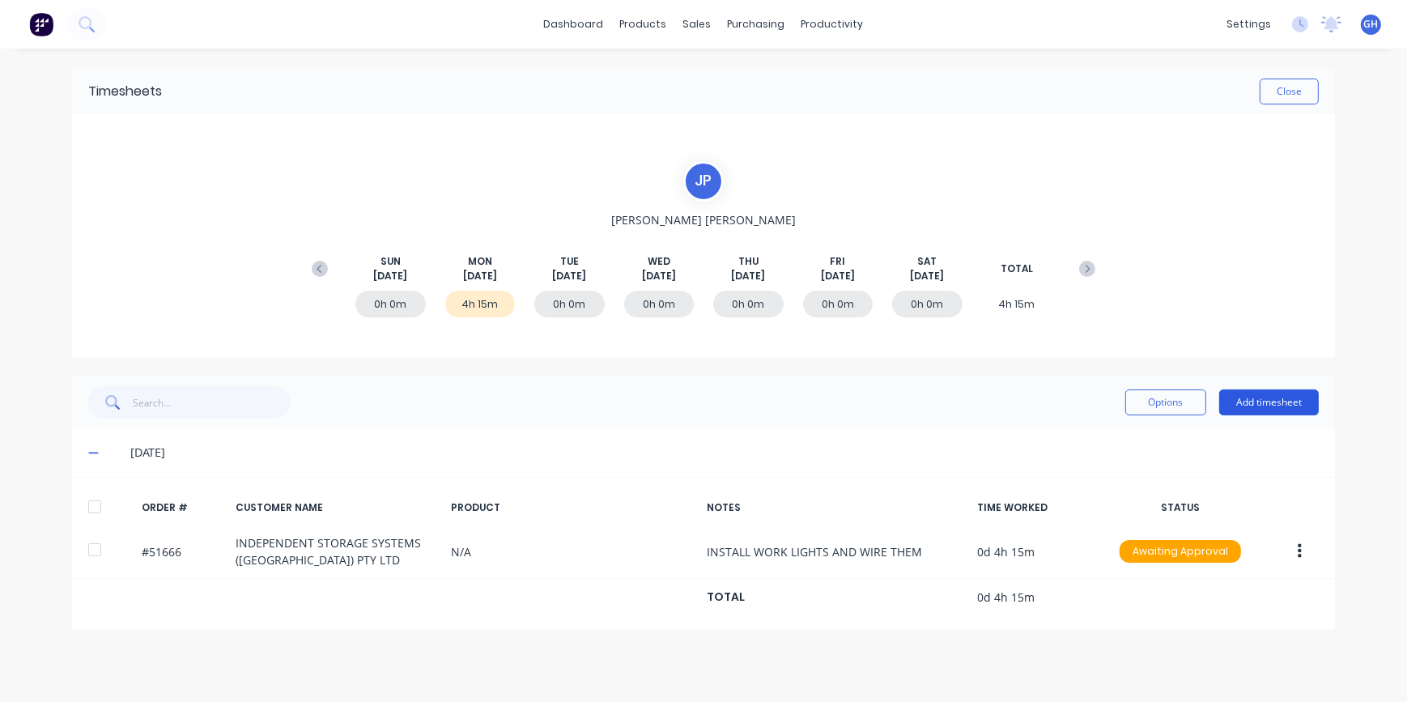
click at [1246, 406] on button "Add timesheet" at bounding box center [1270, 403] width 100 height 26
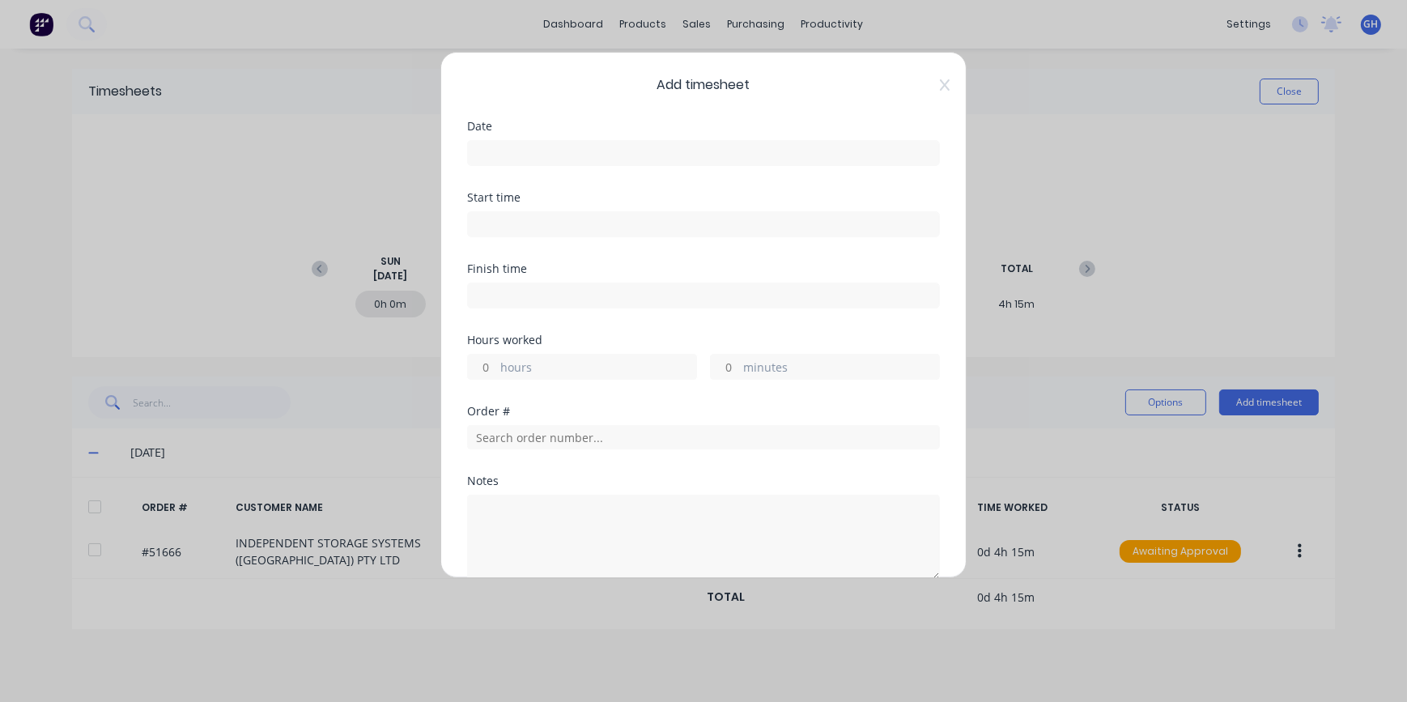
click at [480, 150] on input at bounding box center [703, 153] width 471 height 24
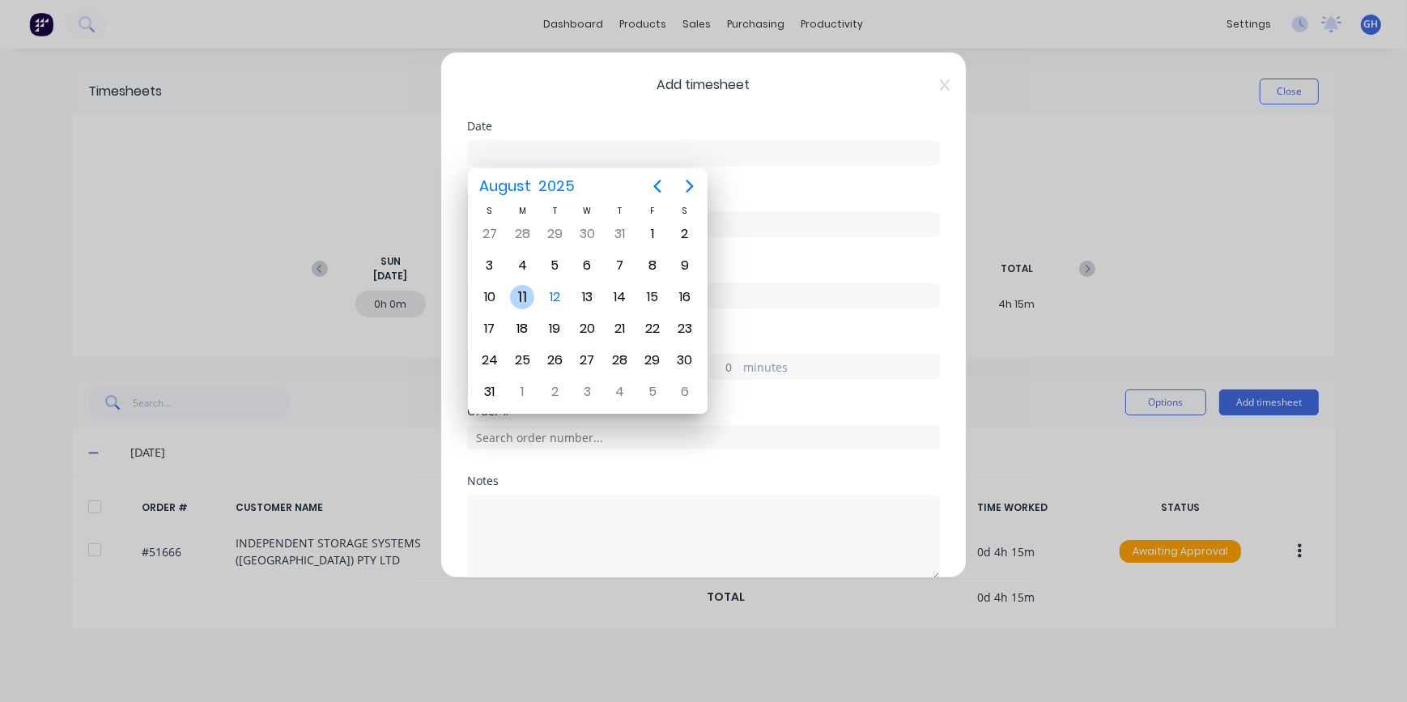
click at [521, 293] on div "11" at bounding box center [522, 297] width 24 height 24
type input "[DATE]"
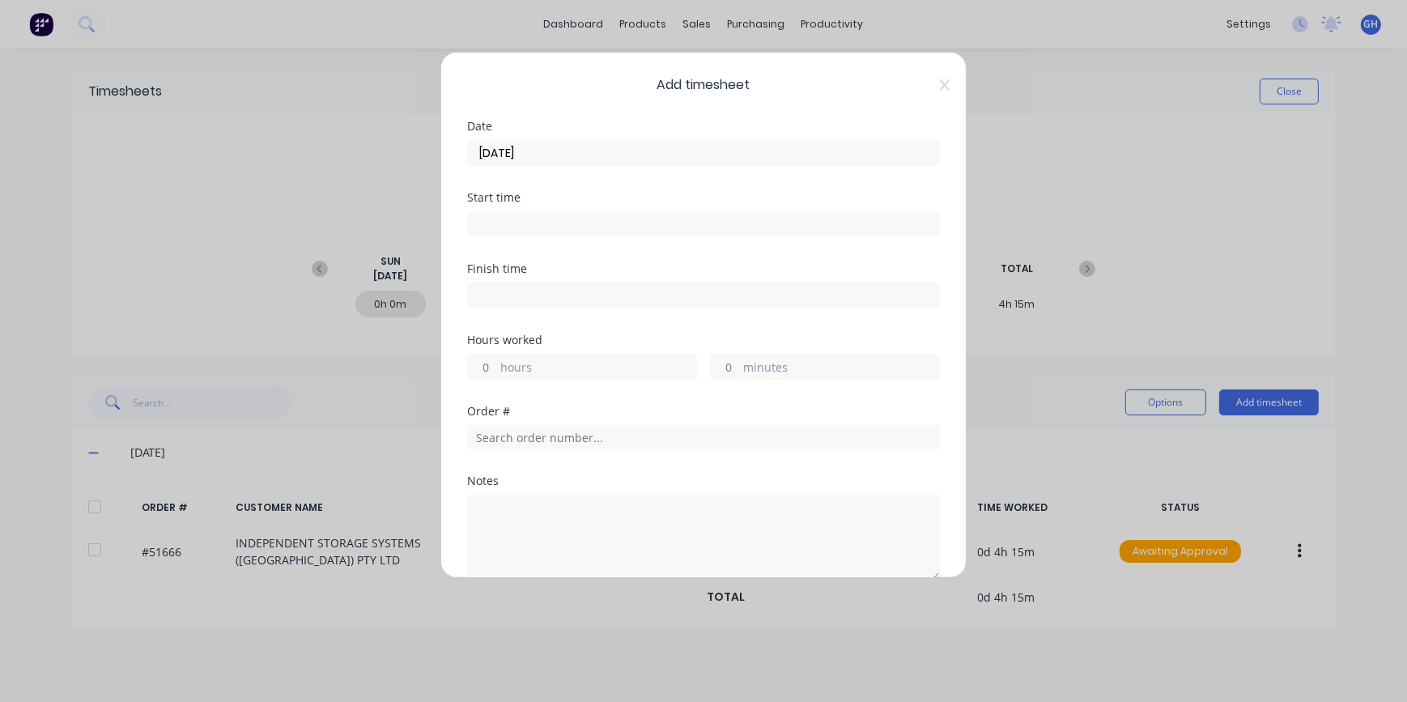
click at [482, 362] on input "hours" at bounding box center [482, 367] width 28 height 24
type input "4"
drag, startPoint x: 729, startPoint y: 365, endPoint x: 709, endPoint y: 364, distance: 19.5
click at [712, 364] on input "15" at bounding box center [725, 367] width 28 height 24
type input "45"
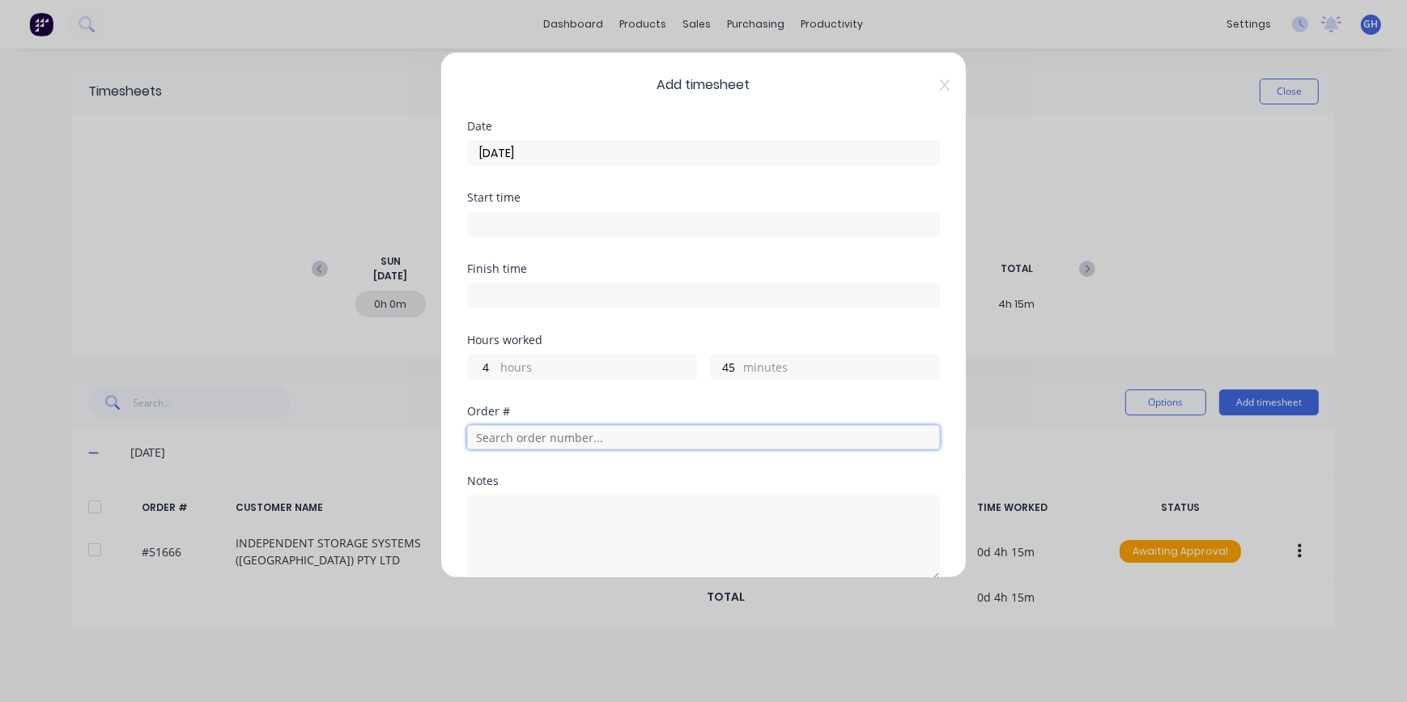
click at [496, 439] on input "text" at bounding box center [703, 437] width 473 height 24
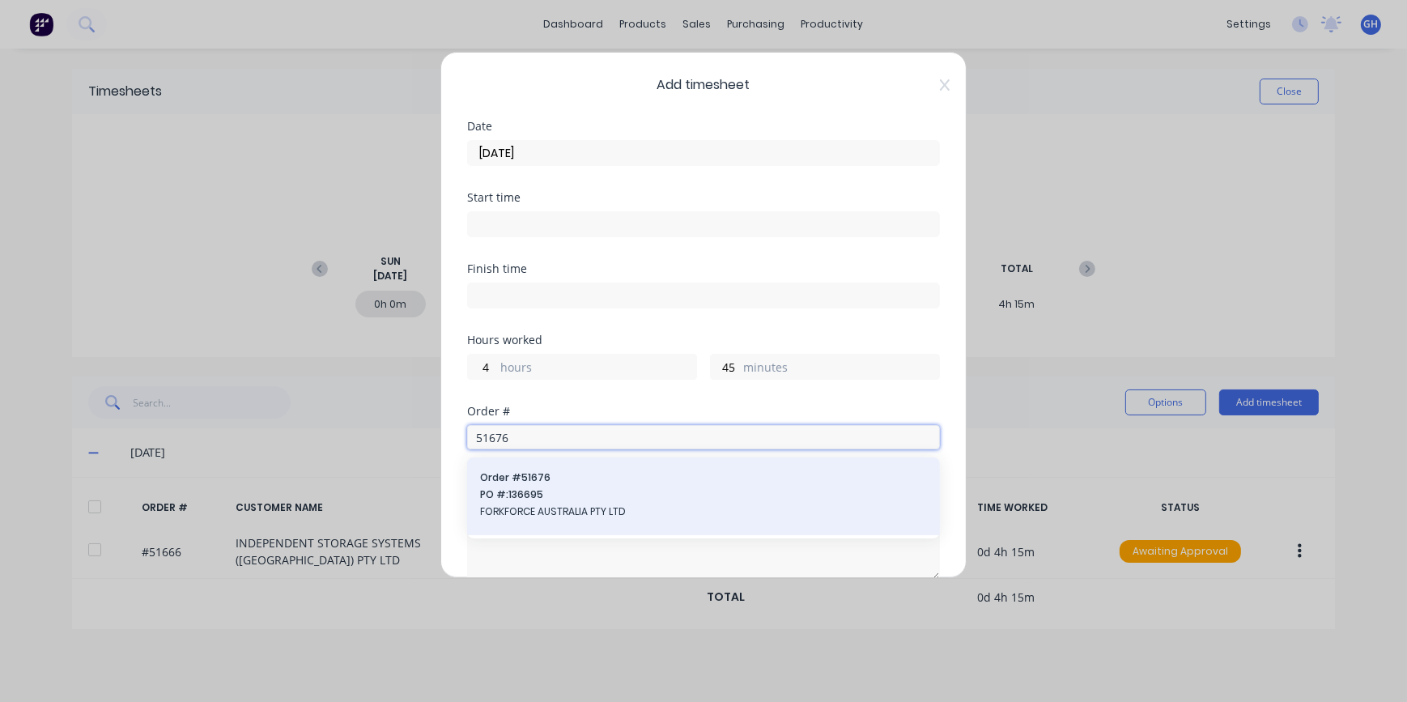
type input "51676"
click at [545, 513] on span "FORKFORCE AUSTRALIA PTY LTD" at bounding box center [703, 512] width 447 height 15
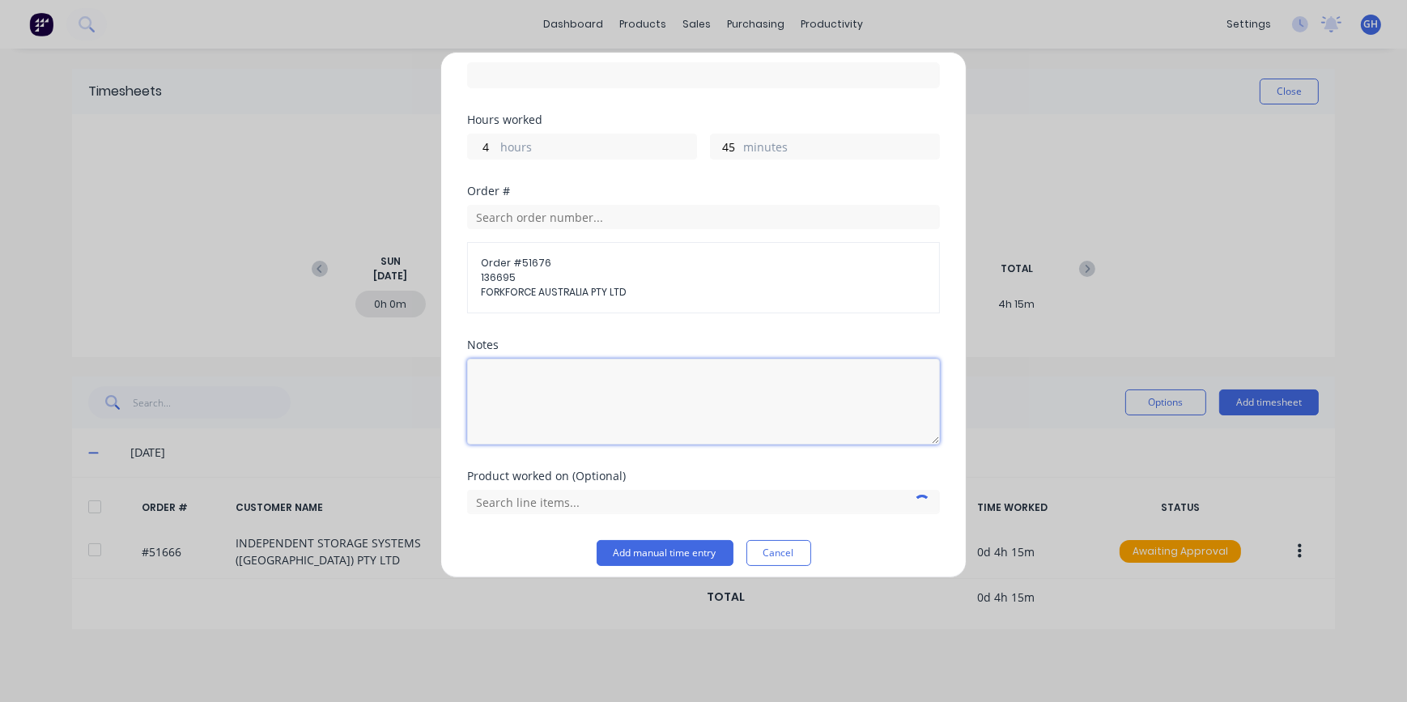
click at [510, 368] on textarea at bounding box center [703, 402] width 473 height 86
type textarea "MESH MOTORS"
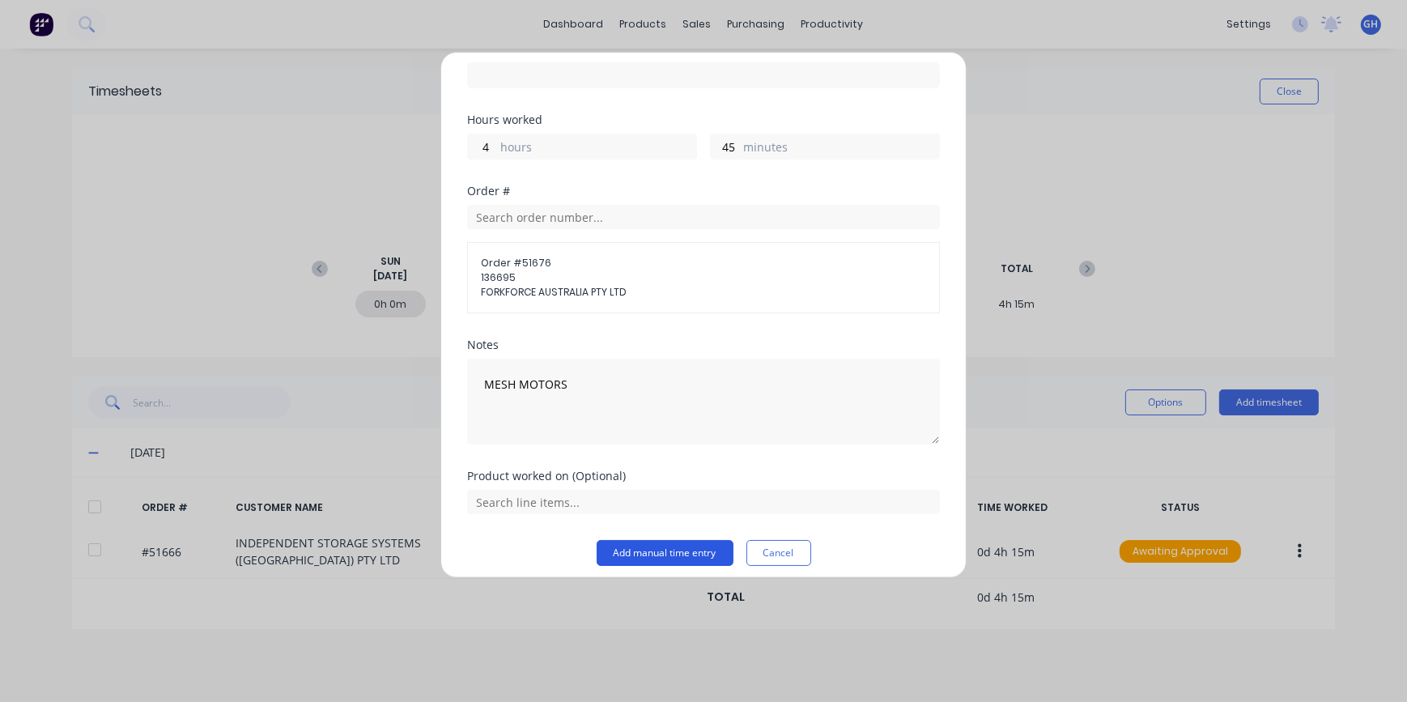
click at [657, 551] on button "Add manual time entry" at bounding box center [665, 553] width 137 height 26
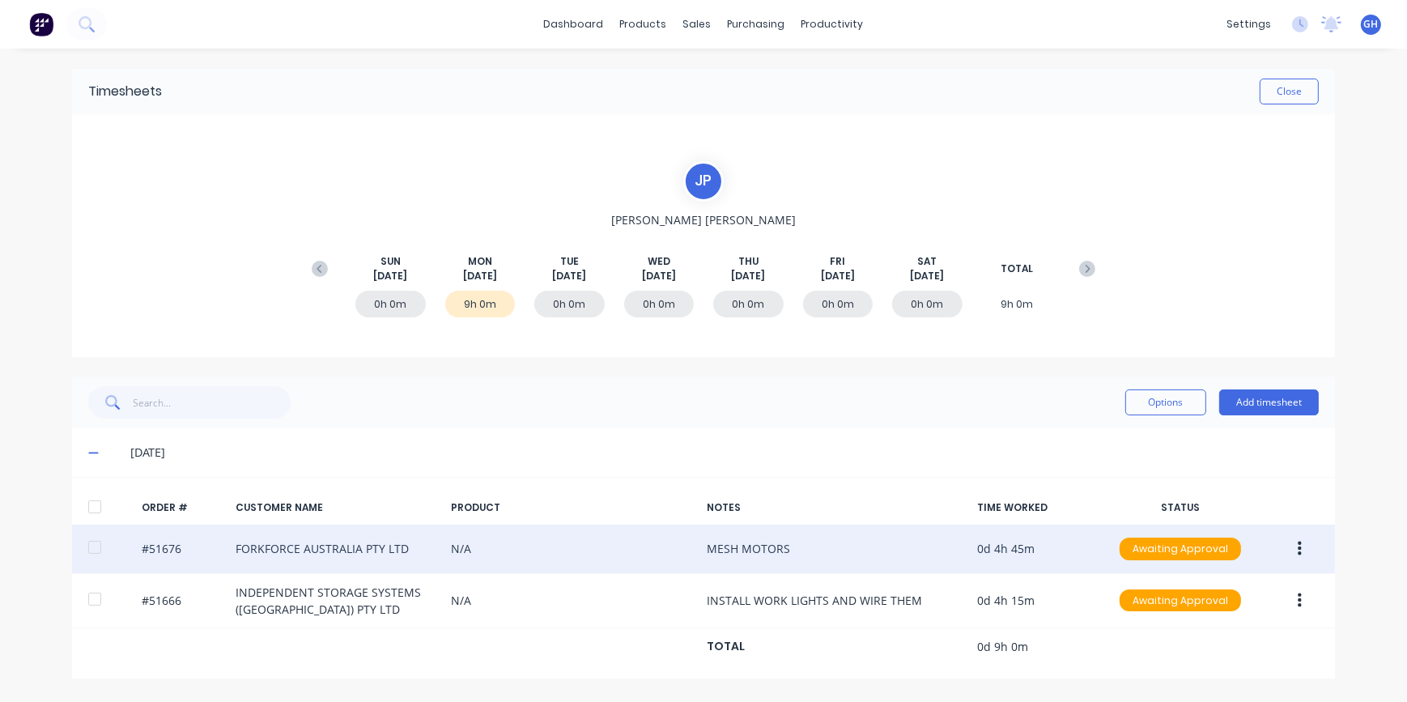
click at [1302, 549] on button "button" at bounding box center [1300, 548] width 38 height 29
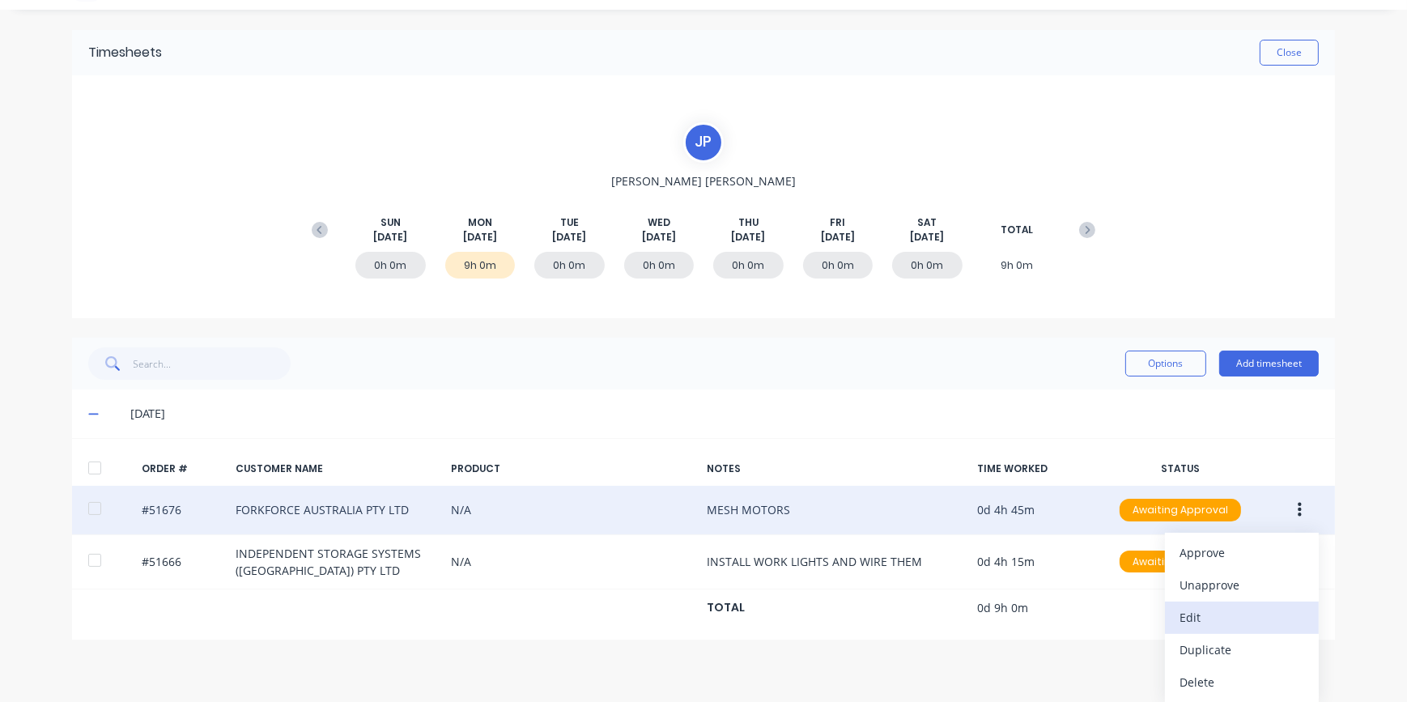
click at [1180, 630] on button "Edit" at bounding box center [1242, 618] width 154 height 32
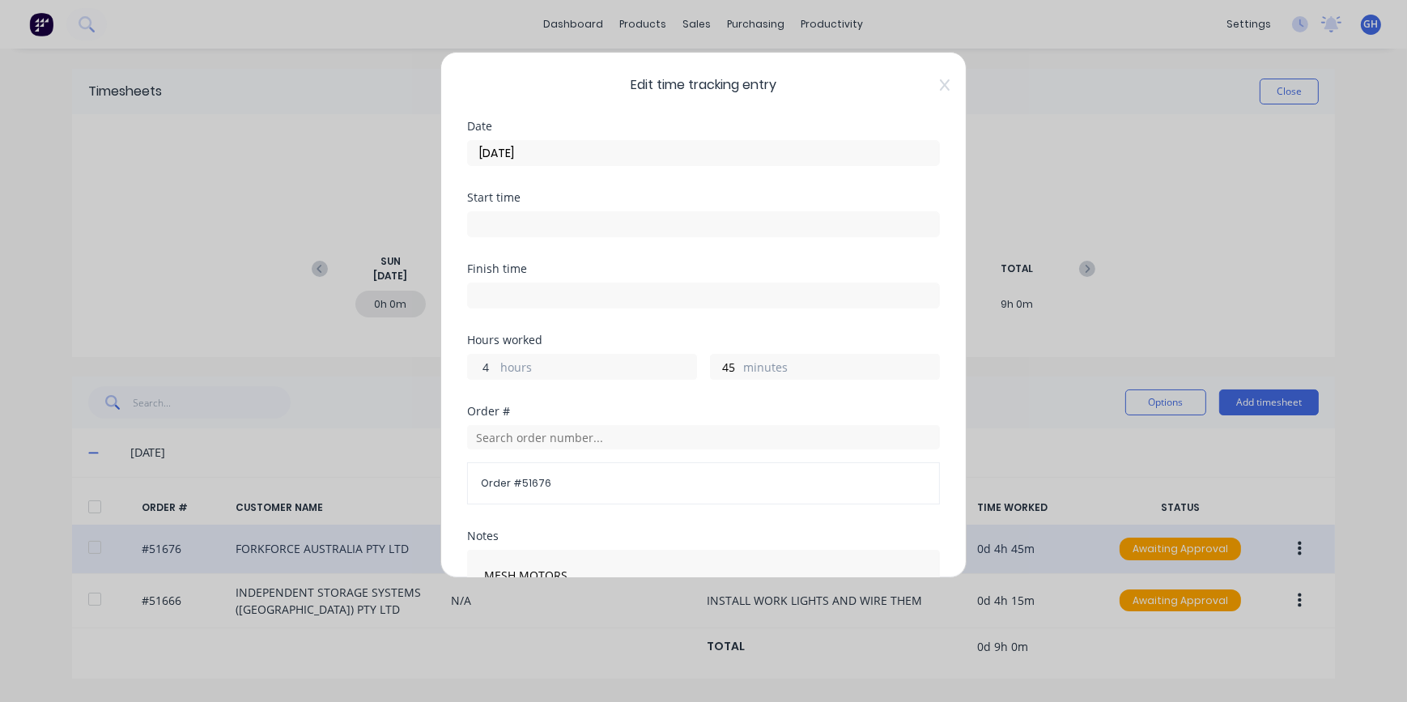
drag, startPoint x: 491, startPoint y: 364, endPoint x: 474, endPoint y: 364, distance: 17.0
click at [474, 364] on input "4" at bounding box center [482, 367] width 28 height 24
type input "5"
drag, startPoint x: 729, startPoint y: 365, endPoint x: 705, endPoint y: 365, distance: 24.3
click at [711, 365] on input "45" at bounding box center [725, 367] width 28 height 24
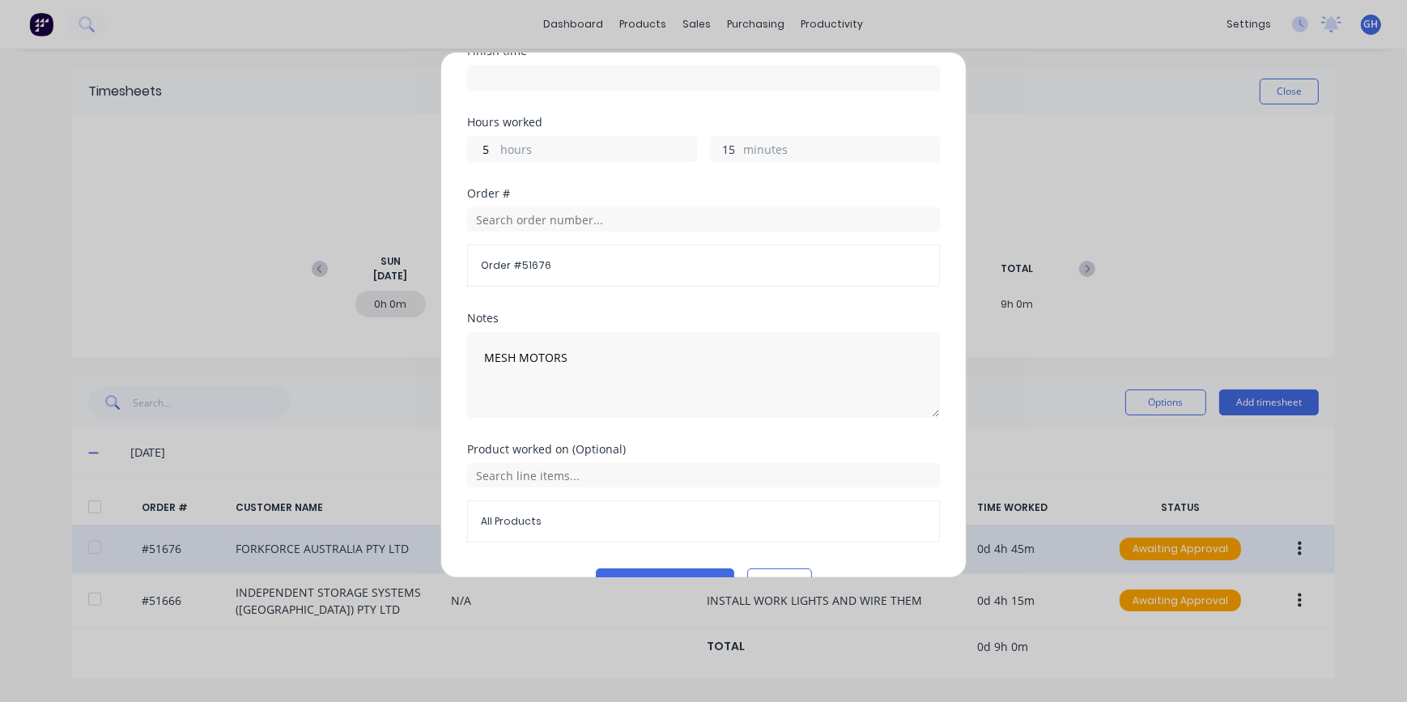
scroll to position [220, 0]
type input "15"
click at [696, 573] on button "Edit time tracking entry" at bounding box center [665, 579] width 138 height 26
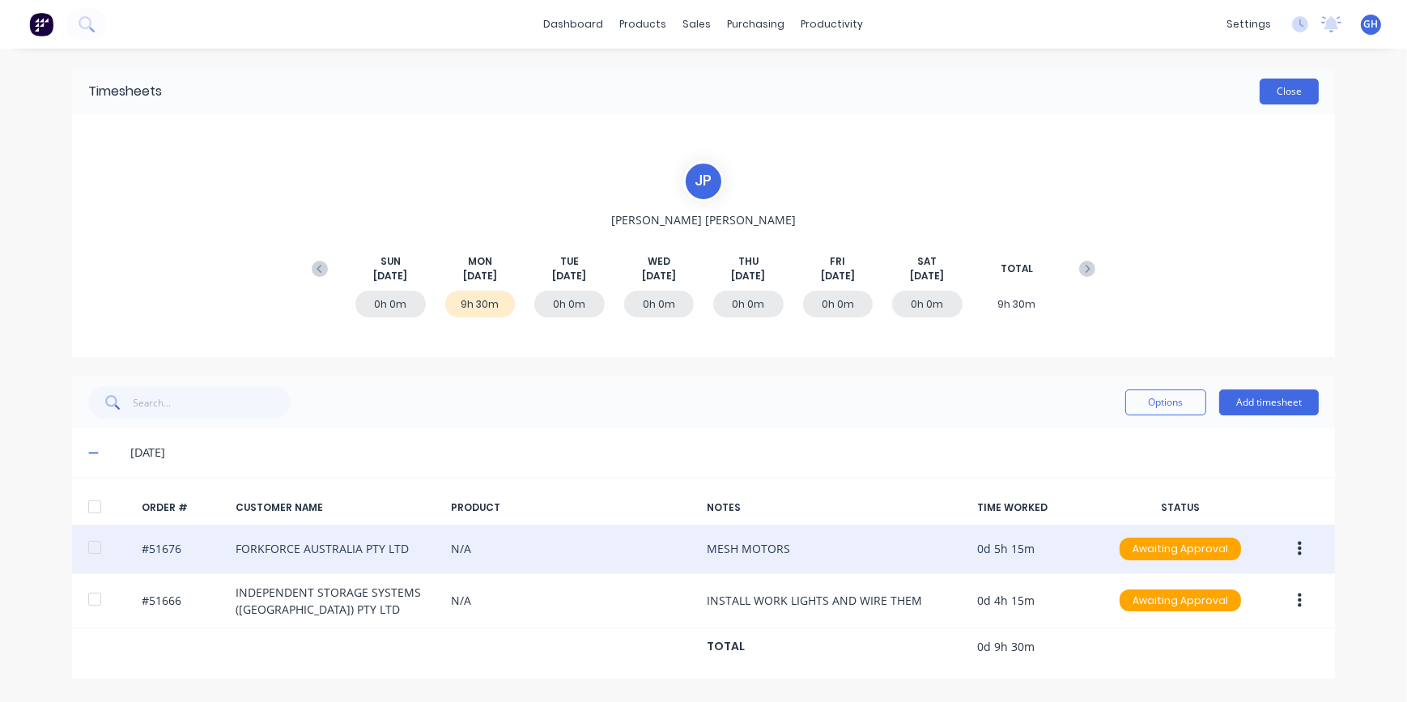
click at [1291, 97] on button "Close" at bounding box center [1289, 92] width 59 height 26
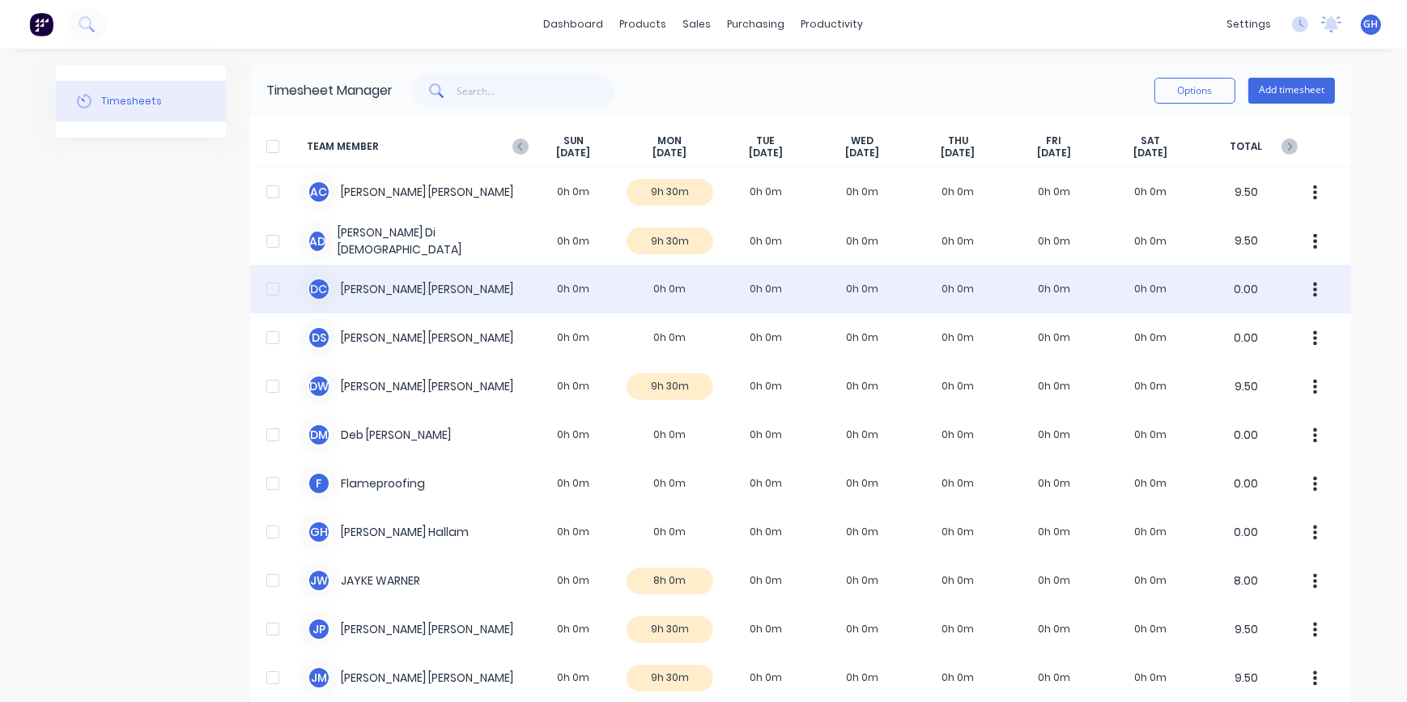
click at [658, 292] on div "D C [PERSON_NAME] 0h 0m 0h 0m 0h 0m 0h 0m 0h 0m 0h 0m 0h 0m 0.00" at bounding box center [800, 289] width 1101 height 49
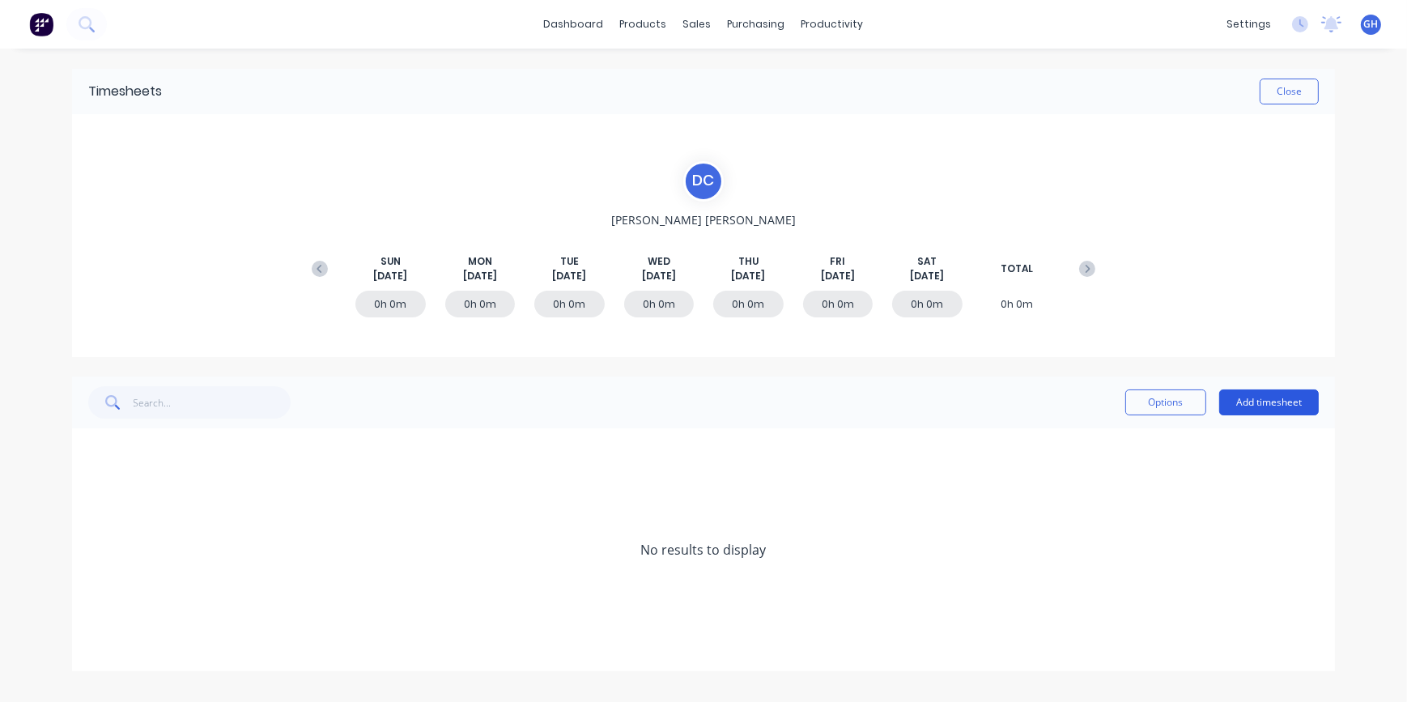
click at [1271, 402] on button "Add timesheet" at bounding box center [1270, 403] width 100 height 26
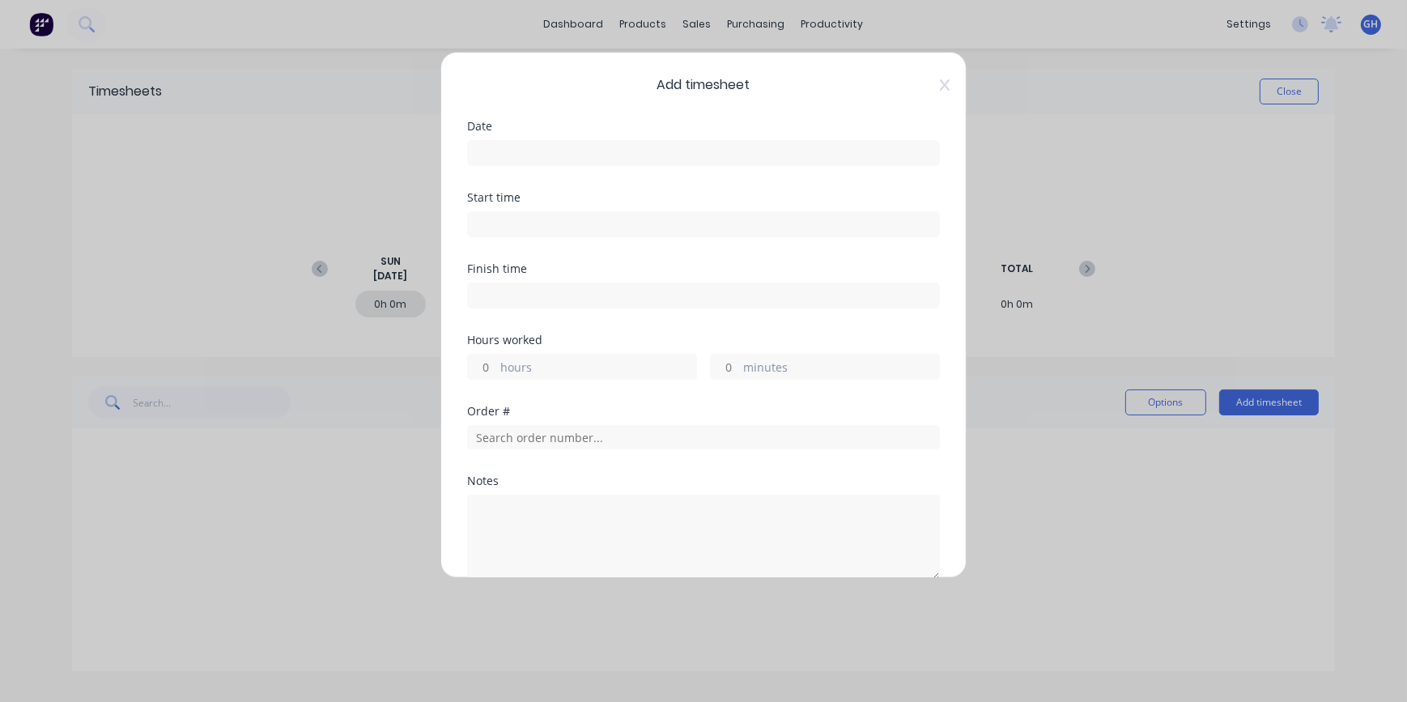
click at [536, 157] on input at bounding box center [703, 153] width 471 height 24
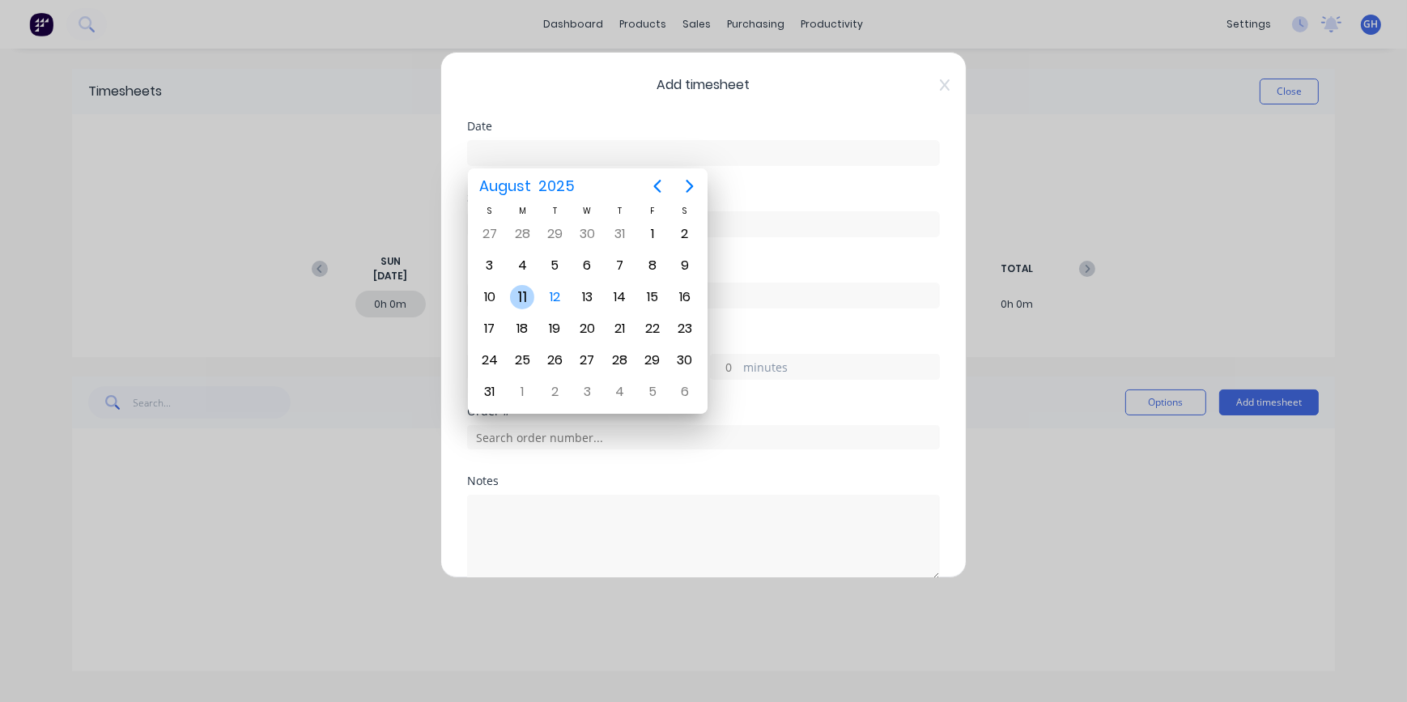
click at [523, 305] on div "11" at bounding box center [522, 297] width 24 height 24
type input "[DATE]"
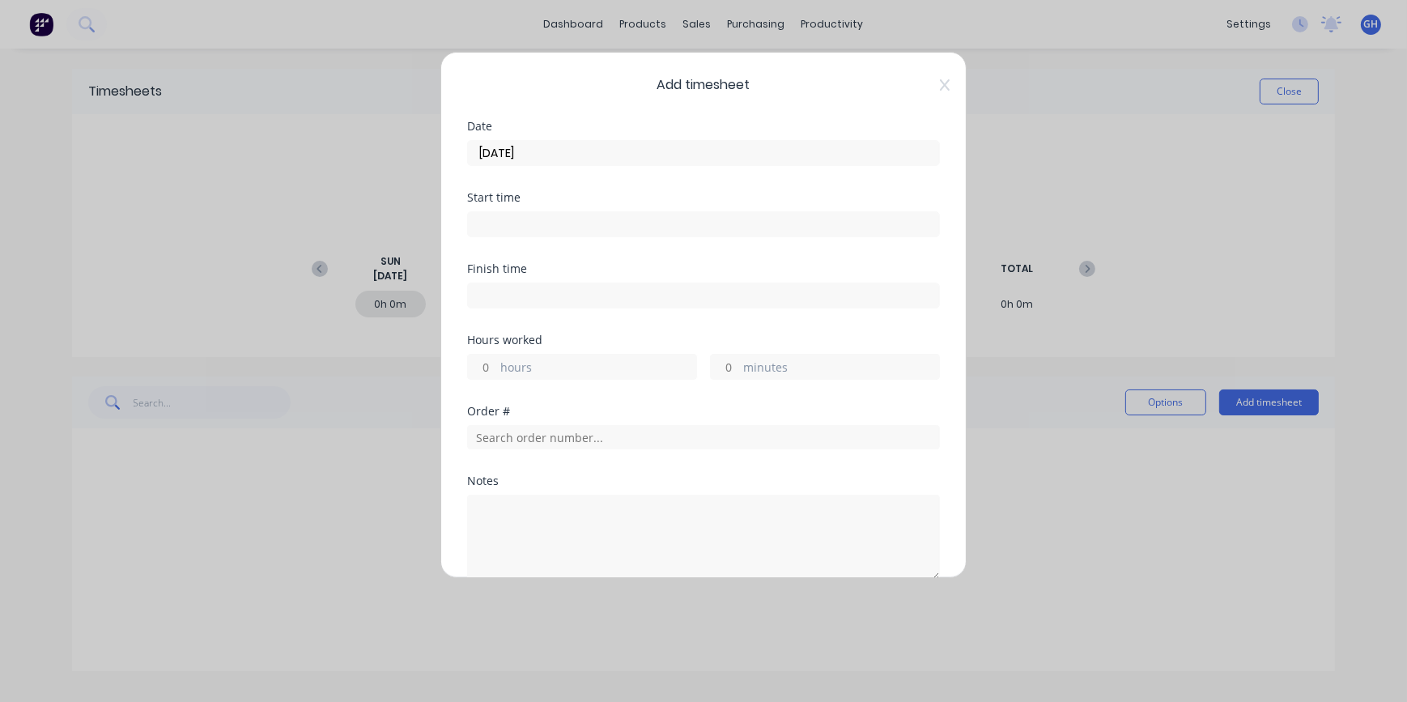
click at [488, 365] on input "hours" at bounding box center [482, 367] width 28 height 24
type input "9"
click at [492, 436] on input "text" at bounding box center [703, 437] width 473 height 24
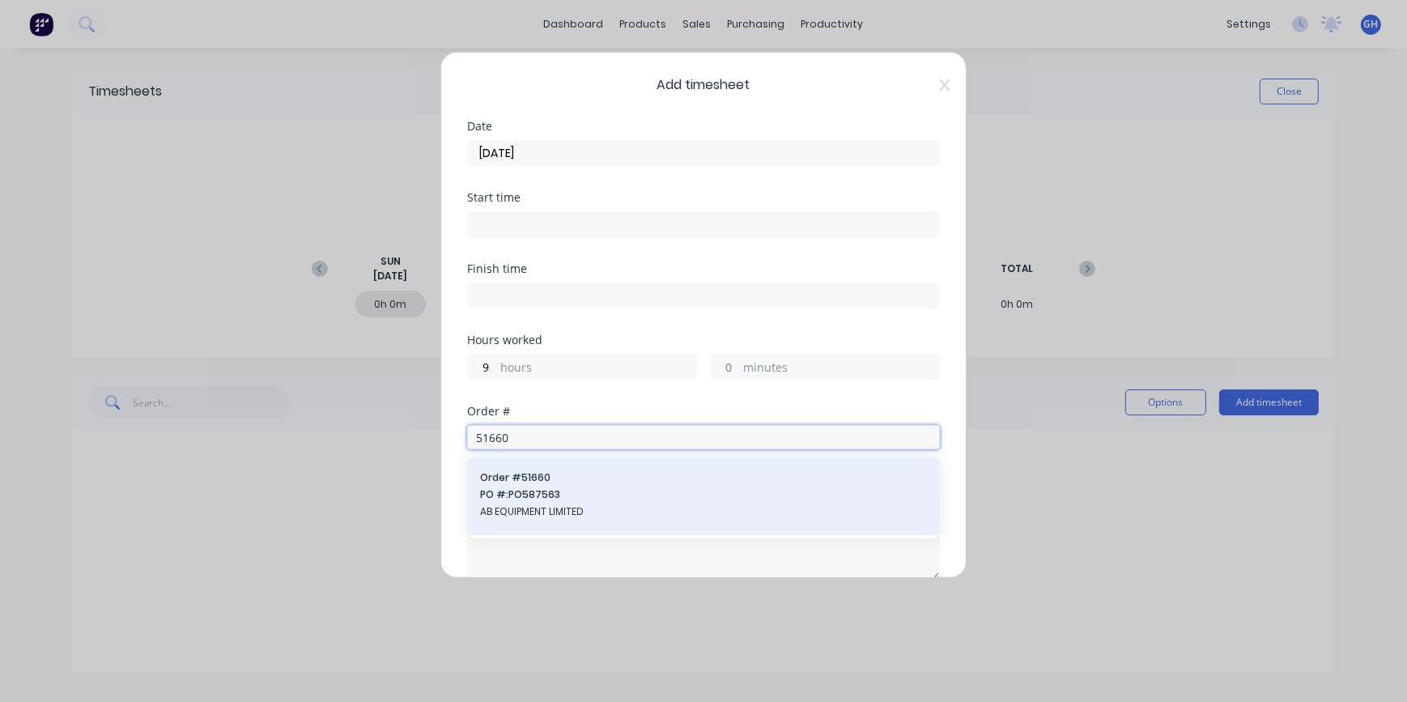
type input "51660"
click at [553, 509] on span "AB EQUIPMENT LIMITED" at bounding box center [703, 512] width 447 height 15
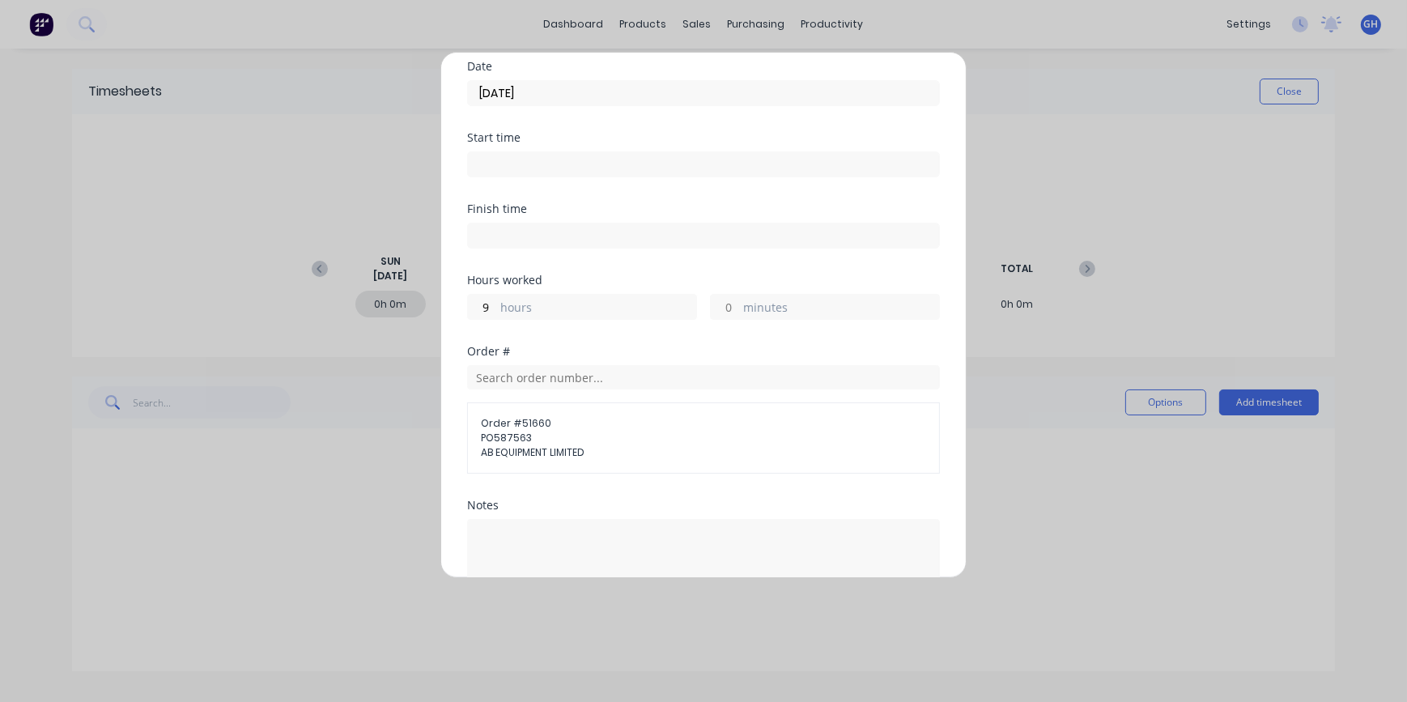
scroll to position [229, 0]
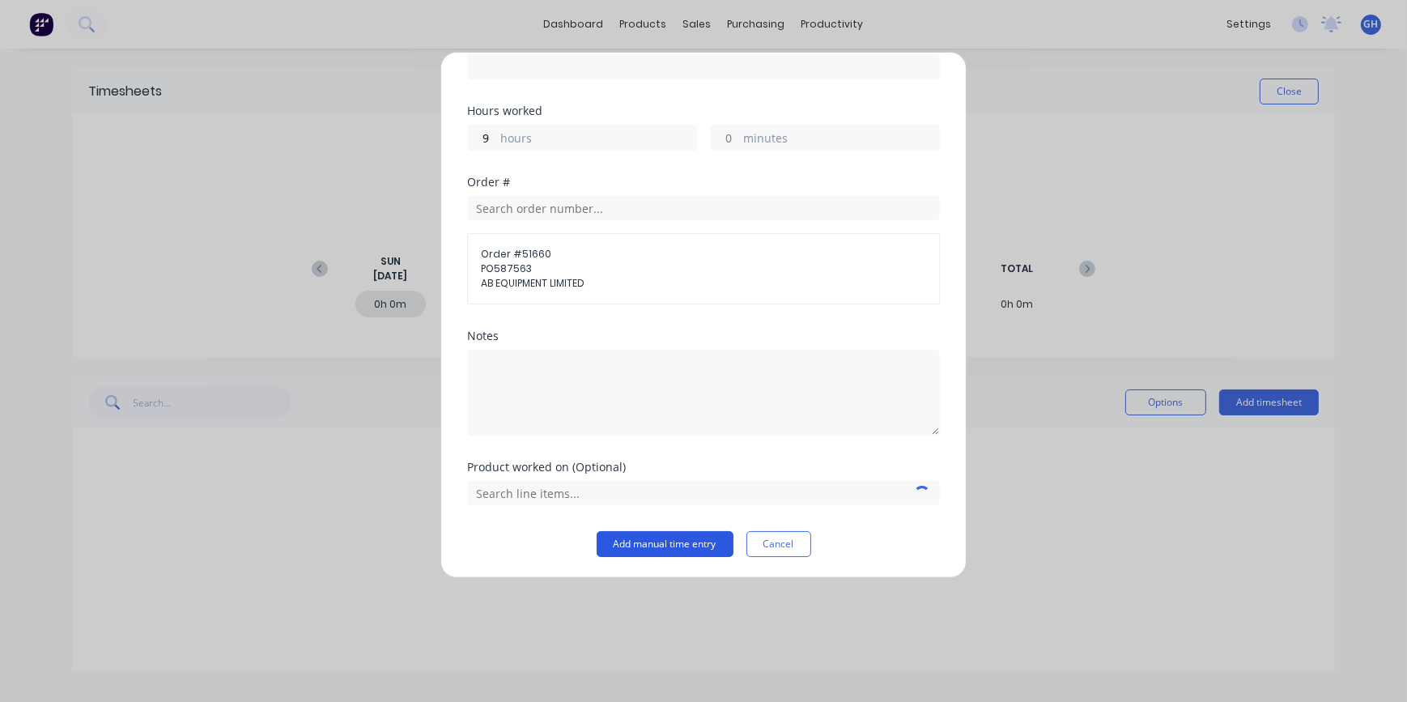
click at [639, 552] on button "Add manual time entry" at bounding box center [665, 544] width 137 height 26
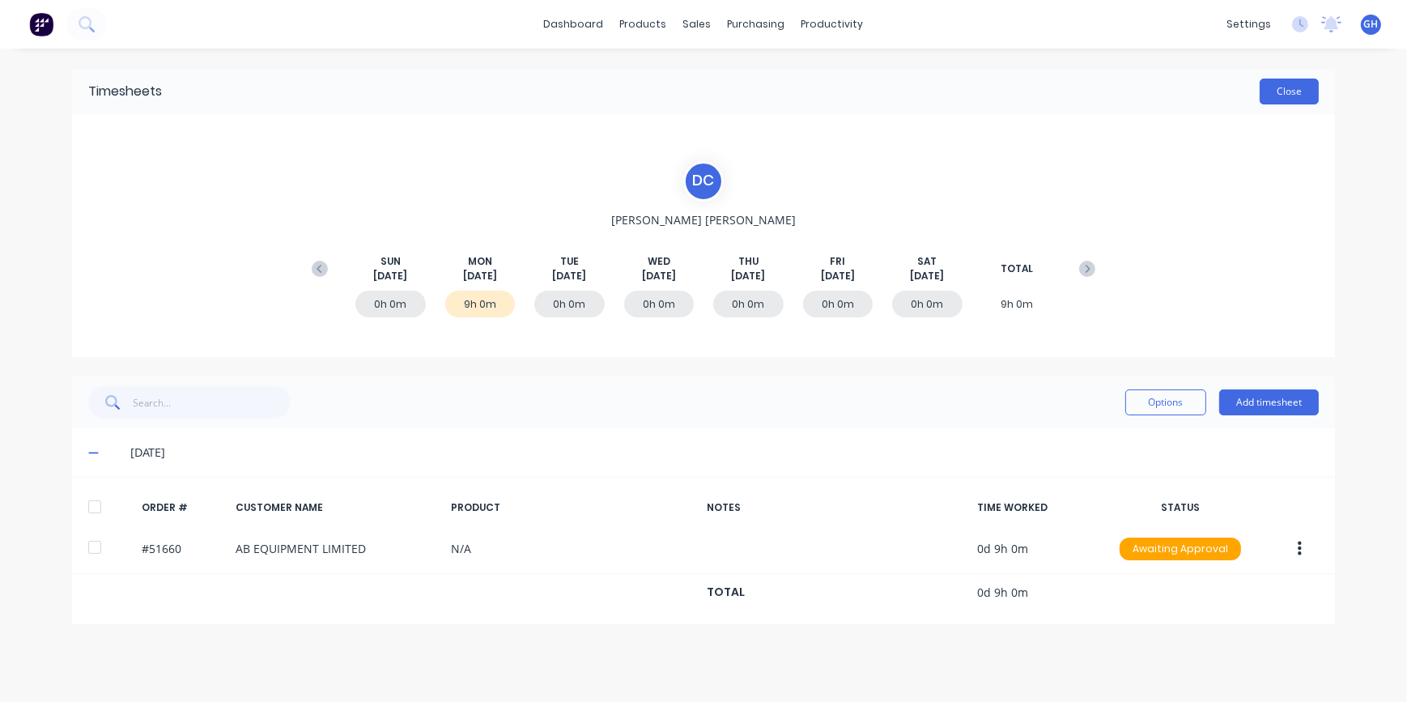
click at [1289, 95] on button "Close" at bounding box center [1289, 92] width 59 height 26
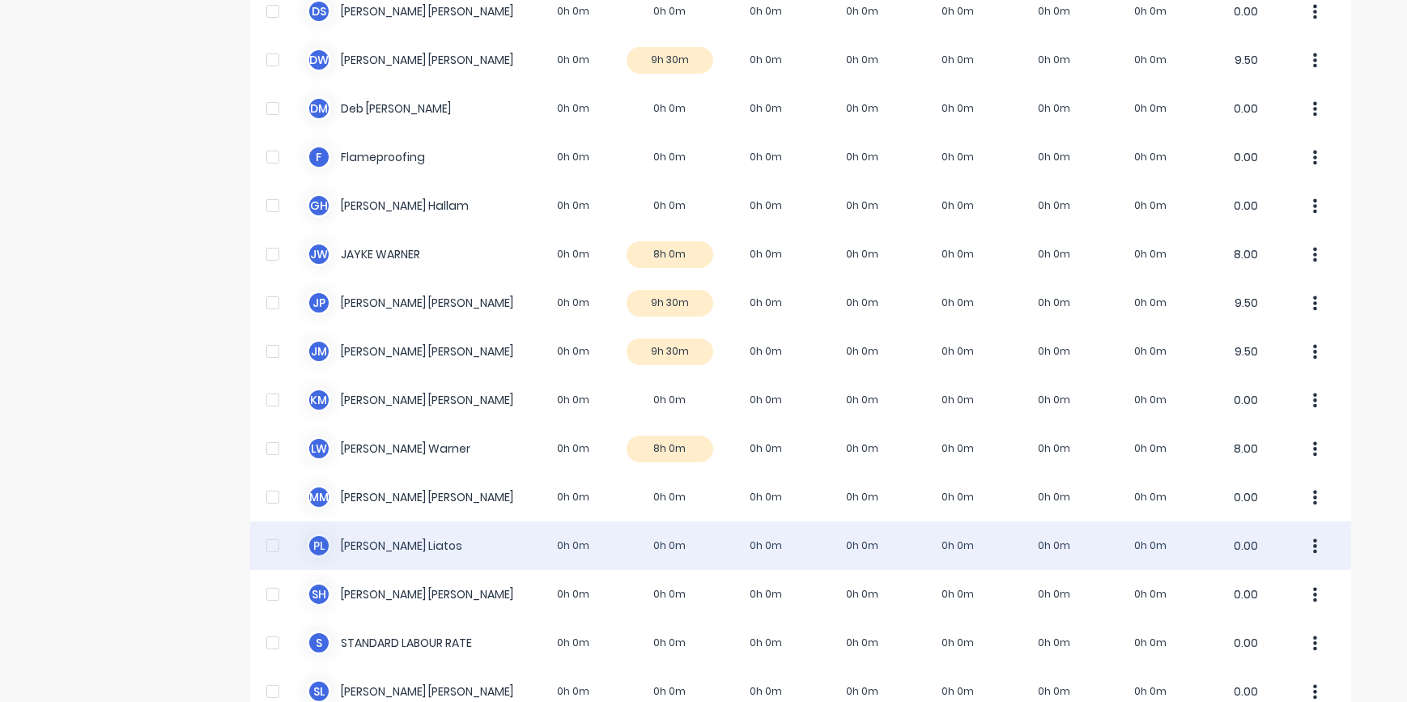
scroll to position [441, 0]
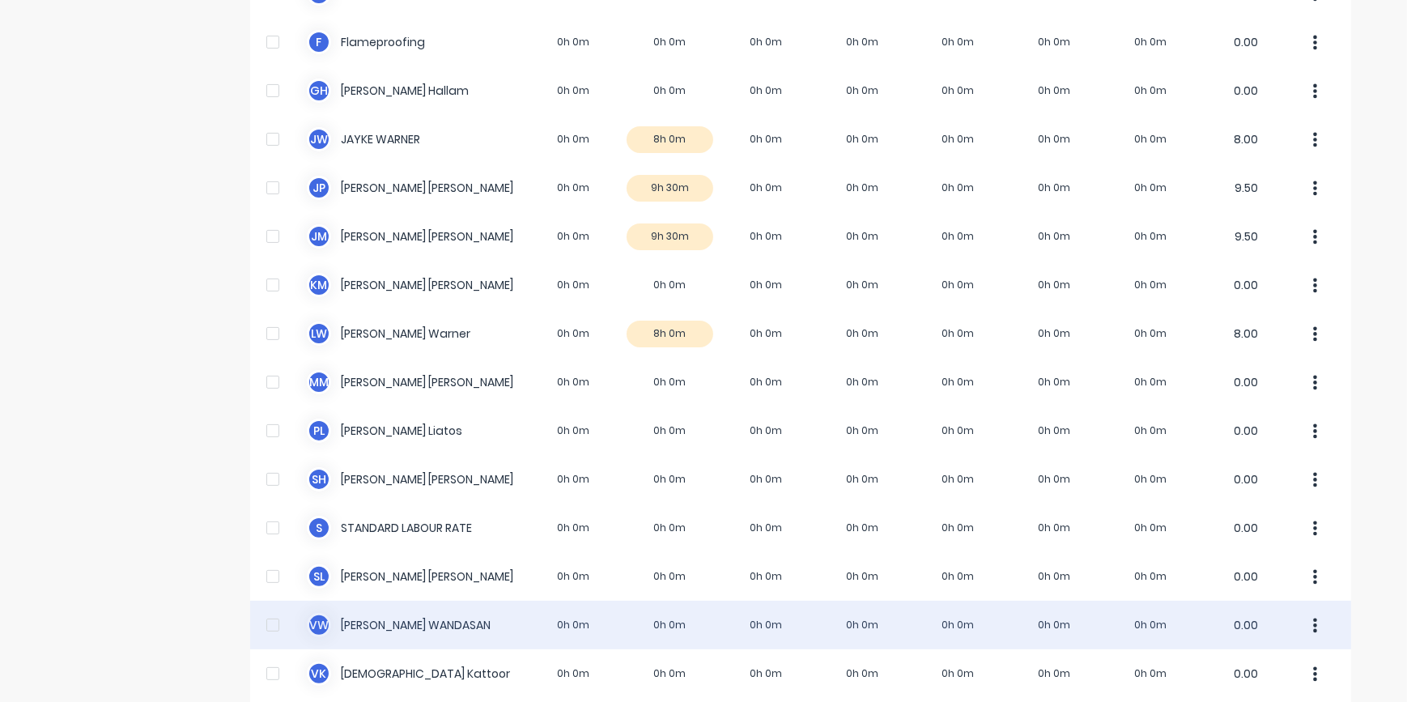
click at [402, 626] on div "V W [PERSON_NAME] 0h 0m 0h 0m 0h 0m 0h 0m 0h 0m 0h 0m 0h 0m 0.00" at bounding box center [800, 625] width 1101 height 49
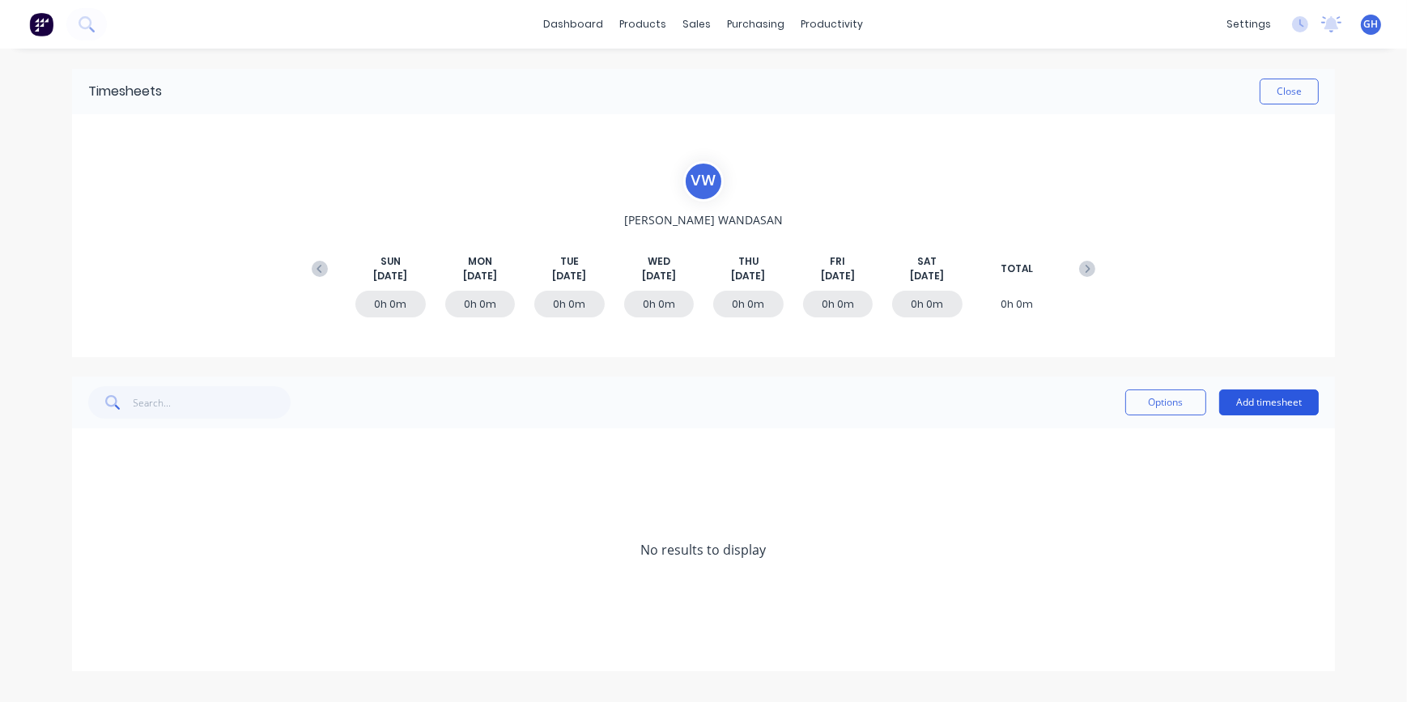
click at [1265, 406] on button "Add timesheet" at bounding box center [1270, 403] width 100 height 26
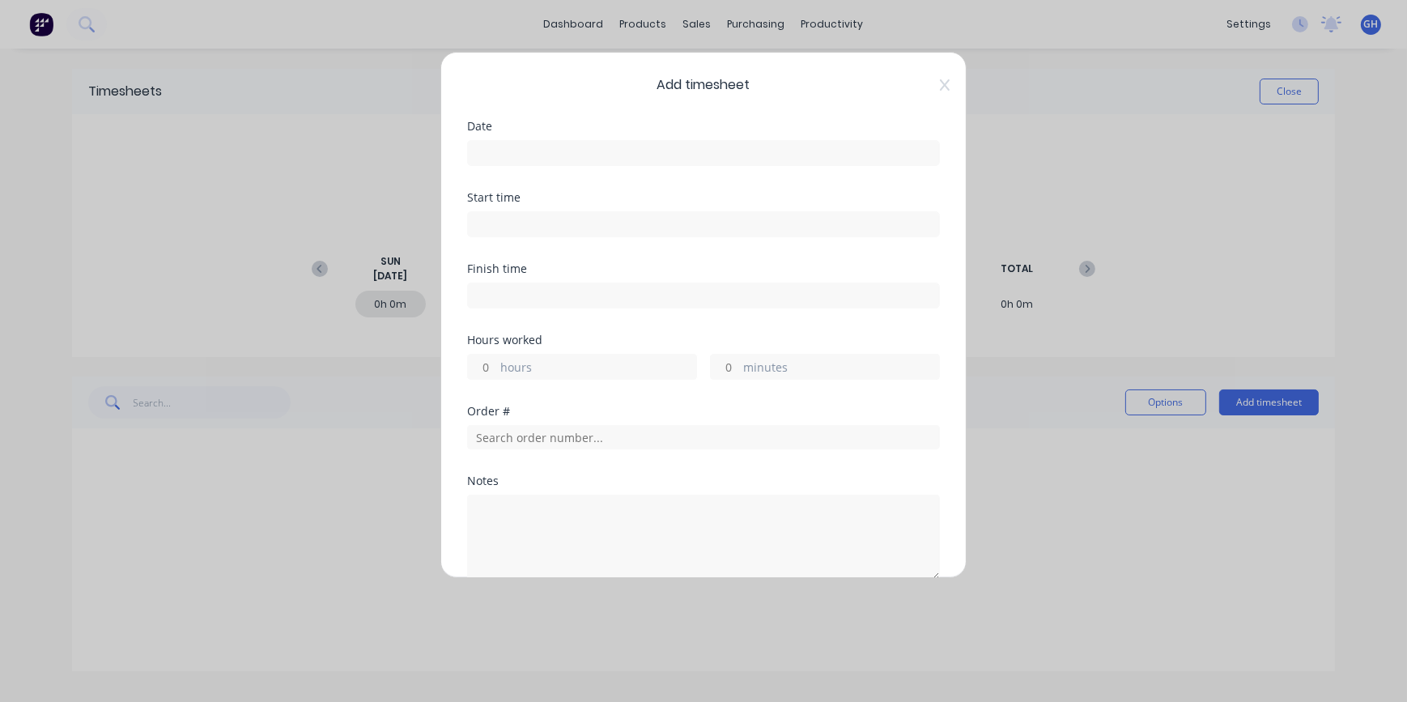
click at [491, 149] on input at bounding box center [703, 153] width 471 height 24
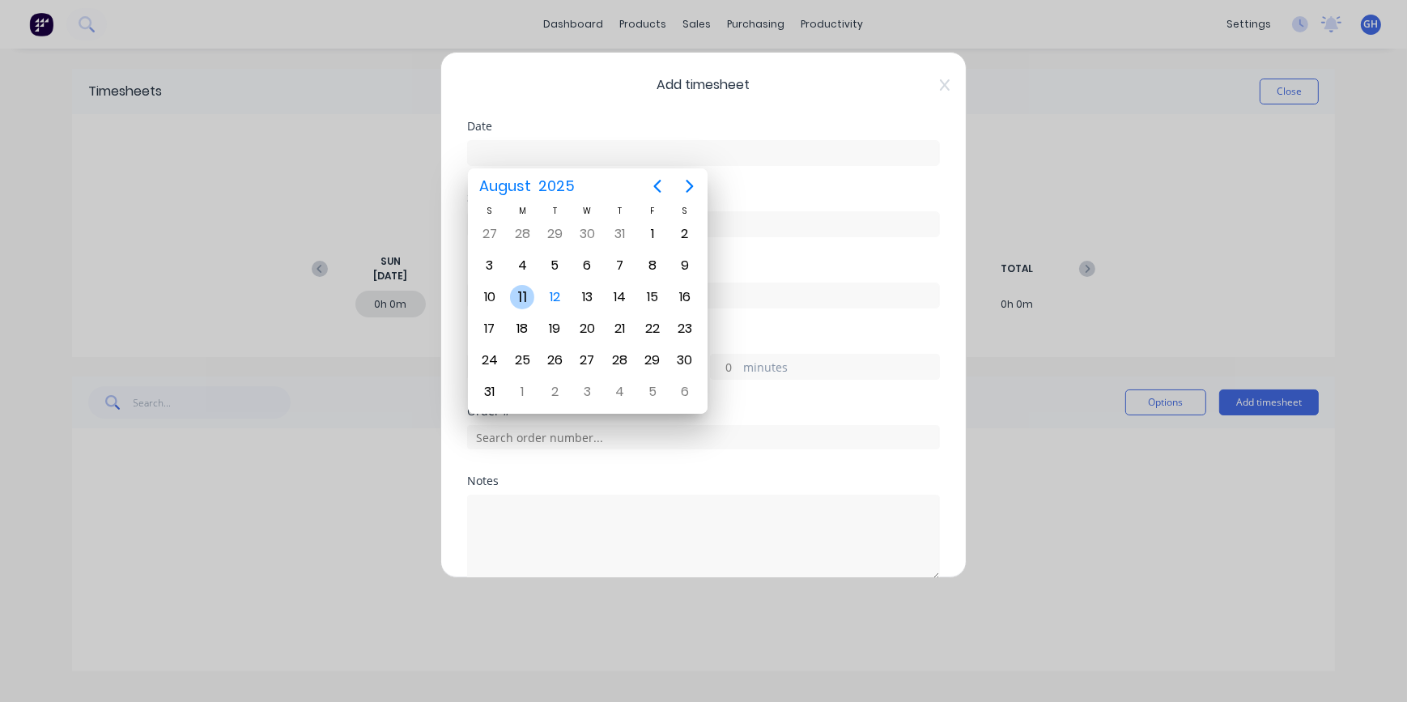
click at [522, 297] on div "11" at bounding box center [522, 297] width 24 height 24
type input "[DATE]"
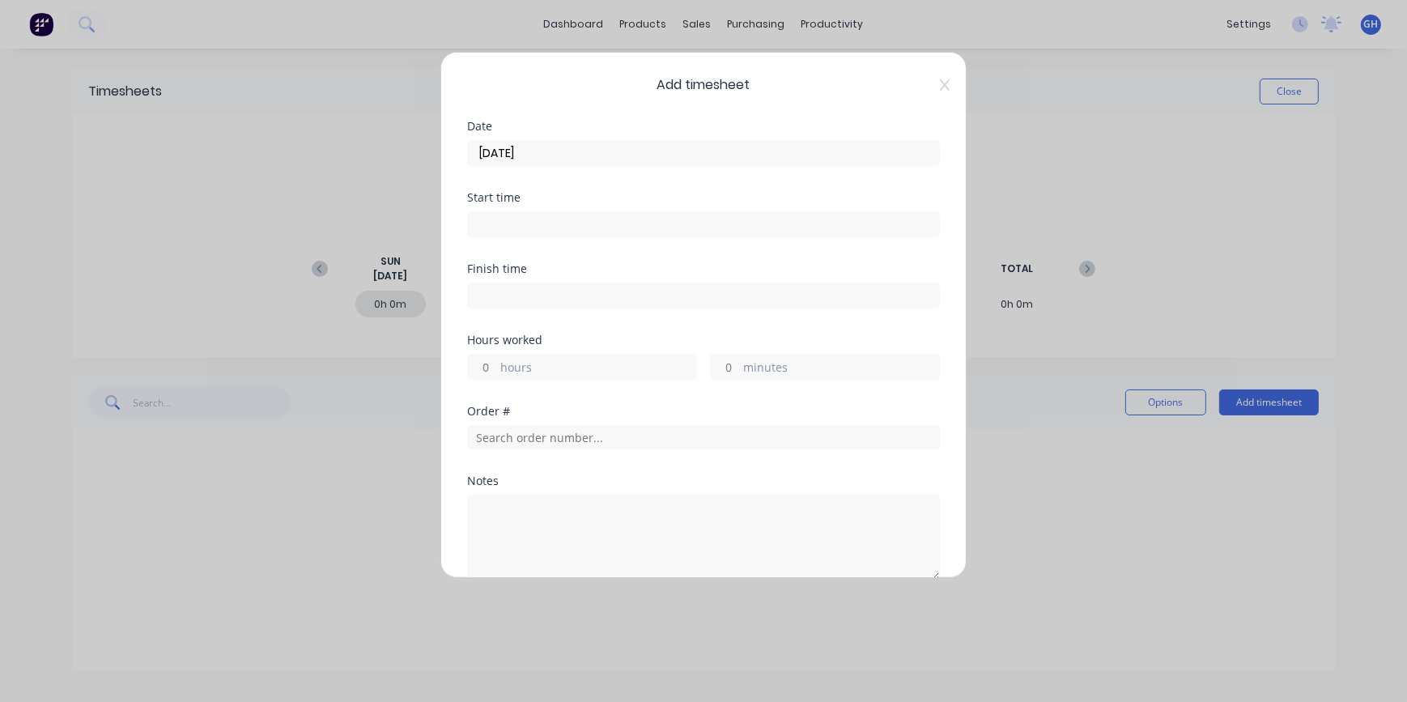
click at [488, 365] on input "hours" at bounding box center [482, 367] width 28 height 24
type input "8"
click at [499, 443] on input "text" at bounding box center [703, 437] width 473 height 24
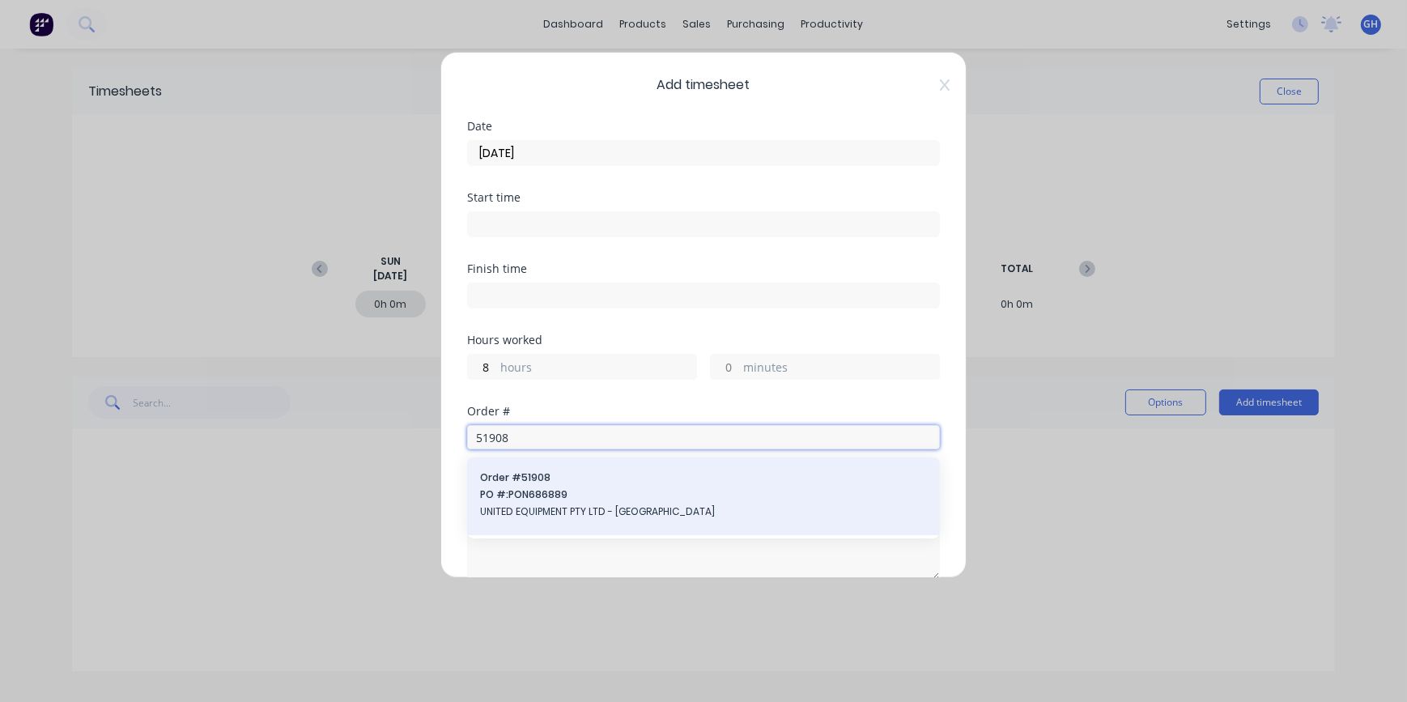
type input "51908"
click at [575, 512] on span "UNITED EQUIPMENT PTY LTD - [GEOGRAPHIC_DATA]" at bounding box center [703, 512] width 447 height 15
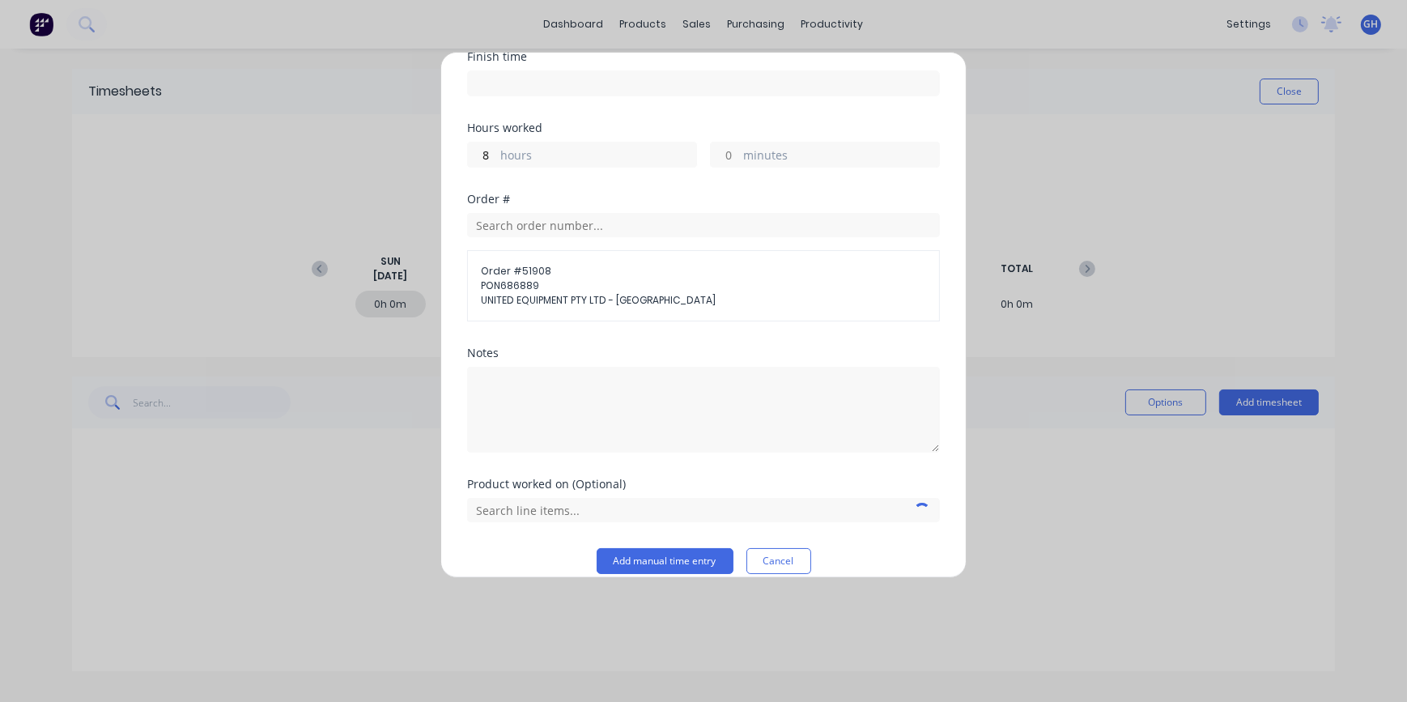
scroll to position [220, 0]
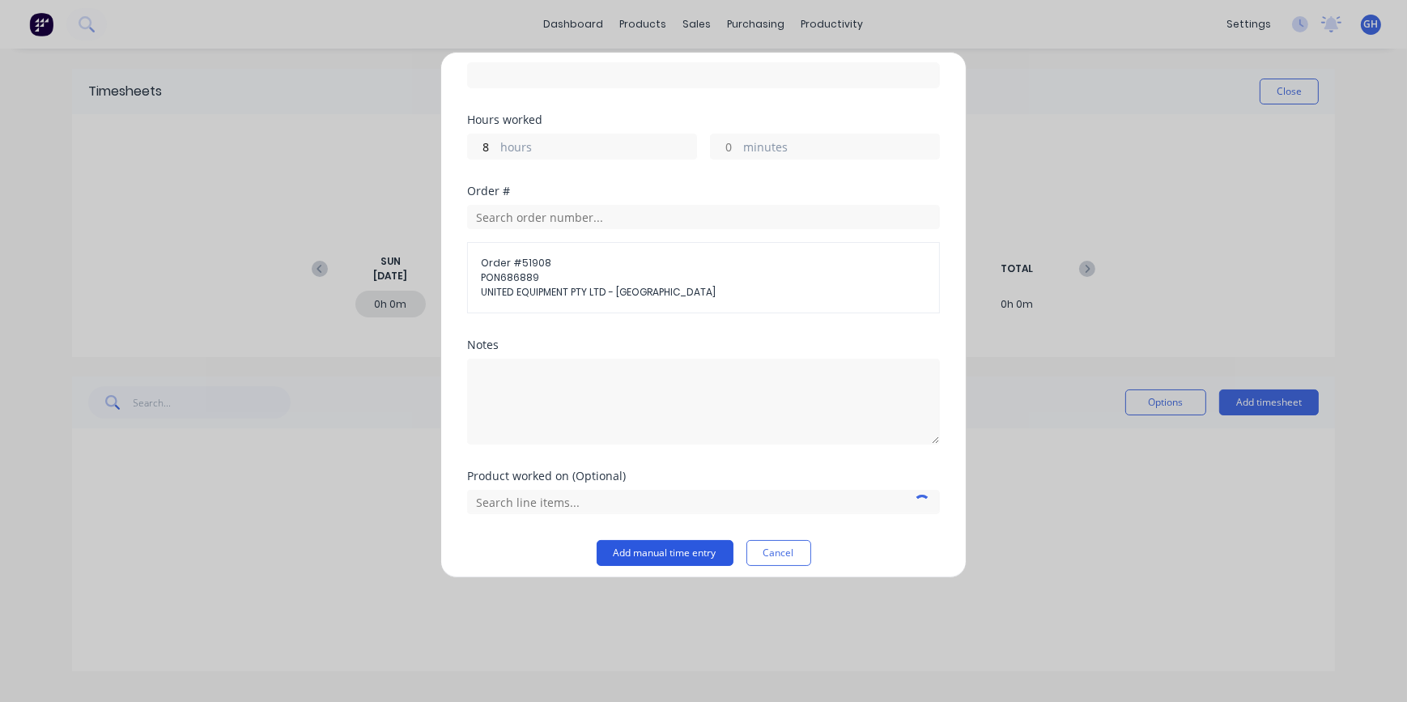
click at [636, 544] on button "Add manual time entry" at bounding box center [665, 553] width 137 height 26
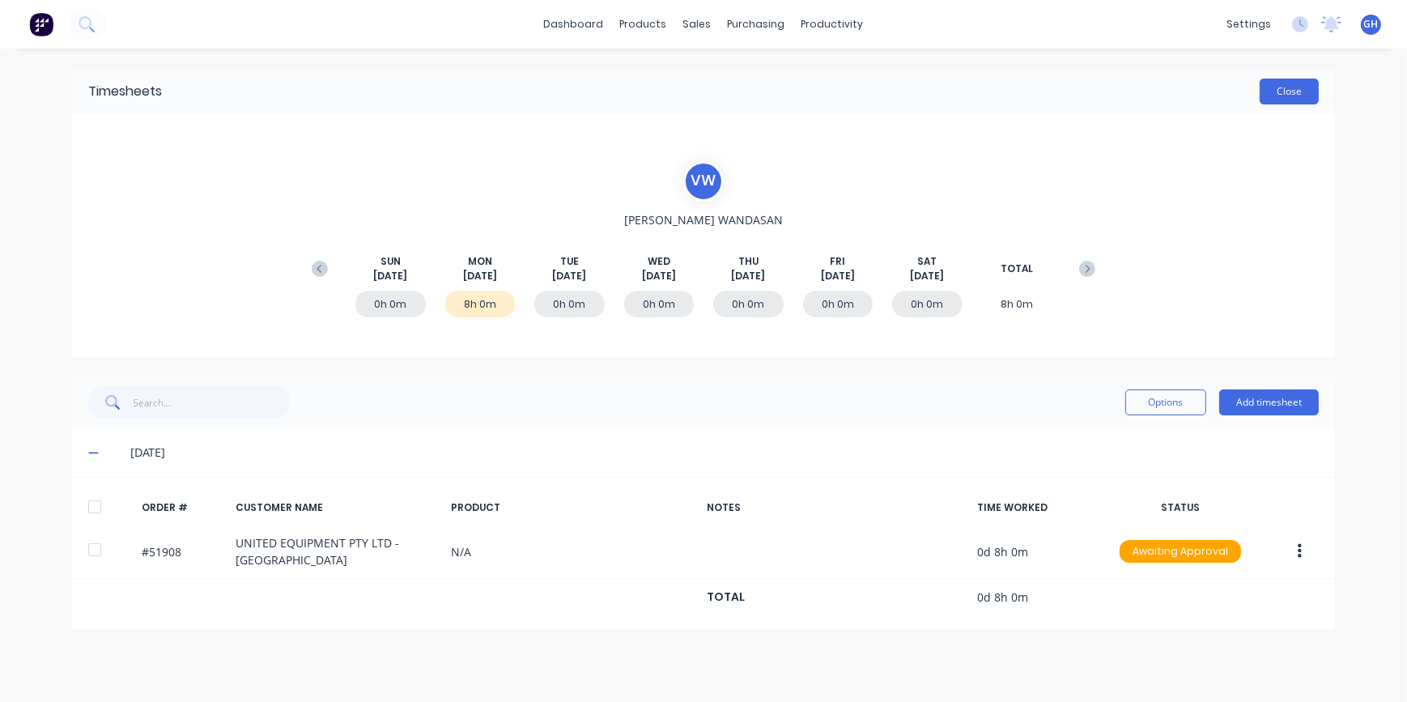
click at [1299, 98] on button "Close" at bounding box center [1289, 92] width 59 height 26
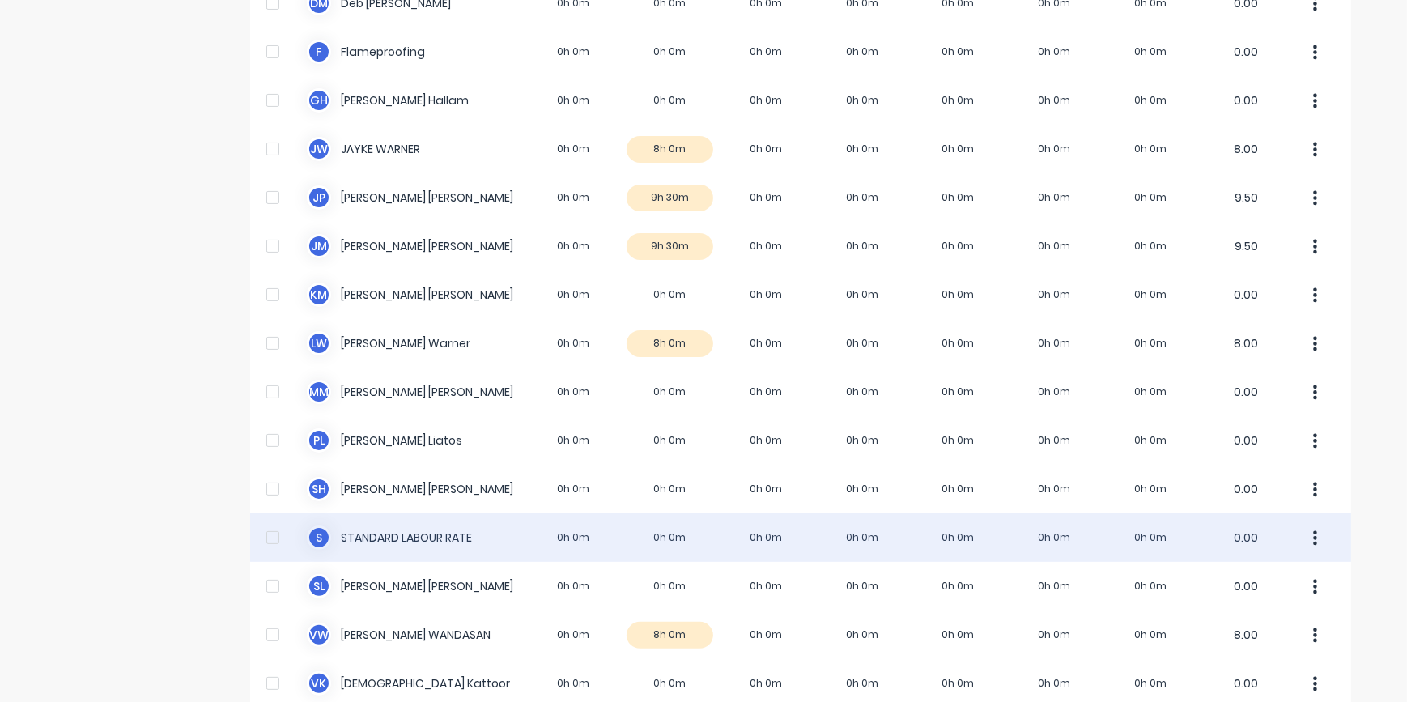
scroll to position [511, 0]
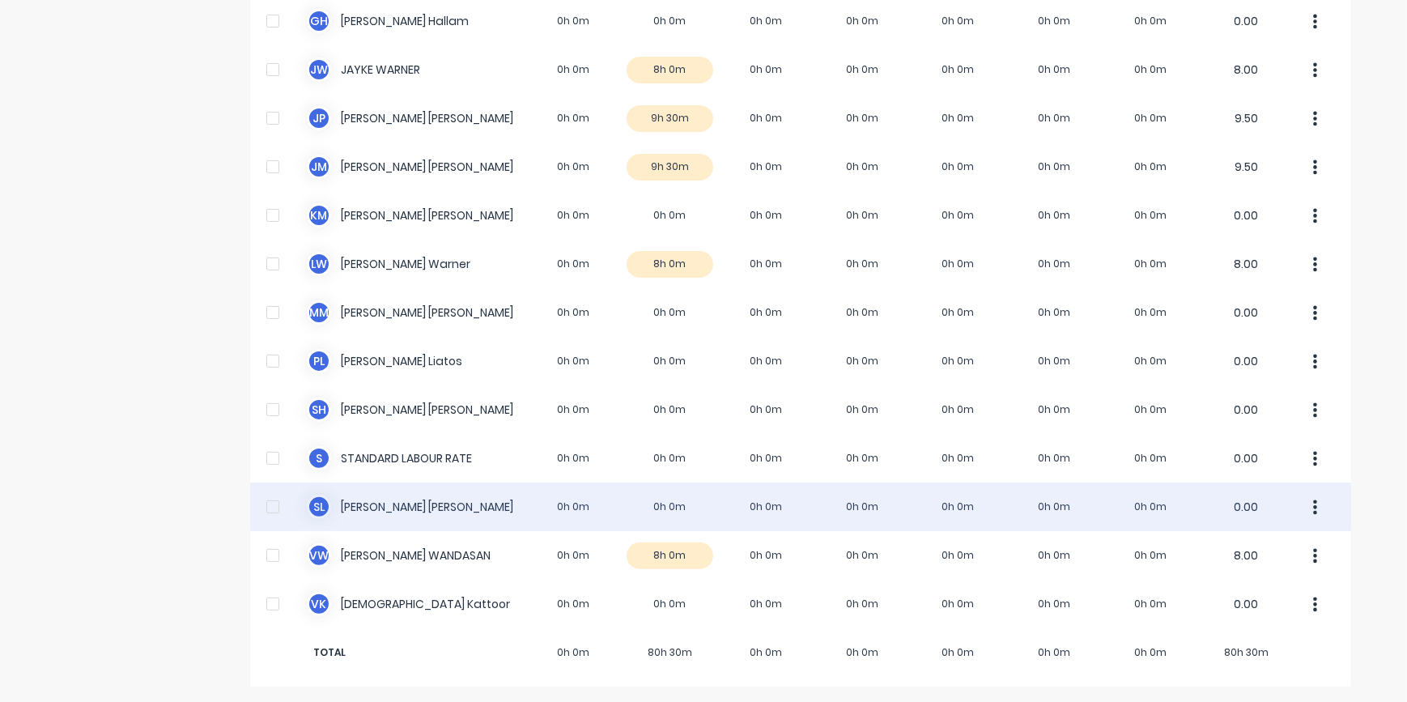
click at [429, 512] on div "S L [PERSON_NAME] 0h 0m 0h 0m 0h 0m 0h 0m 0h 0m 0h 0m 0h 0m 0.00" at bounding box center [800, 507] width 1101 height 49
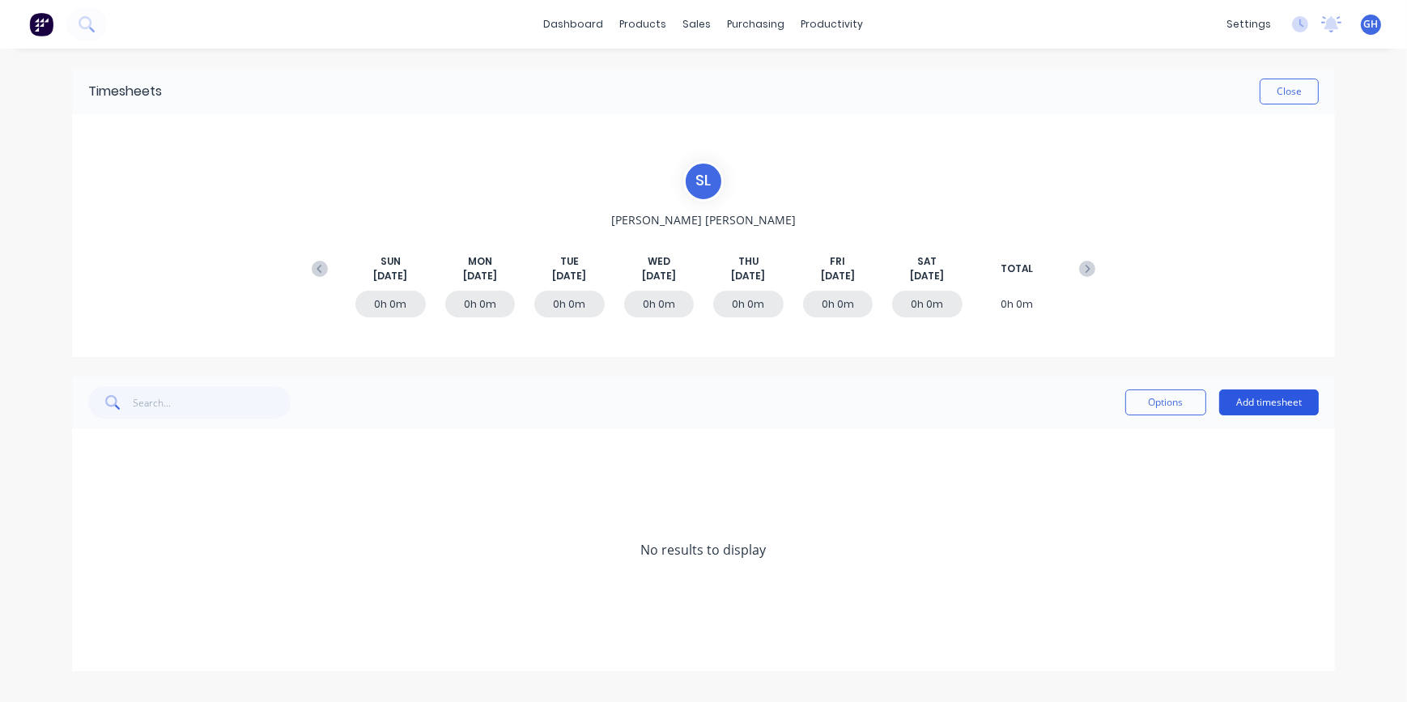
click at [1255, 406] on button "Add timesheet" at bounding box center [1270, 403] width 100 height 26
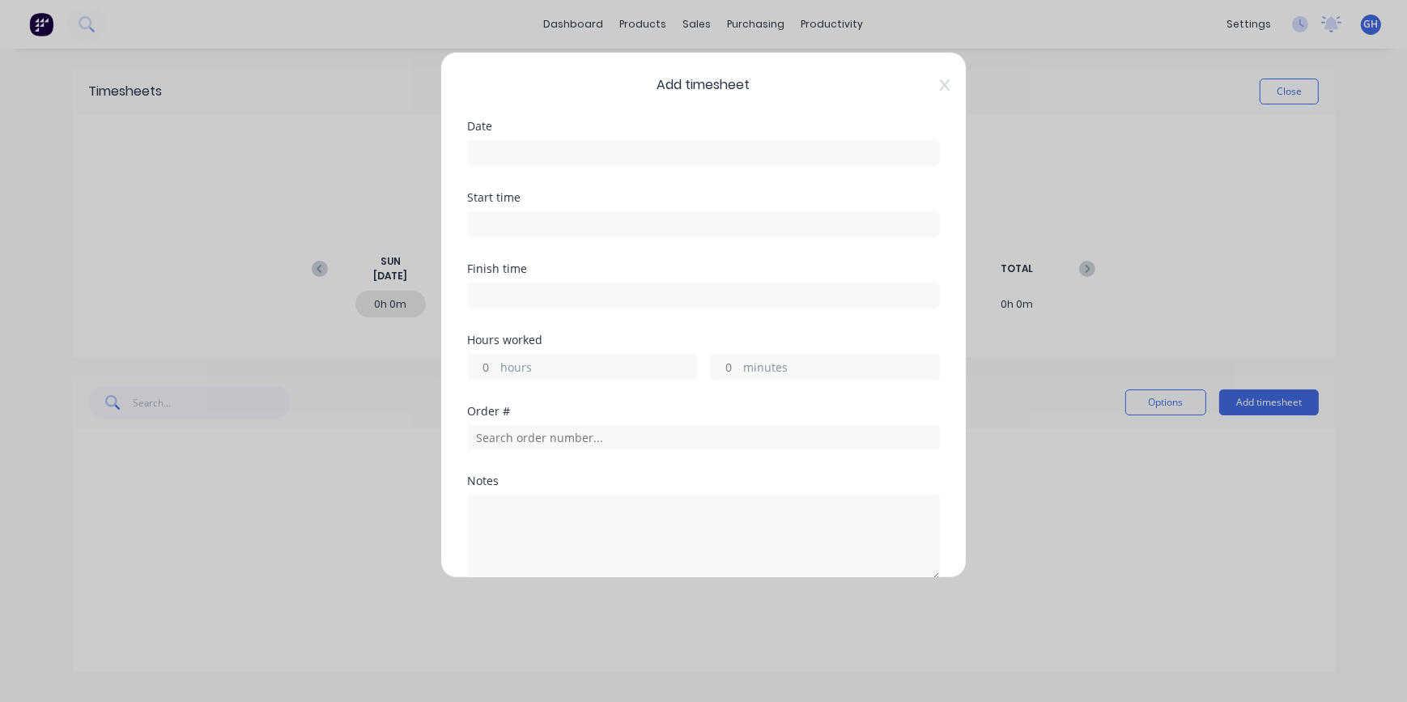
click at [497, 147] on input at bounding box center [703, 153] width 471 height 24
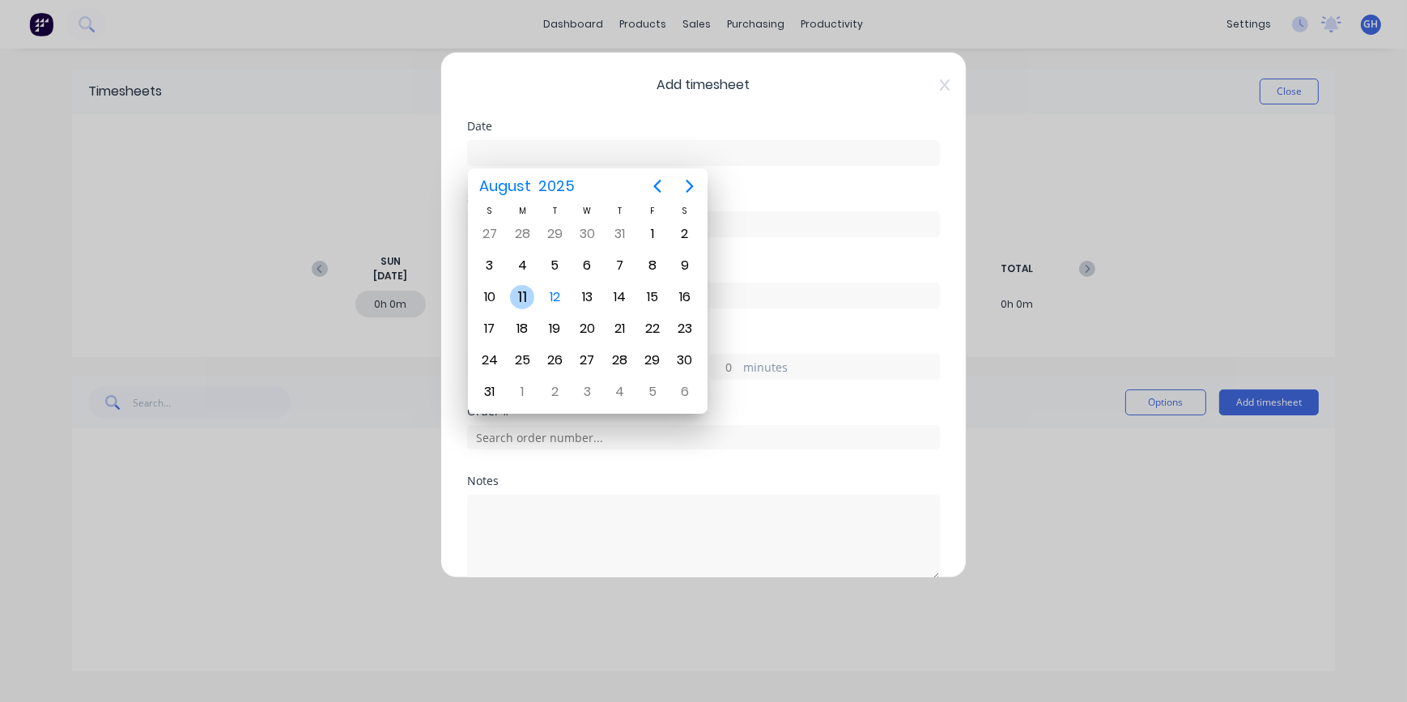
click at [518, 299] on div "11" at bounding box center [522, 297] width 24 height 24
type input "[DATE]"
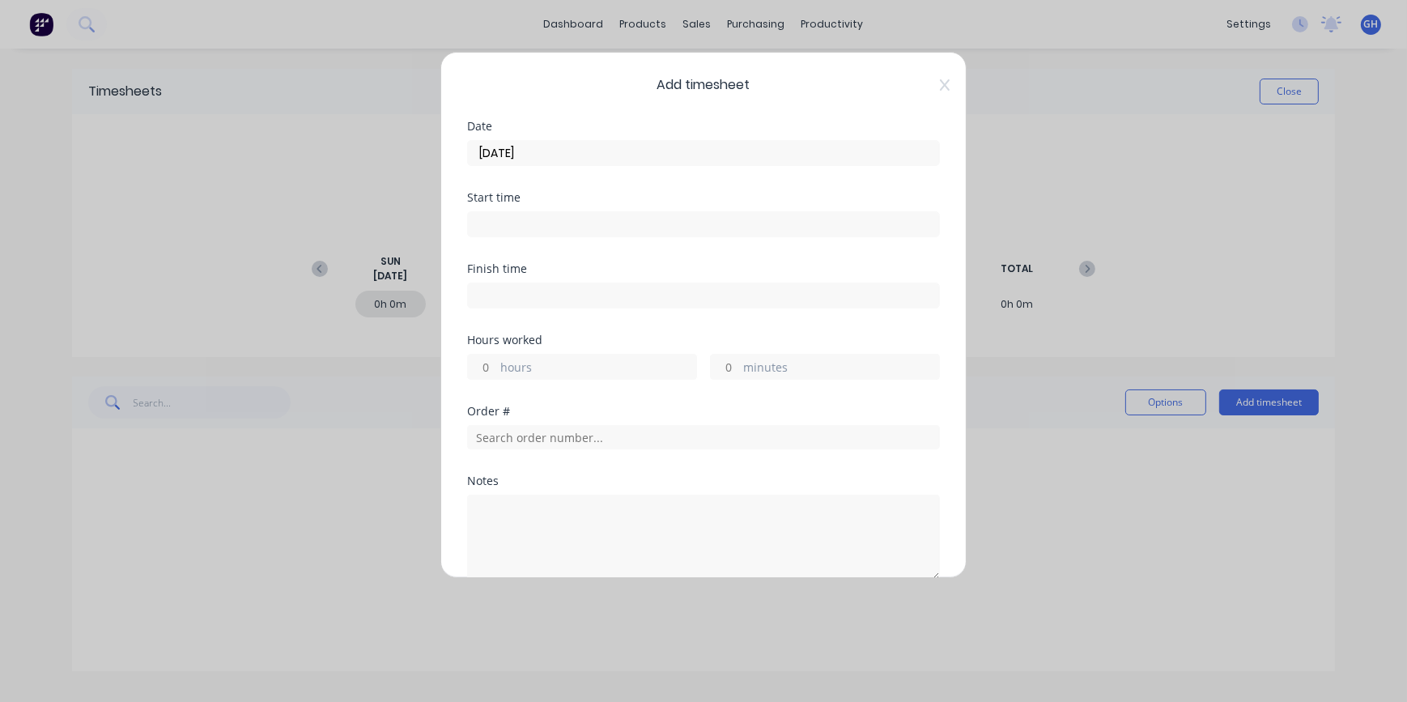
click at [488, 364] on input "hours" at bounding box center [482, 367] width 28 height 24
type input "8"
click at [483, 434] on input "text" at bounding box center [703, 437] width 473 height 24
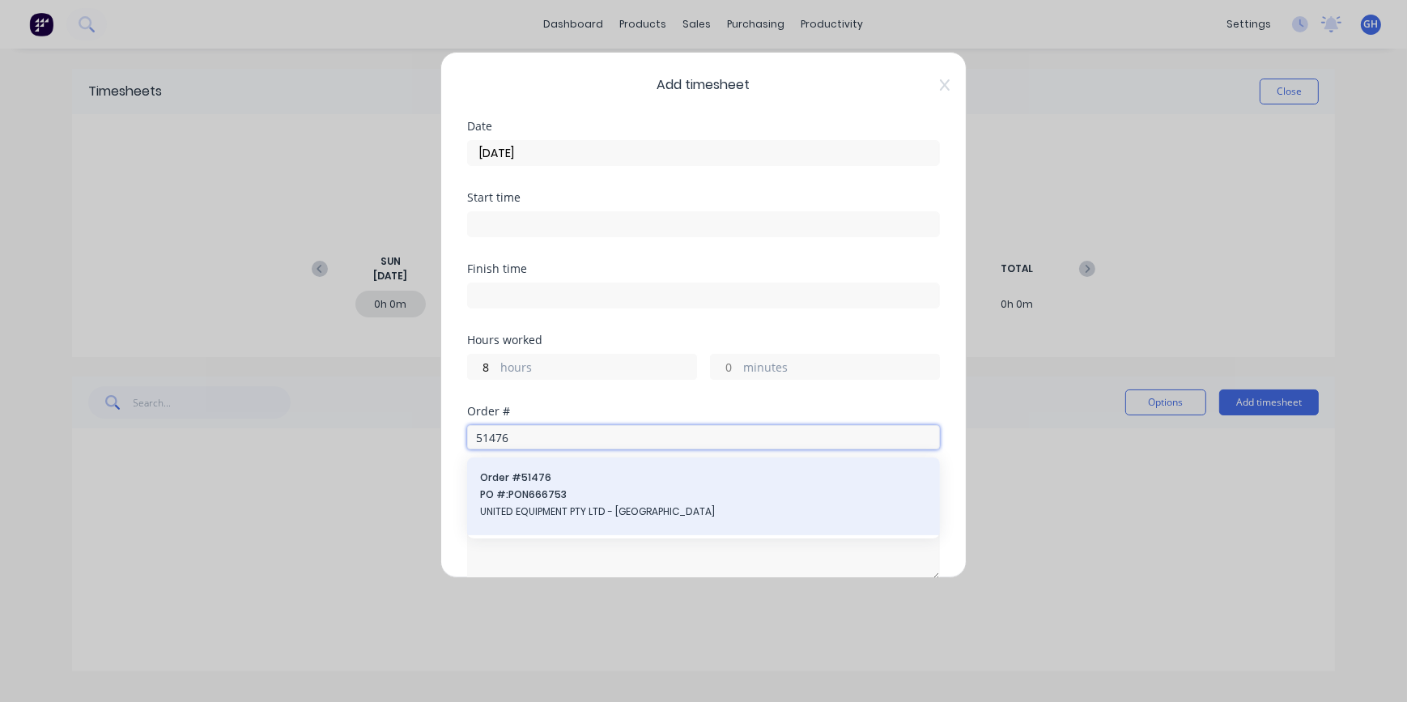
type input "51476"
click at [547, 509] on span "UNITED EQUIPMENT PTY LTD - [GEOGRAPHIC_DATA]" at bounding box center [703, 512] width 447 height 15
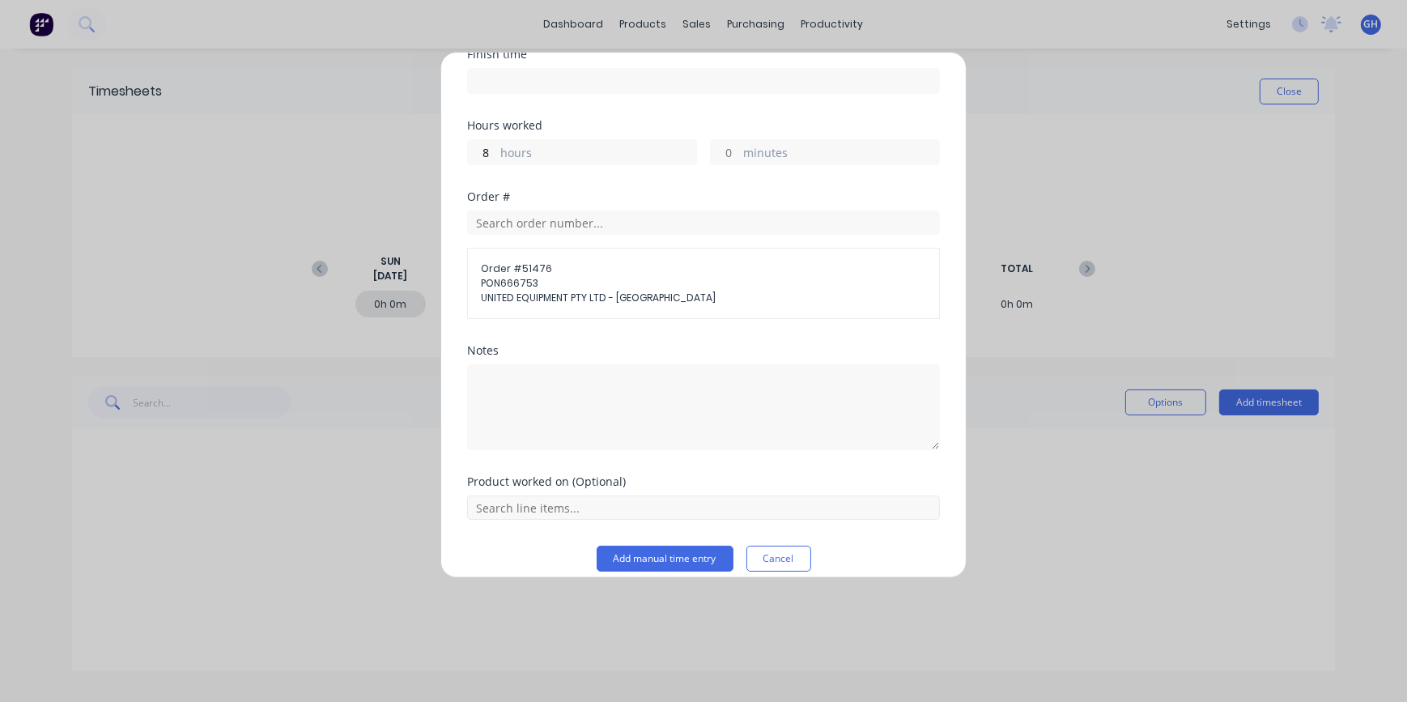
scroll to position [229, 0]
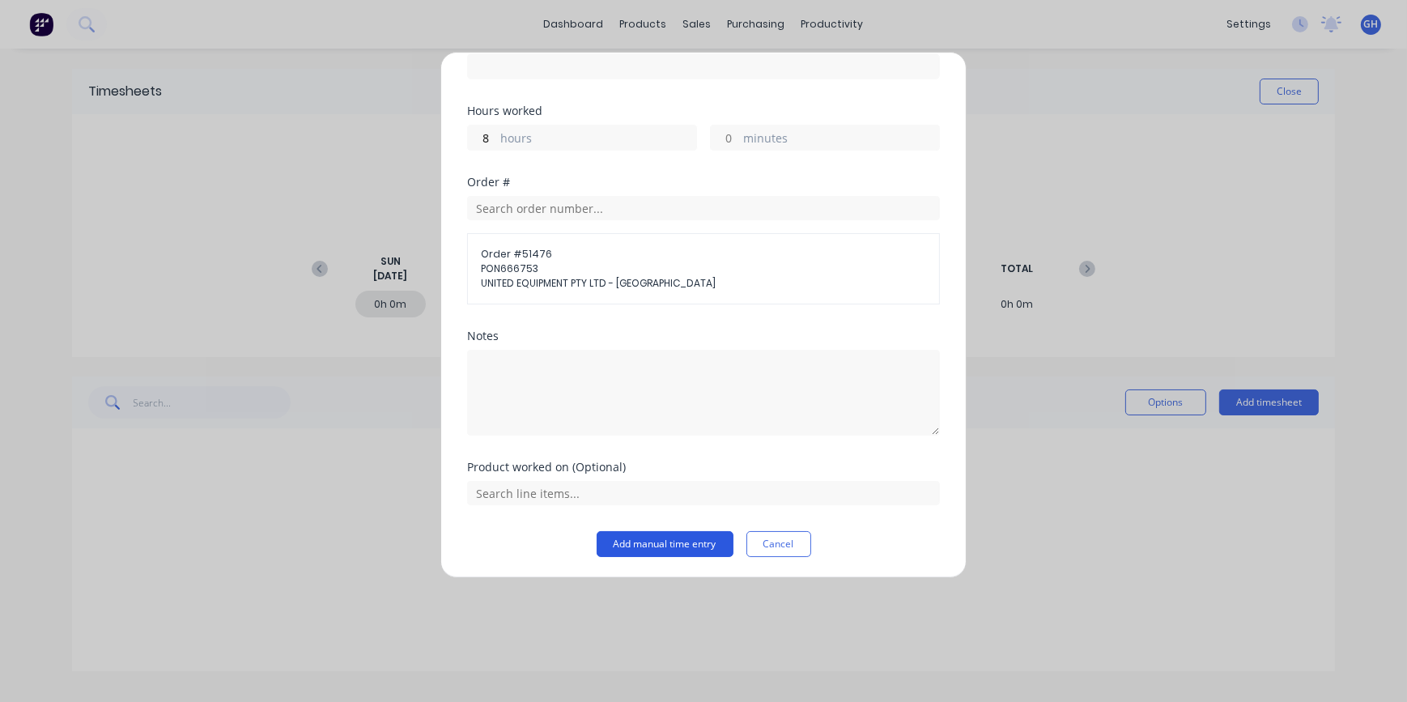
click at [641, 543] on button "Add manual time entry" at bounding box center [665, 544] width 137 height 26
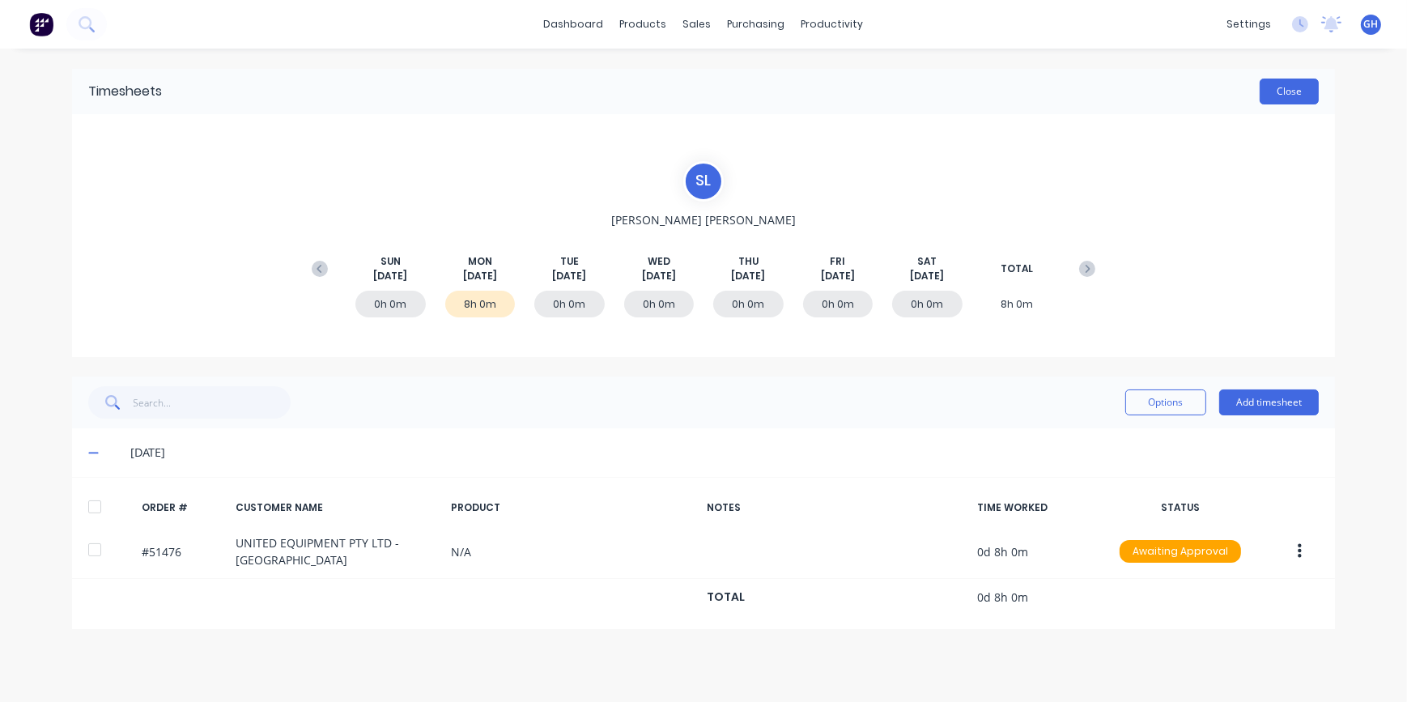
click at [1275, 97] on button "Close" at bounding box center [1289, 92] width 59 height 26
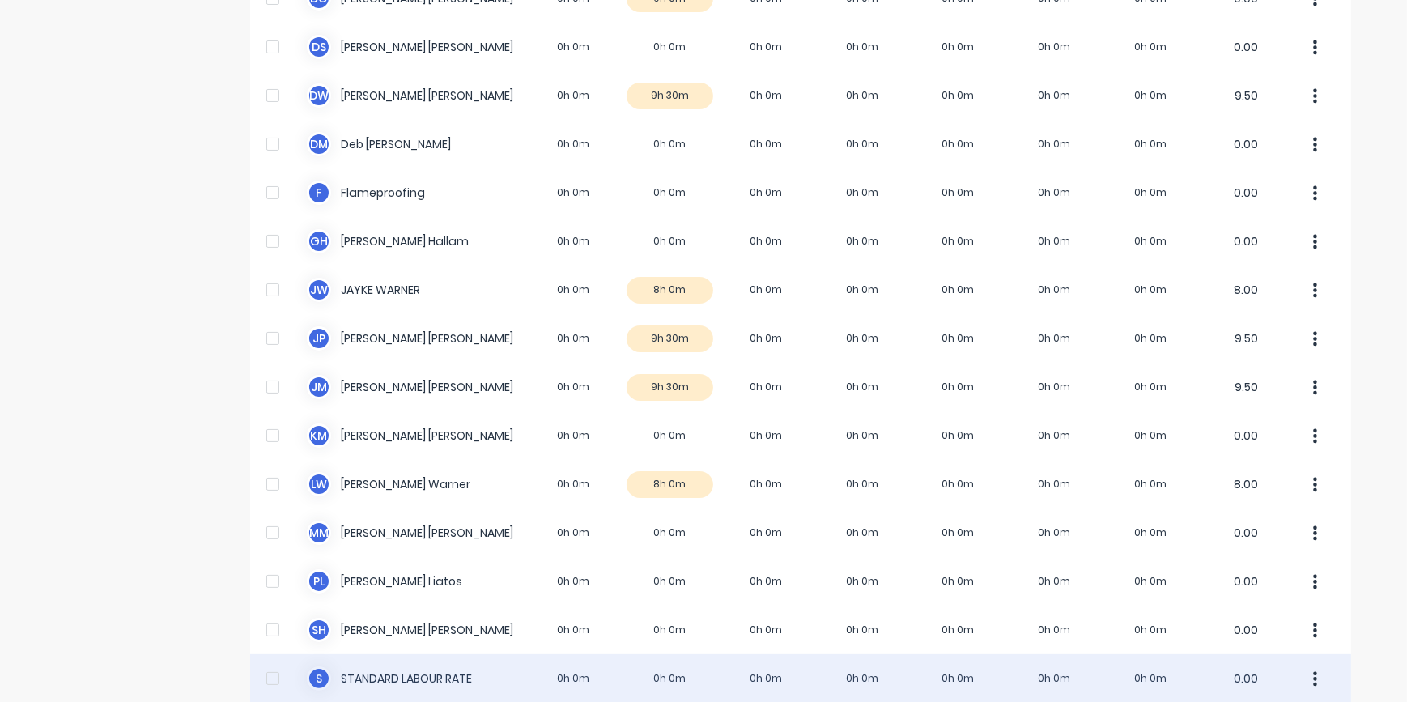
scroll to position [511, 0]
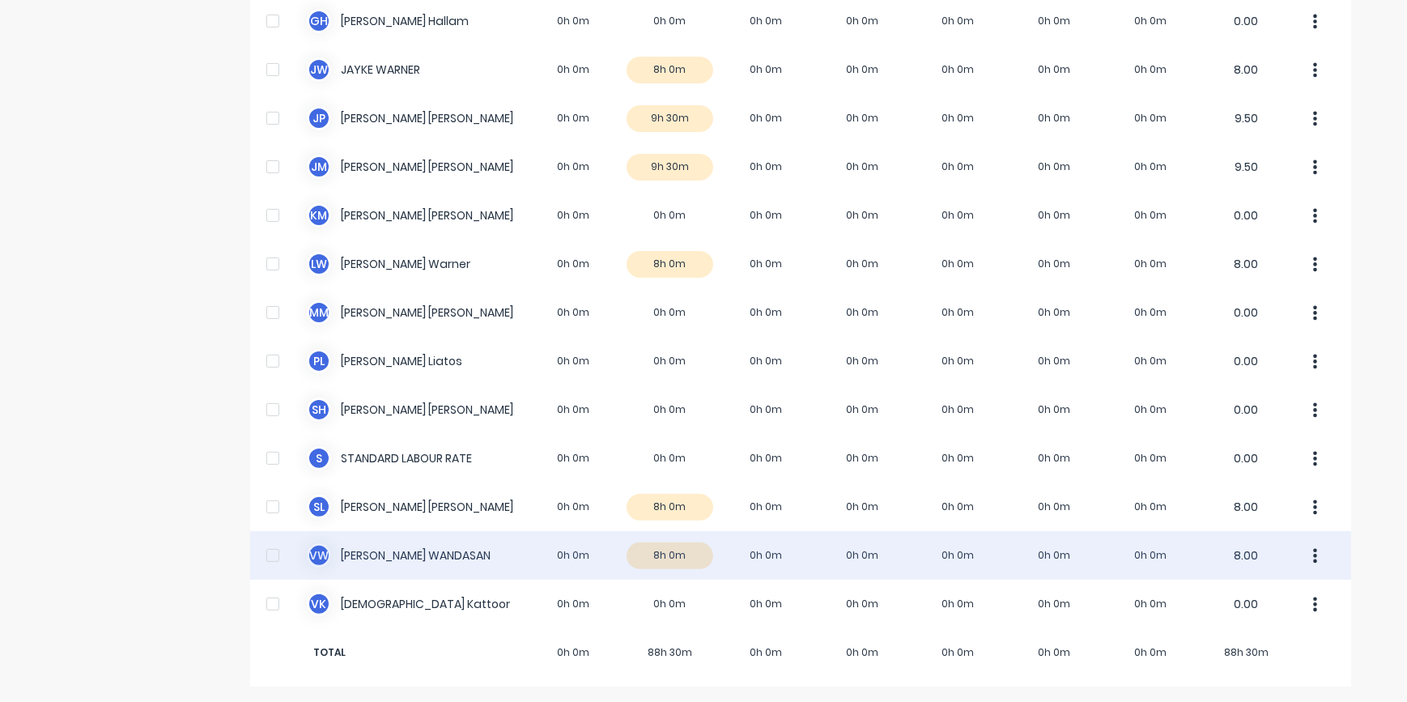
drag, startPoint x: 402, startPoint y: 559, endPoint x: 390, endPoint y: 559, distance: 12.1
click at [390, 559] on div "V W [PERSON_NAME] 0h 0m 8h 0m 0h 0m 0h 0m 0h 0m 0h 0m 0h 0m 8.00" at bounding box center [800, 555] width 1101 height 49
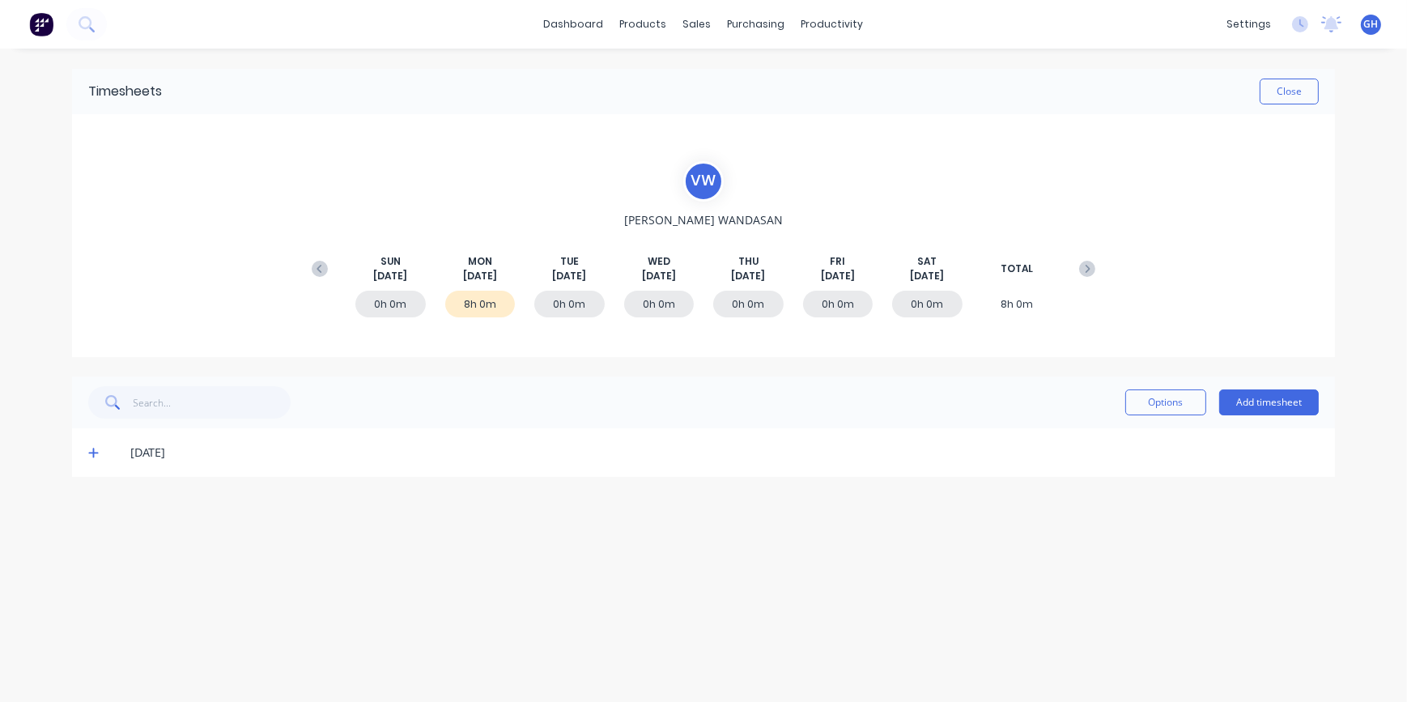
click at [705, 177] on div "V W" at bounding box center [703, 181] width 40 height 40
click at [704, 217] on span "[PERSON_NAME]" at bounding box center [703, 219] width 159 height 17
drag, startPoint x: 656, startPoint y: 219, endPoint x: 766, endPoint y: 215, distance: 110.2
click at [766, 215] on div "V W [PERSON_NAME][DATE] [DATE] [DATE] [DATE] [DATE] [DATE] [DATE] TOTAL 0h 0m 8…" at bounding box center [704, 236] width 800 height 150
drag, startPoint x: 766, startPoint y: 215, endPoint x: 798, endPoint y: 145, distance: 76.5
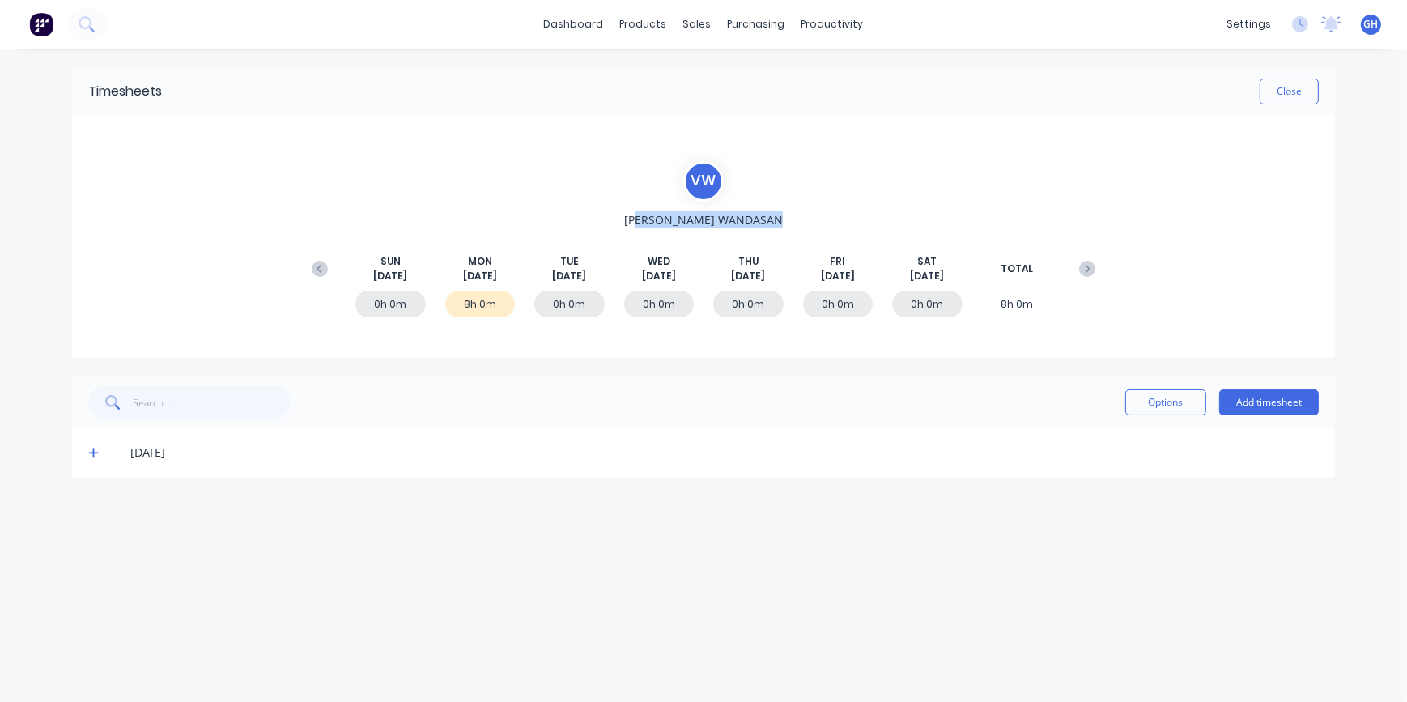
click at [798, 145] on div "V W [PERSON_NAME][DATE] [DATE] [DATE] [DATE] [DATE] [DATE] [DATE] TOTAL 0h 0m 8…" at bounding box center [703, 235] width 1263 height 243
click at [1305, 92] on button "Close" at bounding box center [1289, 92] width 59 height 26
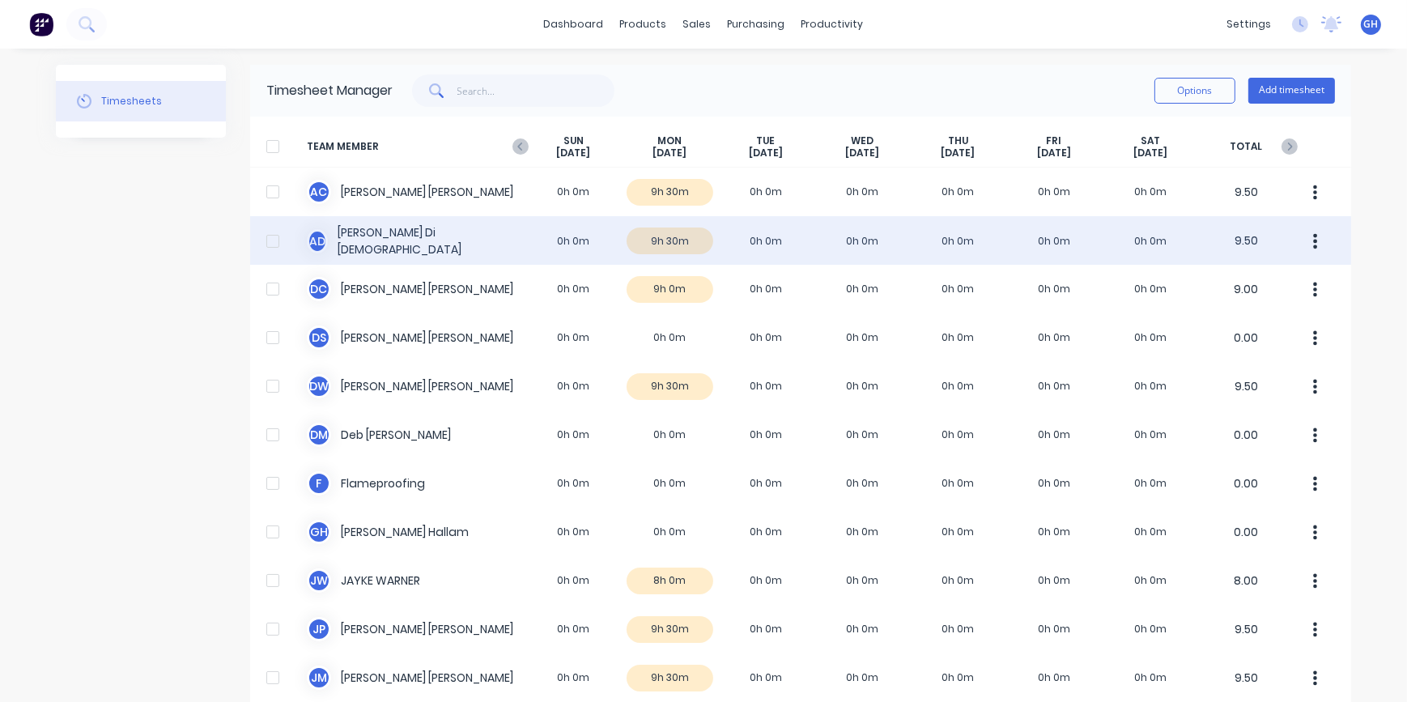
click at [696, 253] on div "A D [PERSON_NAME] 0h 0m 9h 30m 0h 0m 0h 0m 0h 0m 0h 0m 0h 0m 9.50" at bounding box center [800, 240] width 1101 height 49
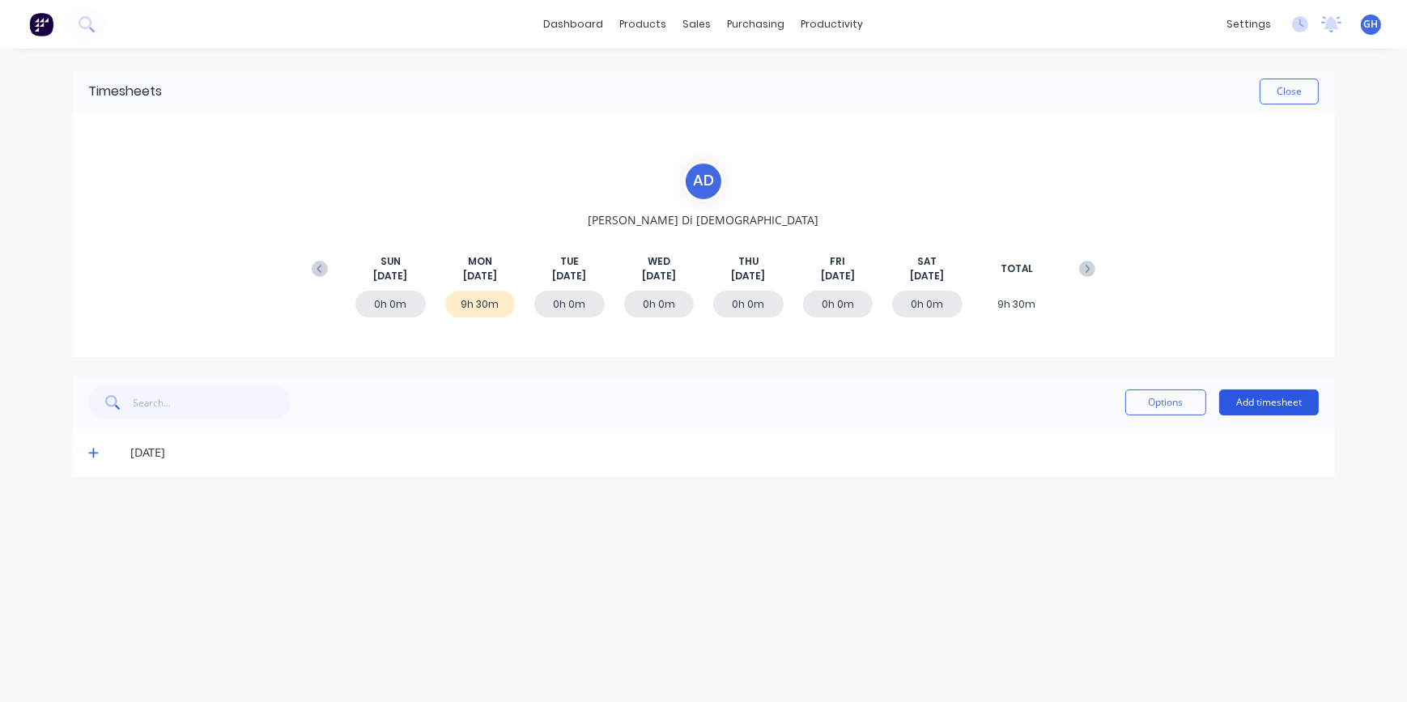
click at [1279, 404] on button "Add timesheet" at bounding box center [1270, 403] width 100 height 26
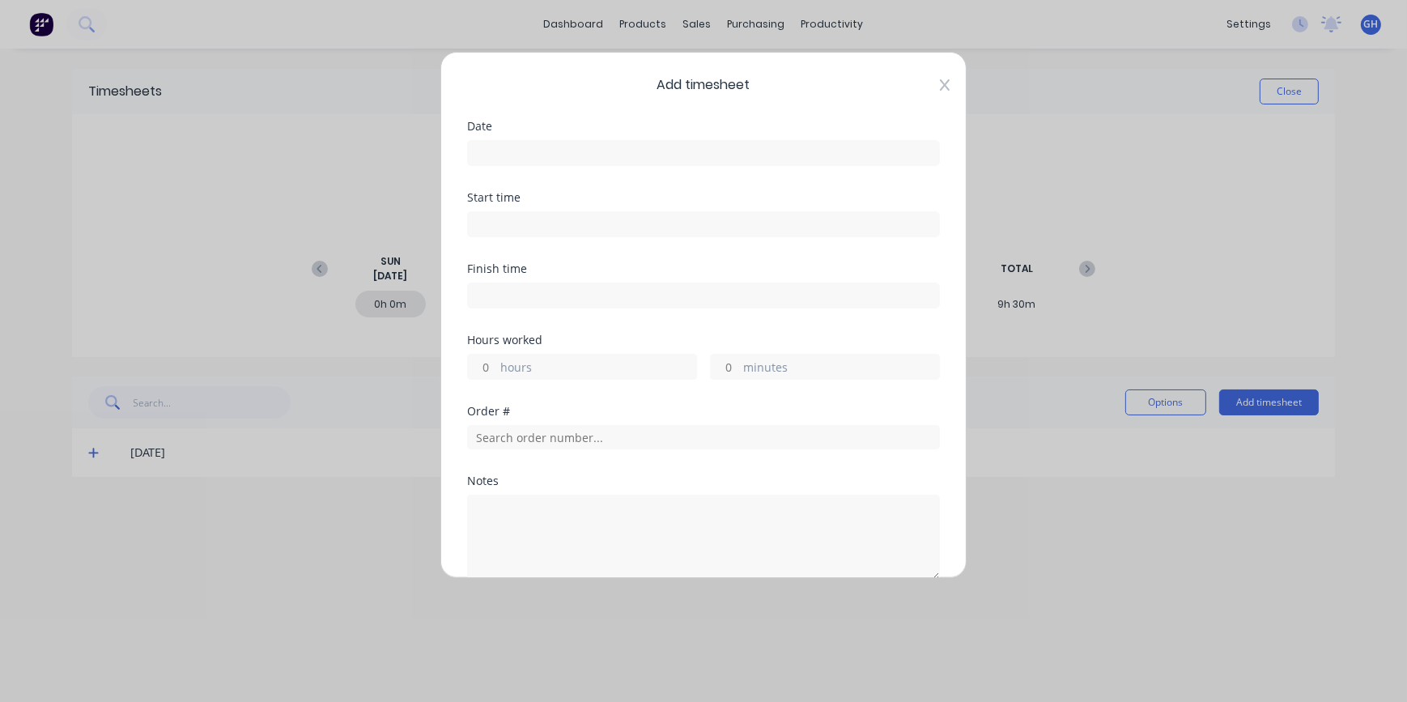
click at [940, 85] on icon at bounding box center [945, 85] width 10 height 13
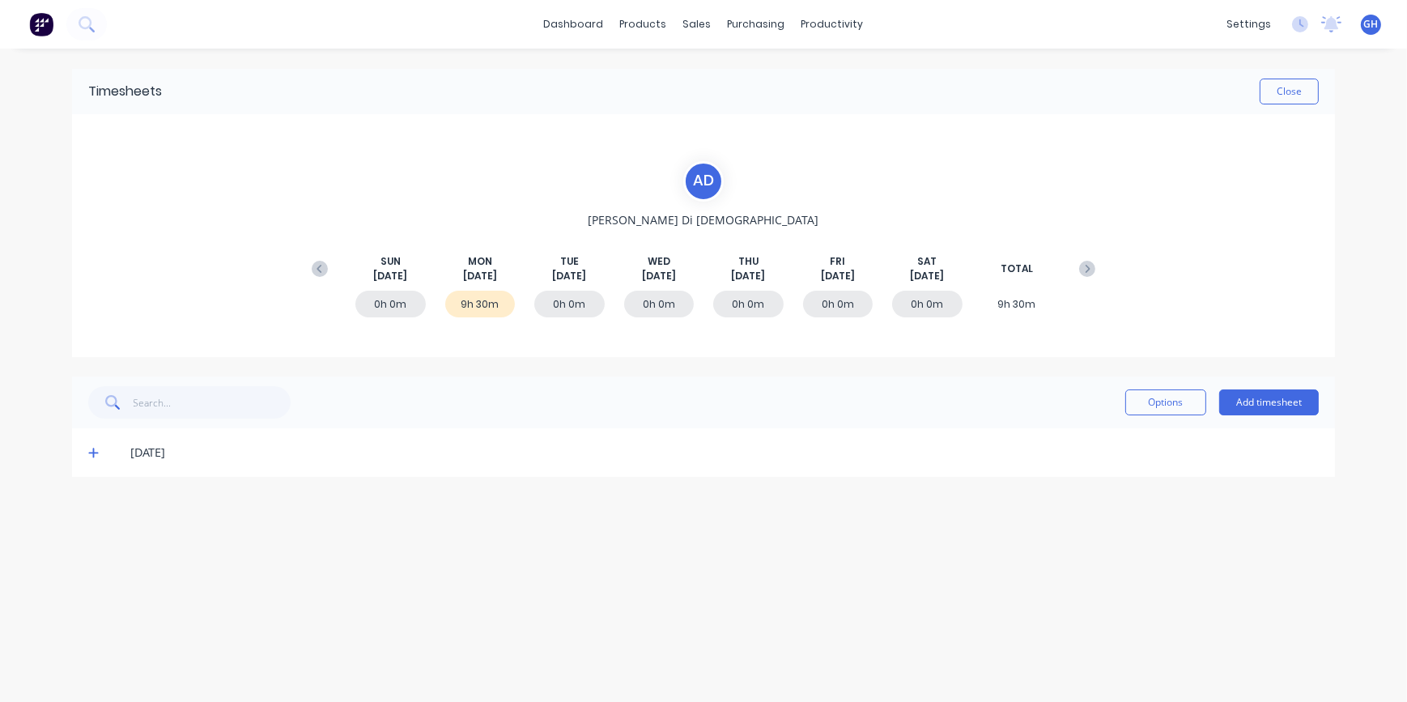
click at [92, 455] on icon at bounding box center [93, 454] width 10 height 10
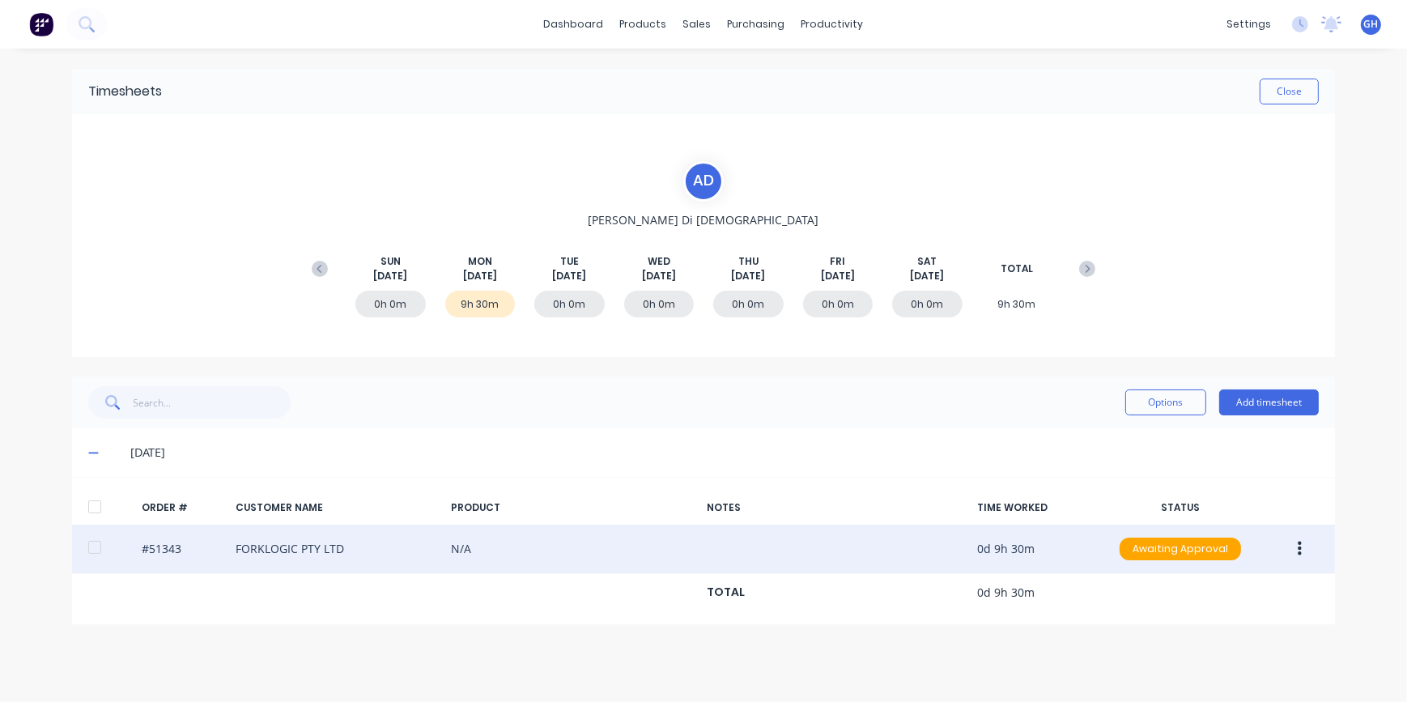
click at [1310, 551] on button "button" at bounding box center [1300, 548] width 38 height 29
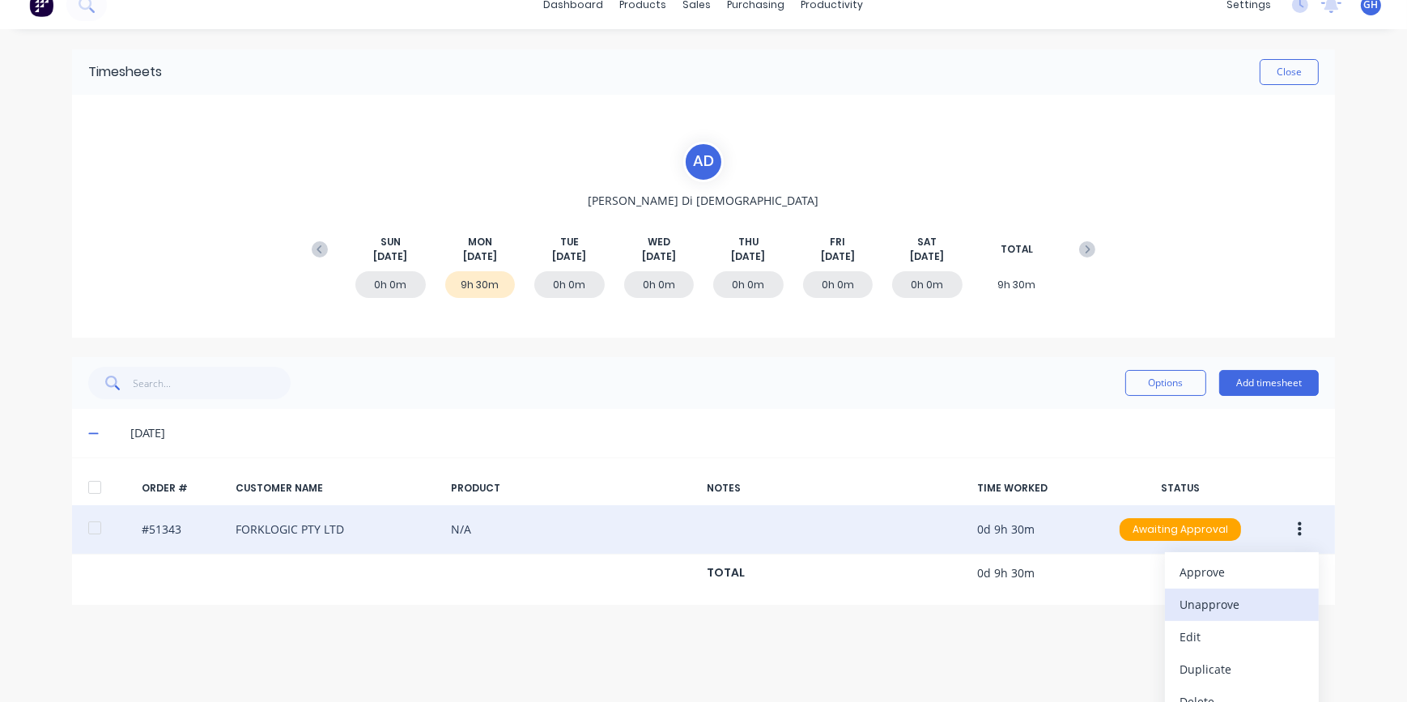
scroll to position [39, 0]
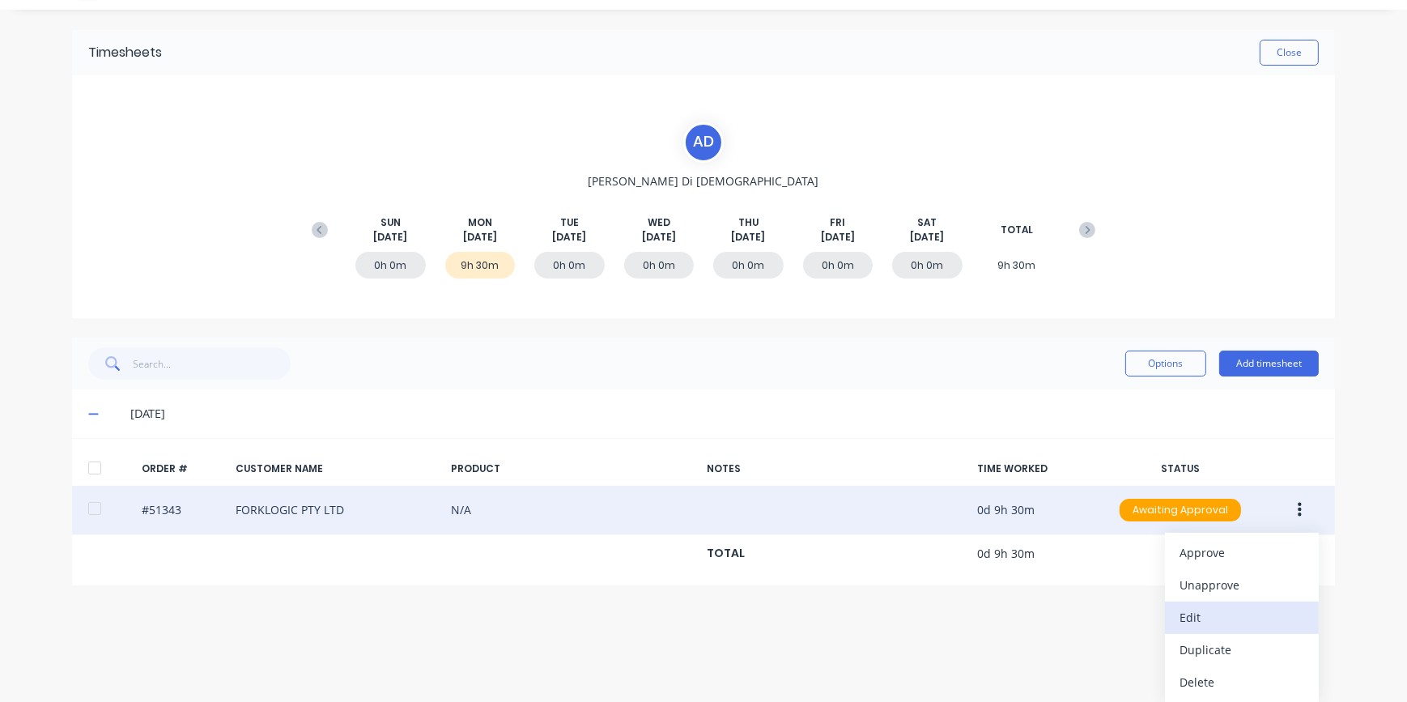
click at [1208, 618] on div "Edit" at bounding box center [1242, 617] width 125 height 23
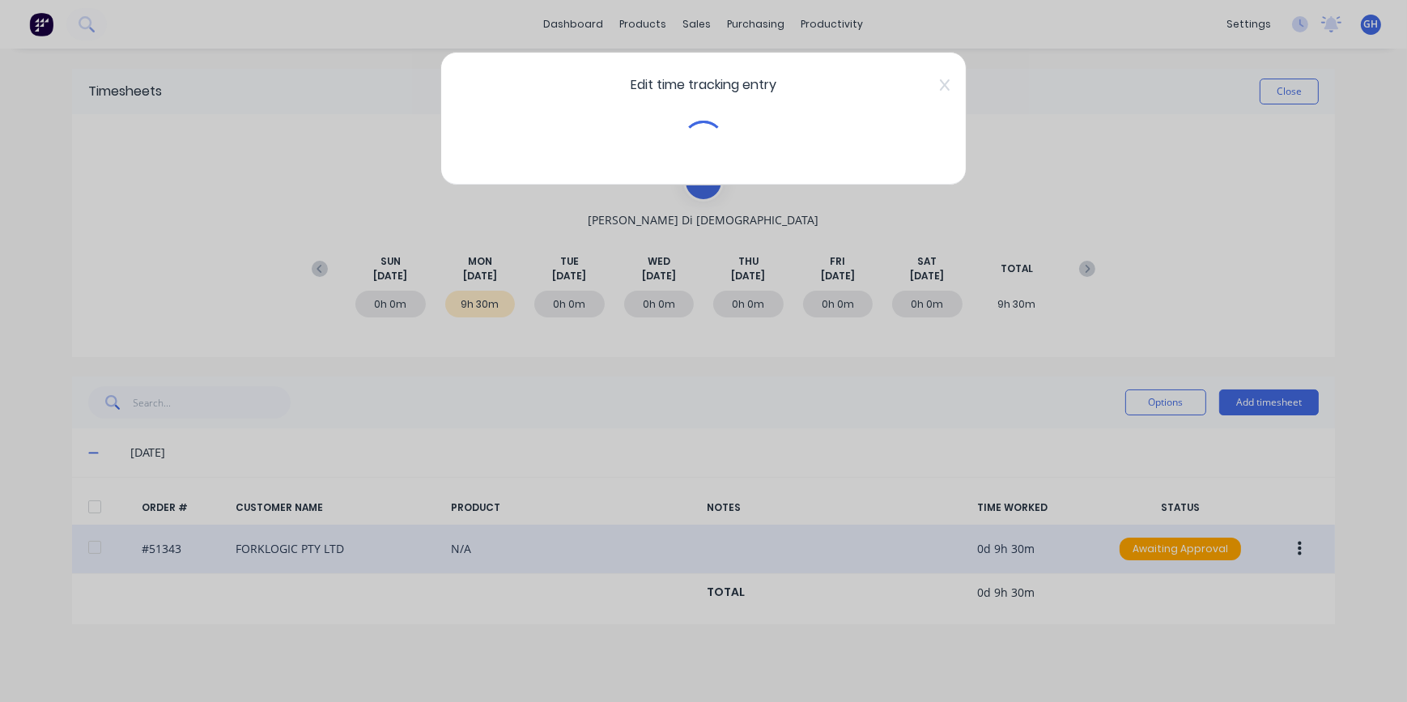
scroll to position [0, 0]
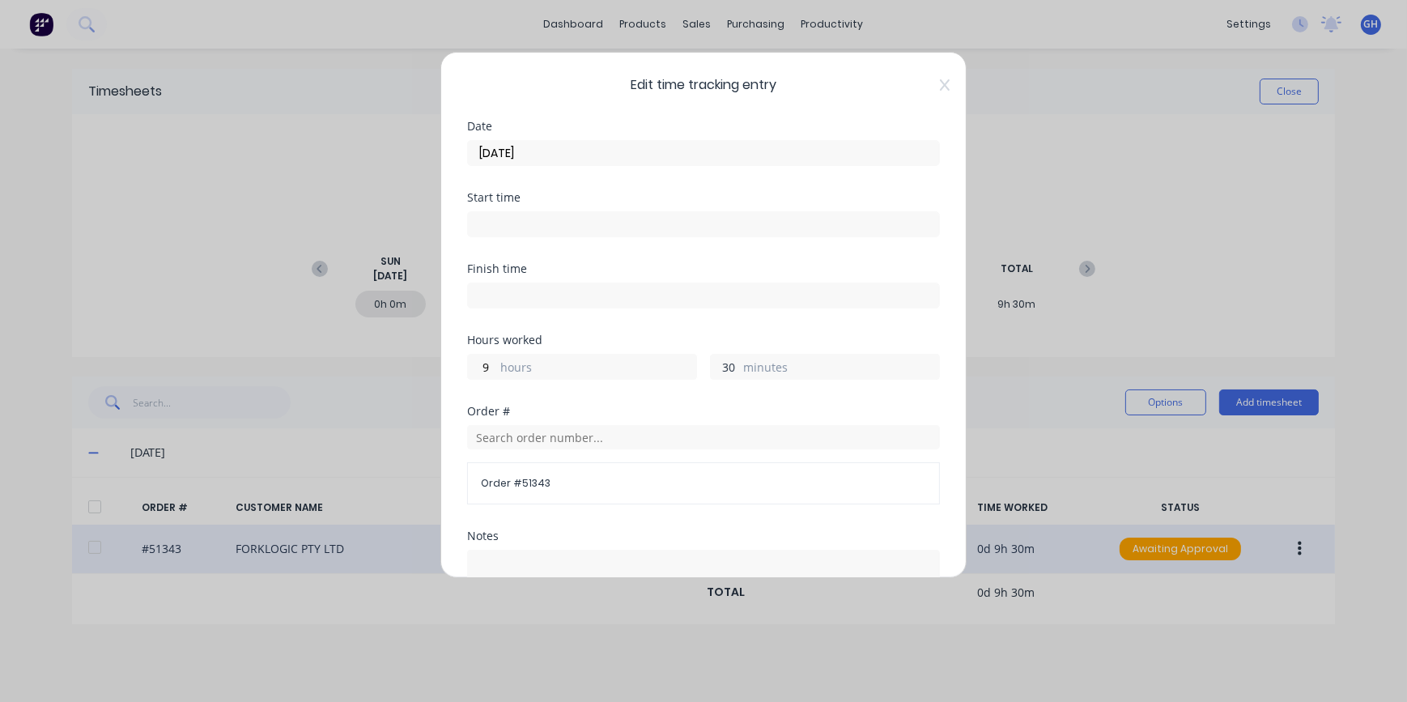
drag, startPoint x: 730, startPoint y: 364, endPoint x: 688, endPoint y: 365, distance: 42.1
click at [688, 365] on div "9 hours 30 minutes" at bounding box center [703, 365] width 473 height 30
type input "00"
drag, startPoint x: 493, startPoint y: 364, endPoint x: 457, endPoint y: 364, distance: 36.4
click at [465, 364] on div "Edit time tracking entry Date [DATE] Start time Finish time Hours worked 9 hour…" at bounding box center [704, 315] width 526 height 526
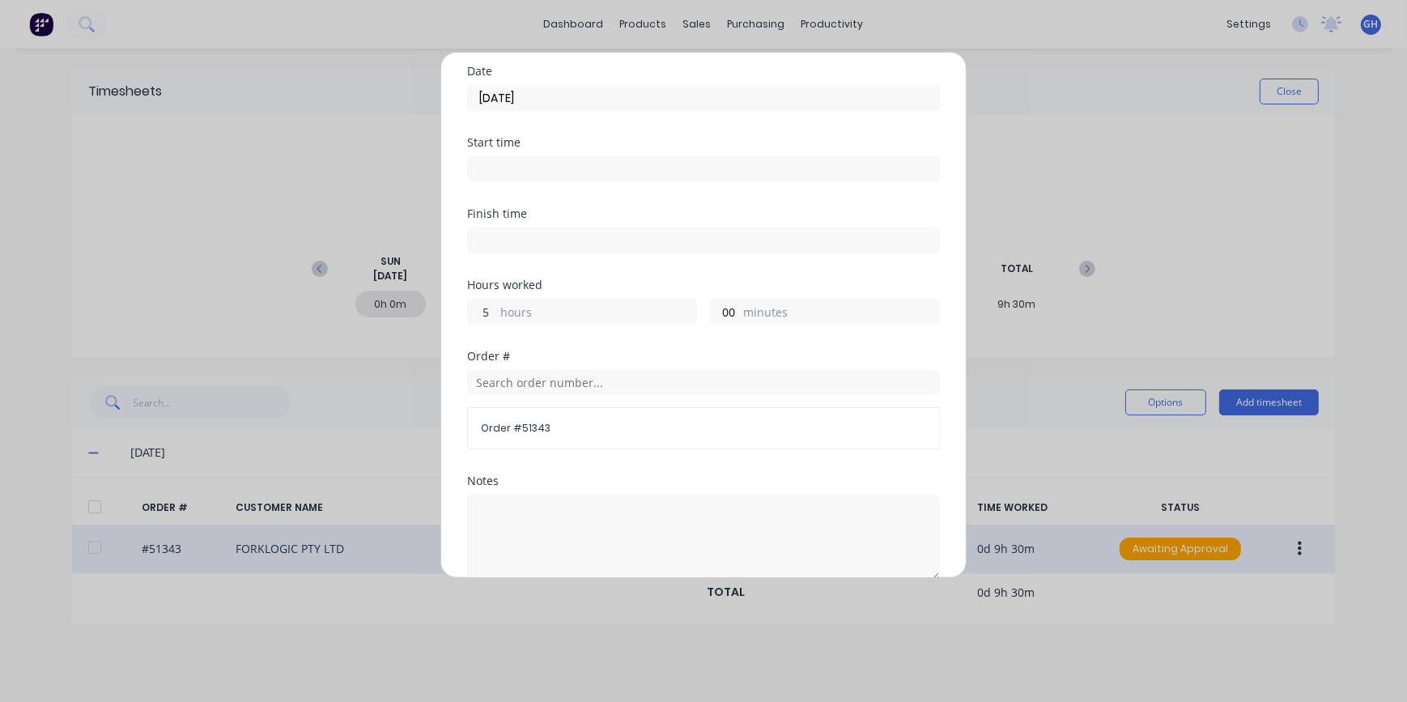
scroll to position [255, 0]
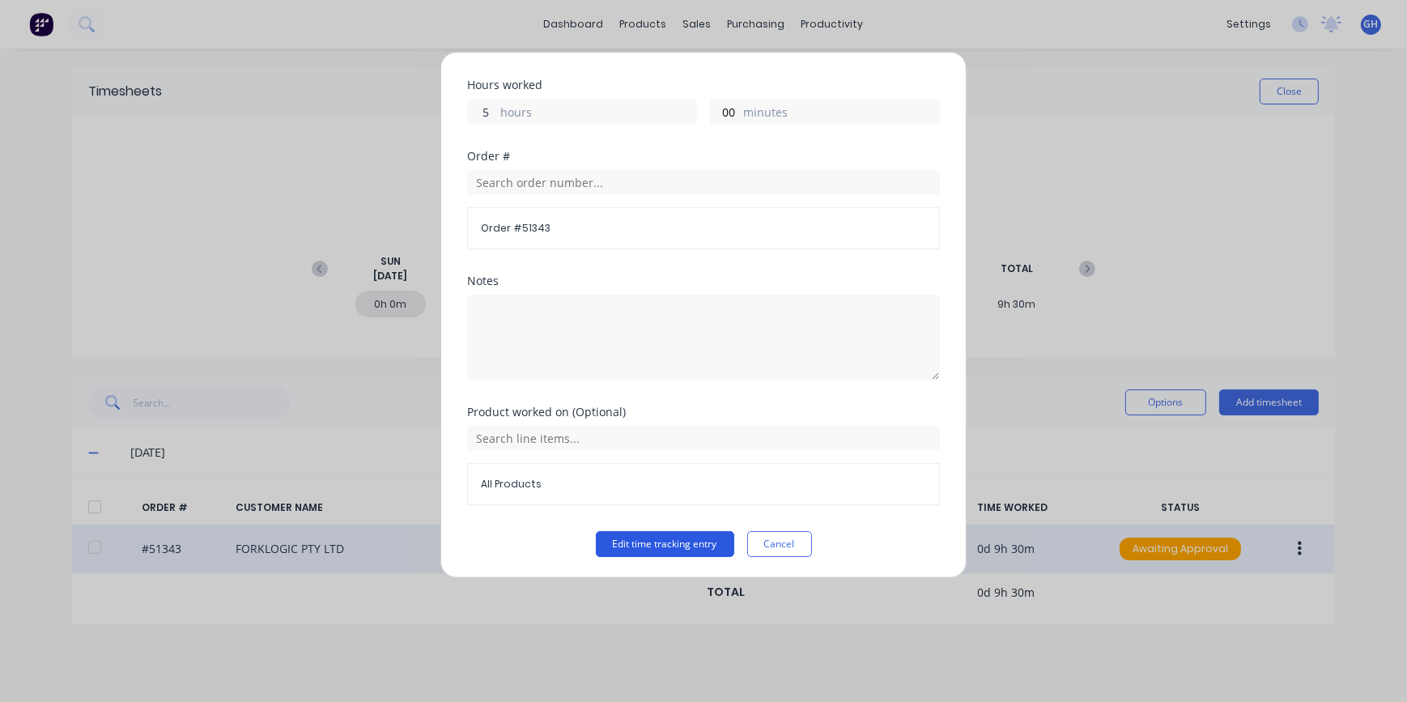
type input "5"
drag, startPoint x: 660, startPoint y: 543, endPoint x: 668, endPoint y: 540, distance: 8.5
click at [664, 544] on button "Edit time tracking entry" at bounding box center [665, 544] width 138 height 26
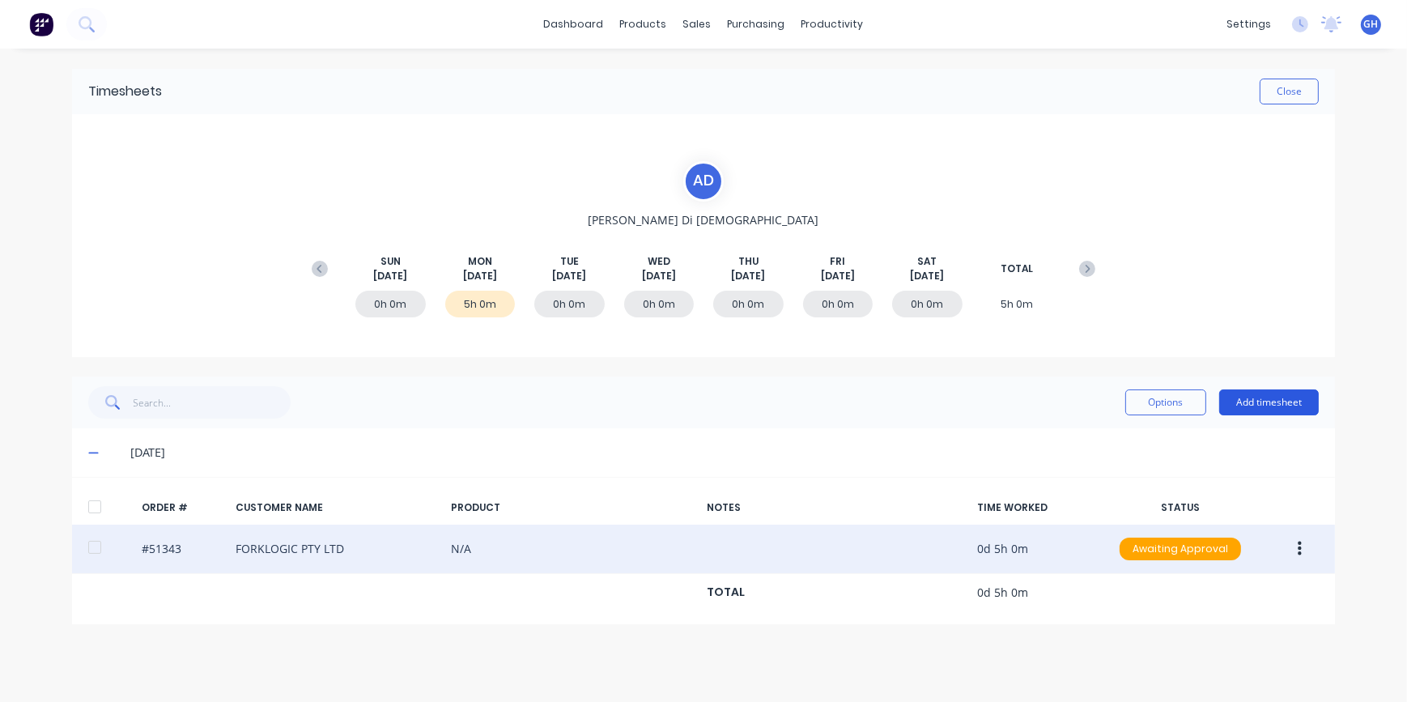
click at [1262, 402] on button "Add timesheet" at bounding box center [1270, 403] width 100 height 26
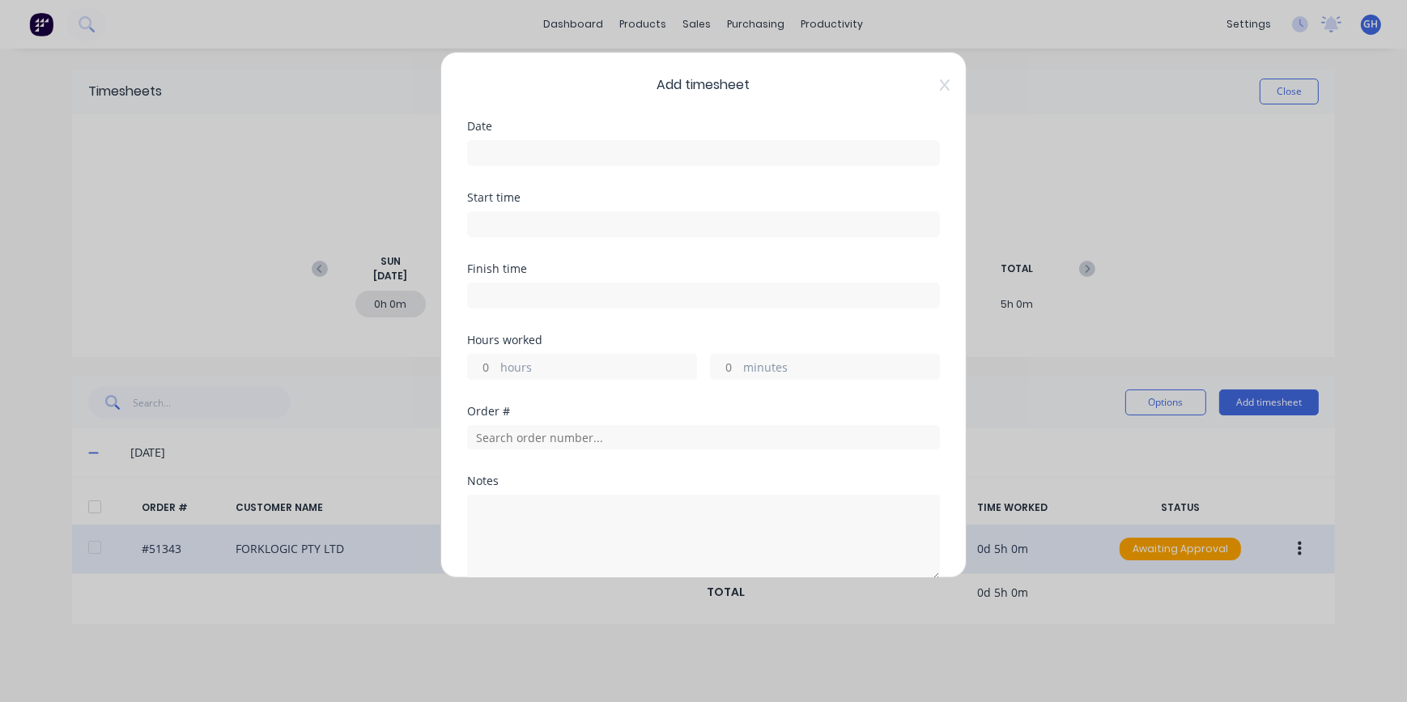
click at [493, 147] on input at bounding box center [703, 153] width 471 height 24
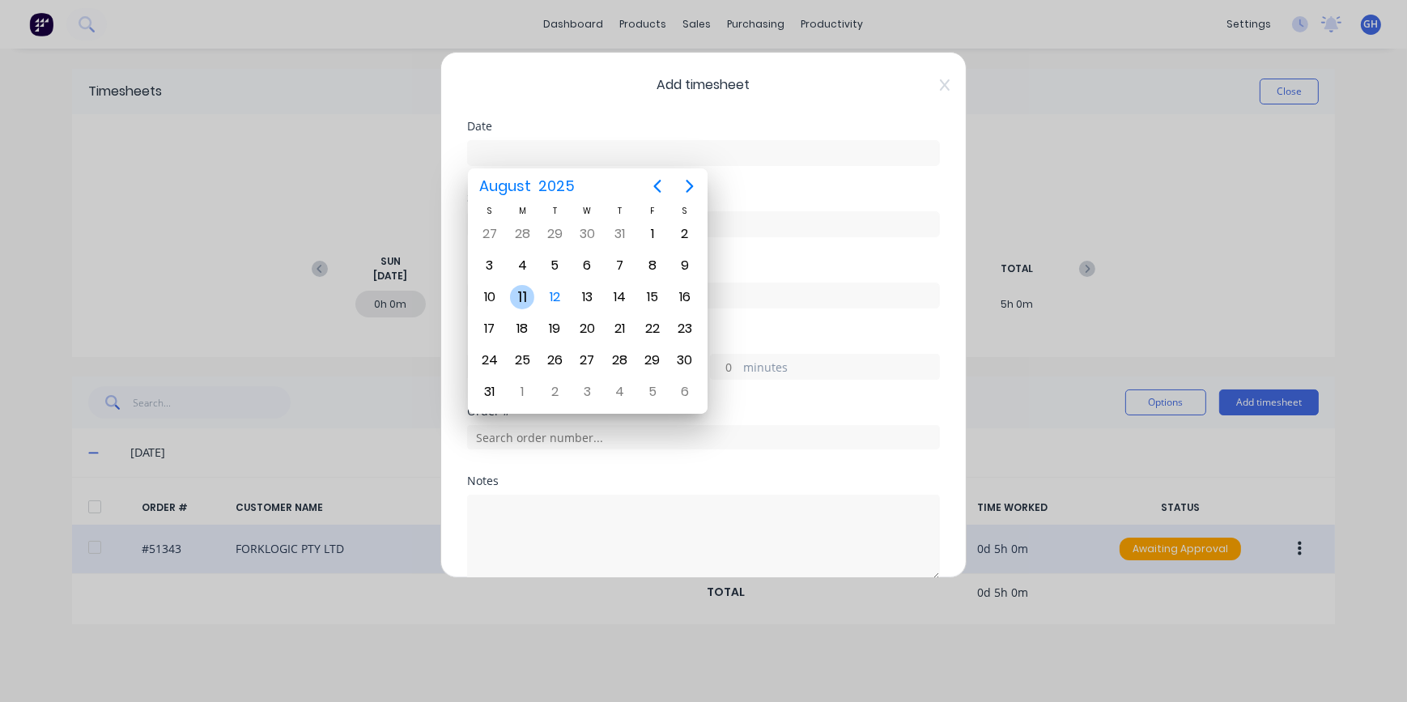
click at [526, 298] on div "11" at bounding box center [522, 297] width 24 height 24
type input "[DATE]"
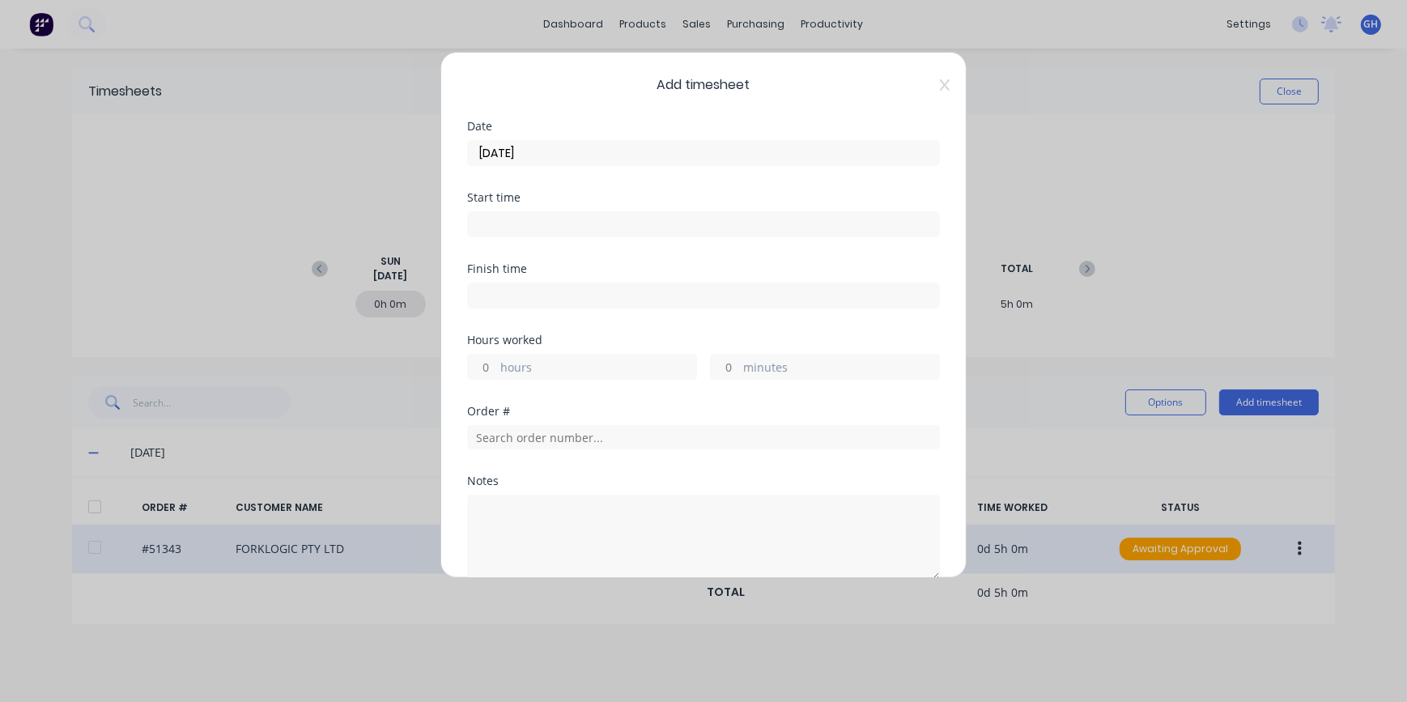
click at [487, 367] on input "hours" at bounding box center [482, 367] width 28 height 24
type input "1"
click at [722, 366] on input "minutes" at bounding box center [725, 367] width 28 height 24
type input "30"
click at [520, 434] on input "text" at bounding box center [703, 437] width 473 height 24
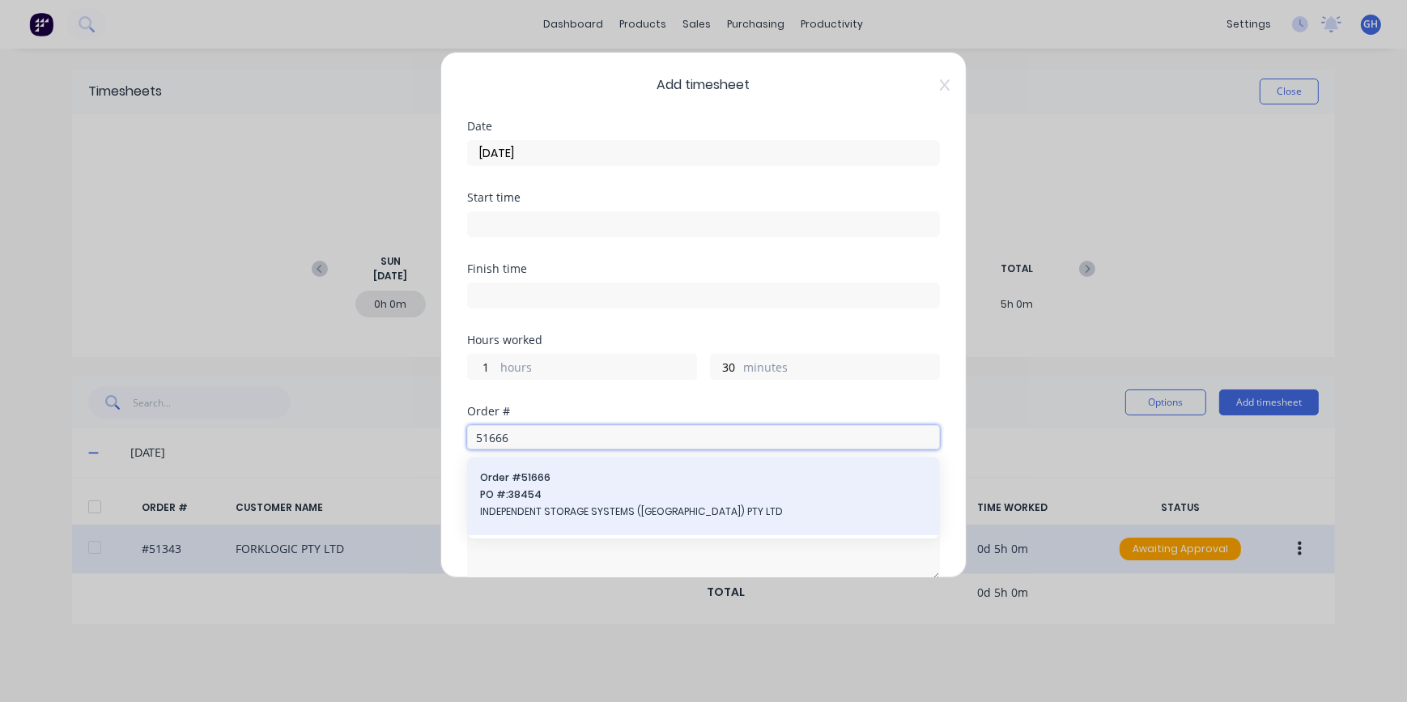
type input "51666"
click at [607, 515] on span "INDEPENDENT STORAGE SYSTEMS ([GEOGRAPHIC_DATA]) PTY LTD" at bounding box center [703, 512] width 447 height 15
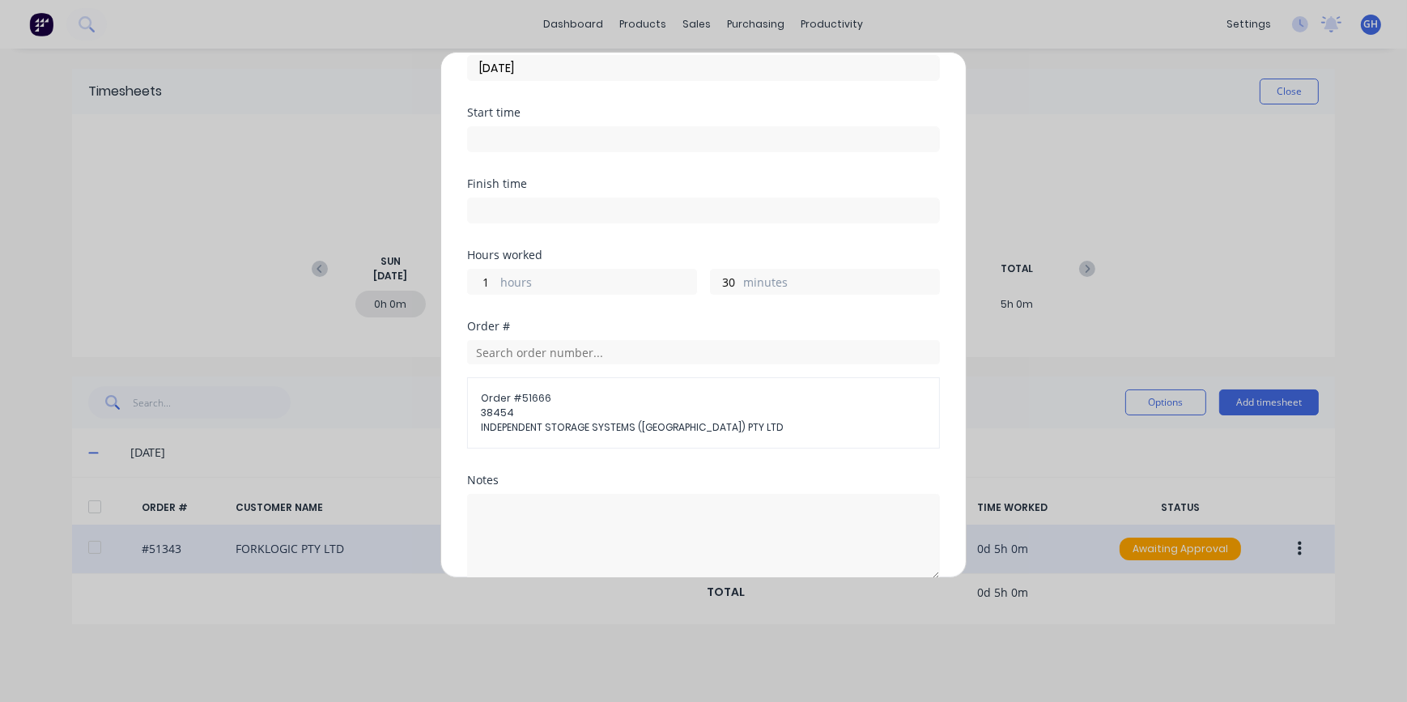
scroll to position [229, 0]
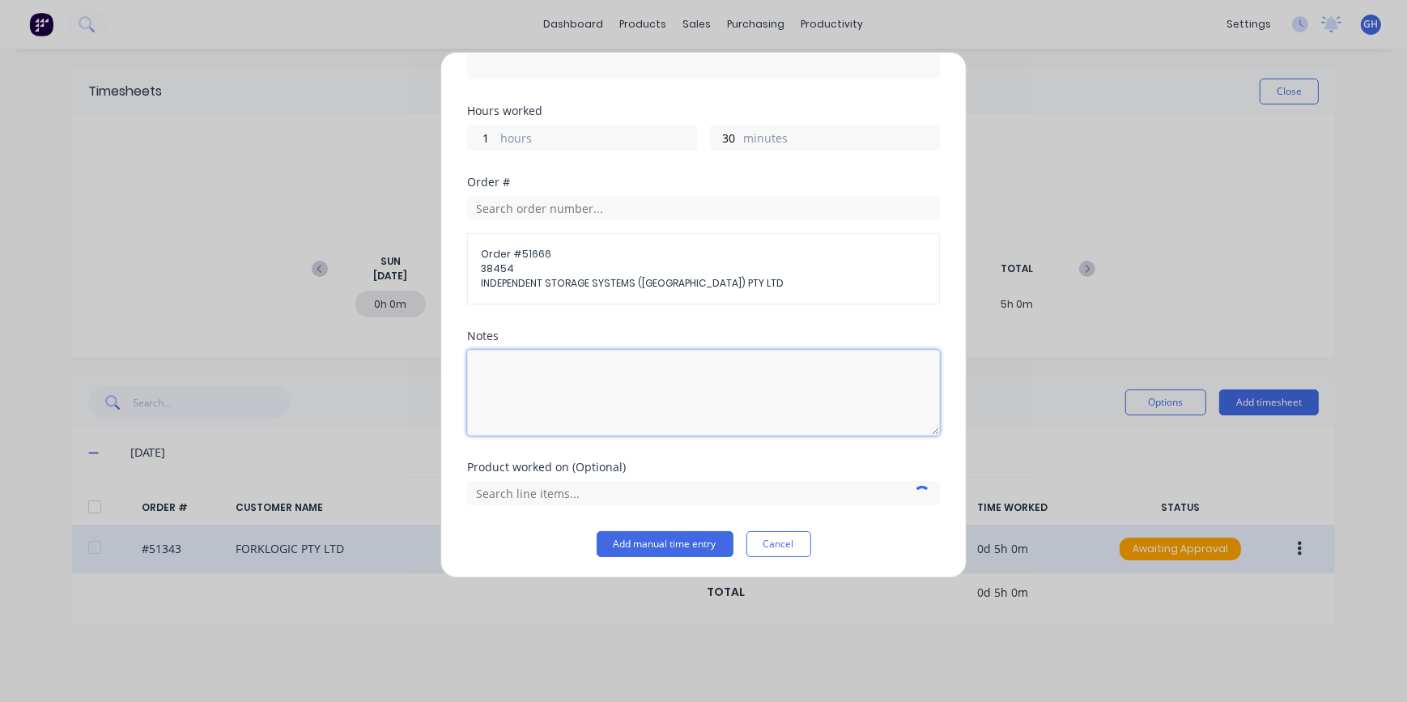
click at [509, 364] on textarea at bounding box center [703, 393] width 473 height 86
type textarea "FIELD WIRING"
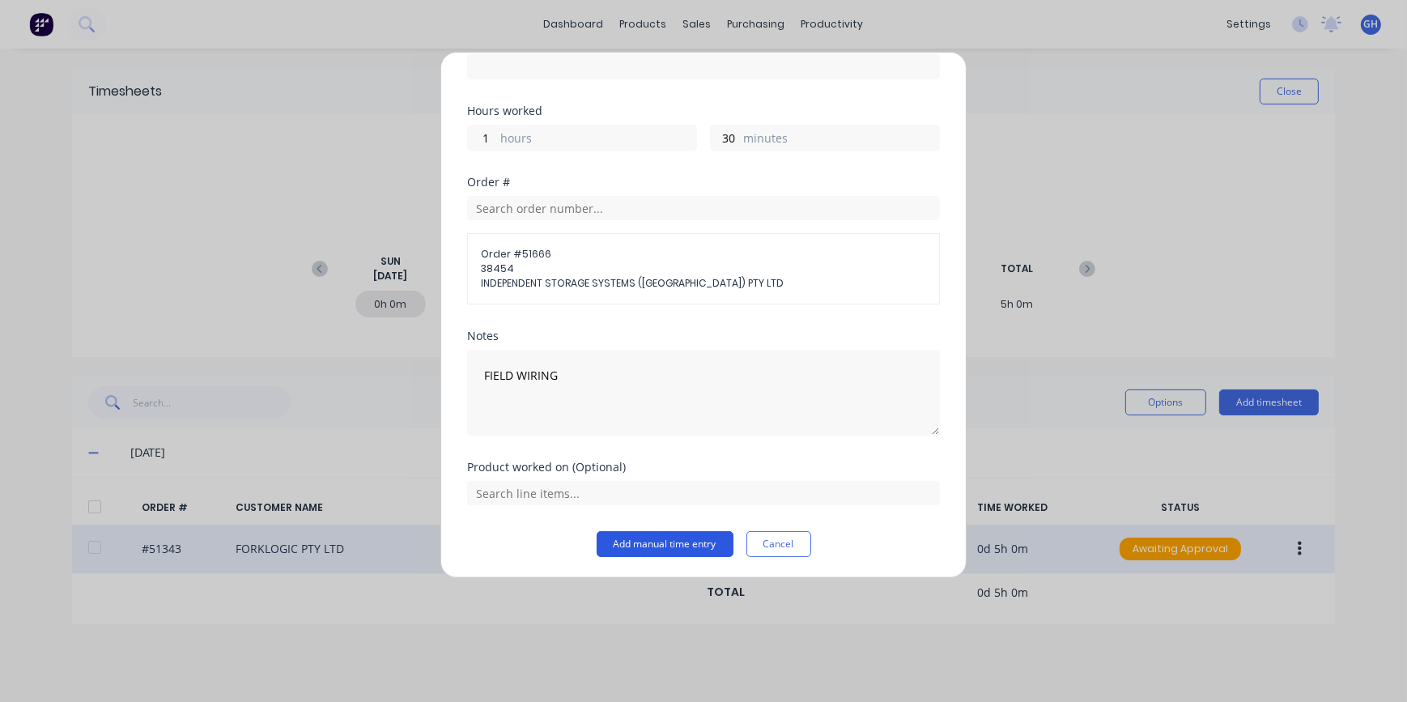
click at [645, 552] on button "Add manual time entry" at bounding box center [665, 544] width 137 height 26
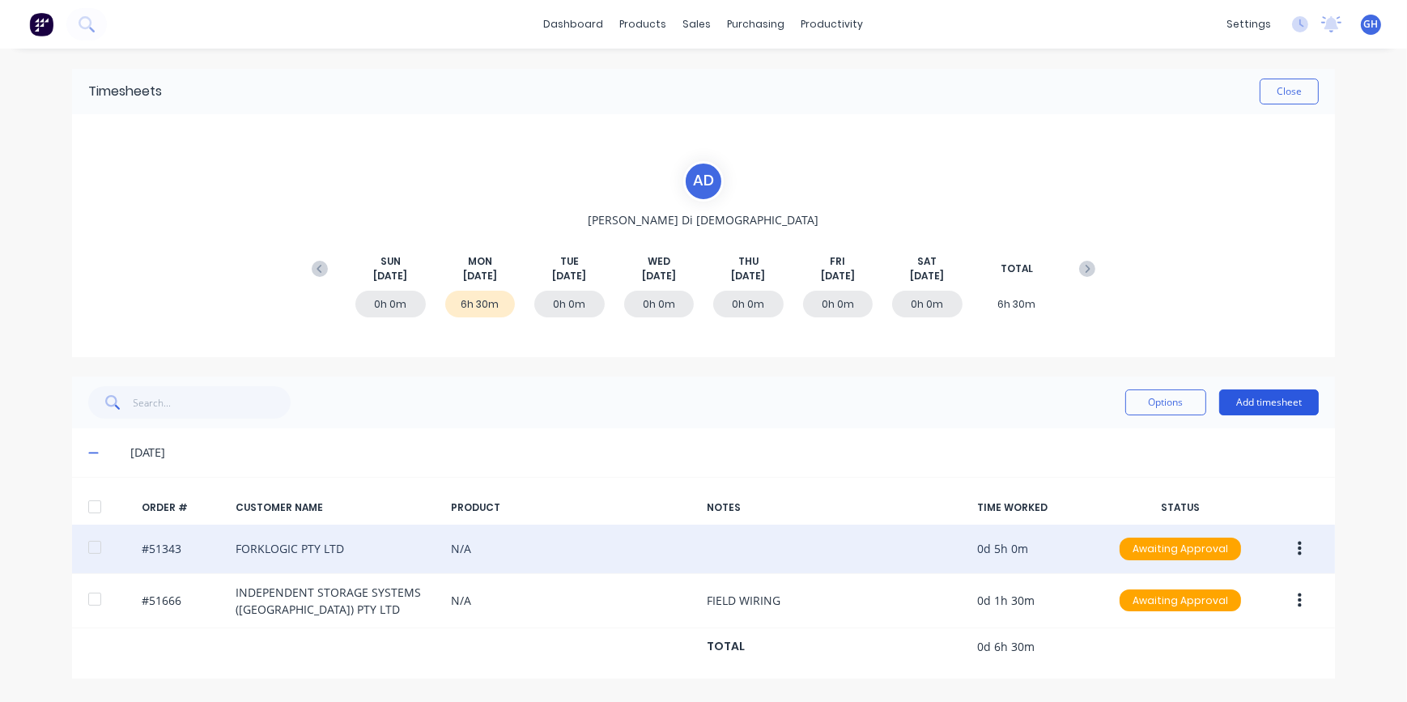
click at [1256, 409] on button "Add timesheet" at bounding box center [1270, 403] width 100 height 26
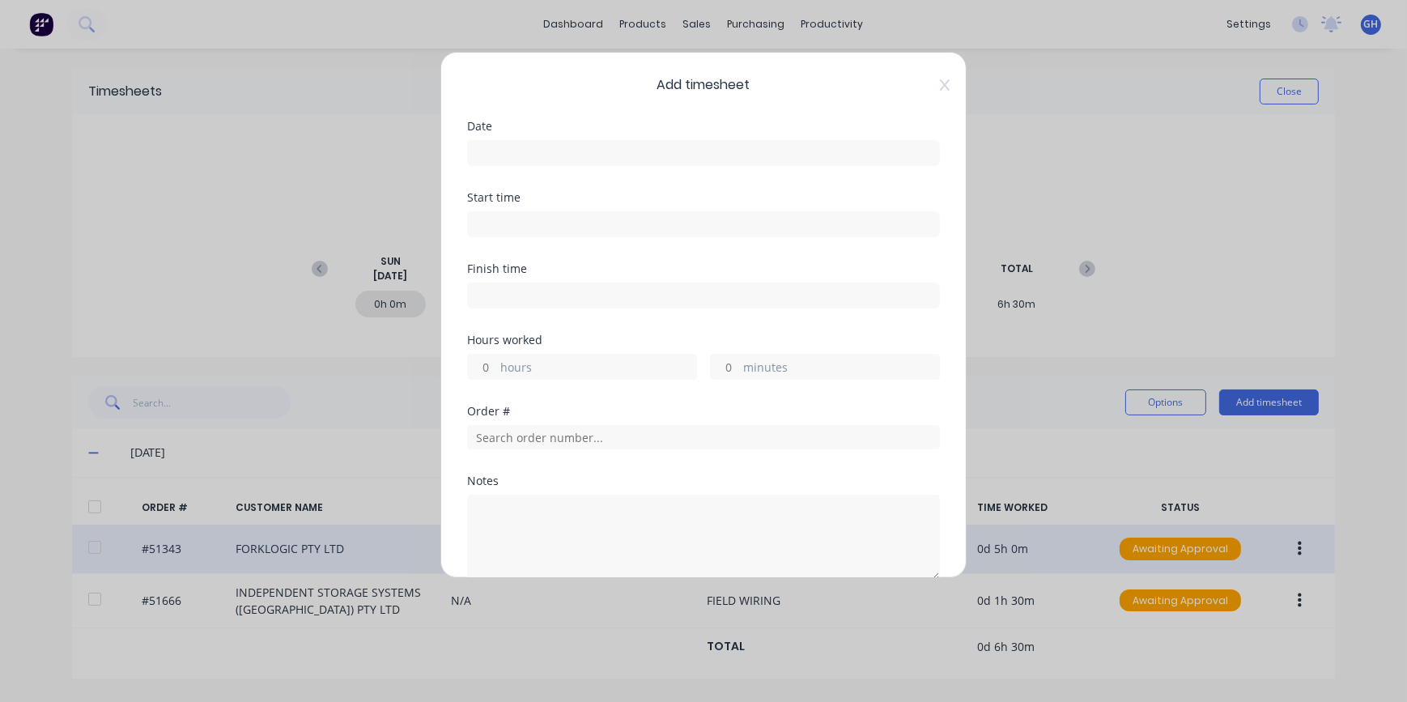
click at [533, 153] on input at bounding box center [703, 153] width 471 height 24
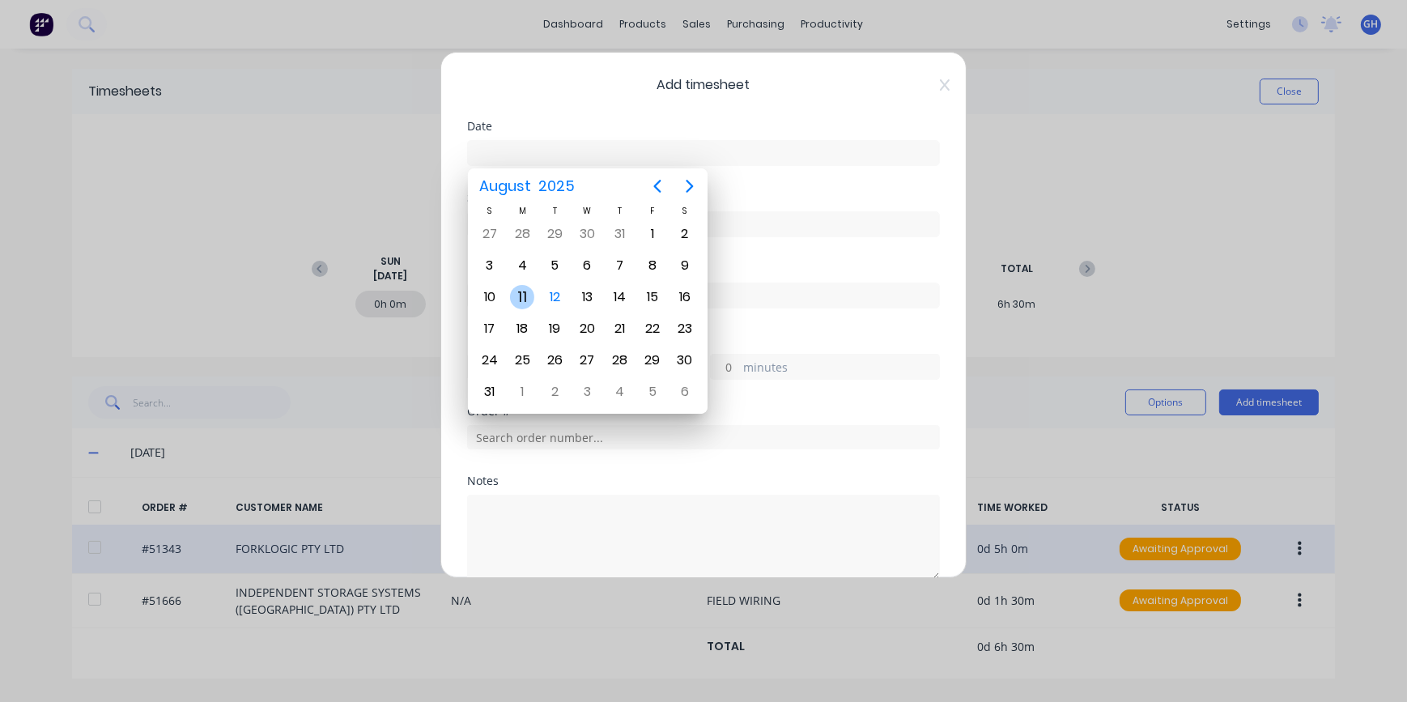
click at [521, 304] on div "11" at bounding box center [522, 297] width 24 height 24
type input "[DATE]"
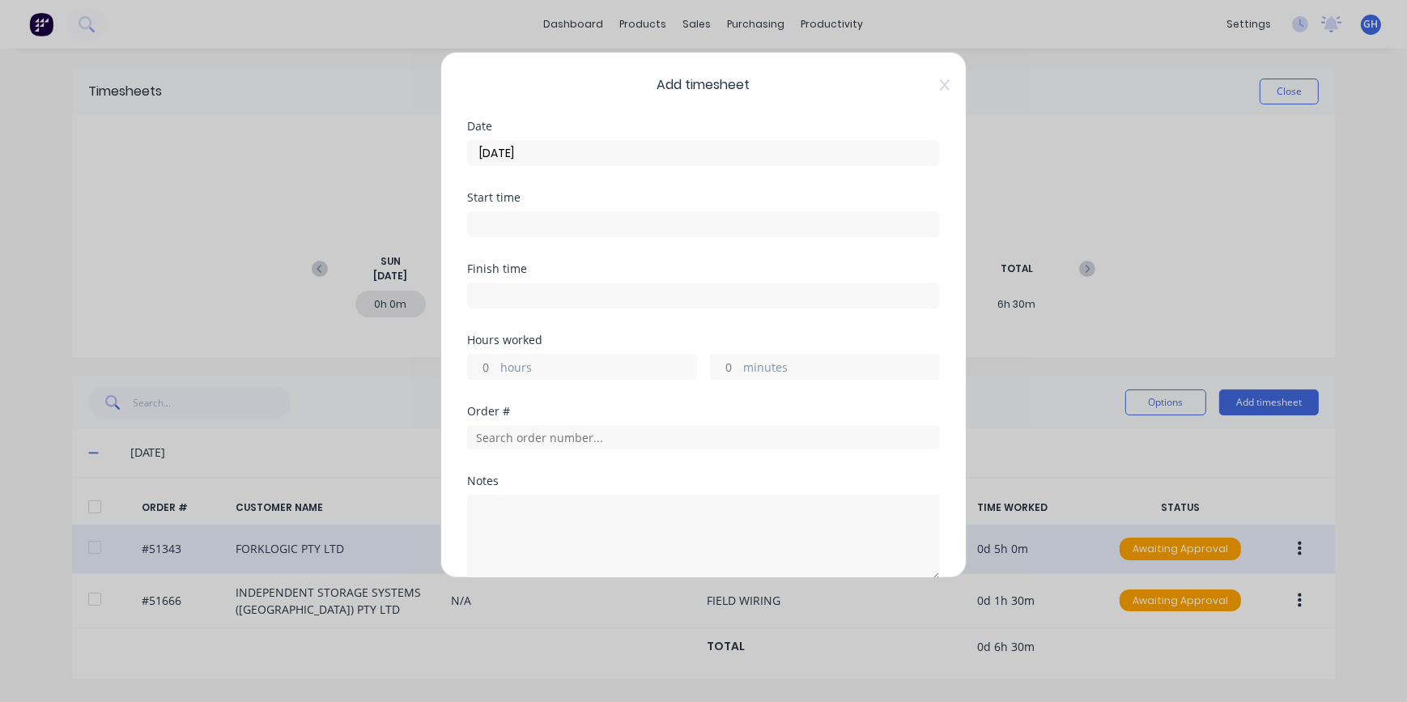
click at [722, 364] on input "minutes" at bounding box center [725, 367] width 28 height 24
type input "30"
click at [519, 440] on input "text" at bounding box center [703, 437] width 473 height 24
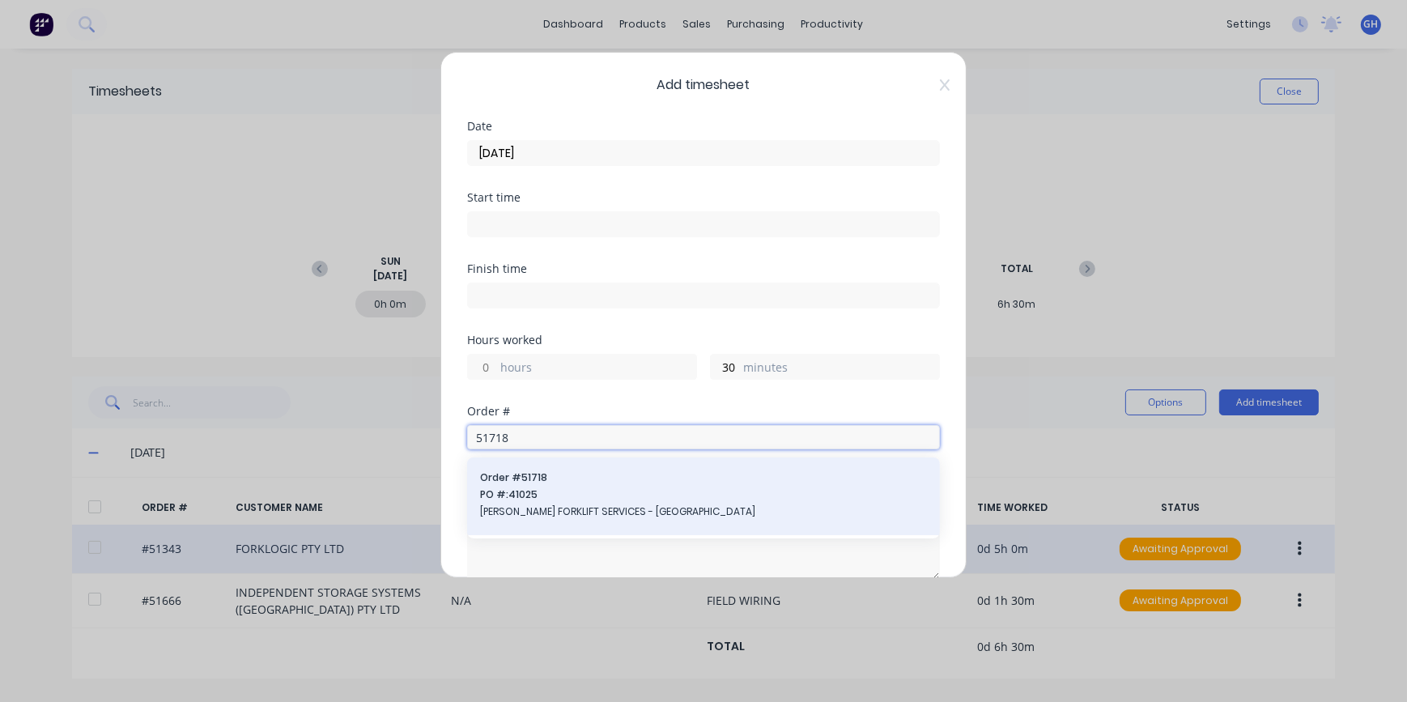
type input "51718"
click at [530, 512] on span "[PERSON_NAME] FORKLIFT SERVICES - [GEOGRAPHIC_DATA]" at bounding box center [703, 512] width 447 height 15
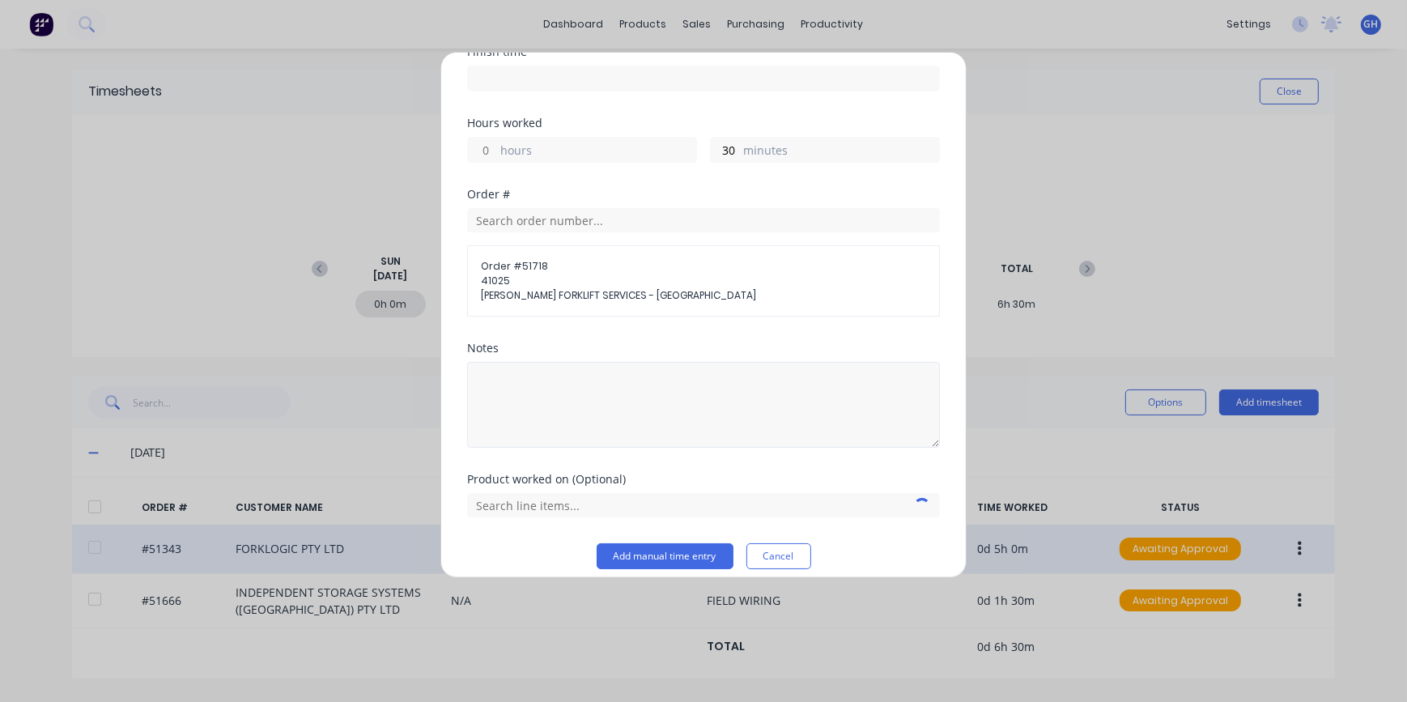
scroll to position [220, 0]
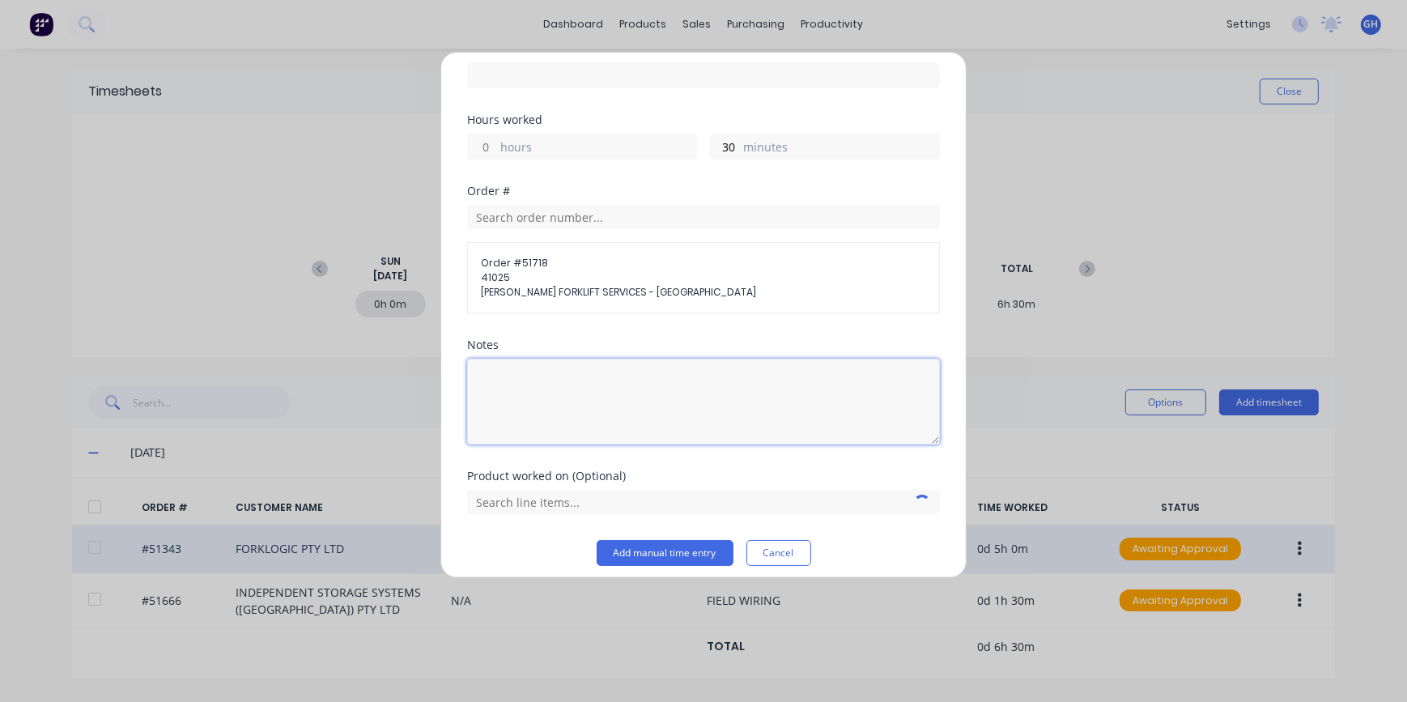
click at [500, 384] on textarea at bounding box center [703, 402] width 473 height 86
type textarea "FINISH OFF TRUCK"
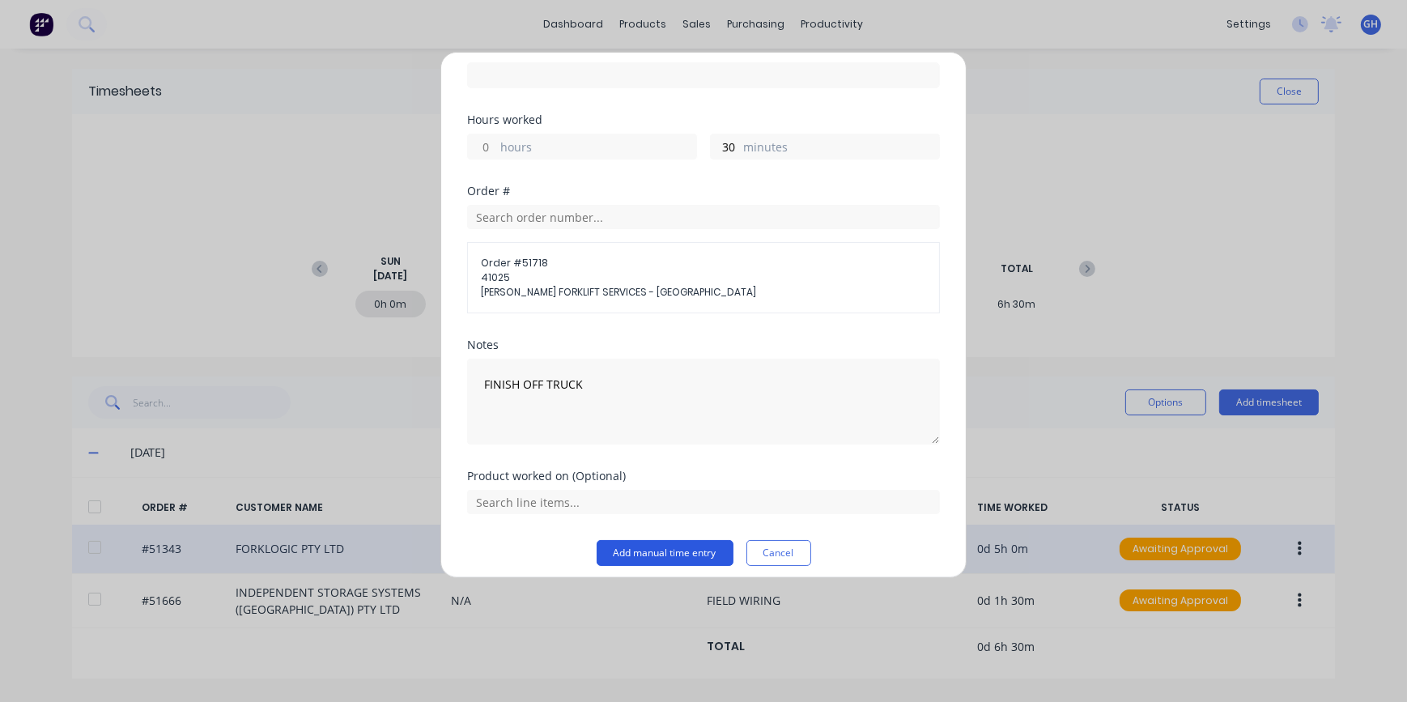
click at [654, 552] on button "Add manual time entry" at bounding box center [665, 553] width 137 height 26
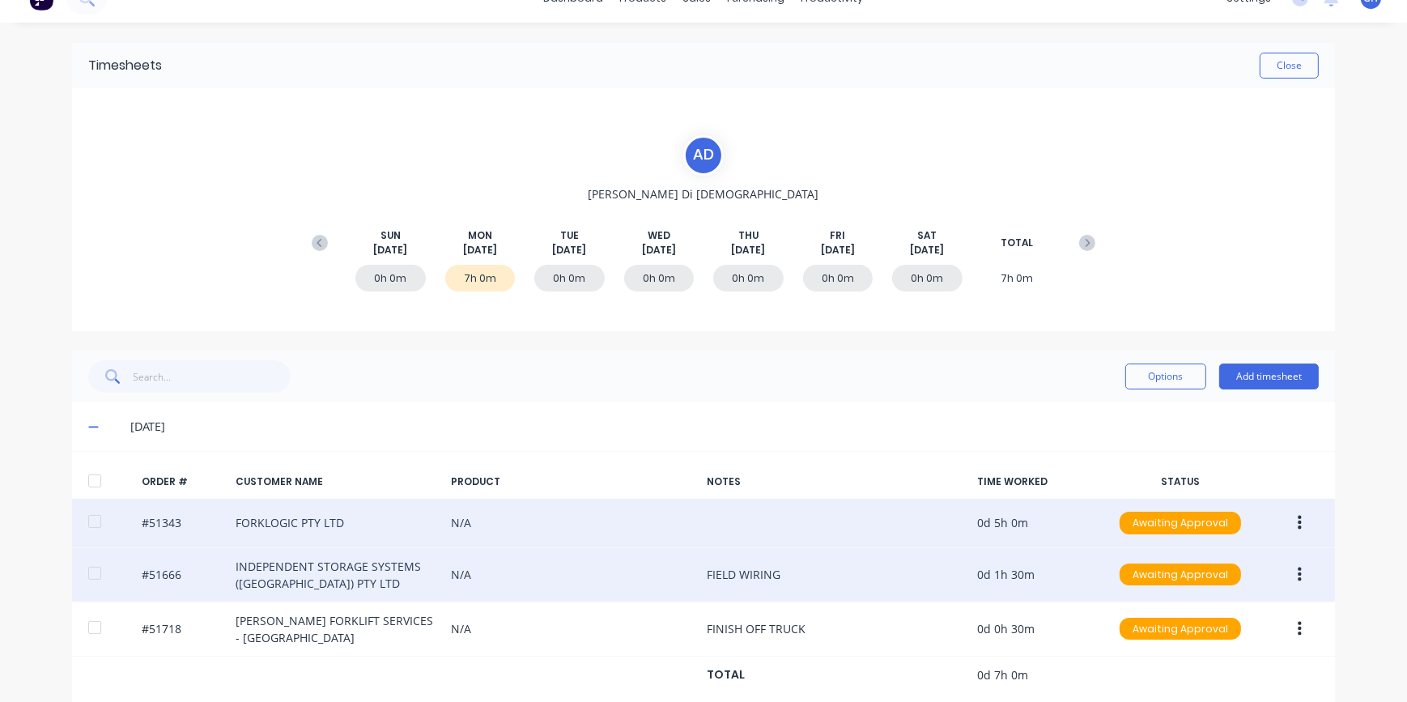
scroll to position [49, 0]
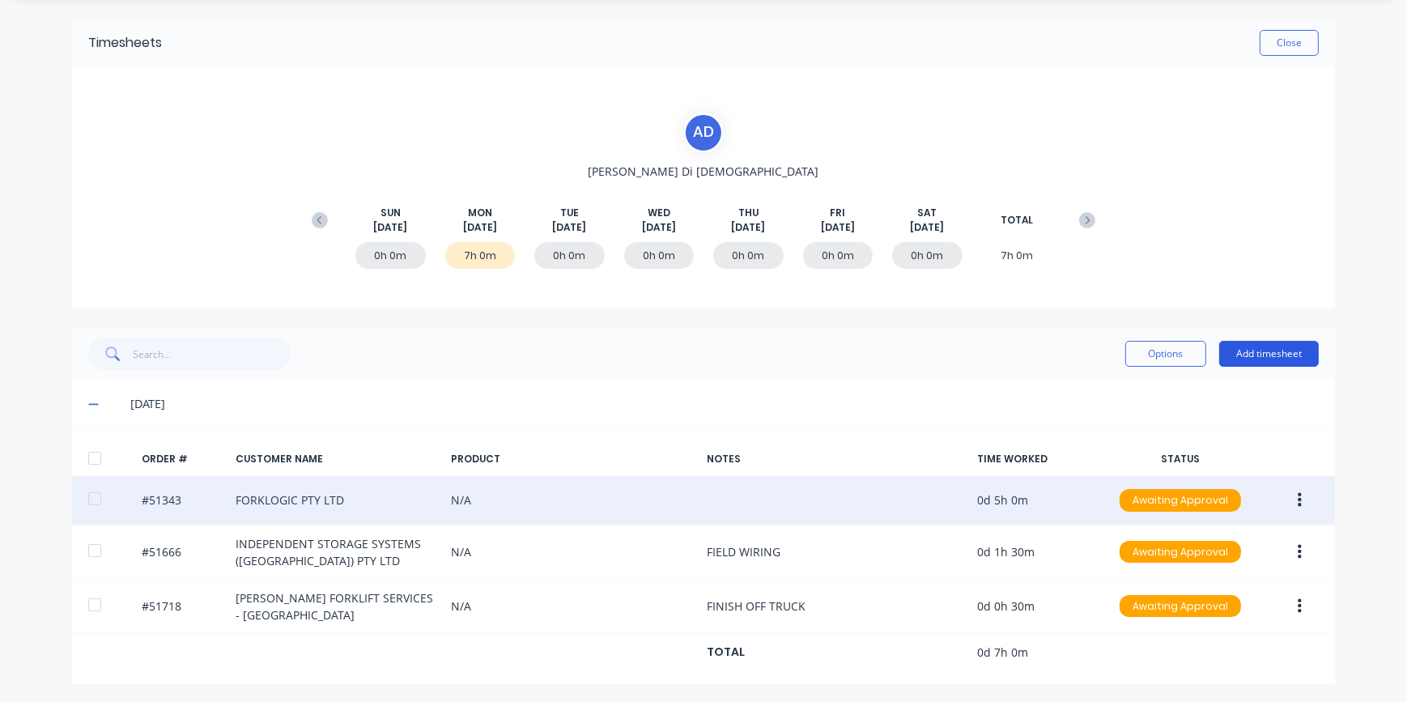
click at [1258, 358] on button "Add timesheet" at bounding box center [1270, 354] width 100 height 26
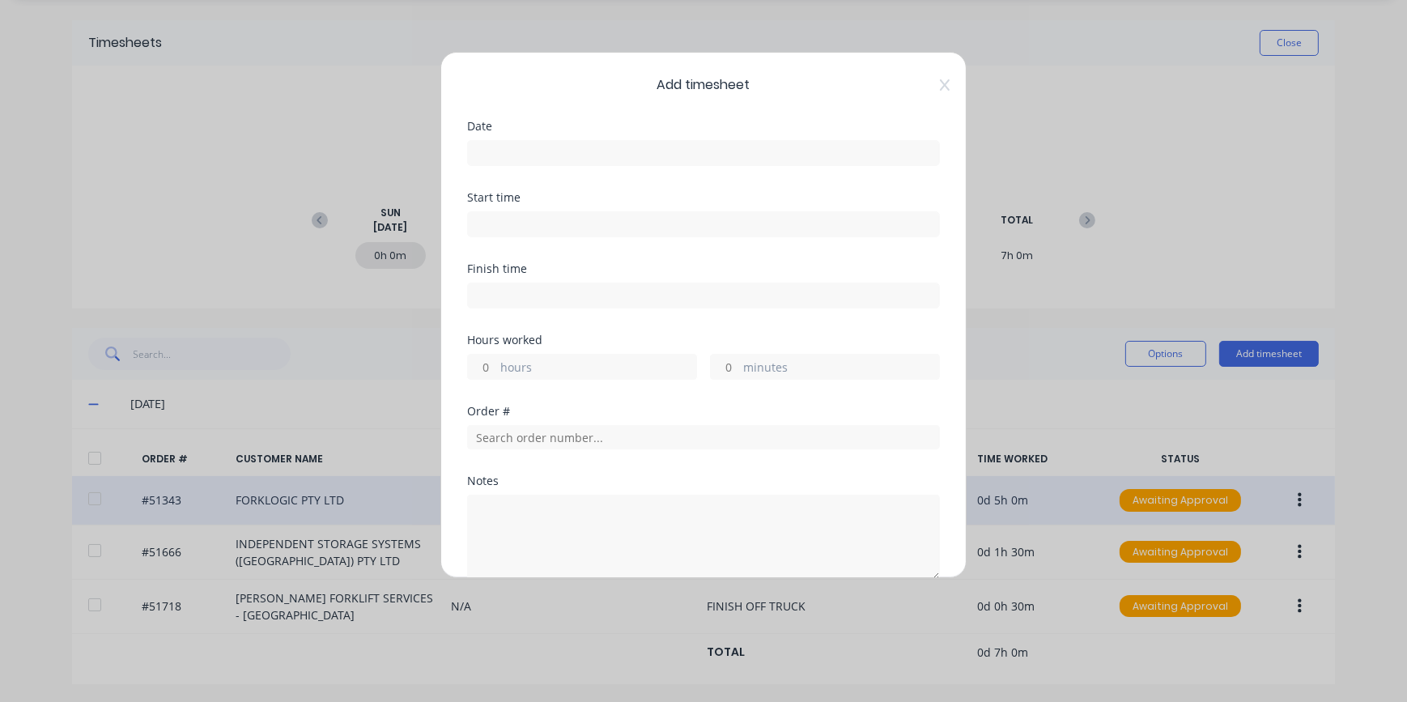
click at [516, 151] on input at bounding box center [703, 153] width 471 height 24
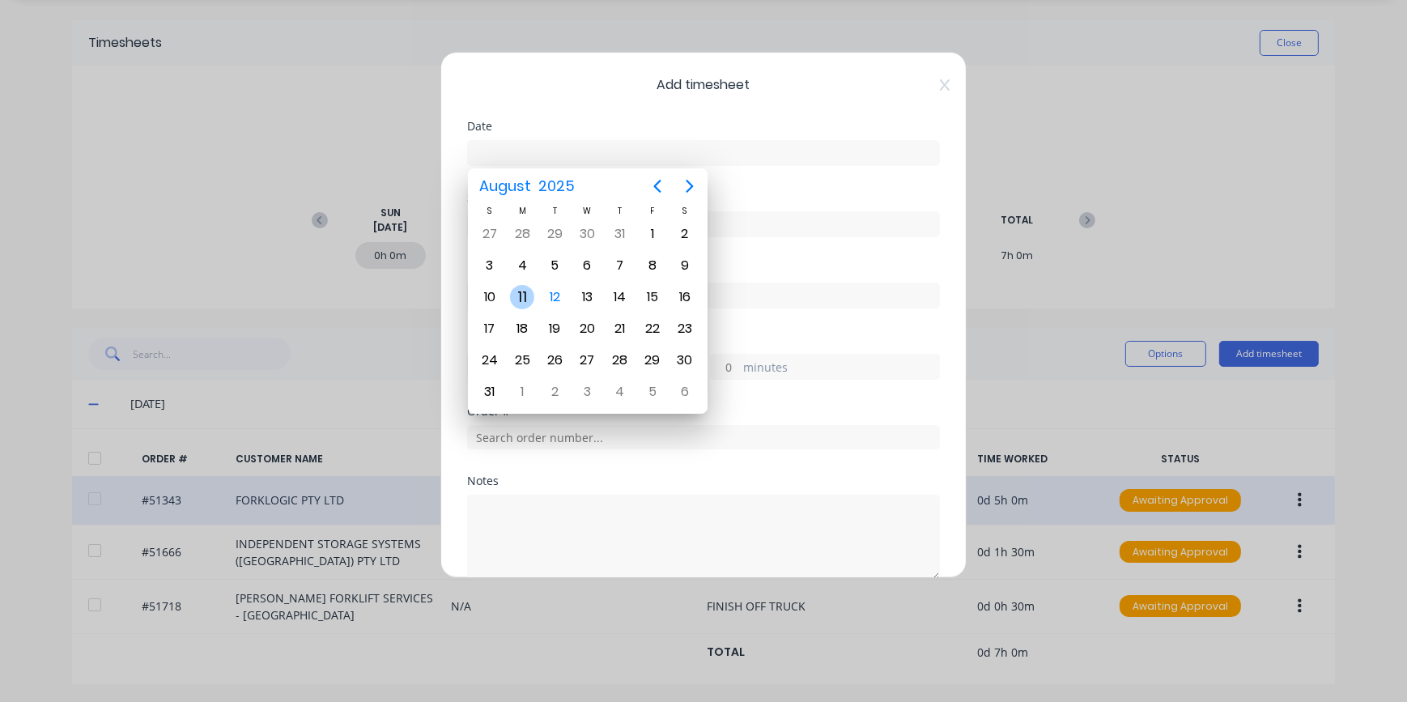
click at [524, 298] on div "11" at bounding box center [522, 297] width 24 height 24
type input "[DATE]"
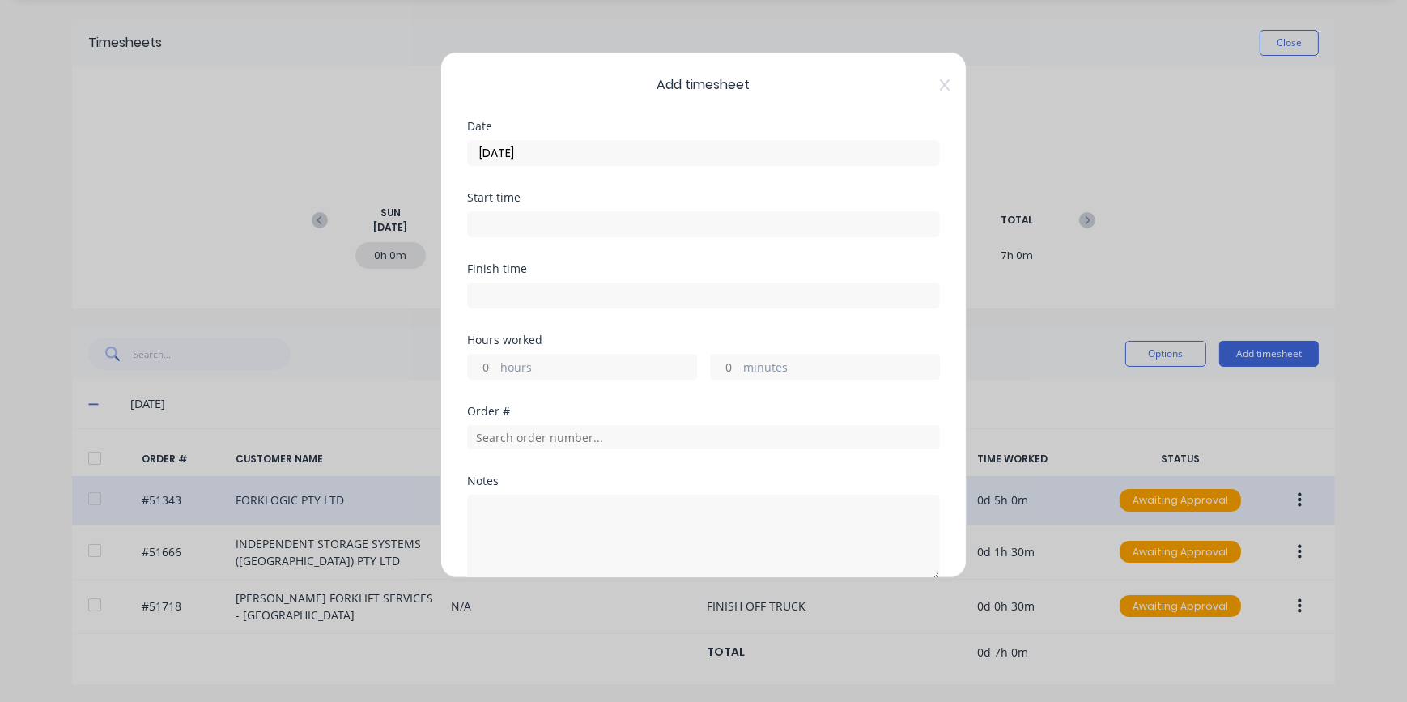
click at [725, 364] on input "minutes" at bounding box center [725, 367] width 28 height 24
type input "30"
click at [515, 437] on input "text" at bounding box center [703, 437] width 473 height 24
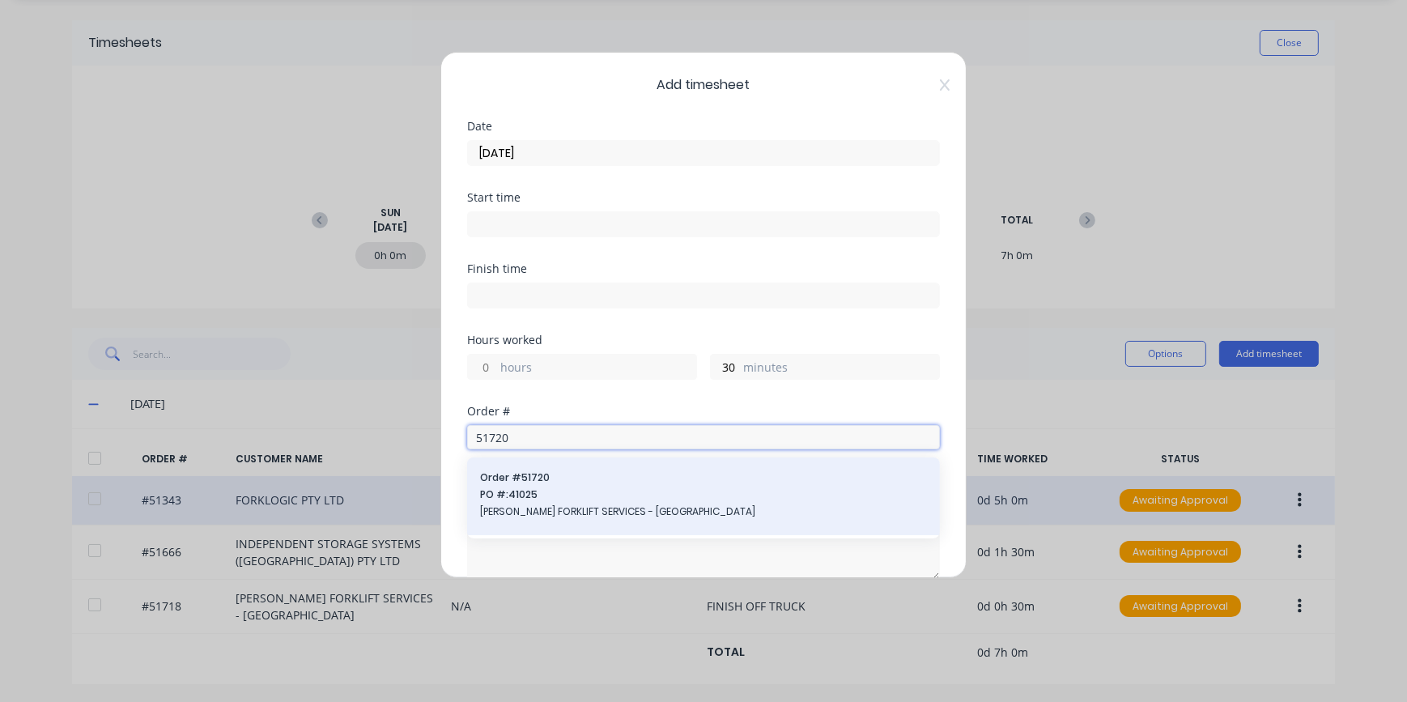
type input "51720"
click at [535, 509] on span "[PERSON_NAME] FORKLIFT SERVICES - [GEOGRAPHIC_DATA]" at bounding box center [703, 512] width 447 height 15
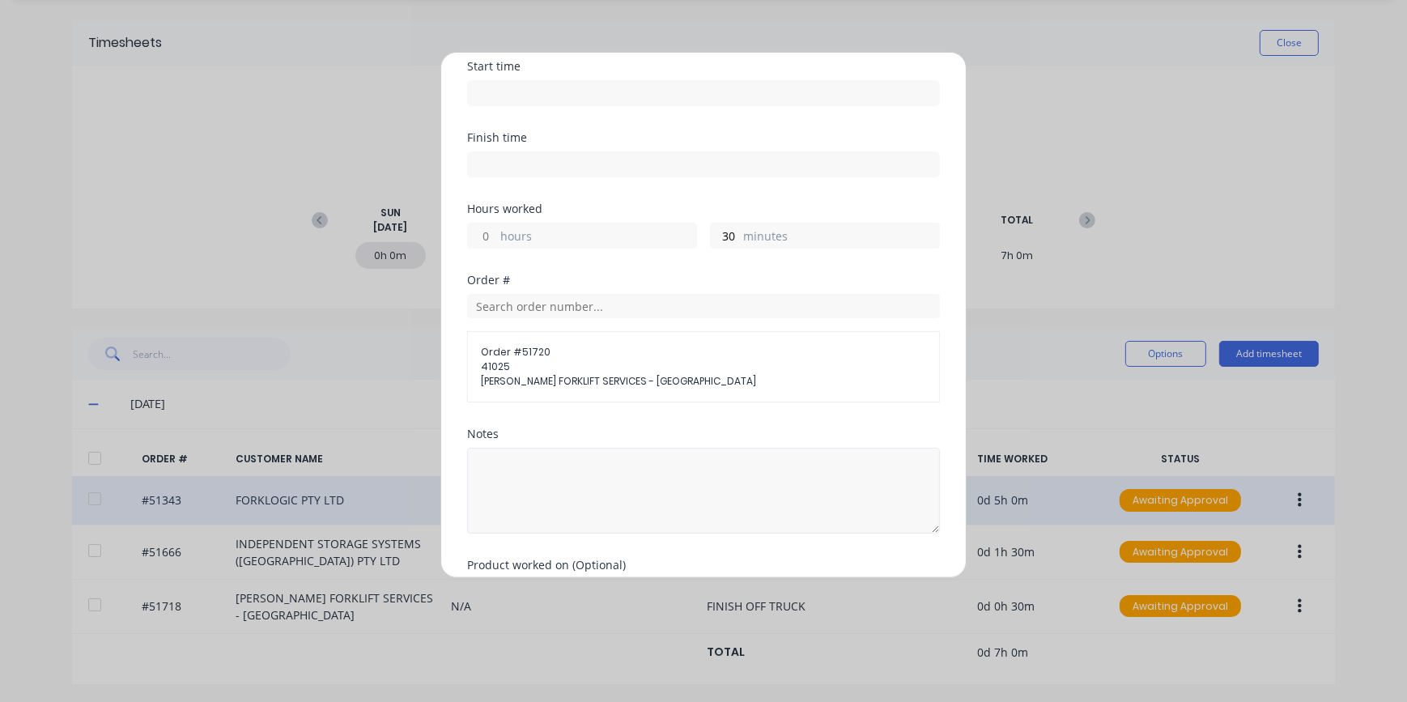
scroll to position [220, 0]
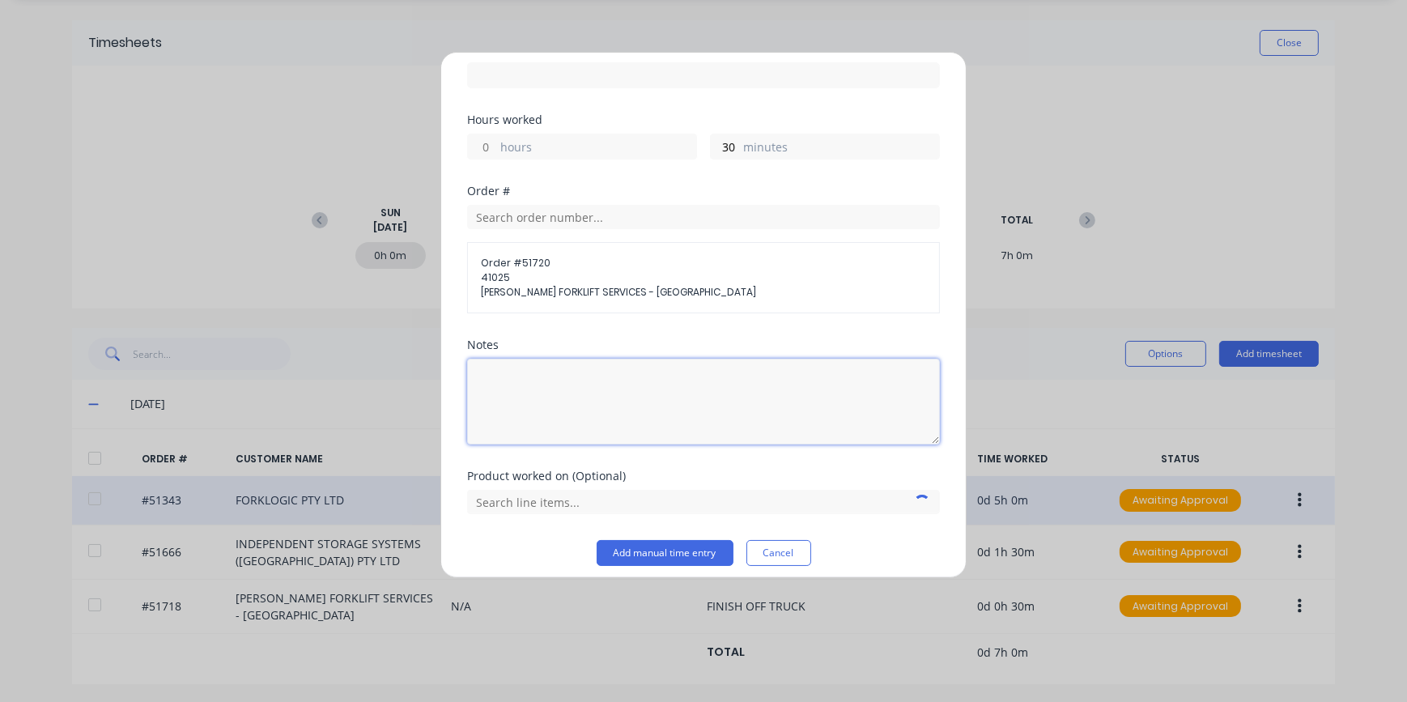
click at [510, 359] on textarea at bounding box center [703, 402] width 473 height 86
type textarea "FINISH OF TRUCK"
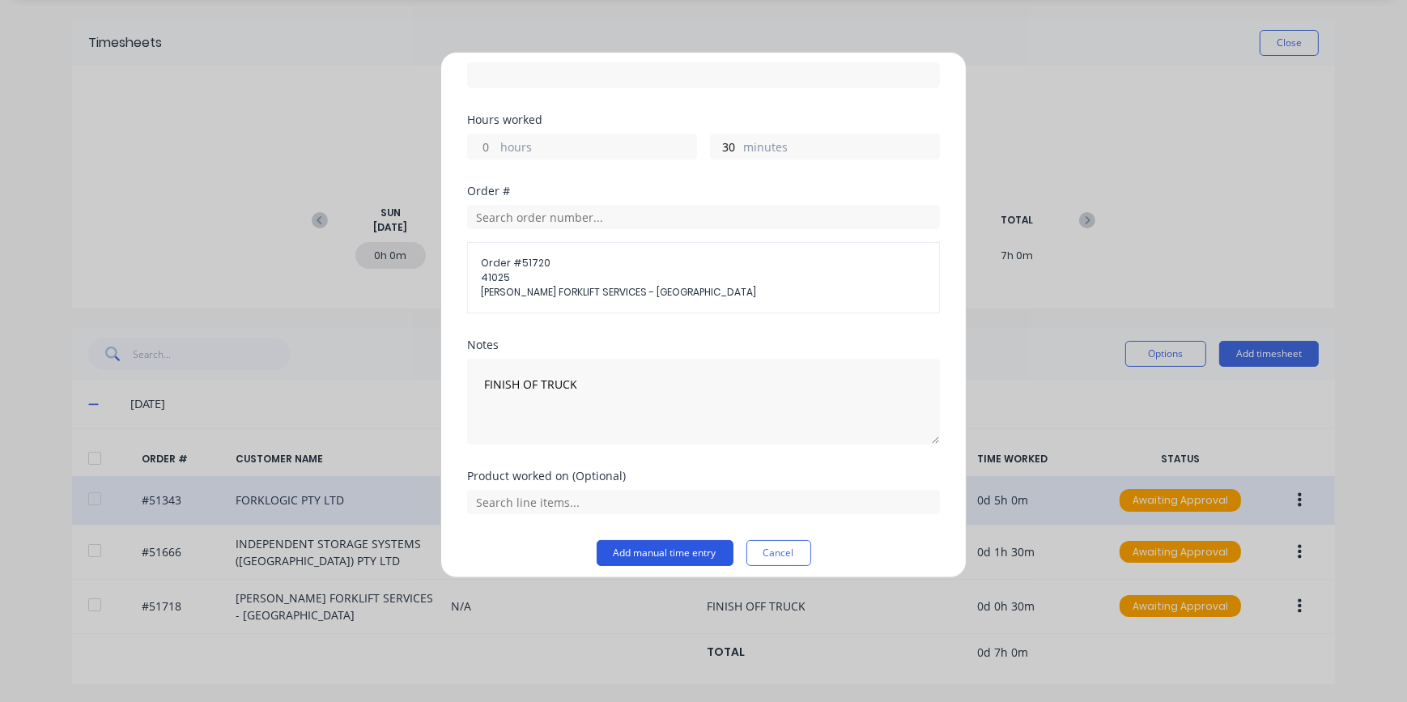
click at [642, 553] on button "Add manual time entry" at bounding box center [665, 553] width 137 height 26
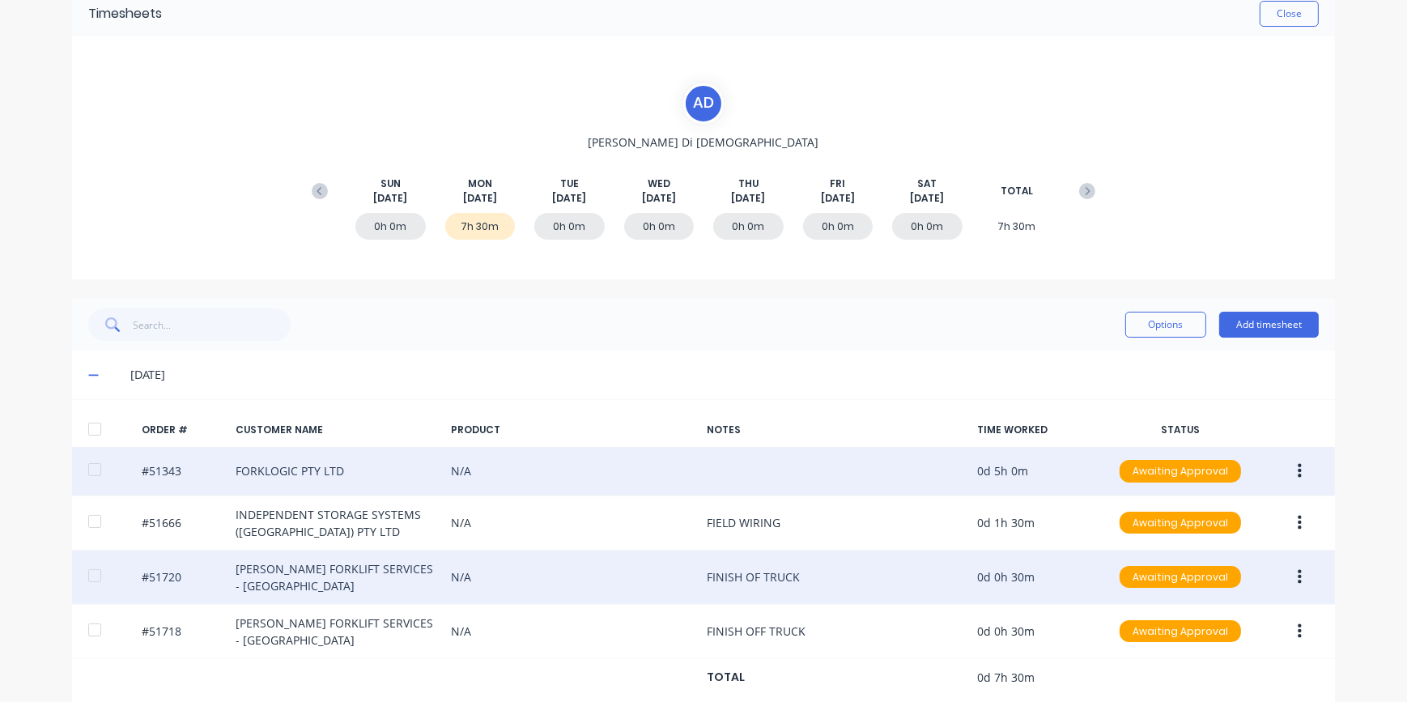
scroll to position [104, 0]
